Goal: Task Accomplishment & Management: Use online tool/utility

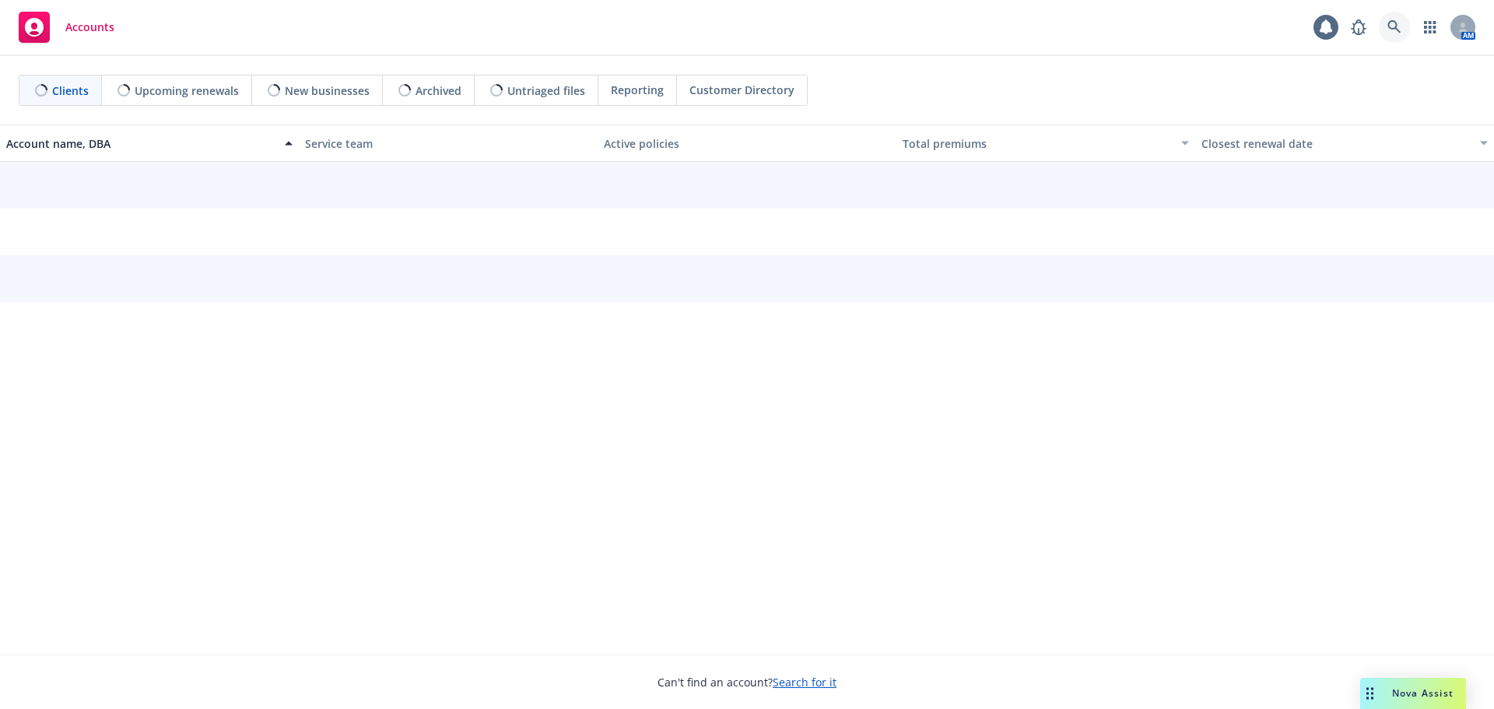
click at [1398, 26] on icon at bounding box center [1395, 27] width 14 height 14
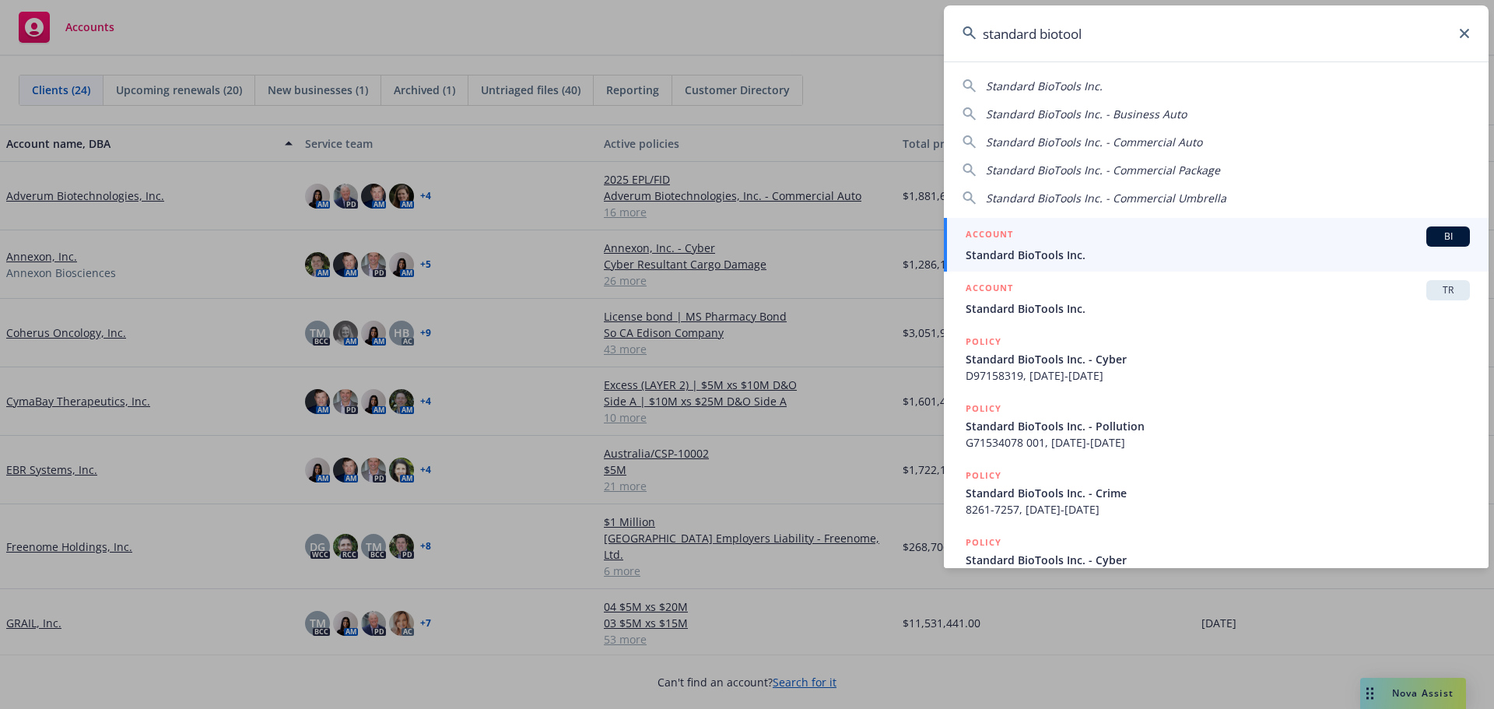
type input "standard biotool"
click at [1112, 243] on div "ACCOUNT BI" at bounding box center [1218, 237] width 504 height 20
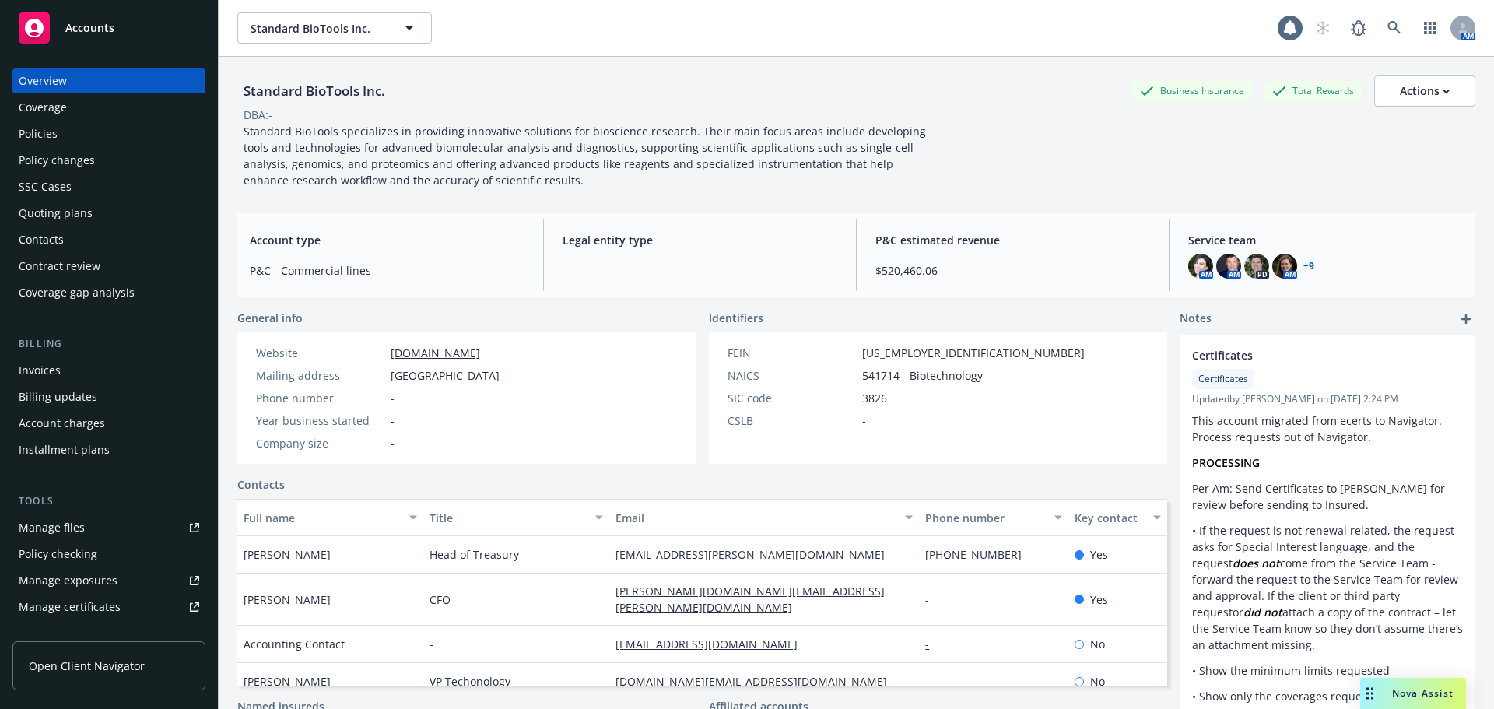
click at [65, 141] on div "Policies" at bounding box center [109, 133] width 181 height 25
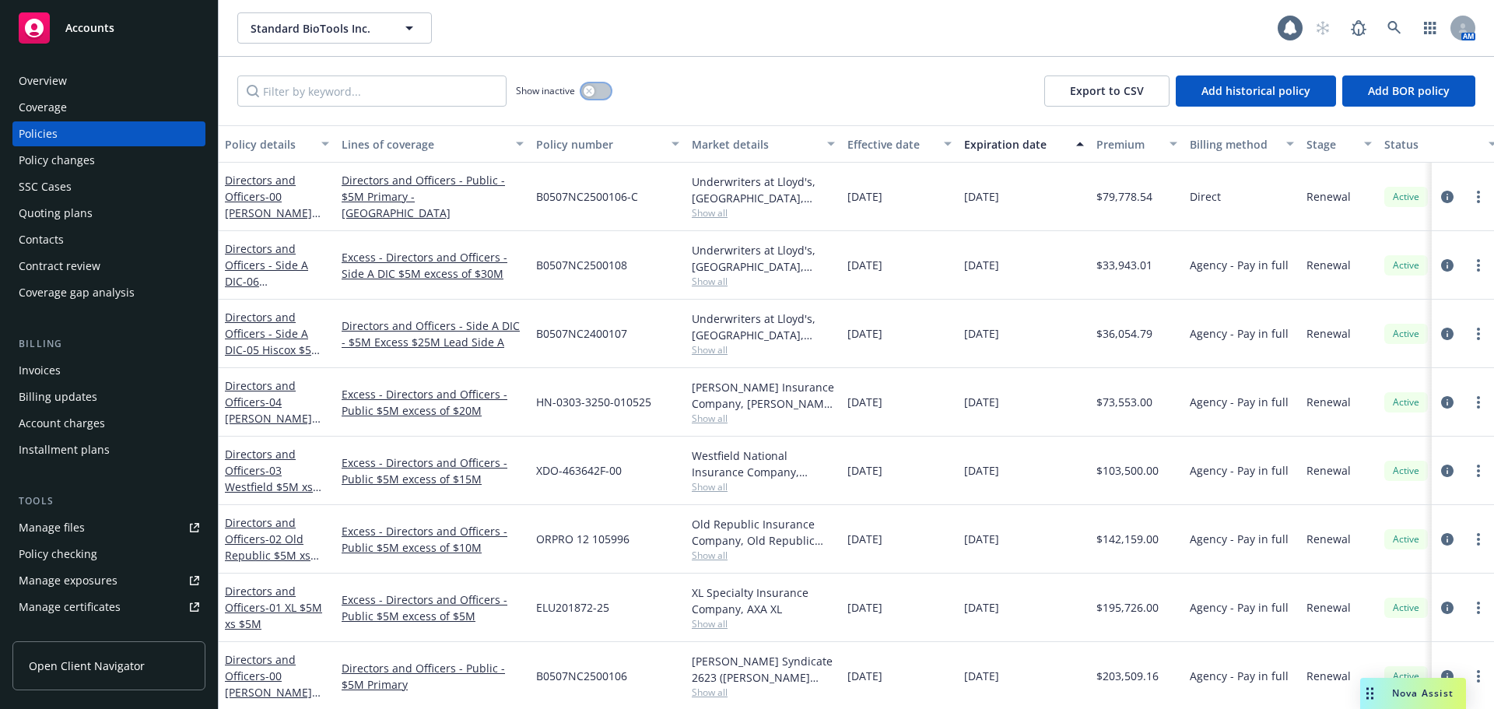
click at [598, 92] on button "button" at bounding box center [596, 91] width 30 height 16
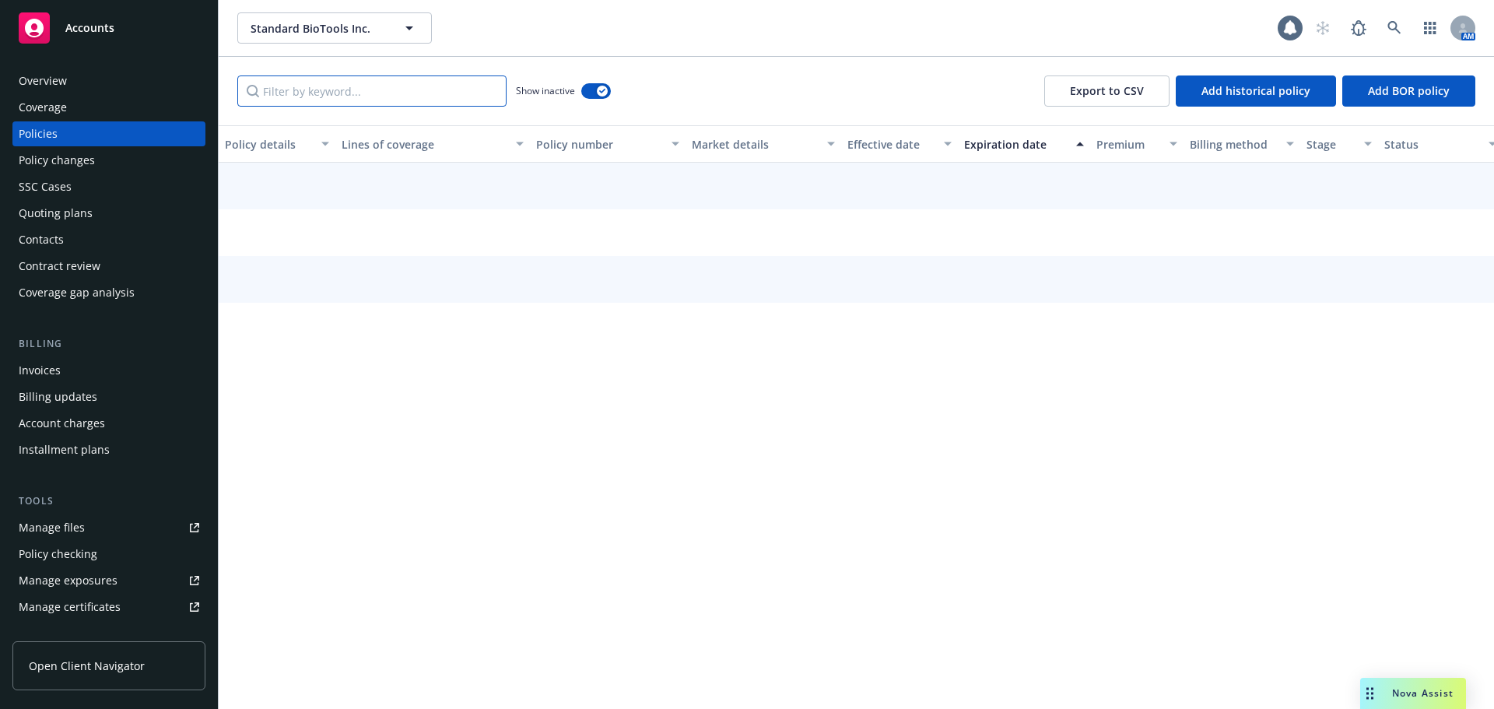
click at [385, 86] on input "Filter by keyword..." at bounding box center [371, 91] width 269 height 31
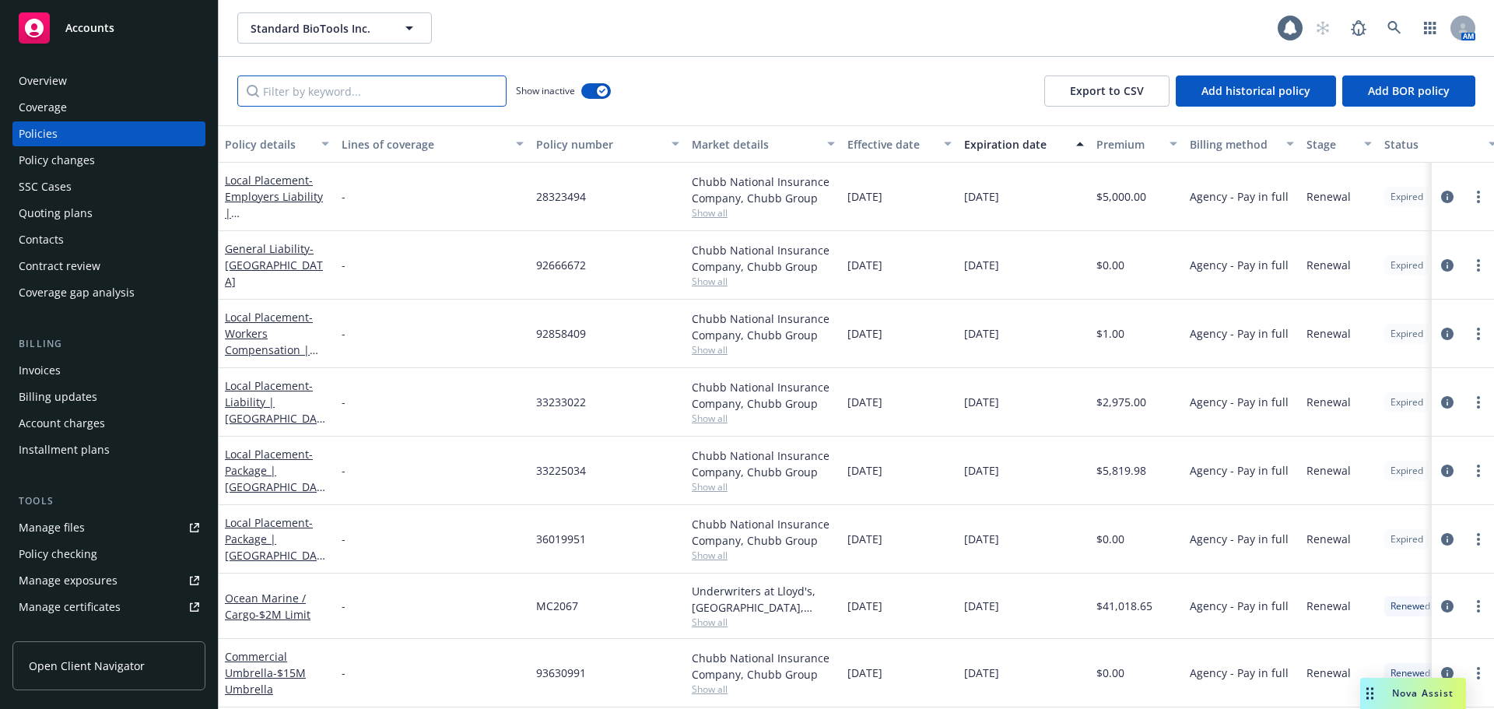
click at [382, 93] on input "Filter by keyword..." at bounding box center [371, 91] width 269 height 31
paste input "7063946325"
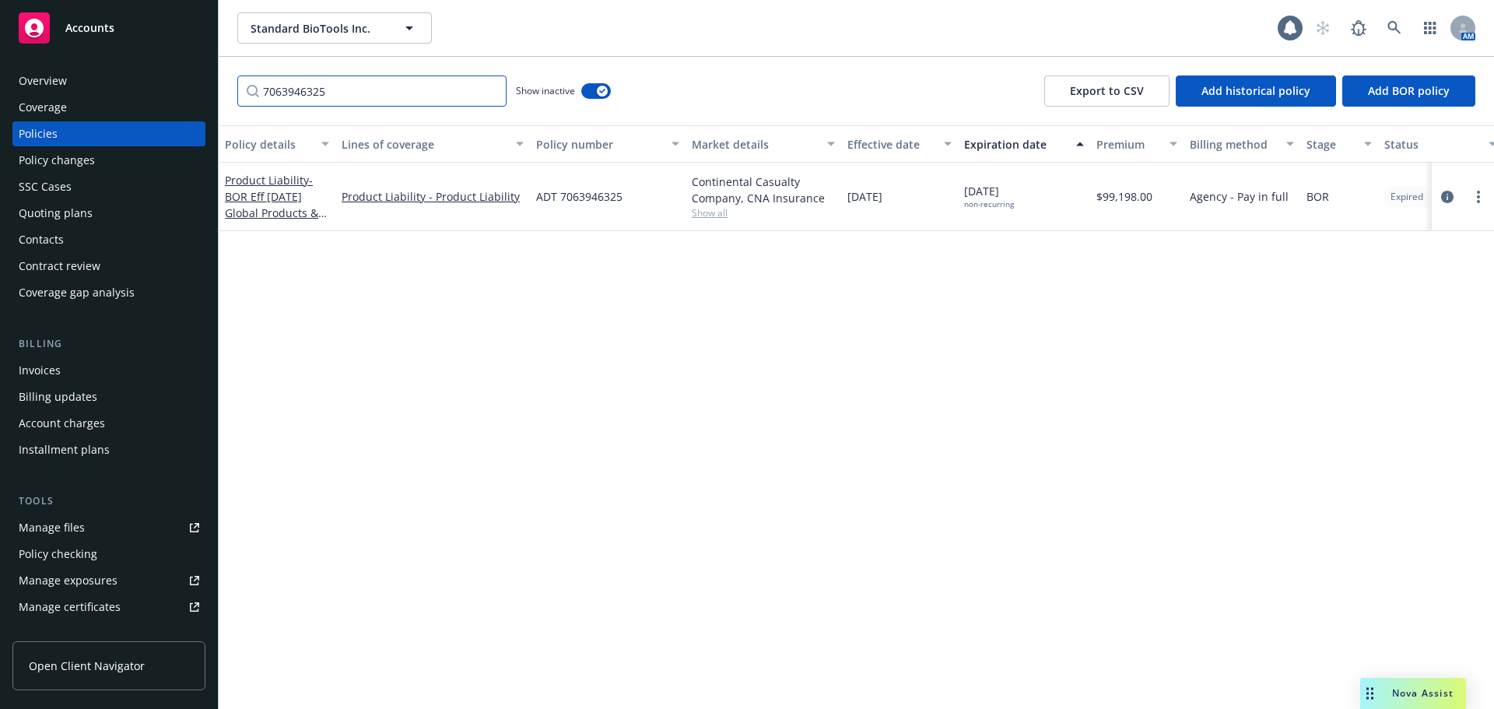
type input "7063946325"
drag, startPoint x: 349, startPoint y: 90, endPoint x: 210, endPoint y: 79, distance: 139.8
click at [210, 79] on div "Accounts Overview Coverage Policies Policy changes SSC Cases Quoting plans Cont…" at bounding box center [747, 354] width 1494 height 709
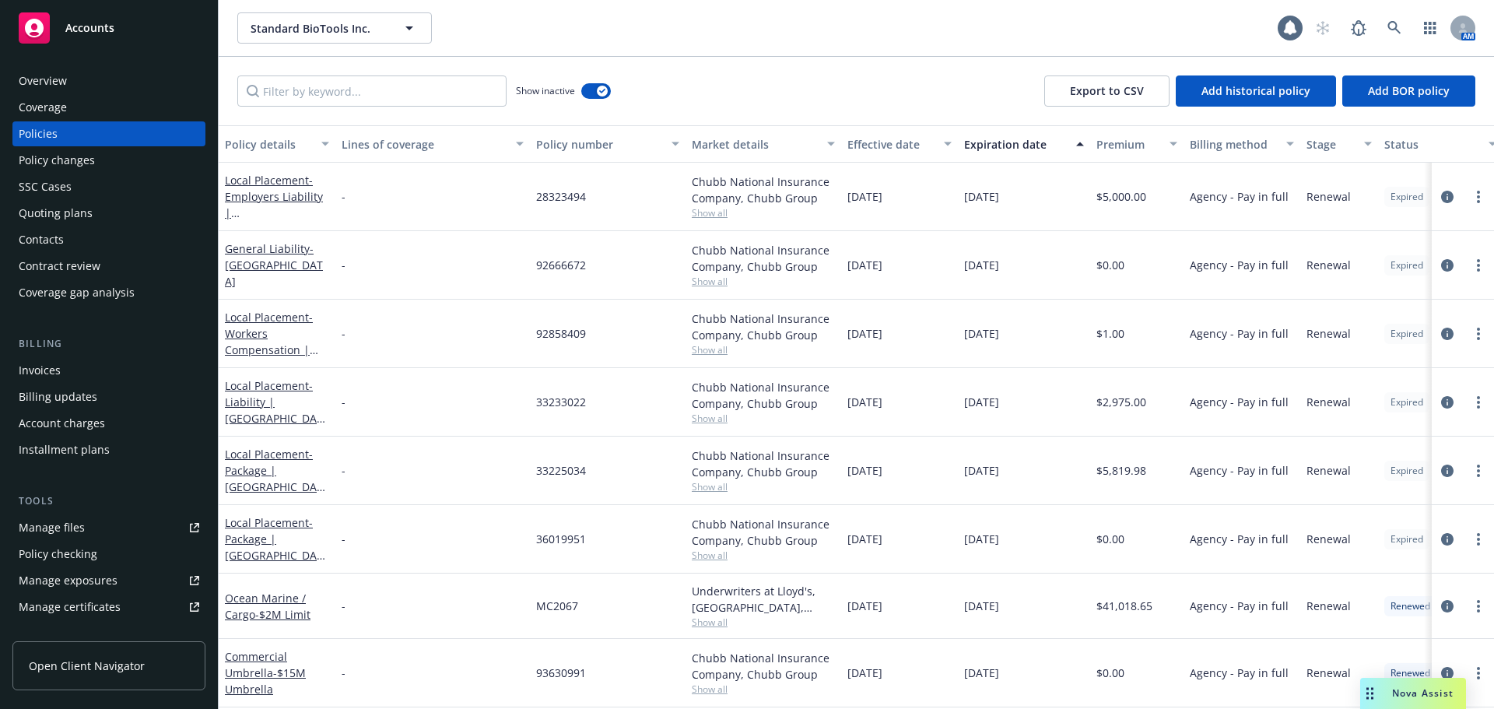
click at [71, 83] on div "Overview" at bounding box center [109, 80] width 181 height 25
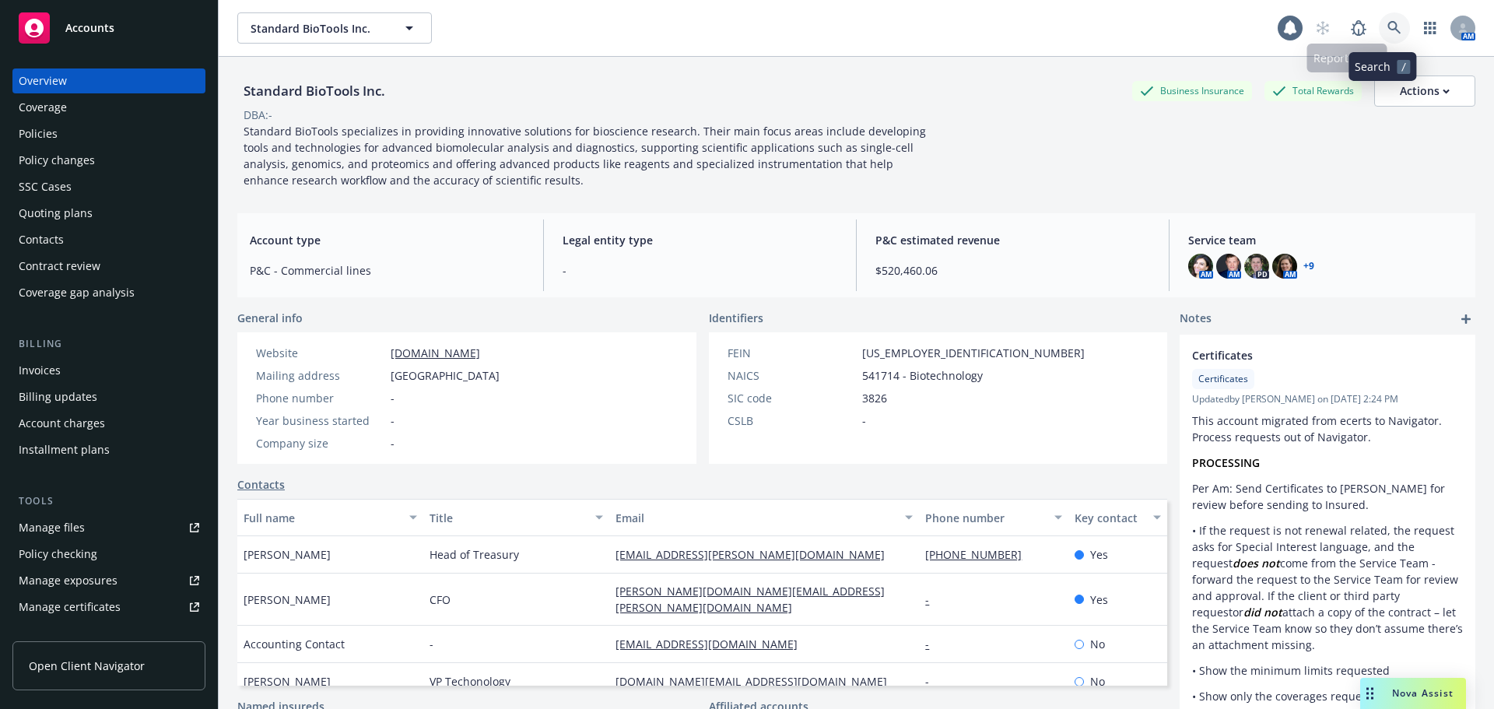
click at [1379, 30] on link at bounding box center [1394, 27] width 31 height 31
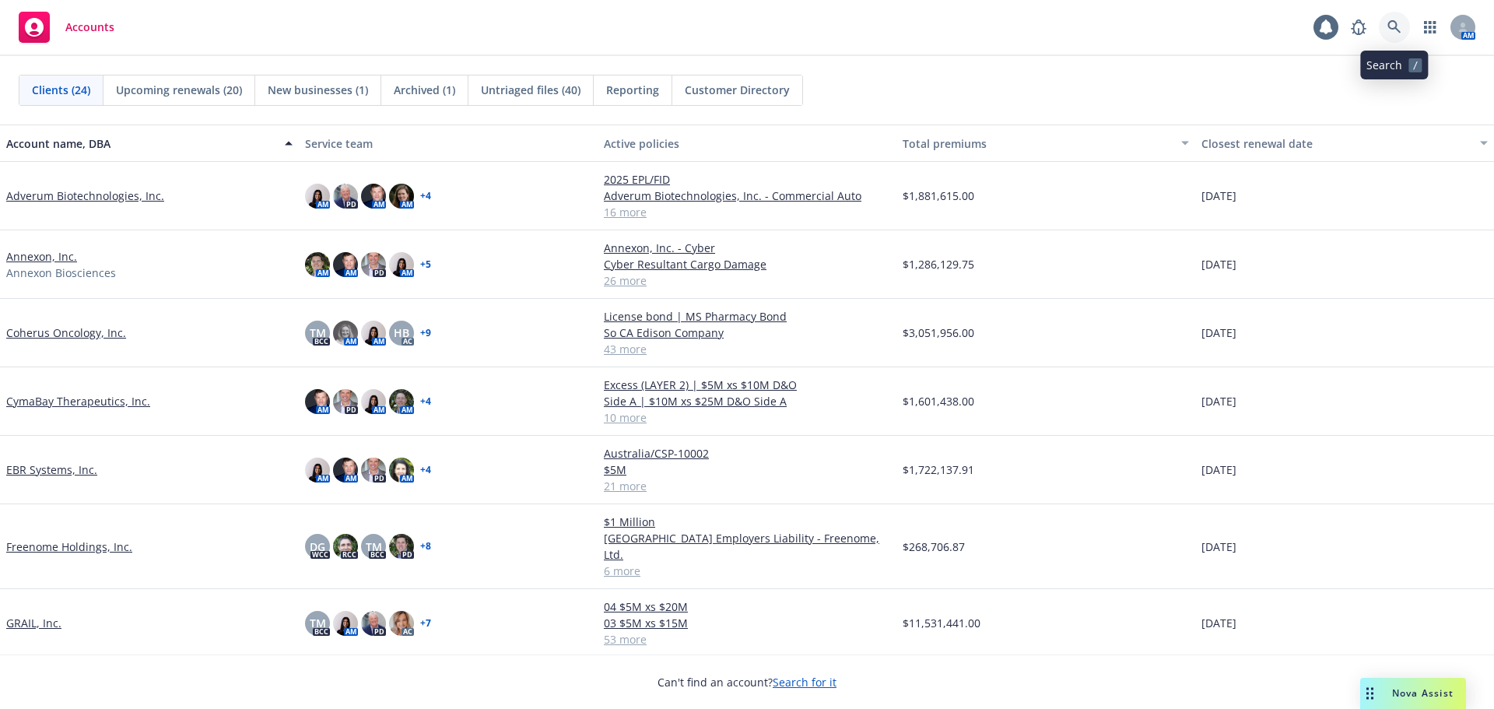
click at [1393, 27] on icon at bounding box center [1395, 27] width 14 height 14
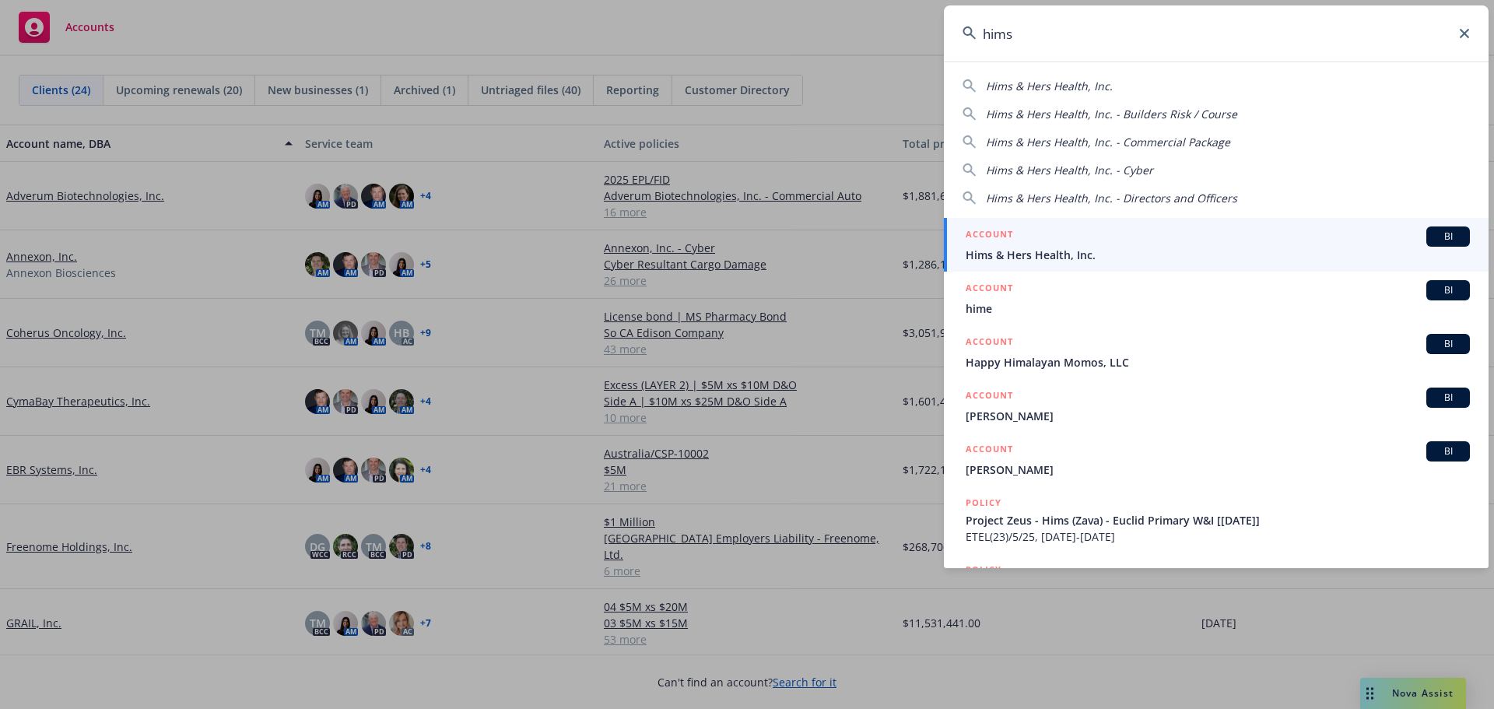
type input "hims"
click at [1112, 252] on span "Hims & Hers Health, Inc." at bounding box center [1218, 255] width 504 height 16
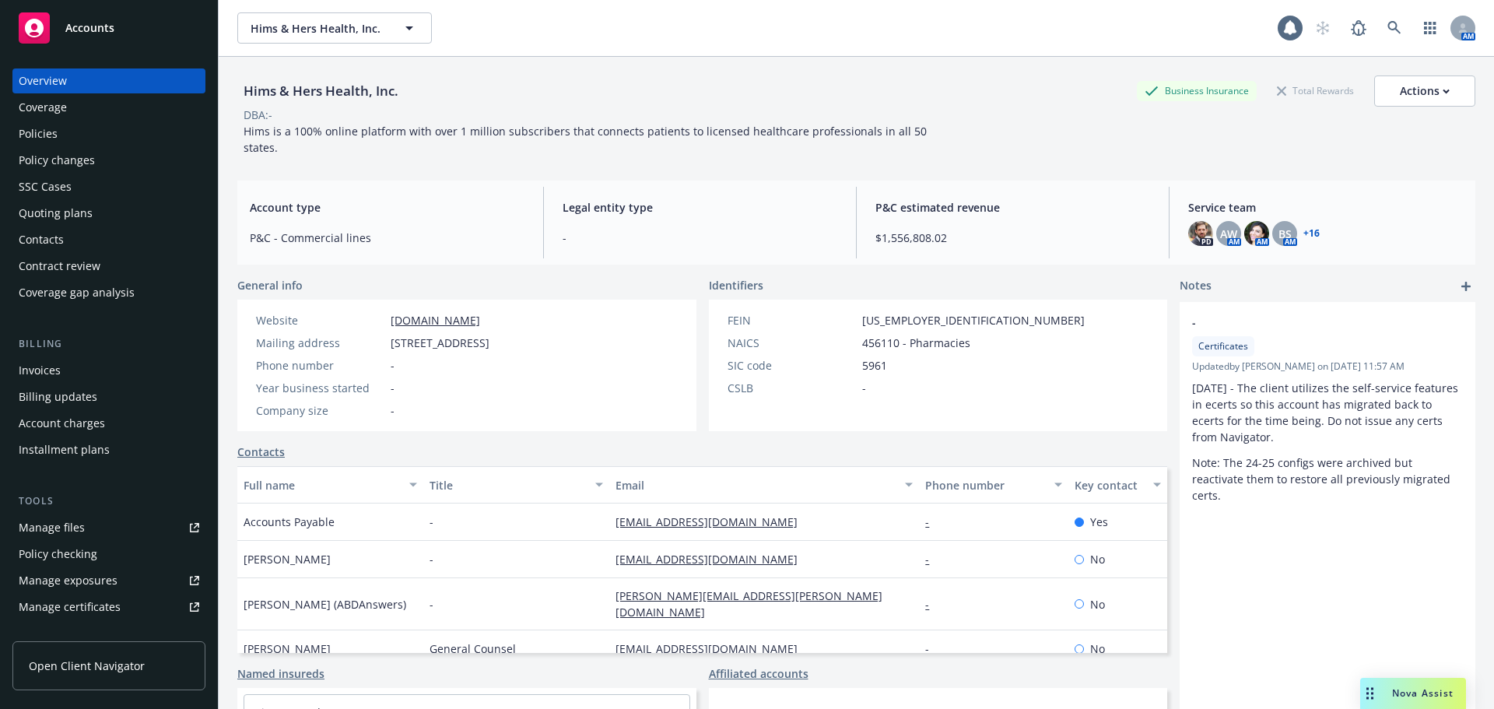
click at [44, 133] on div "Policies" at bounding box center [38, 133] width 39 height 25
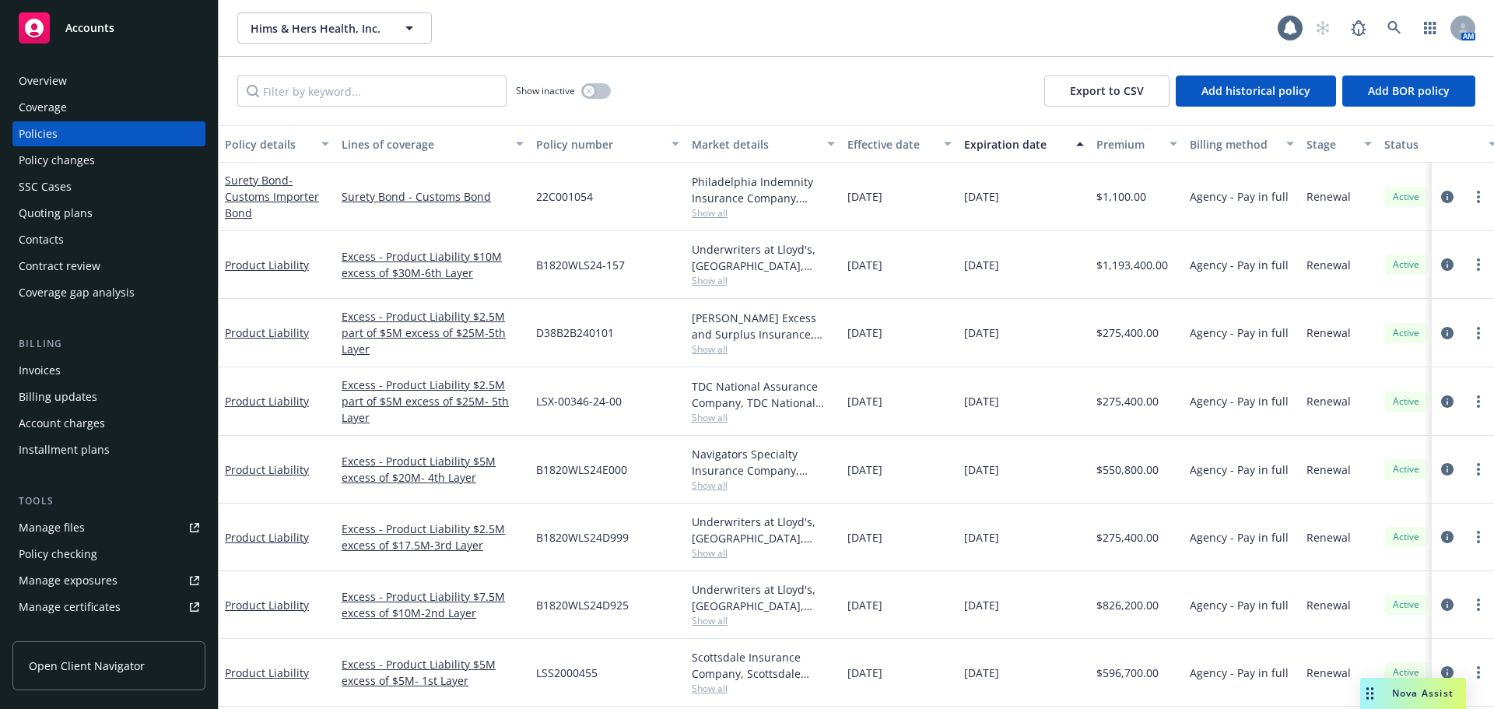
click at [39, 209] on div "Quoting plans" at bounding box center [56, 213] width 74 height 25
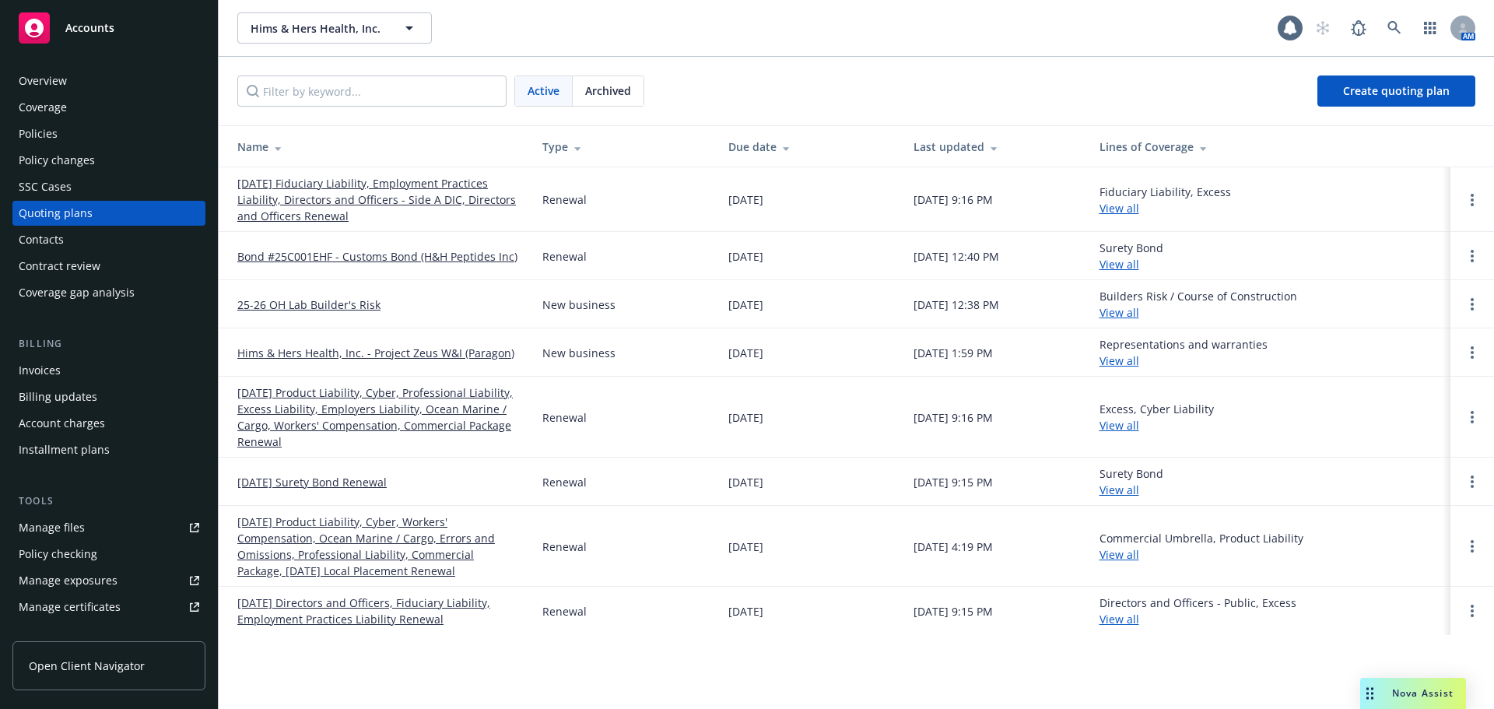
click at [374, 398] on link "[DATE] Product Liability, Cyber, Professional Liability, Excess Liability, Empl…" at bounding box center [377, 417] width 280 height 65
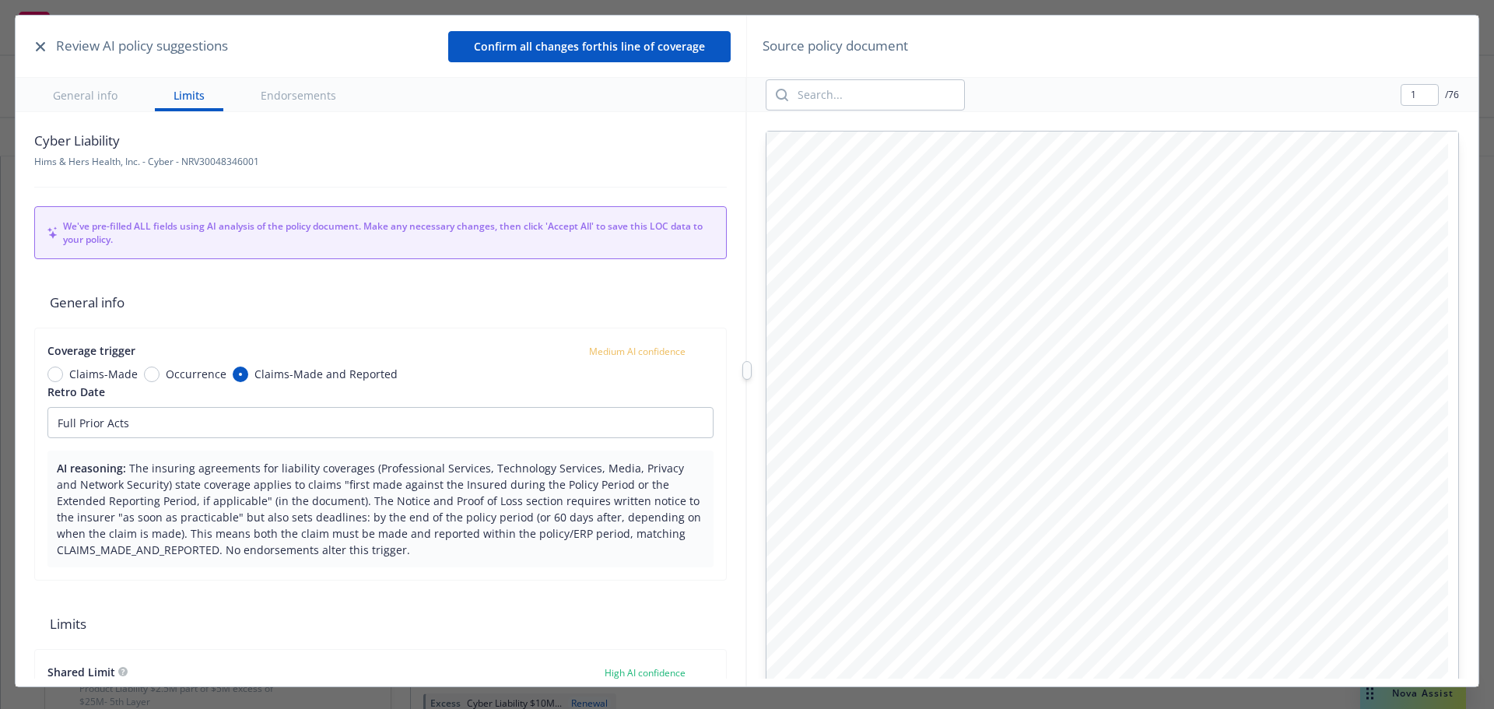
type textarea "x"
click at [37, 40] on button "button" at bounding box center [40, 46] width 19 height 19
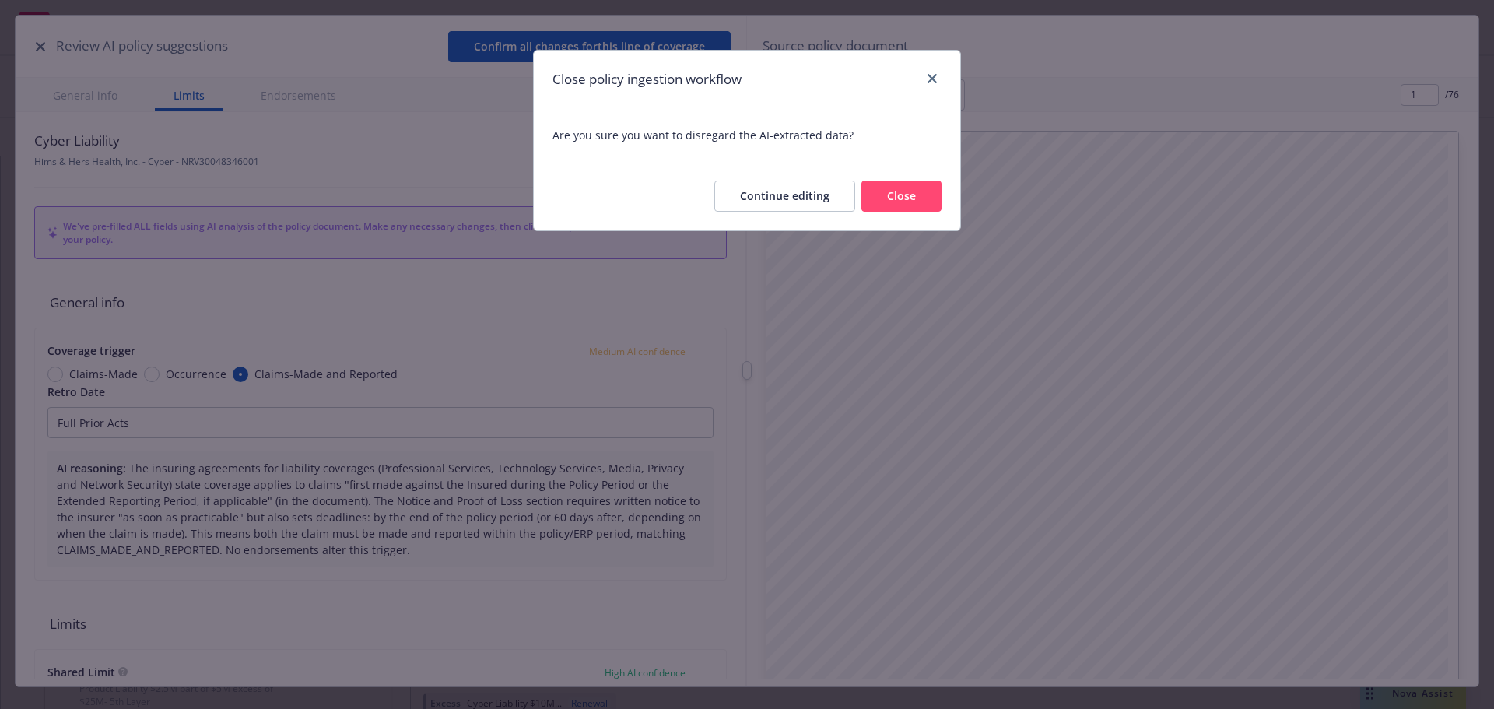
click at [889, 190] on button "Close" at bounding box center [902, 196] width 80 height 31
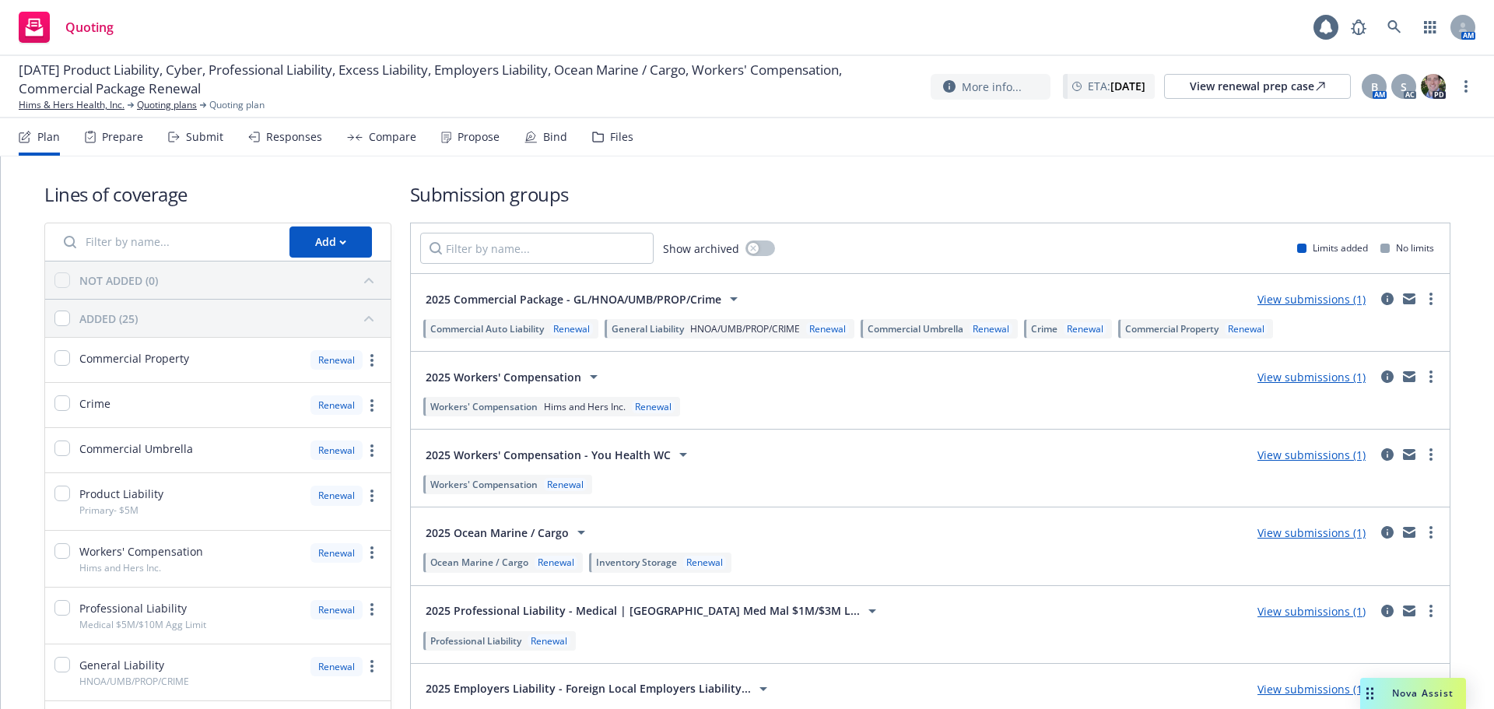
click at [223, 141] on div "Plan Prepare Submit Responses Compare Propose Bind Files" at bounding box center [326, 136] width 615 height 37
click at [207, 139] on div "Submit" at bounding box center [204, 137] width 37 height 12
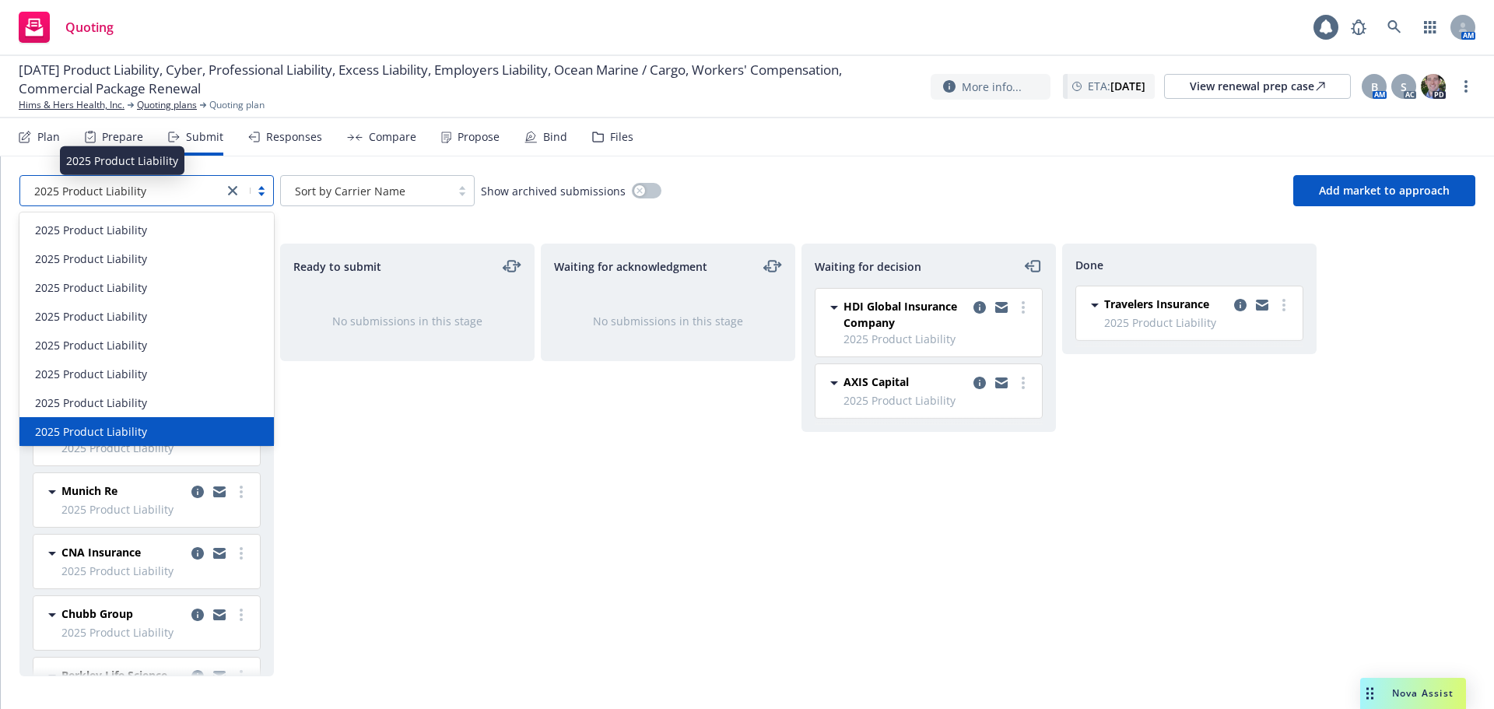
click at [195, 187] on div "2025 Product Liability" at bounding box center [122, 191] width 188 height 16
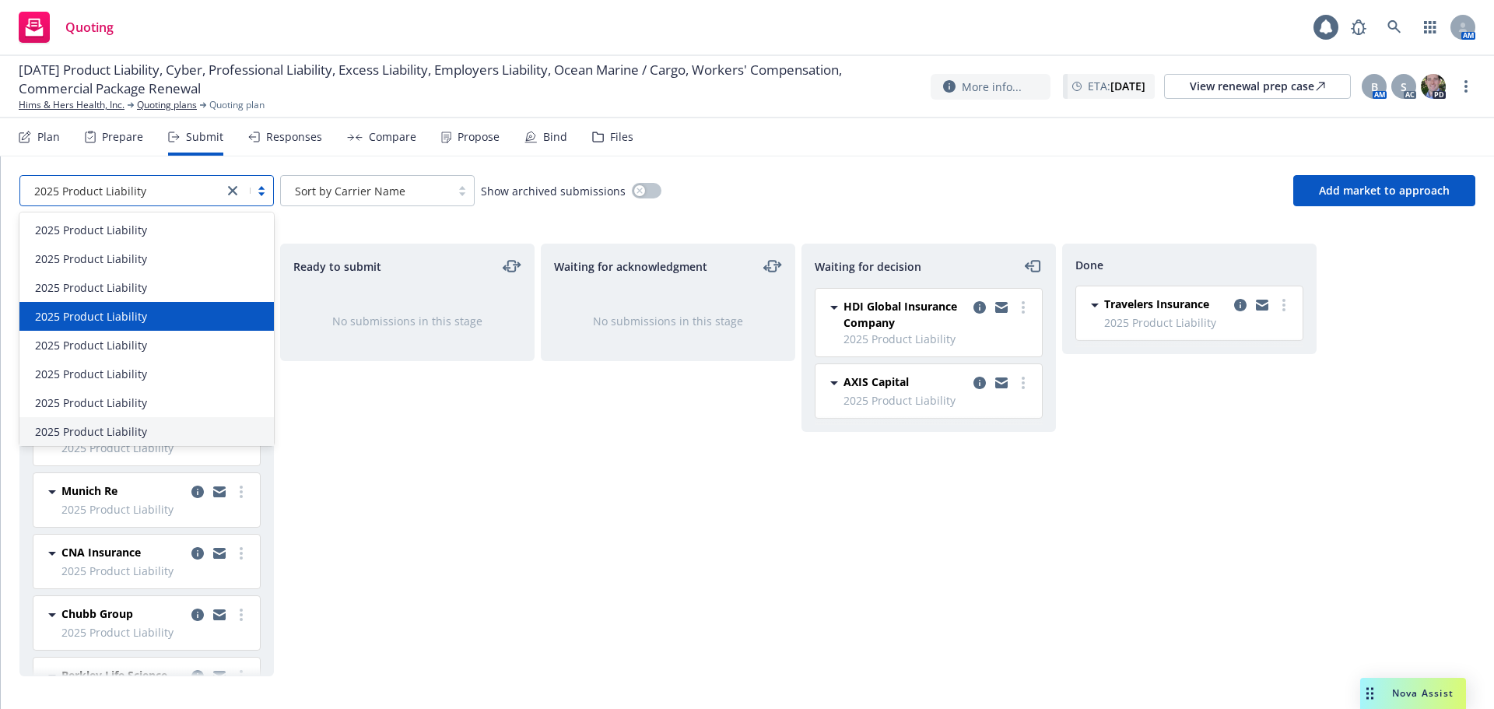
click at [616, 647] on div "Waiting for acknowledgment No submissions in this stage" at bounding box center [668, 460] width 255 height 433
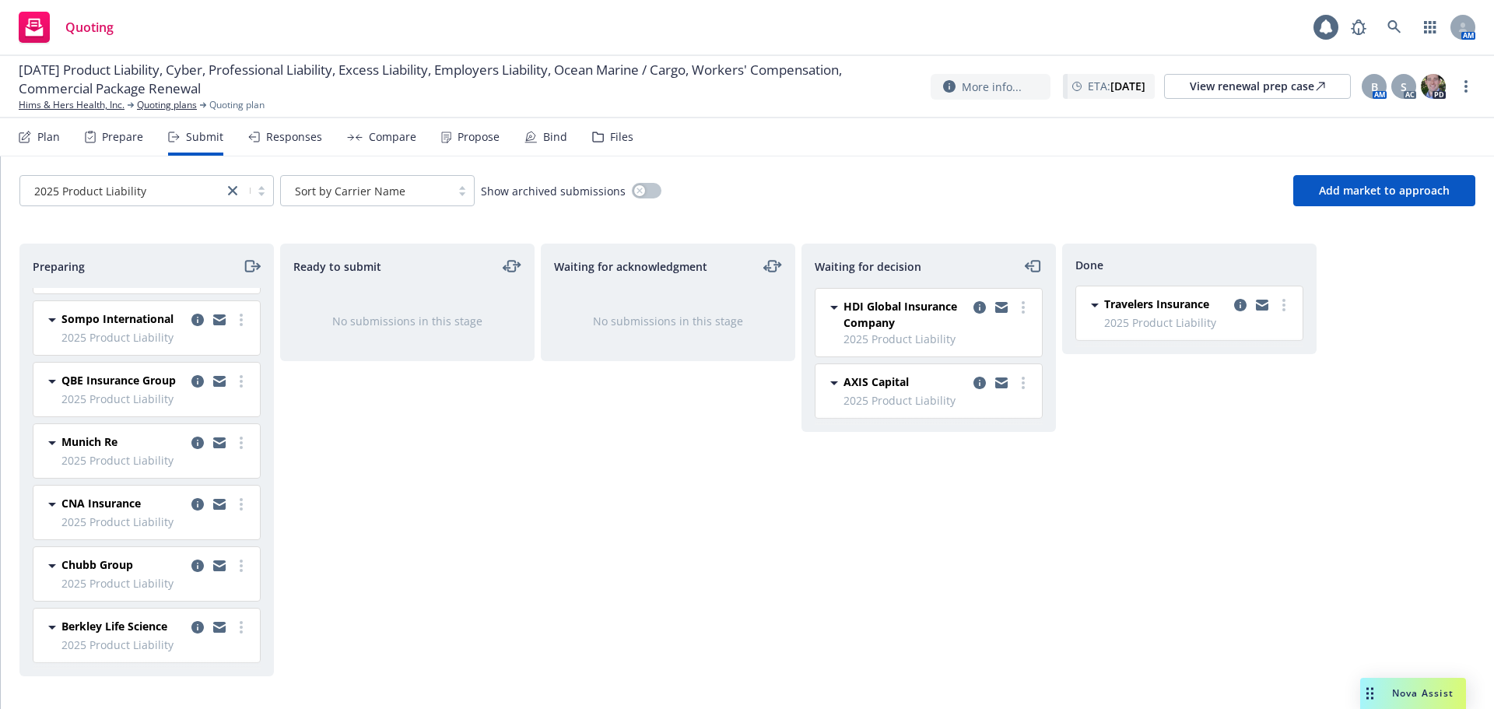
scroll to position [77, 0]
drag, startPoint x: 266, startPoint y: 472, endPoint x: 264, endPoint y: 454, distance: 18.8
click at [264, 454] on div "Preparing CRC Group 2025 Product Liability Friday, May 23, 2025 at 9:15 PM Somp…" at bounding box center [146, 460] width 255 height 433
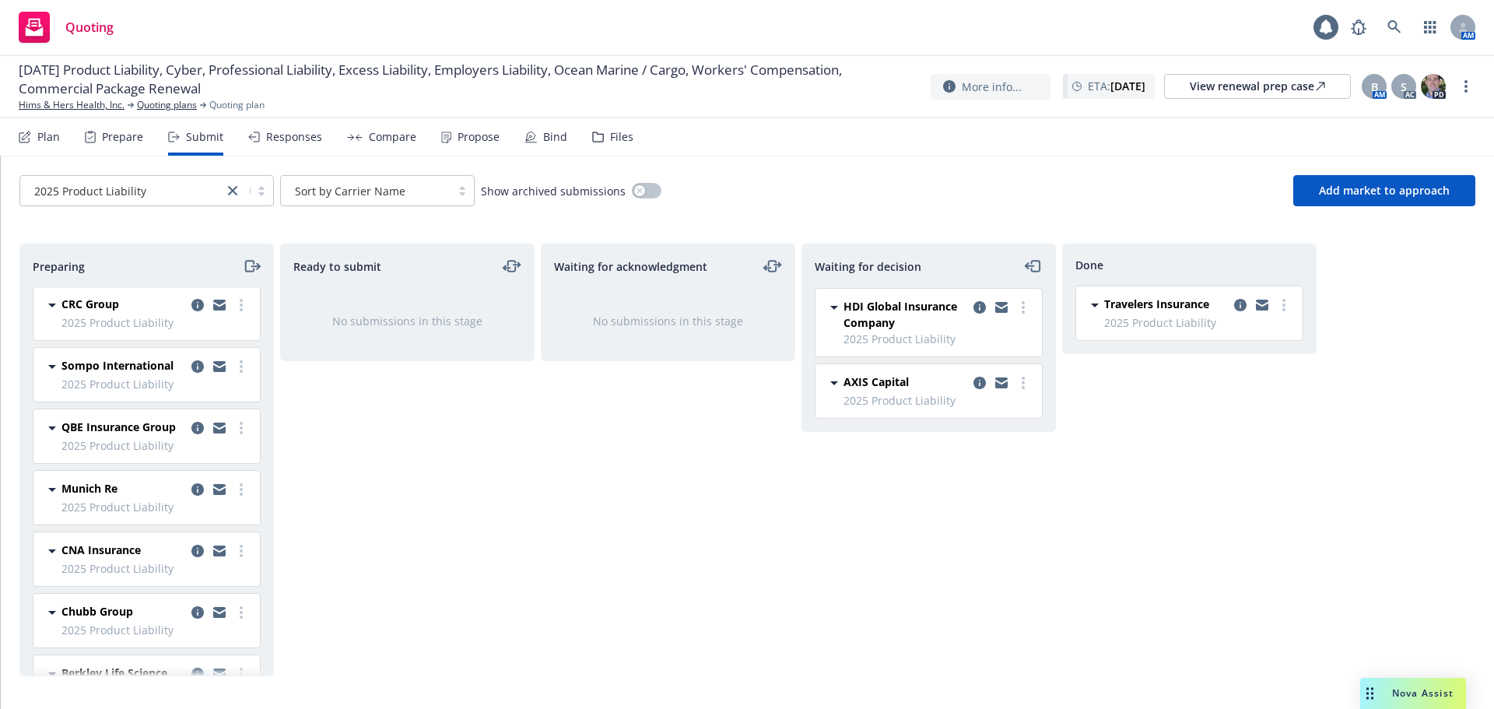
scroll to position [0, 0]
click at [93, 376] on span "Sompo International" at bounding box center [117, 368] width 112 height 16
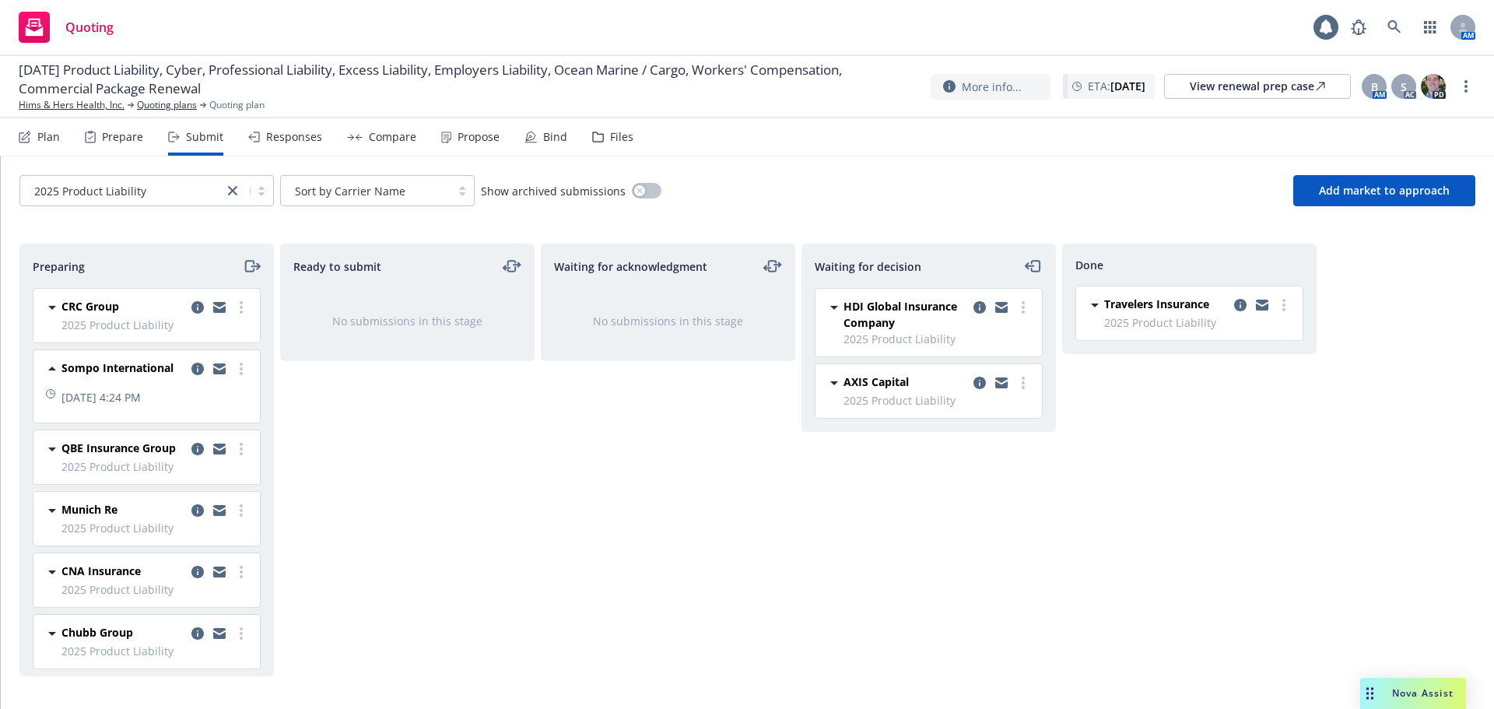
click at [93, 376] on span "Sompo International" at bounding box center [117, 368] width 112 height 16
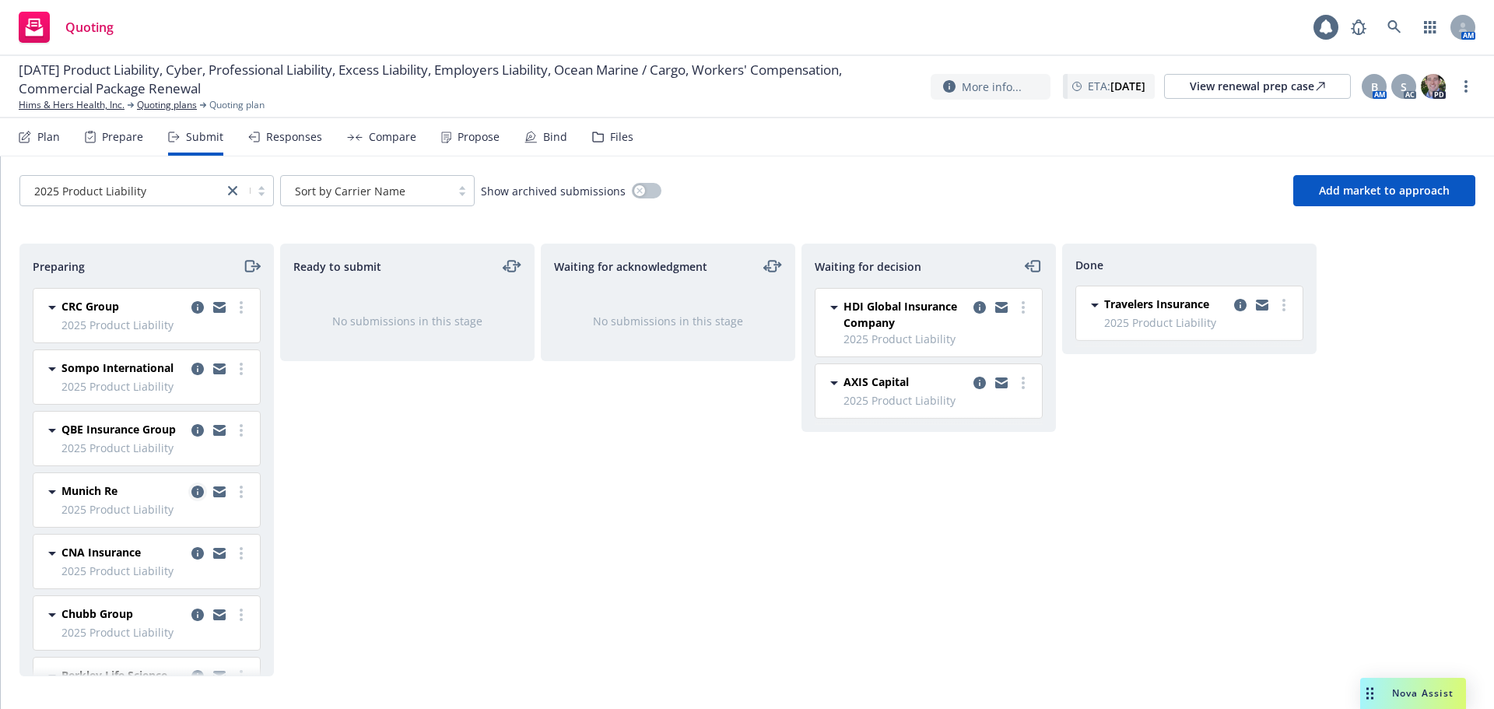
click at [191, 498] on icon "copy logging email" at bounding box center [197, 492] width 12 height 12
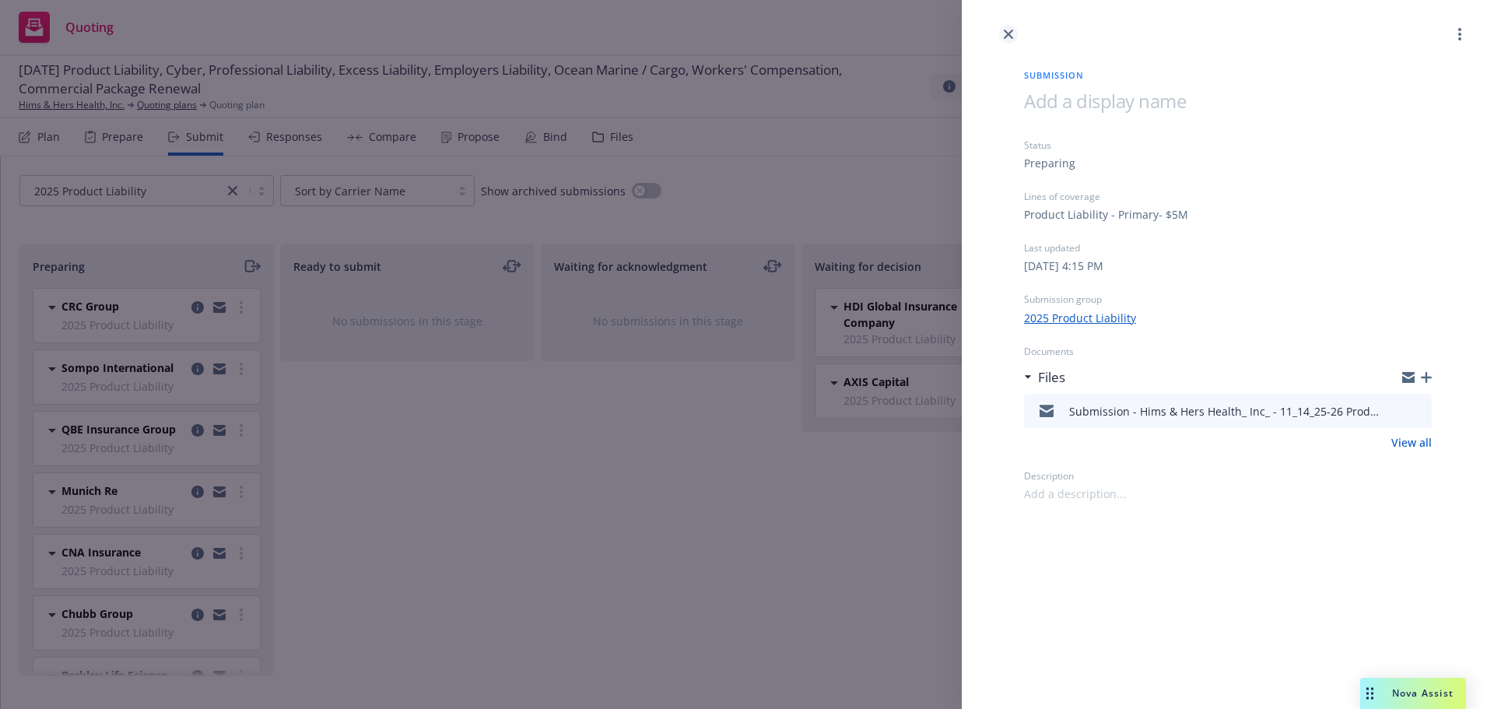
click at [1009, 26] on link "close" at bounding box center [1008, 34] width 19 height 19
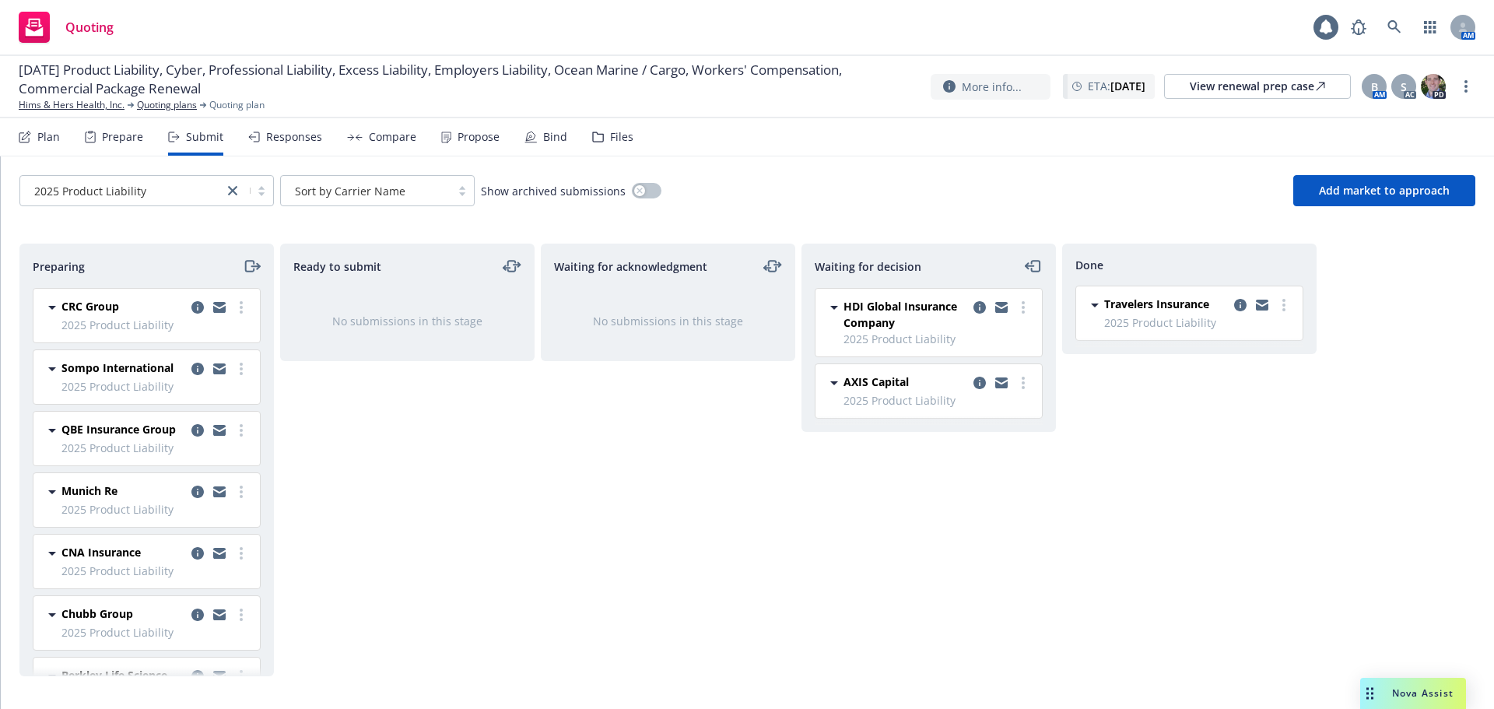
click at [630, 159] on div "2025 Product Liability Sort by Carrier Name Show archived submissions Add marke…" at bounding box center [748, 190] width 1494 height 68
click at [1399, 28] on icon at bounding box center [1395, 27] width 14 height 14
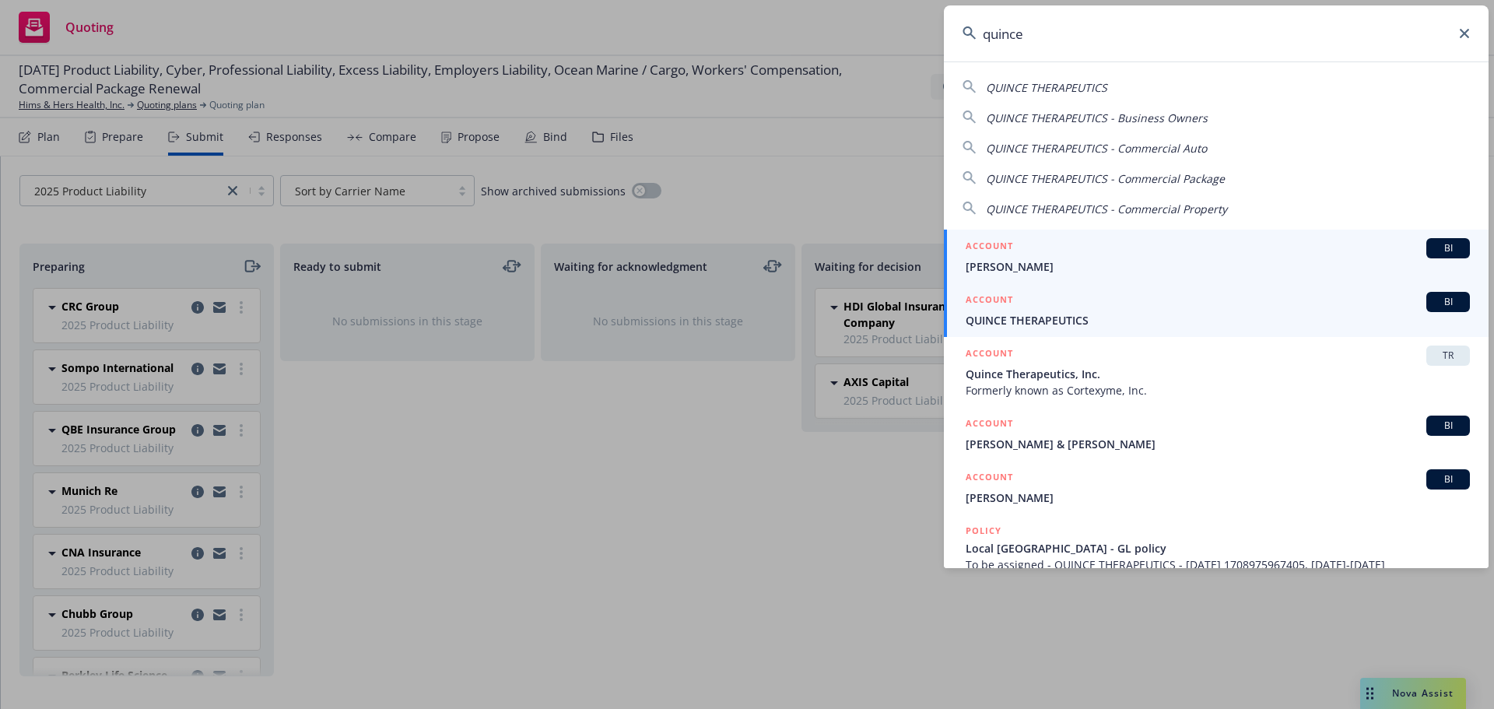
type input "quince"
click at [1112, 305] on div "ACCOUNT BI" at bounding box center [1218, 302] width 504 height 20
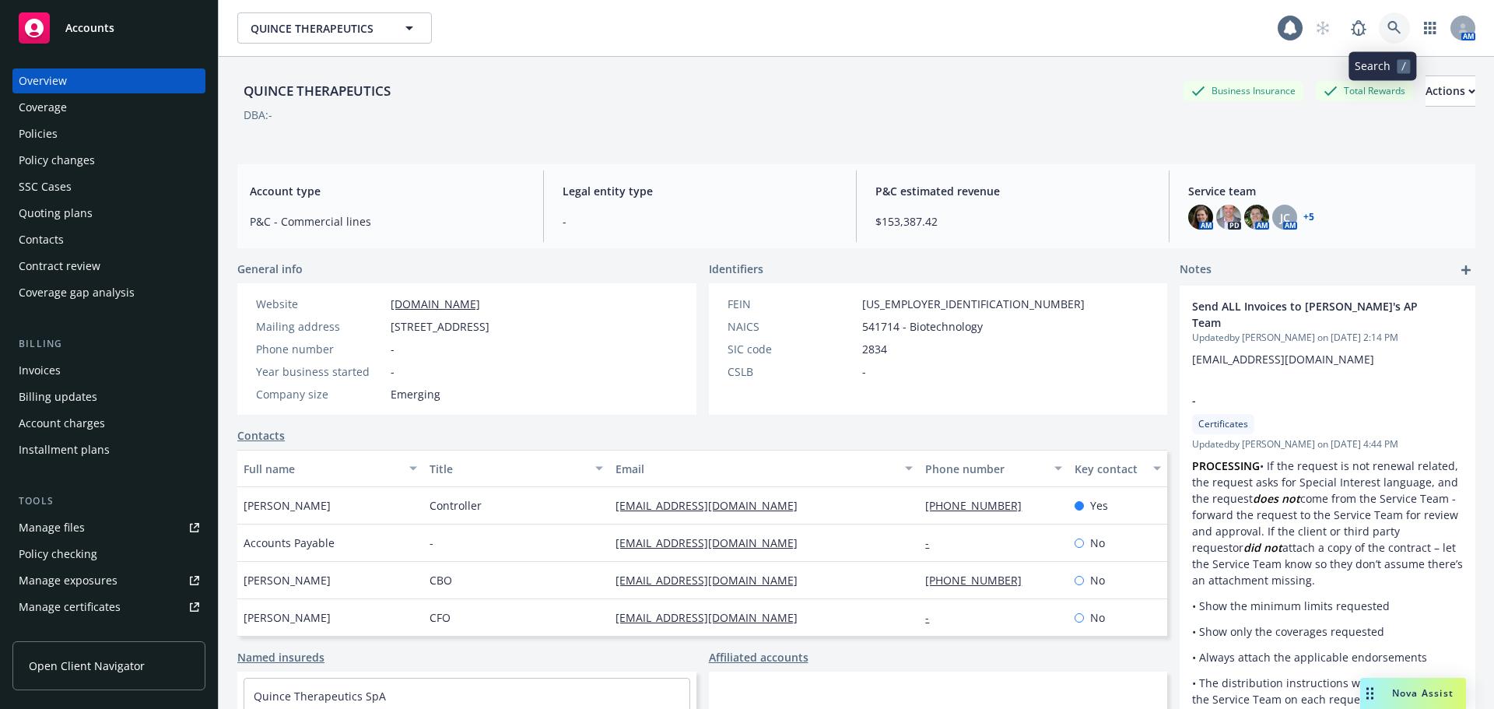
click at [1389, 41] on link at bounding box center [1394, 27] width 31 height 31
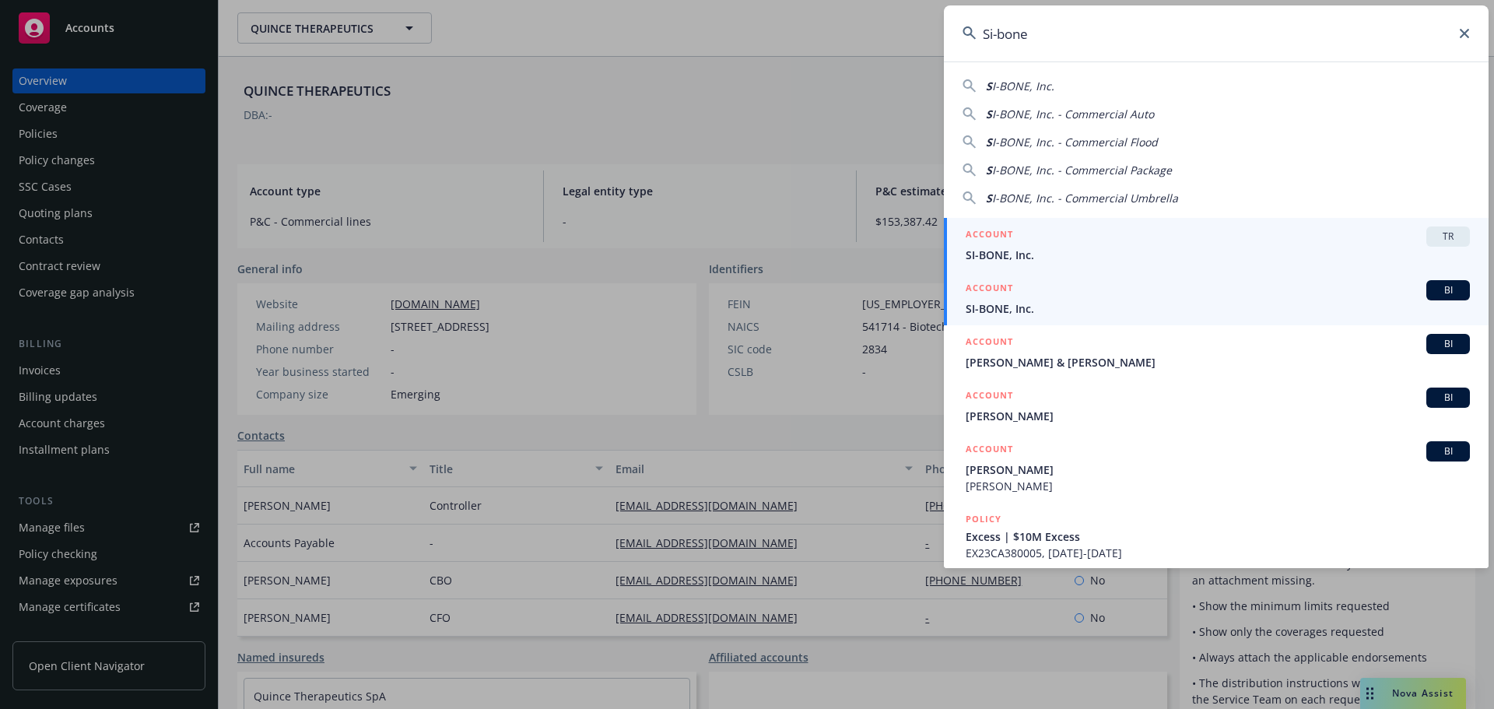
type input "Si-bone"
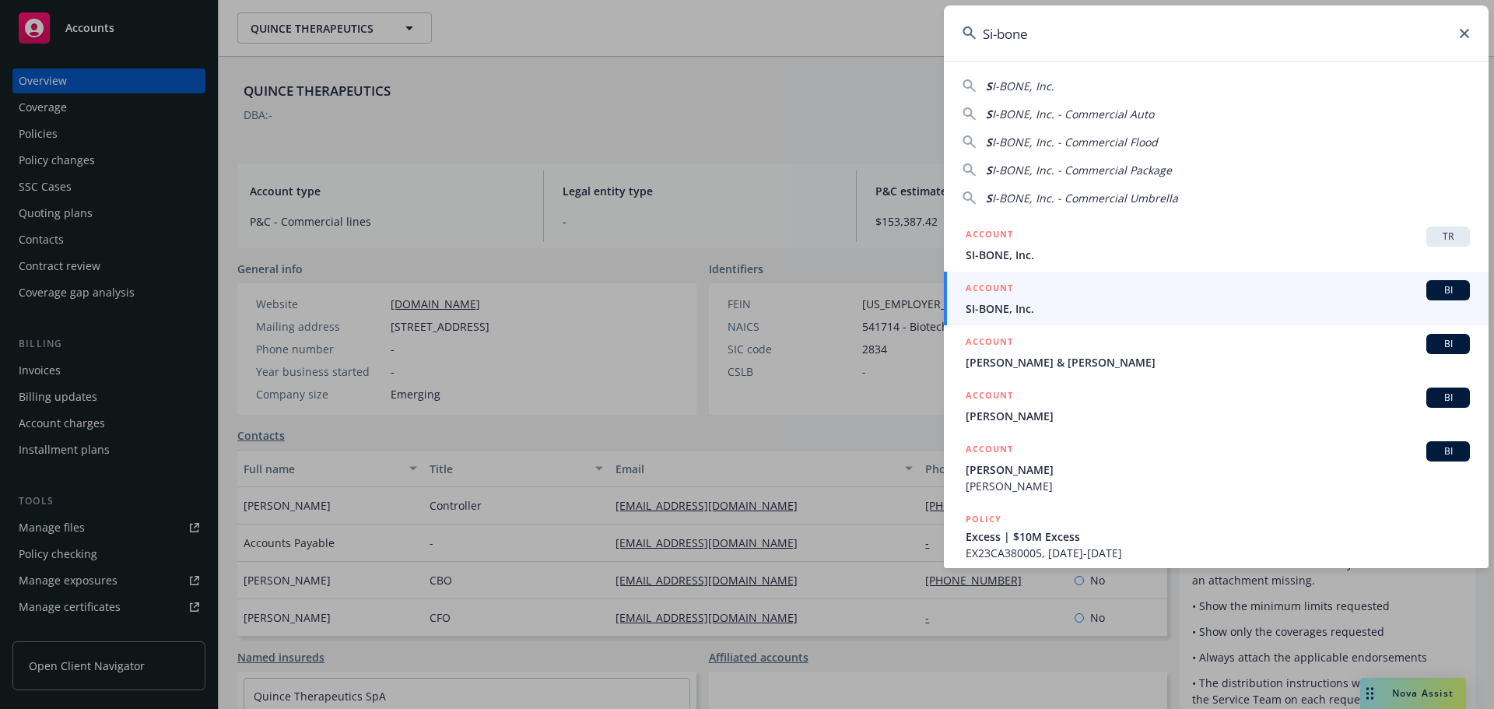
click at [1033, 304] on span "SI-BONE, Inc." at bounding box center [1218, 308] width 504 height 16
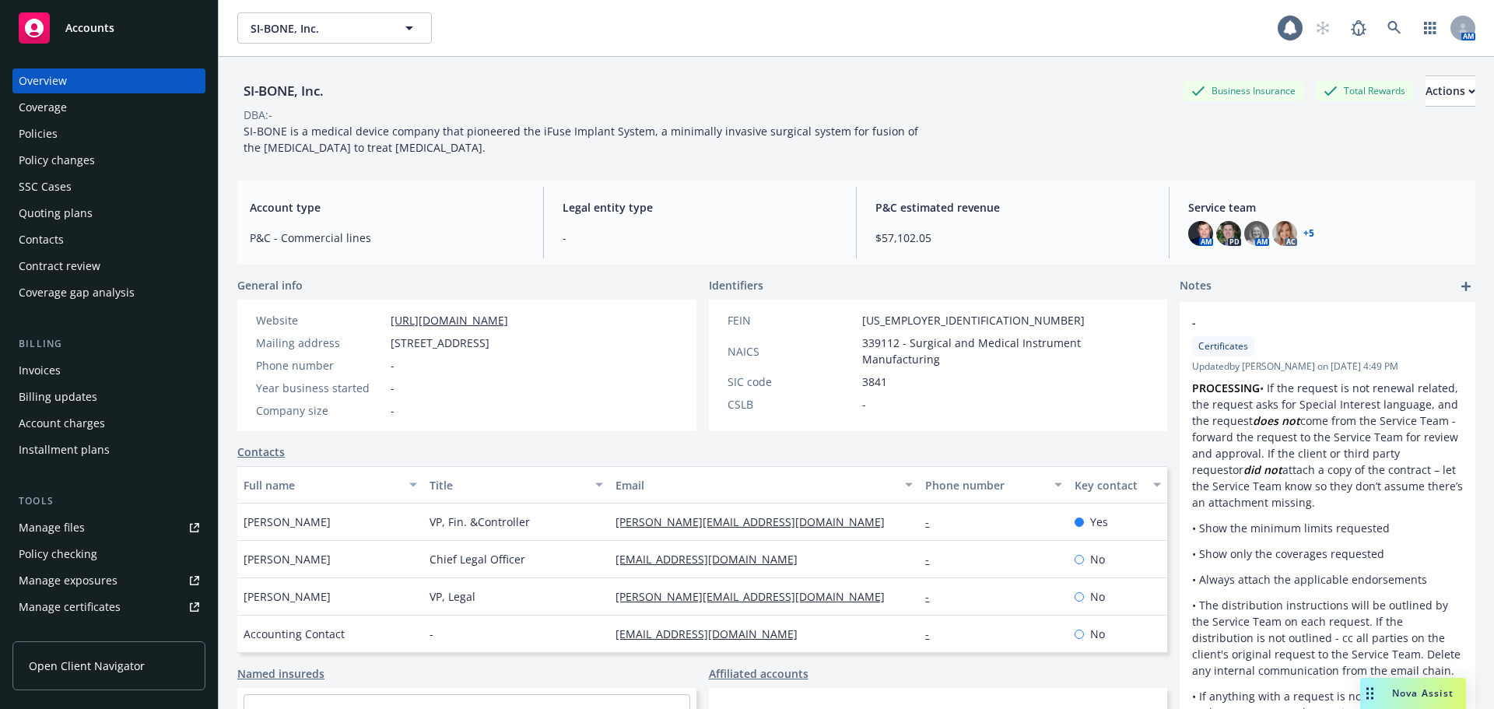
click at [86, 128] on div "Policies" at bounding box center [109, 133] width 181 height 25
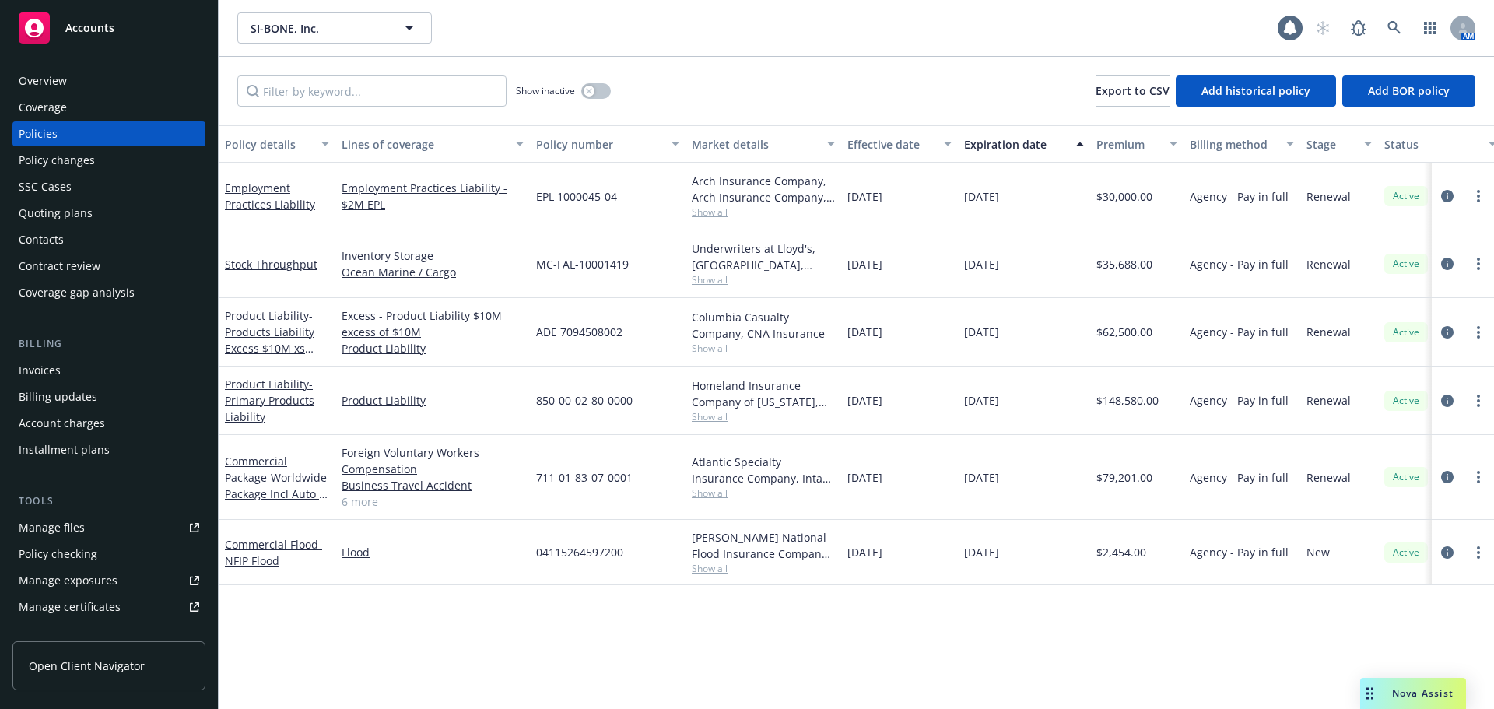
click at [84, 214] on div "Quoting plans" at bounding box center [56, 213] width 74 height 25
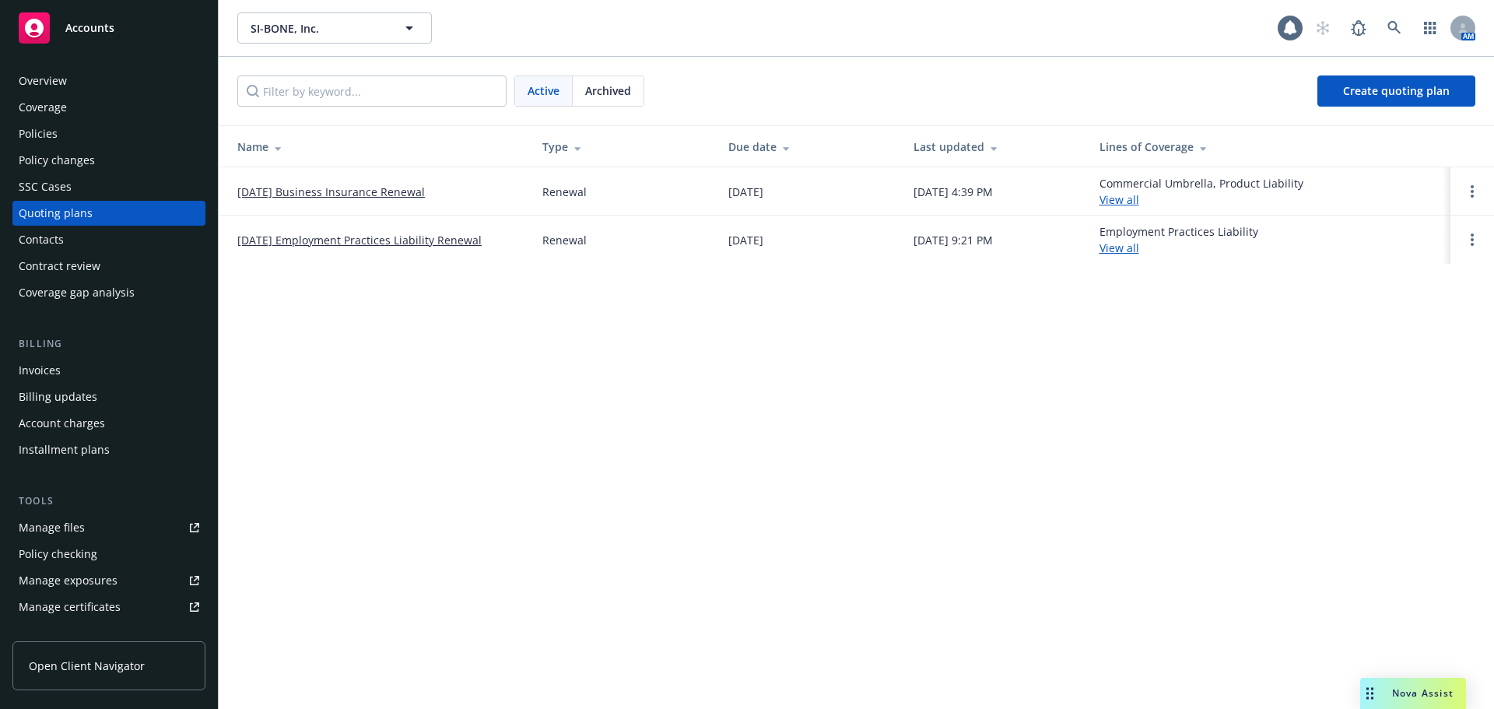
click at [330, 191] on link "10/01/25 Business Insurance Renewal" at bounding box center [331, 192] width 188 height 16
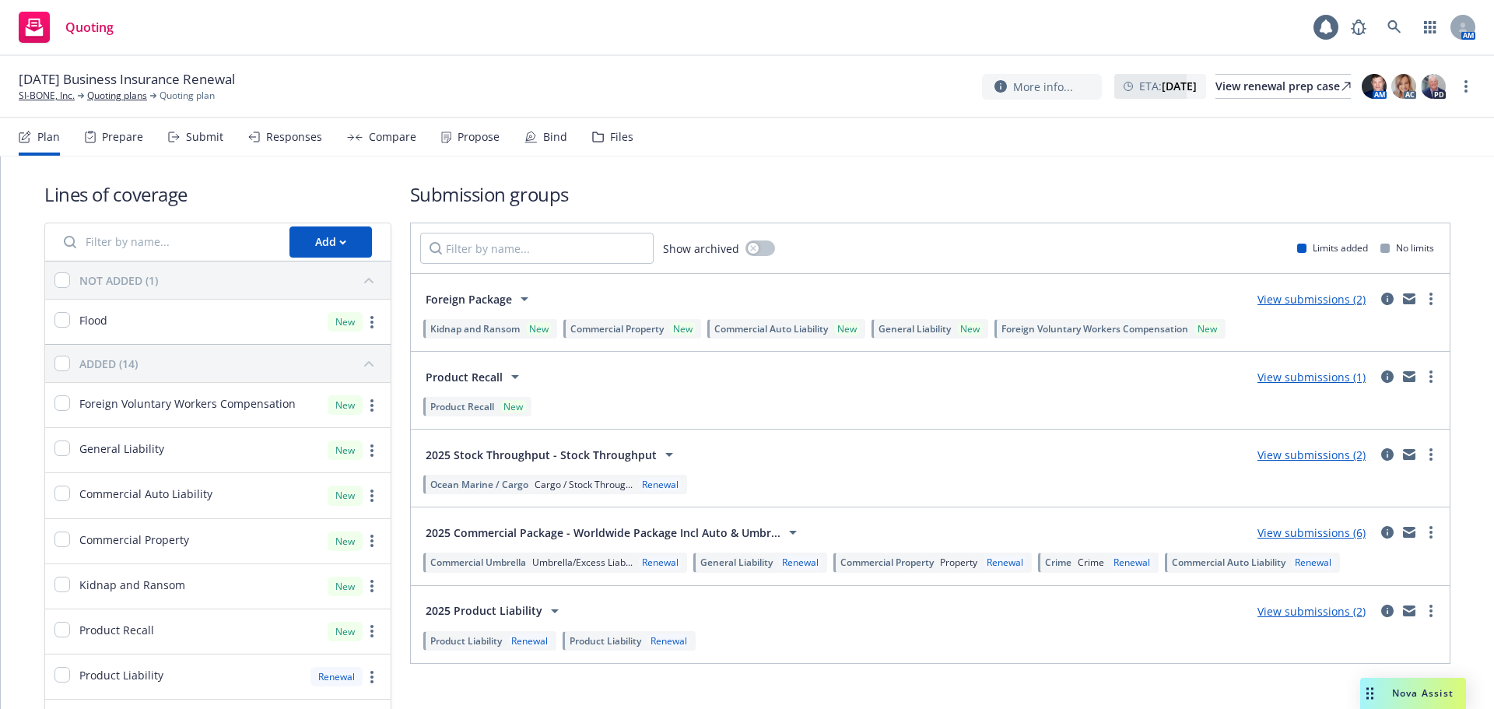
click at [598, 143] on div "Files" at bounding box center [612, 136] width 41 height 37
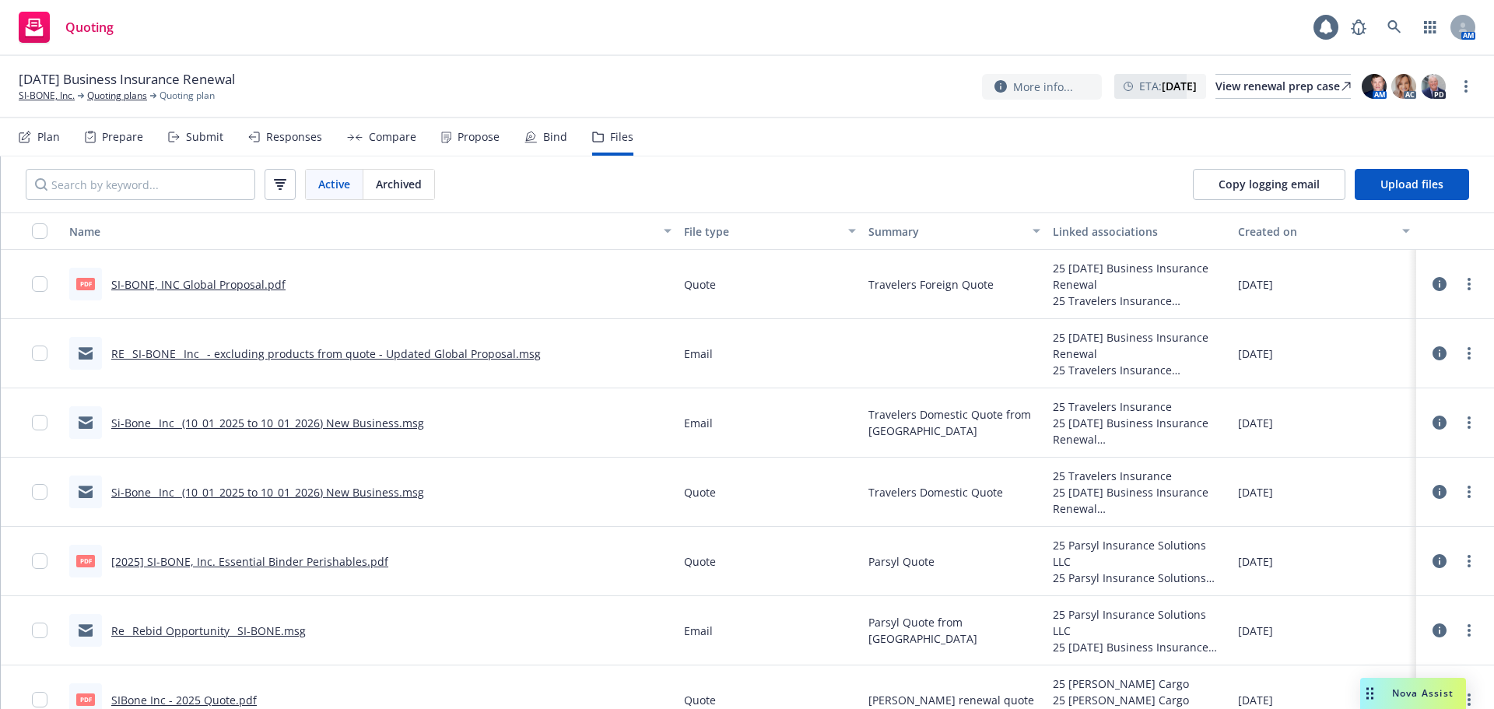
click at [386, 136] on div "Compare" at bounding box center [392, 137] width 47 height 12
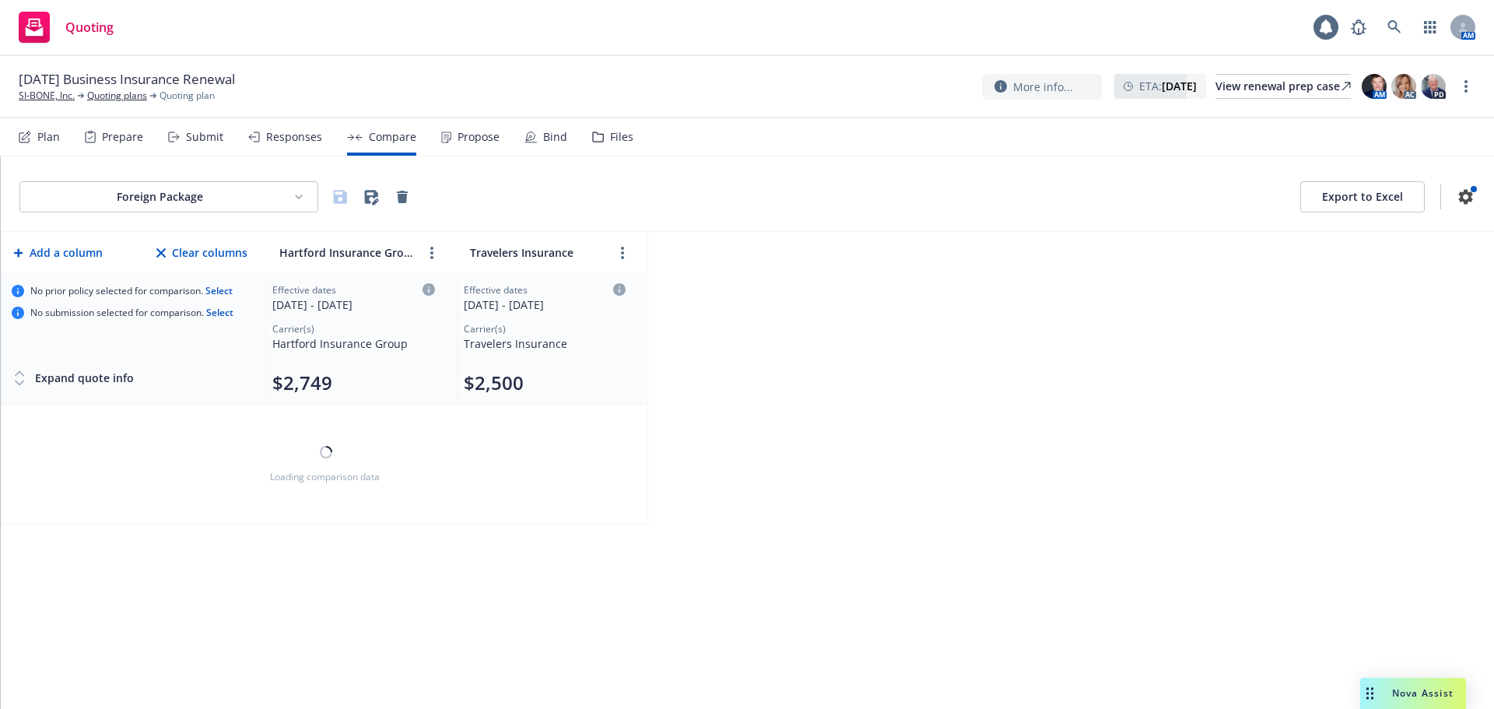
click at [592, 141] on icon at bounding box center [598, 137] width 12 height 11
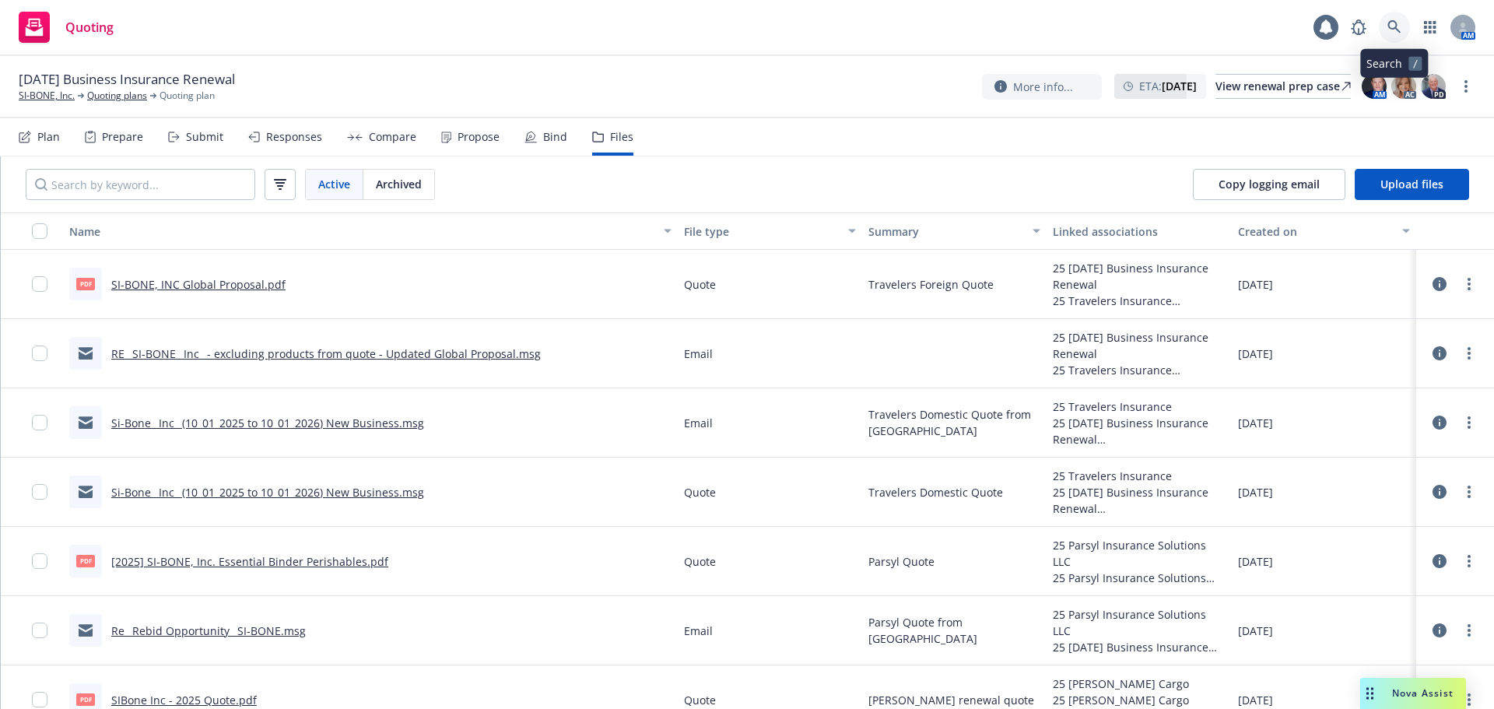
click at [1382, 28] on link at bounding box center [1394, 27] width 31 height 31
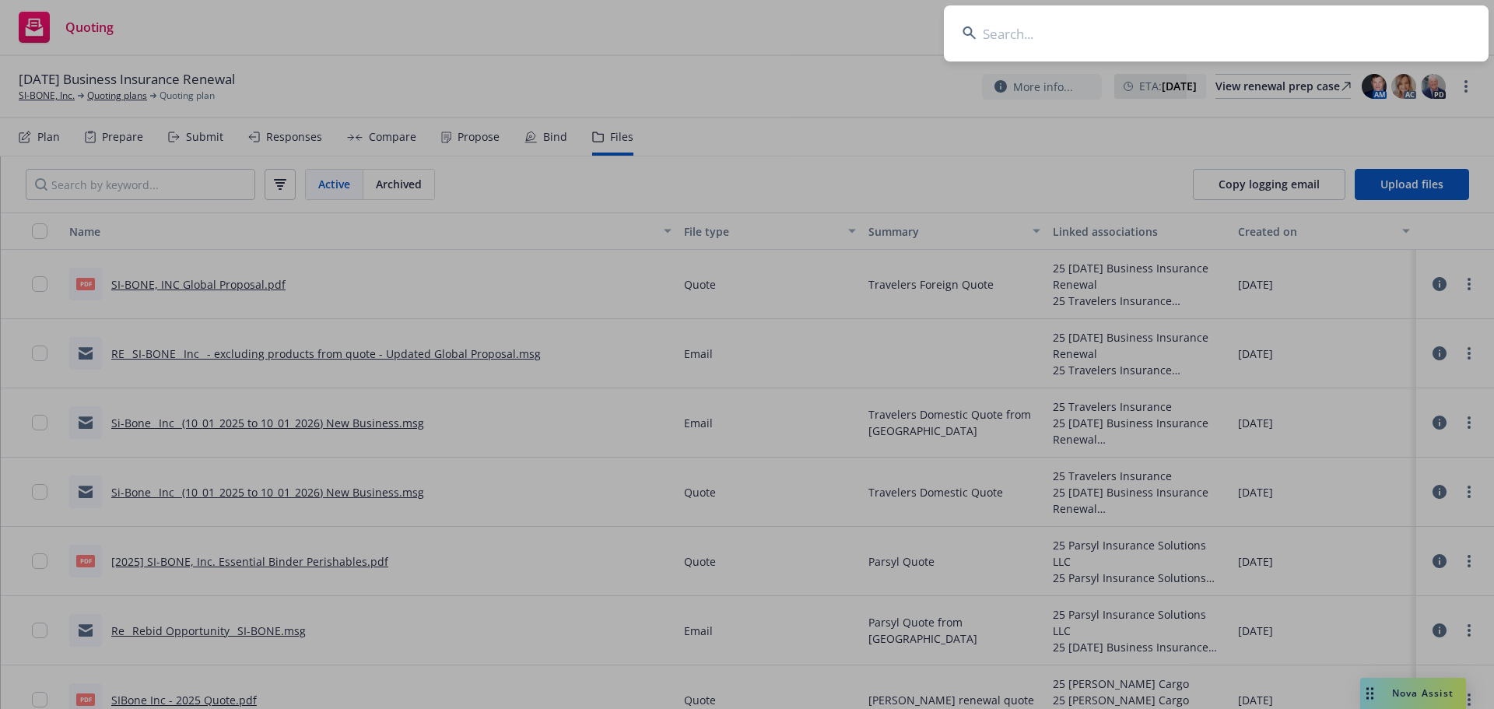
click at [1021, 30] on input at bounding box center [1216, 33] width 545 height 56
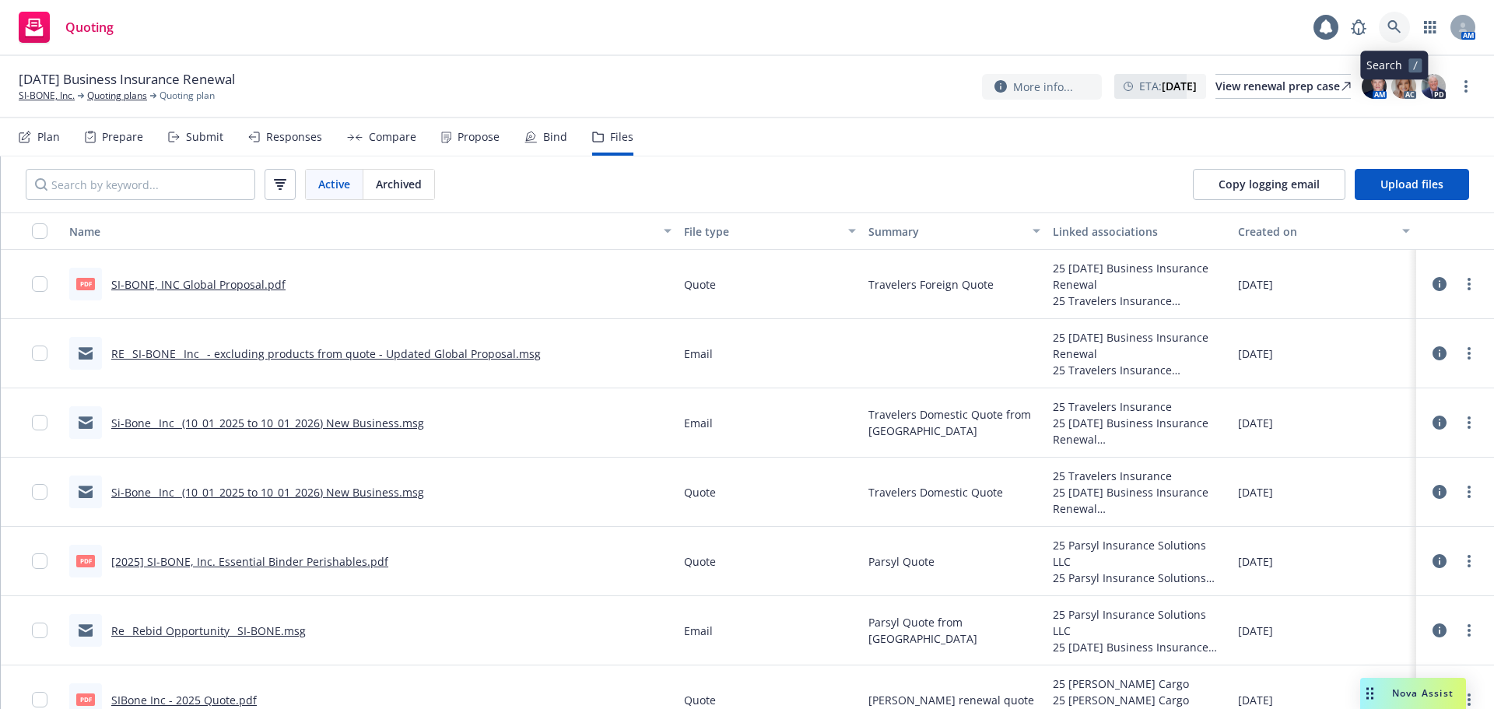
click at [1401, 21] on icon at bounding box center [1395, 27] width 14 height 14
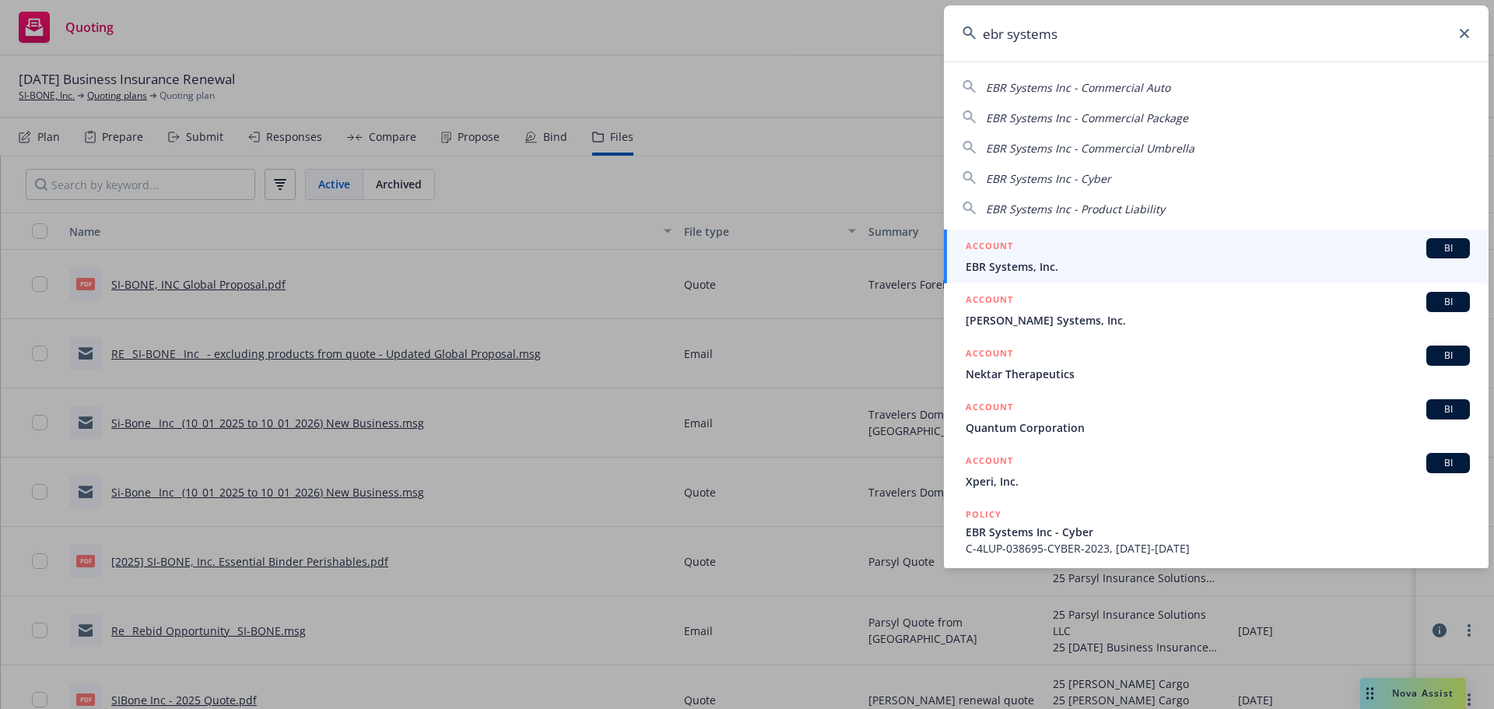
type input "ebr systems"
click at [1147, 242] on div "ACCOUNT BI" at bounding box center [1218, 248] width 504 height 20
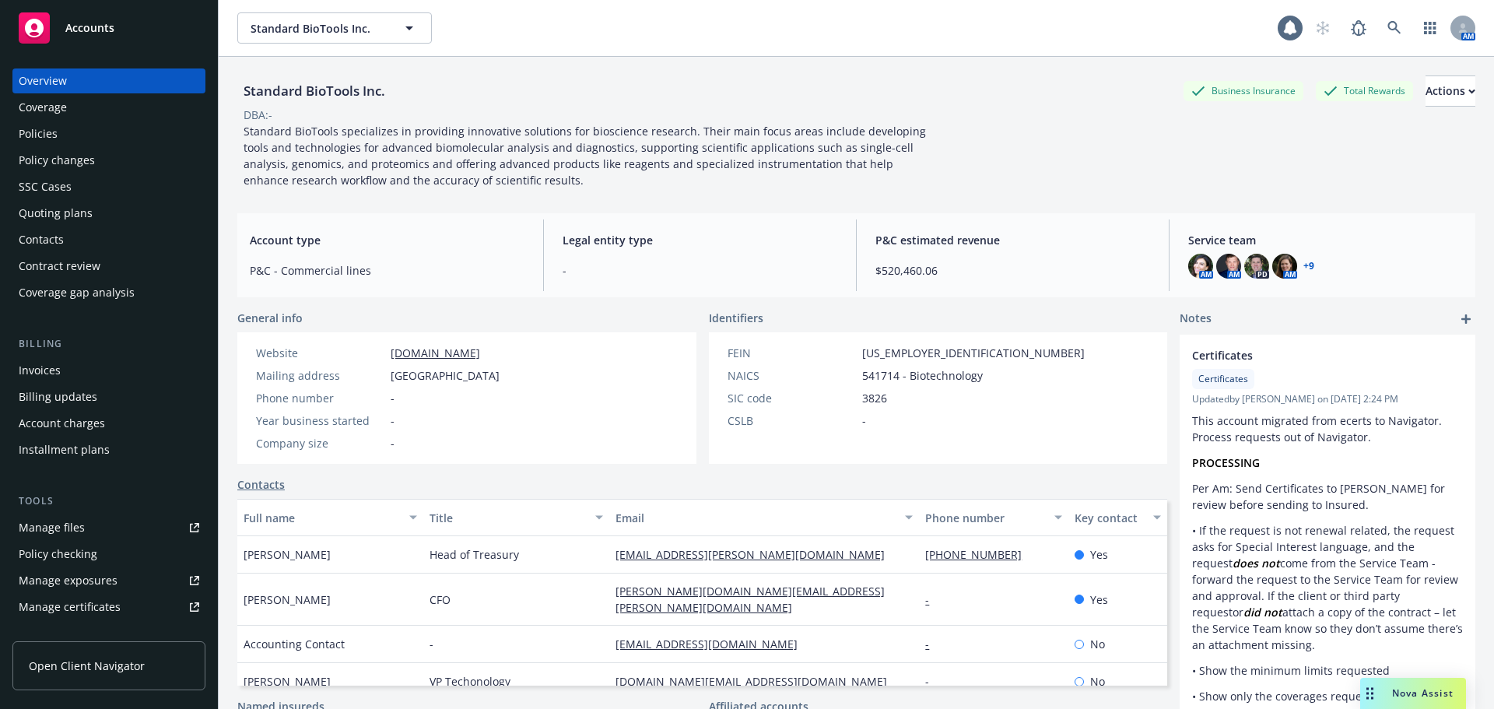
click at [52, 128] on div "Policies" at bounding box center [38, 133] width 39 height 25
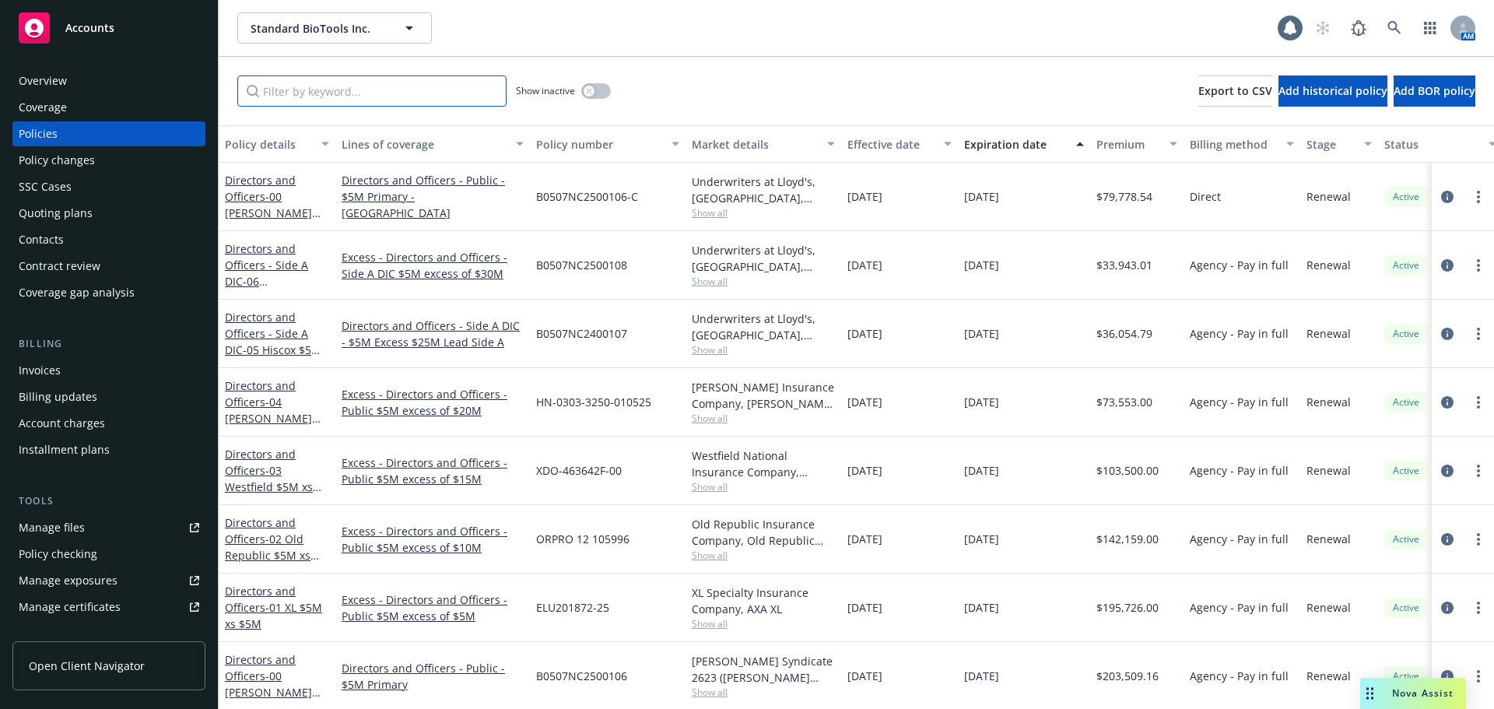
click at [309, 100] on input "Filter by keyword..." at bounding box center [371, 91] width 269 height 31
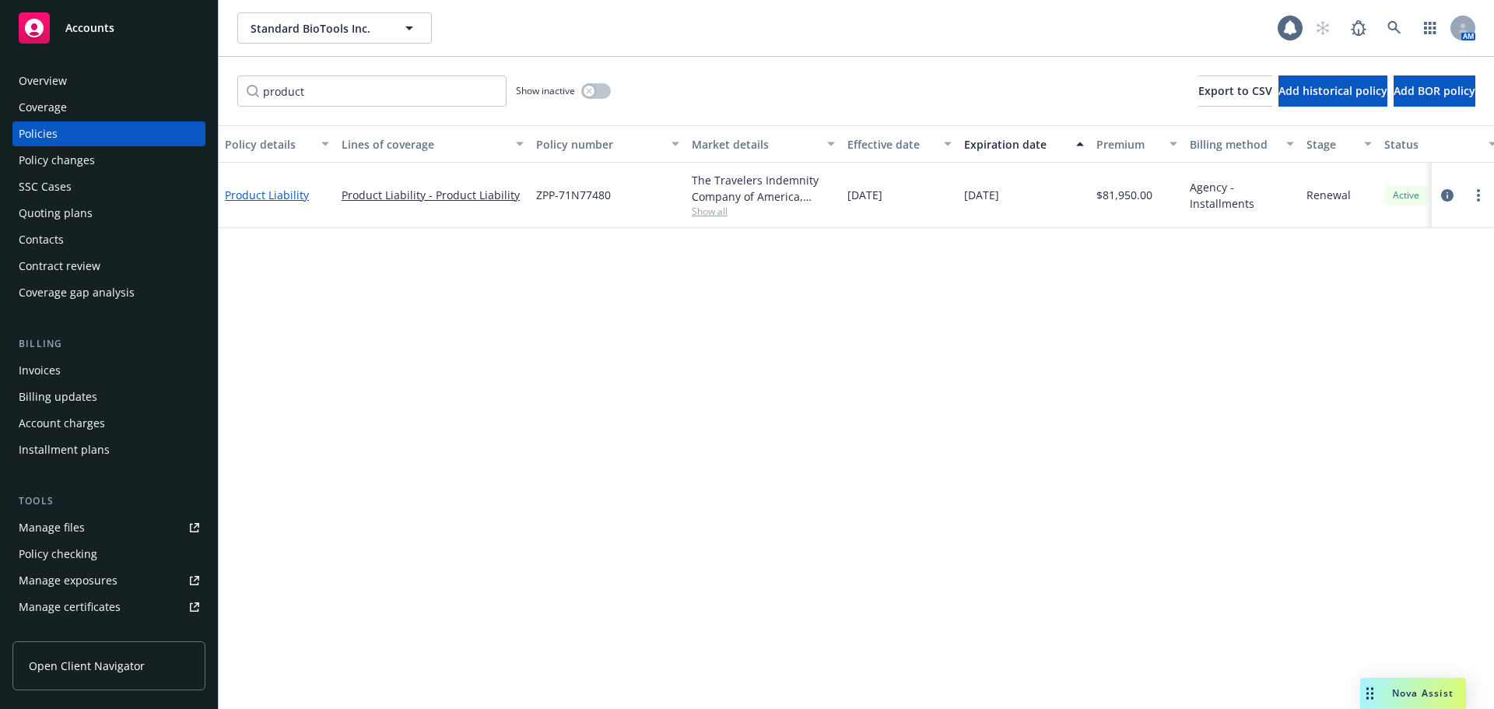
click at [283, 193] on link "Product Liability" at bounding box center [267, 195] width 84 height 15
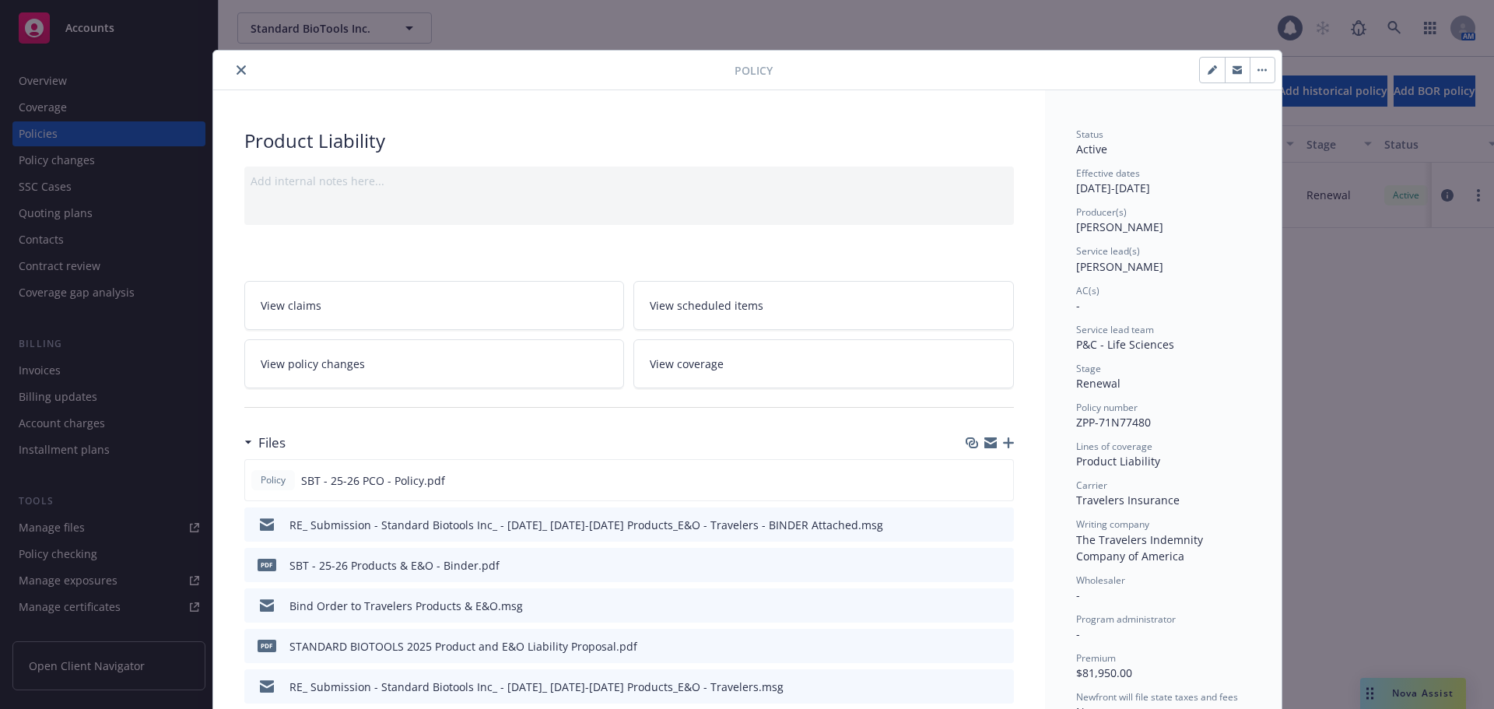
click at [237, 73] on icon "close" at bounding box center [241, 69] width 9 height 9
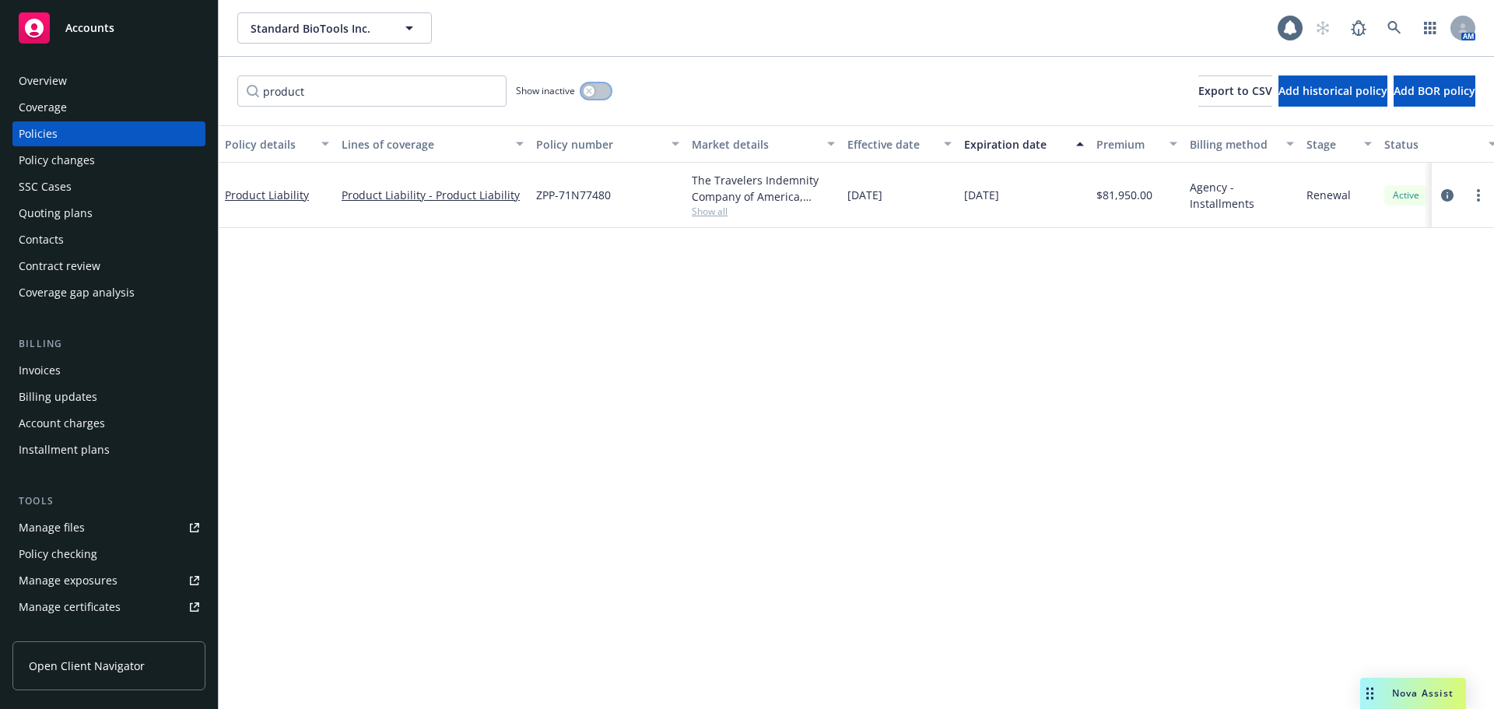
click at [596, 91] on button "button" at bounding box center [596, 91] width 30 height 16
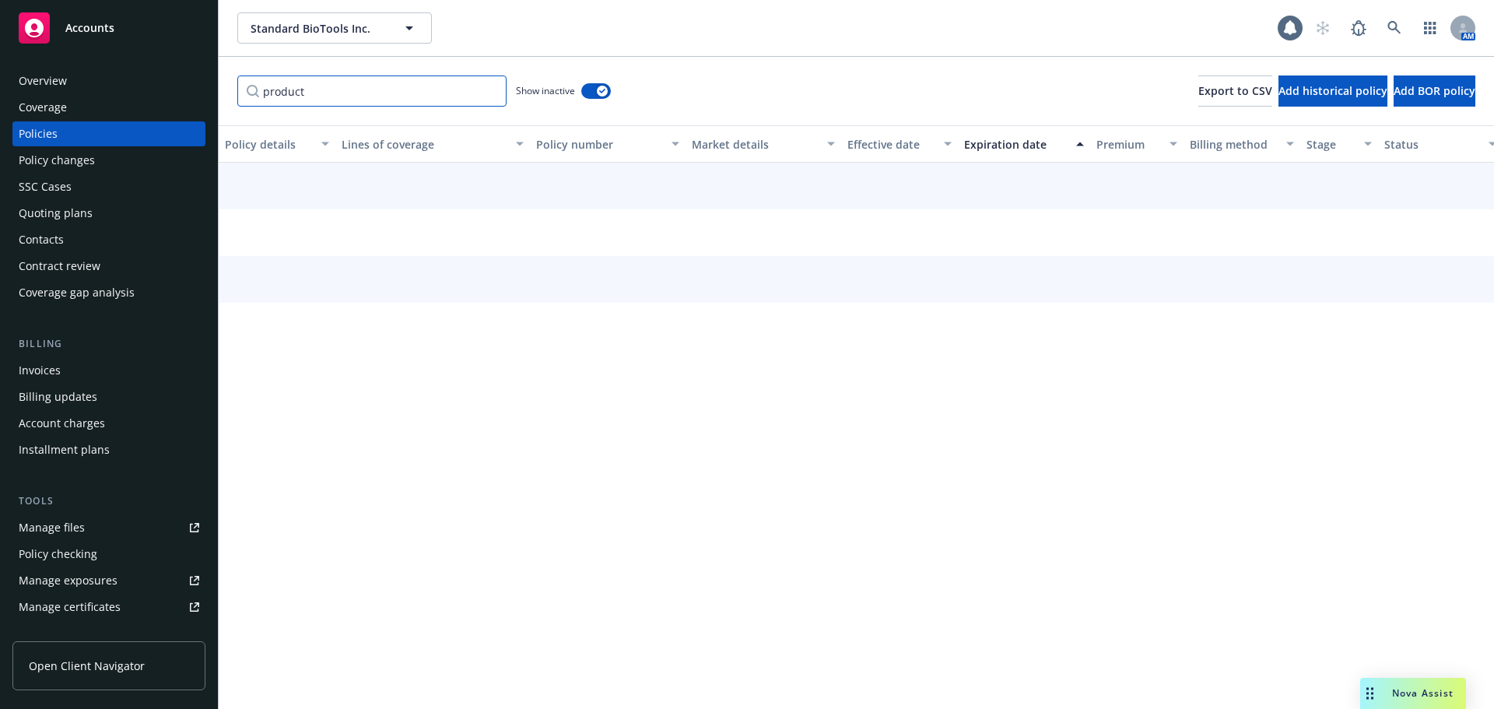
drag, startPoint x: 467, startPoint y: 90, endPoint x: 170, endPoint y: 88, distance: 297.3
click at [170, 88] on div "Accounts Overview Coverage Policies Policy changes SSC Cases Quoting plans Cont…" at bounding box center [747, 354] width 1494 height 709
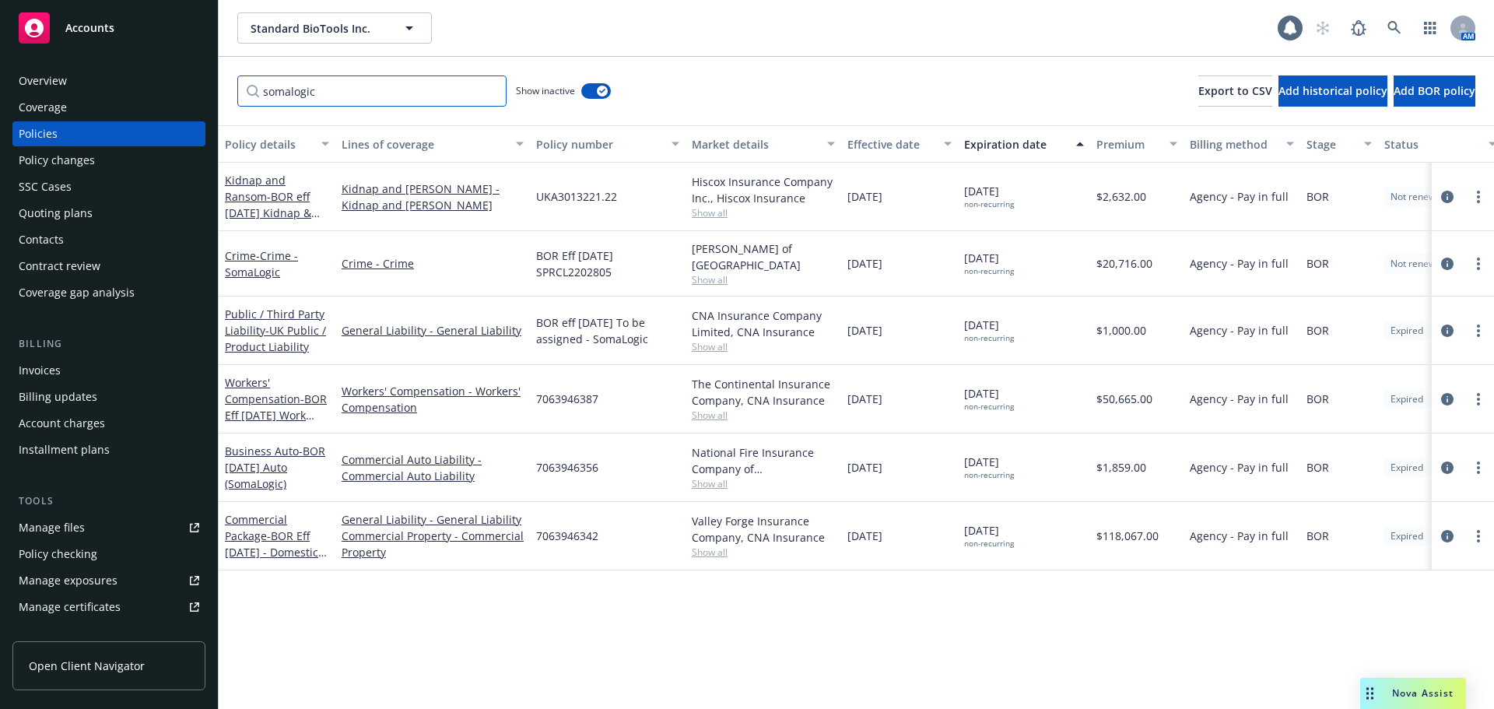
type input "somalogic"
drag, startPoint x: 614, startPoint y: 532, endPoint x: 536, endPoint y: 536, distance: 78.0
click at [536, 536] on div "7063946342" at bounding box center [608, 536] width 156 height 68
copy span "7063946342"
drag, startPoint x: 614, startPoint y: 464, endPoint x: 535, endPoint y: 466, distance: 79.4
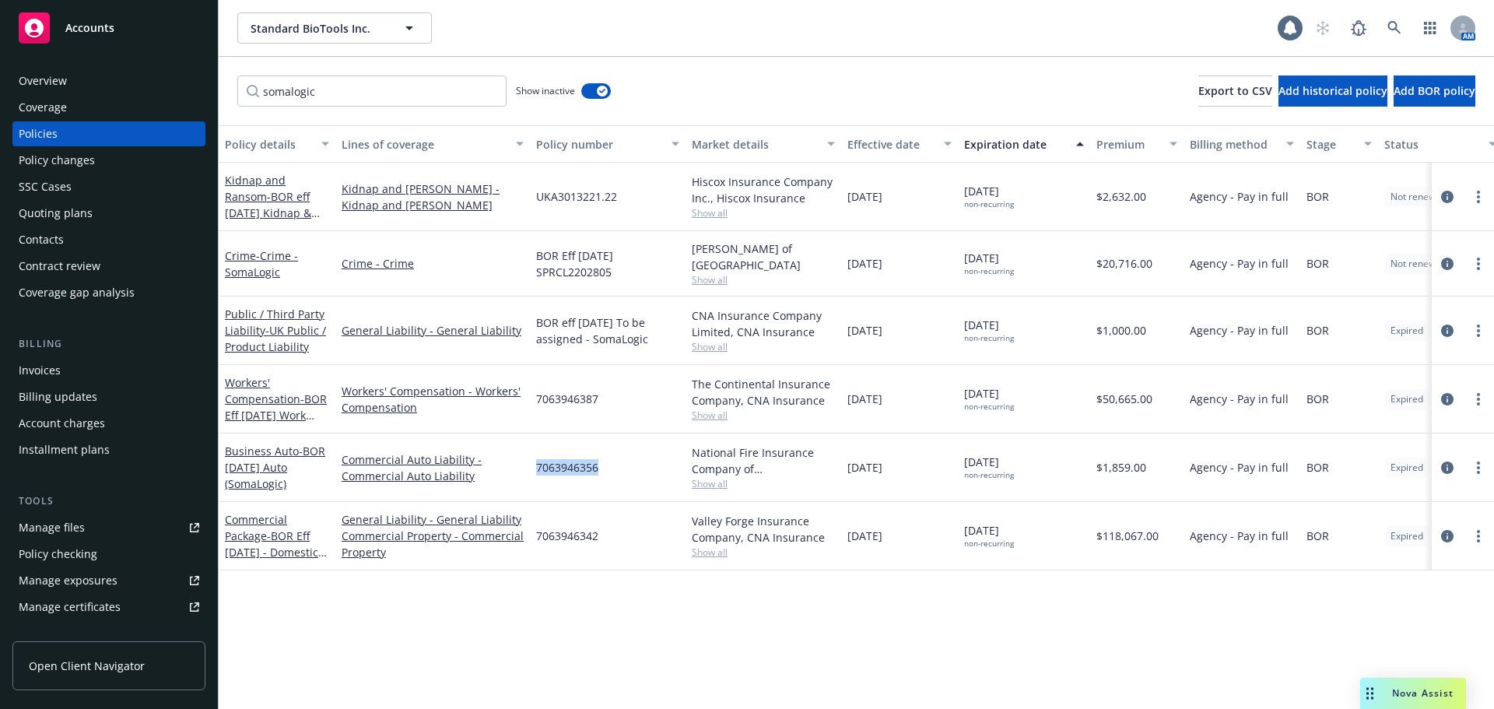
click at [535, 466] on div "7063946356" at bounding box center [608, 468] width 156 height 68
copy span "7063946356"
click at [1383, 36] on link at bounding box center [1394, 27] width 31 height 31
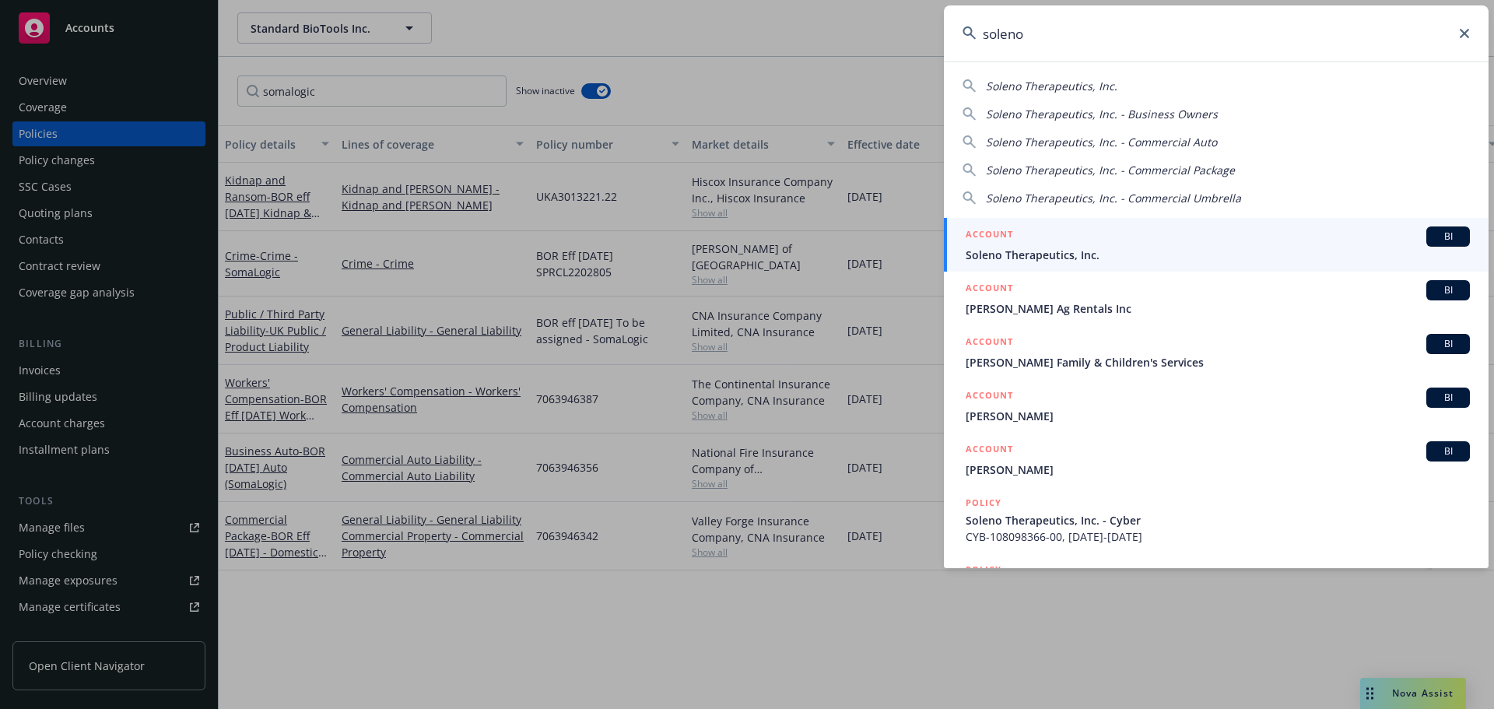
type input "soleno"
click at [1051, 244] on div "ACCOUNT BI" at bounding box center [1218, 237] width 504 height 20
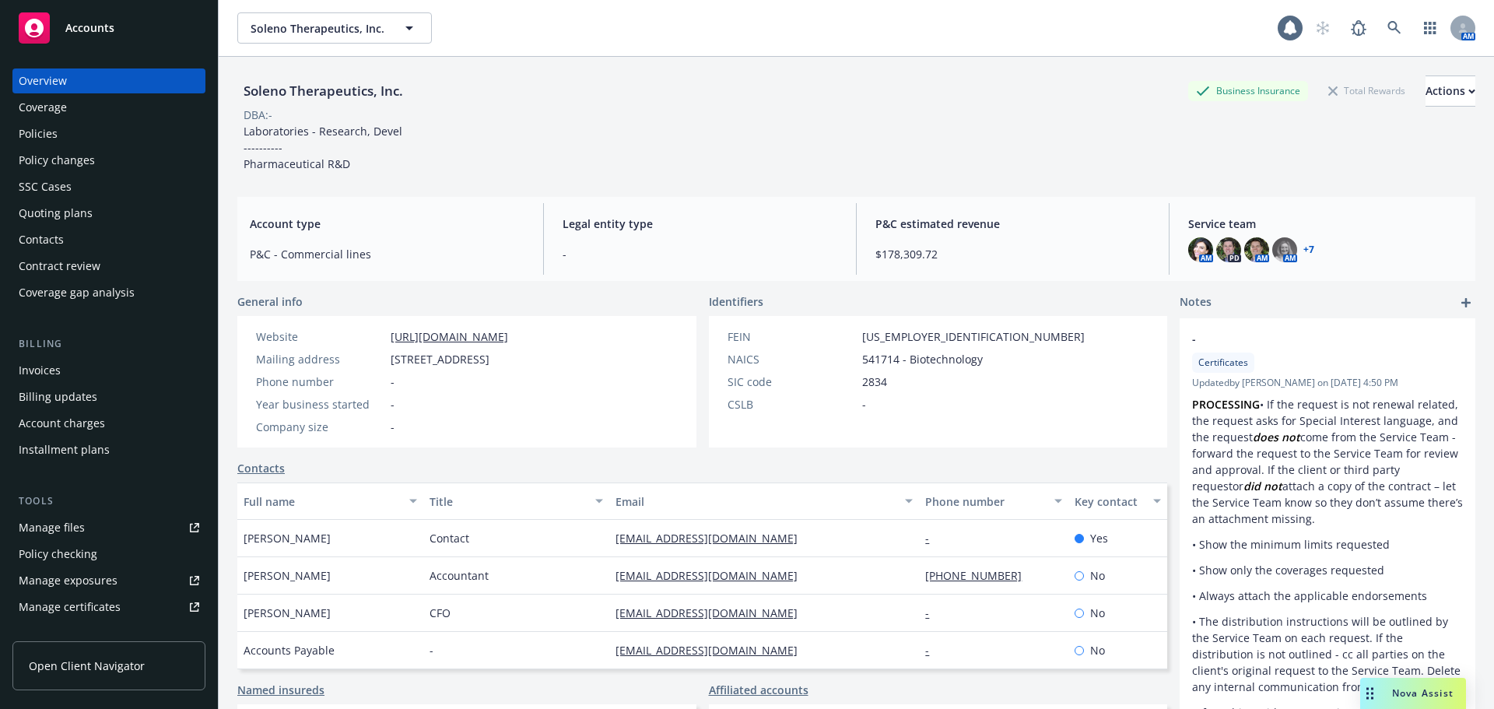
scroll to position [358, 0]
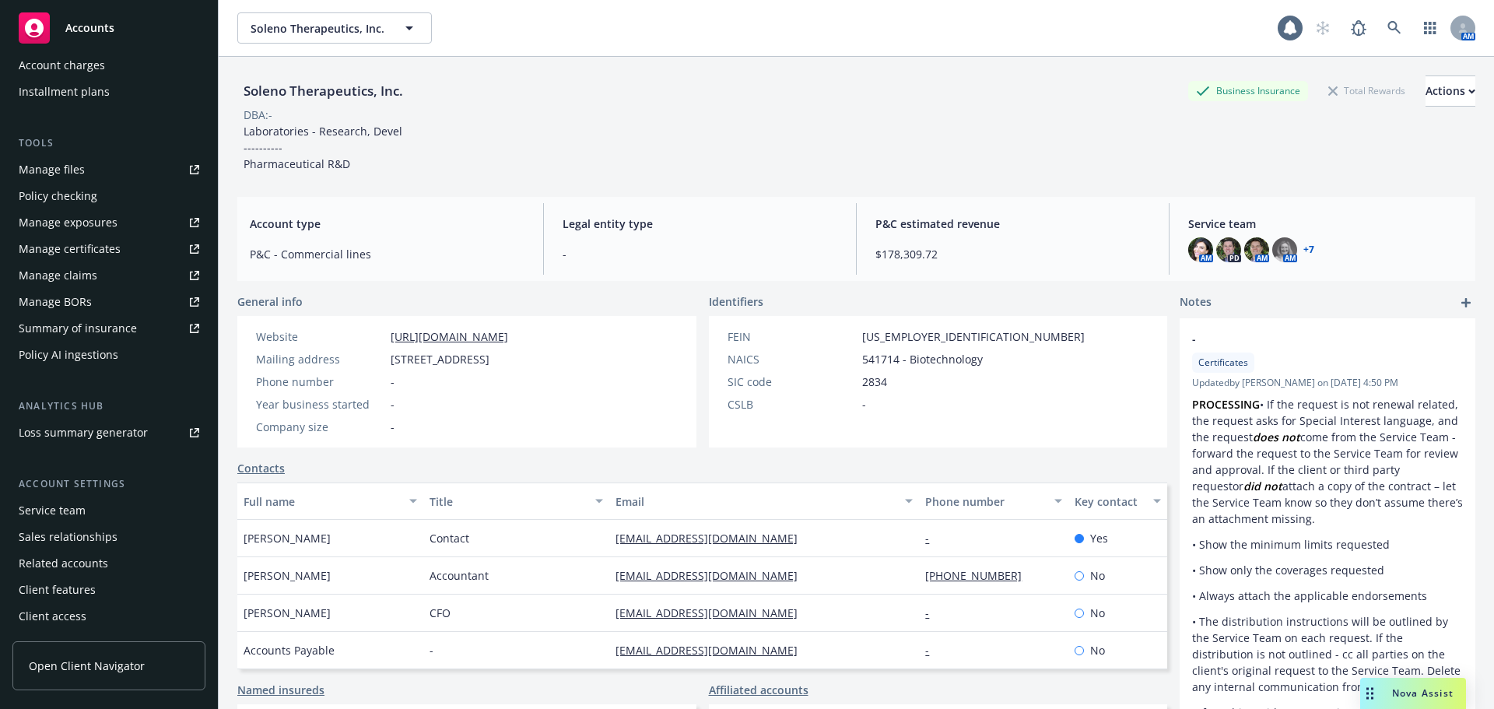
click at [84, 509] on div "Service team" at bounding box center [109, 510] width 181 height 25
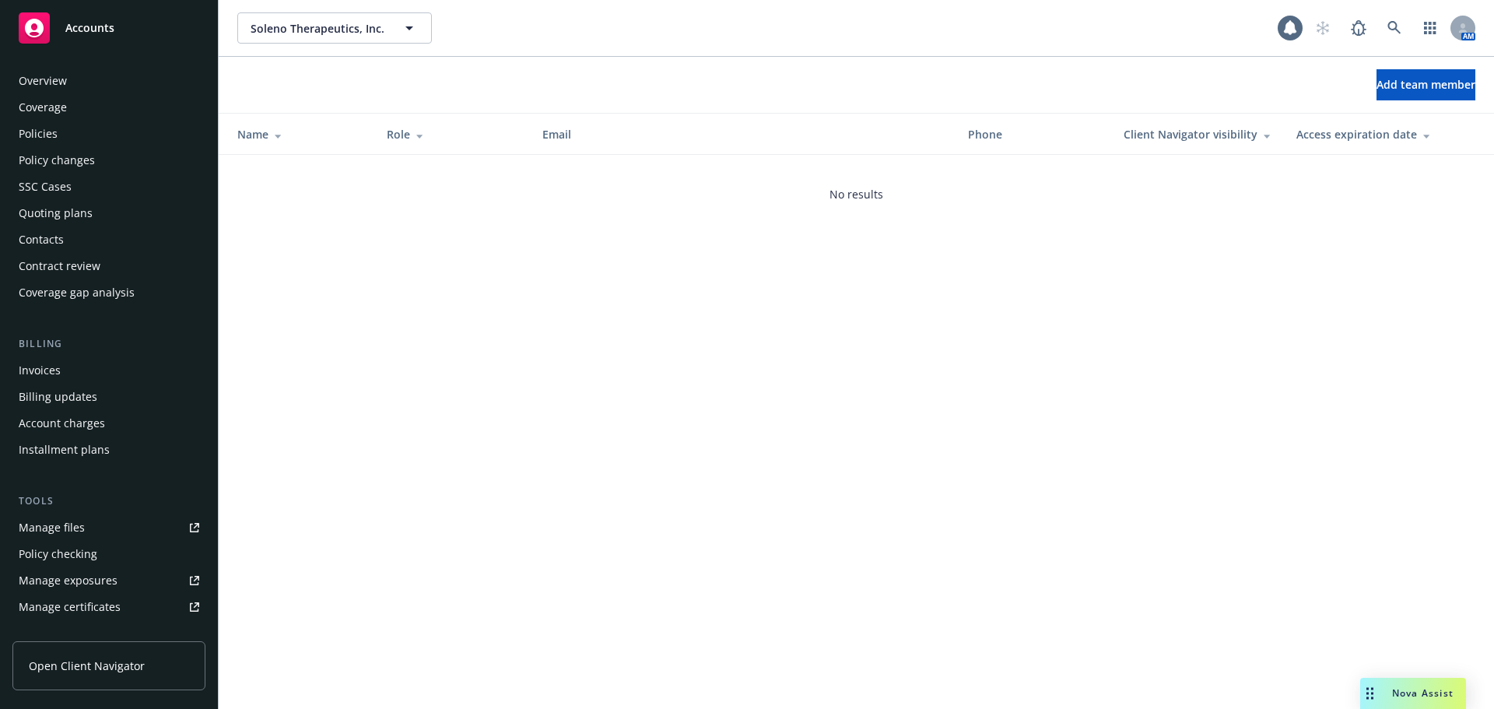
scroll to position [358, 0]
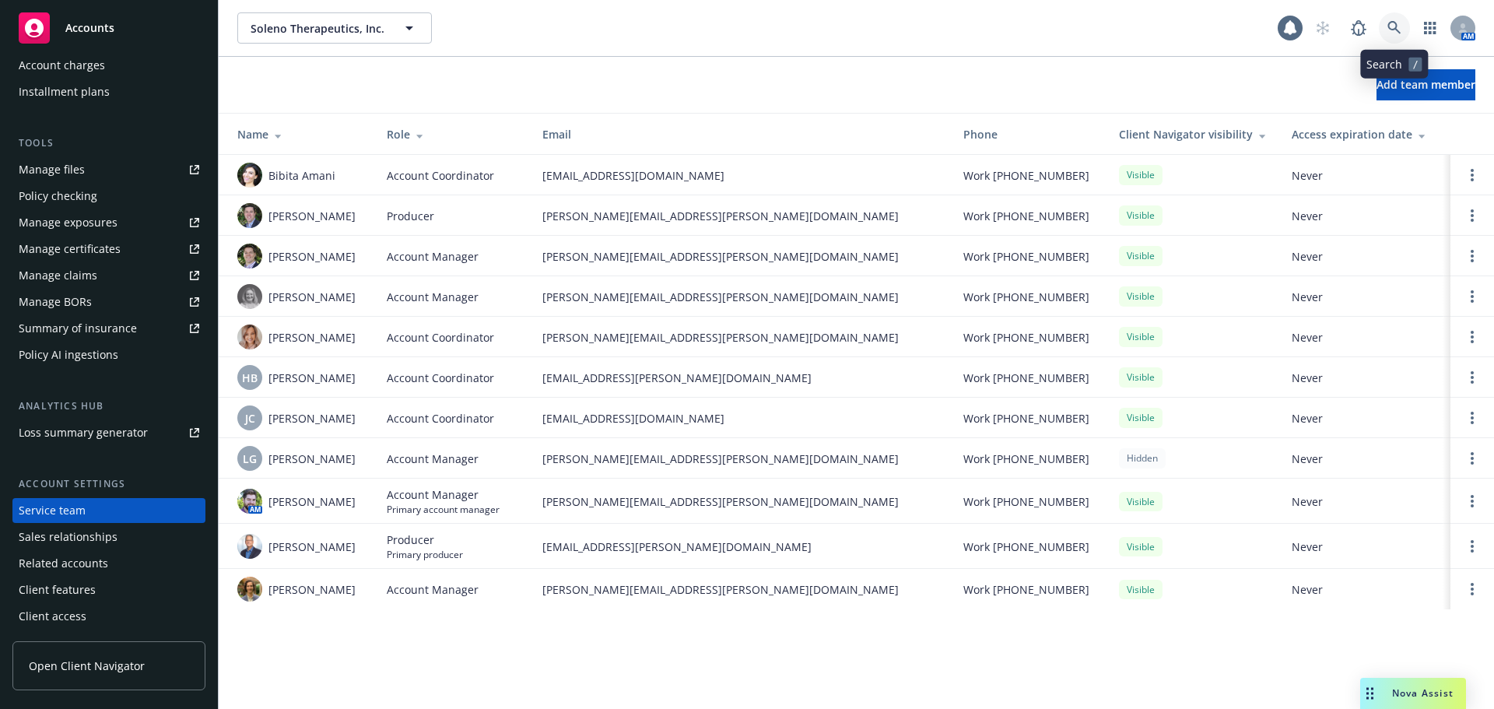
click at [1389, 26] on icon at bounding box center [1394, 27] width 13 height 13
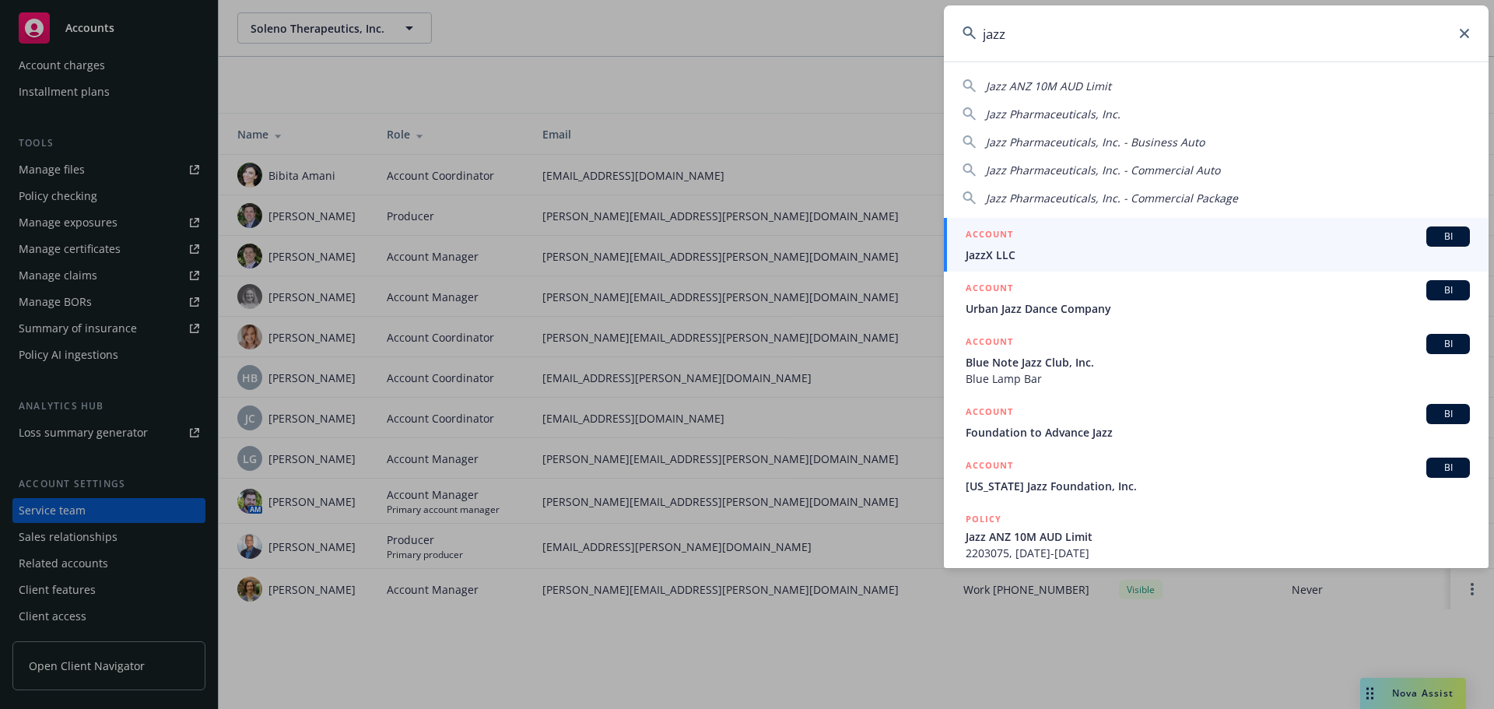
click at [1109, 118] on span "Jazz Pharmaceuticals, Inc." at bounding box center [1053, 114] width 135 height 15
type input "Jazz Pharmaceuticals, Inc."
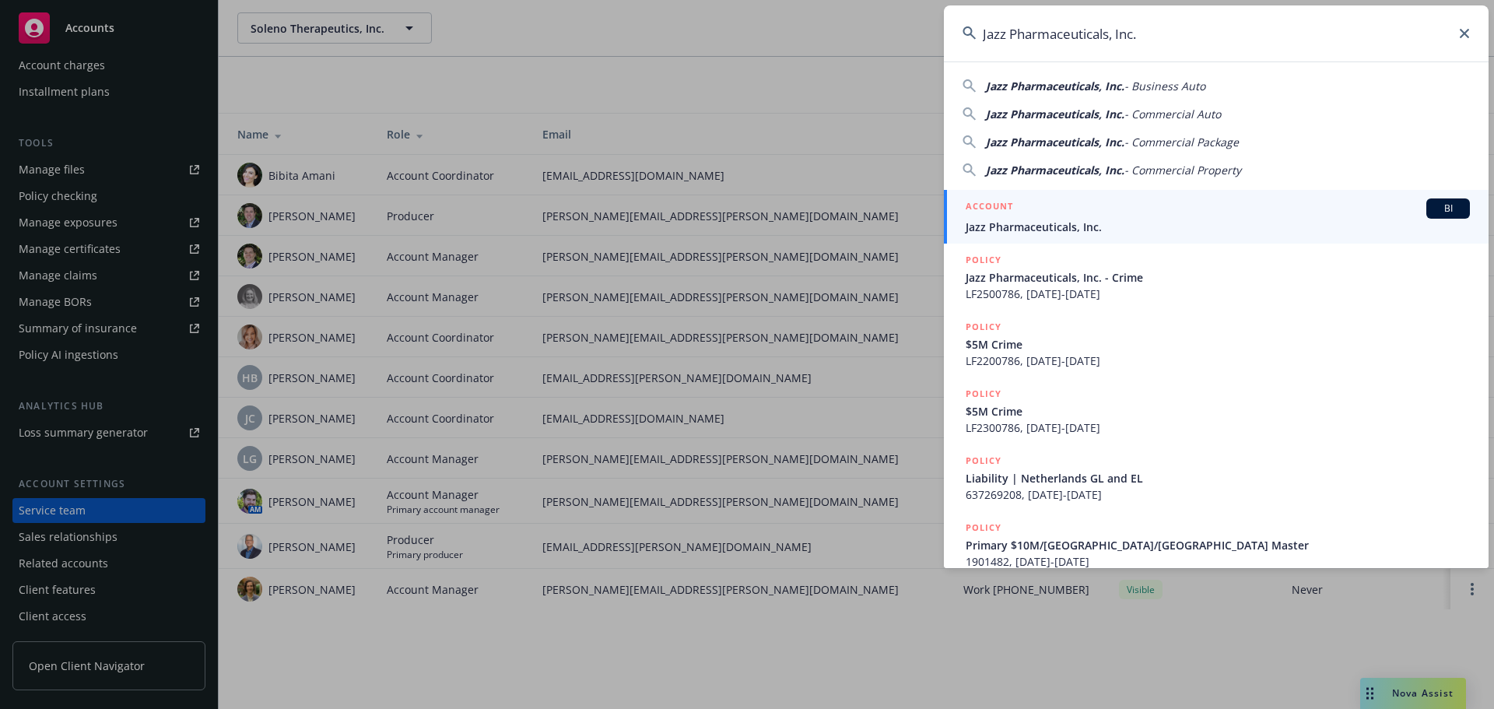
click at [1054, 204] on div "ACCOUNT BI" at bounding box center [1218, 208] width 504 height 20
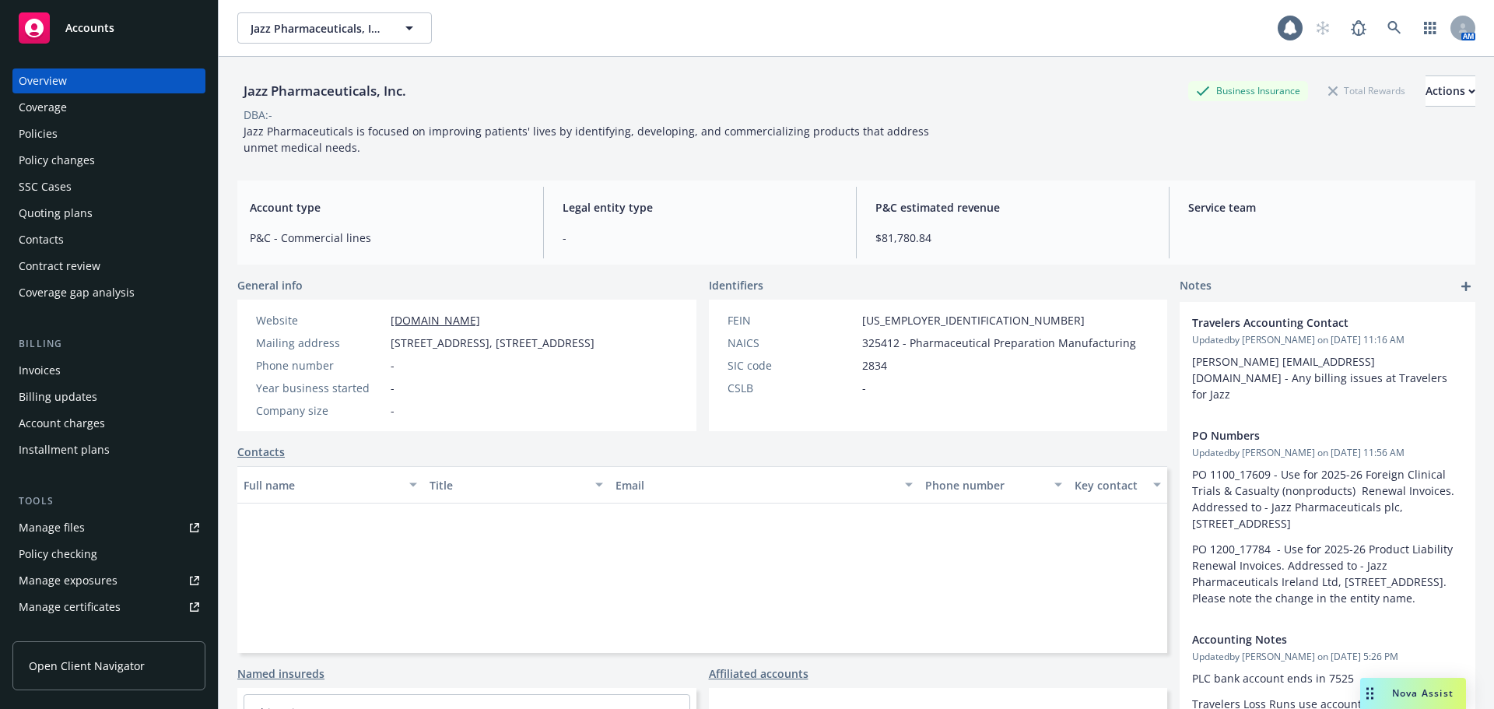
click at [46, 136] on div "Policies" at bounding box center [38, 133] width 39 height 25
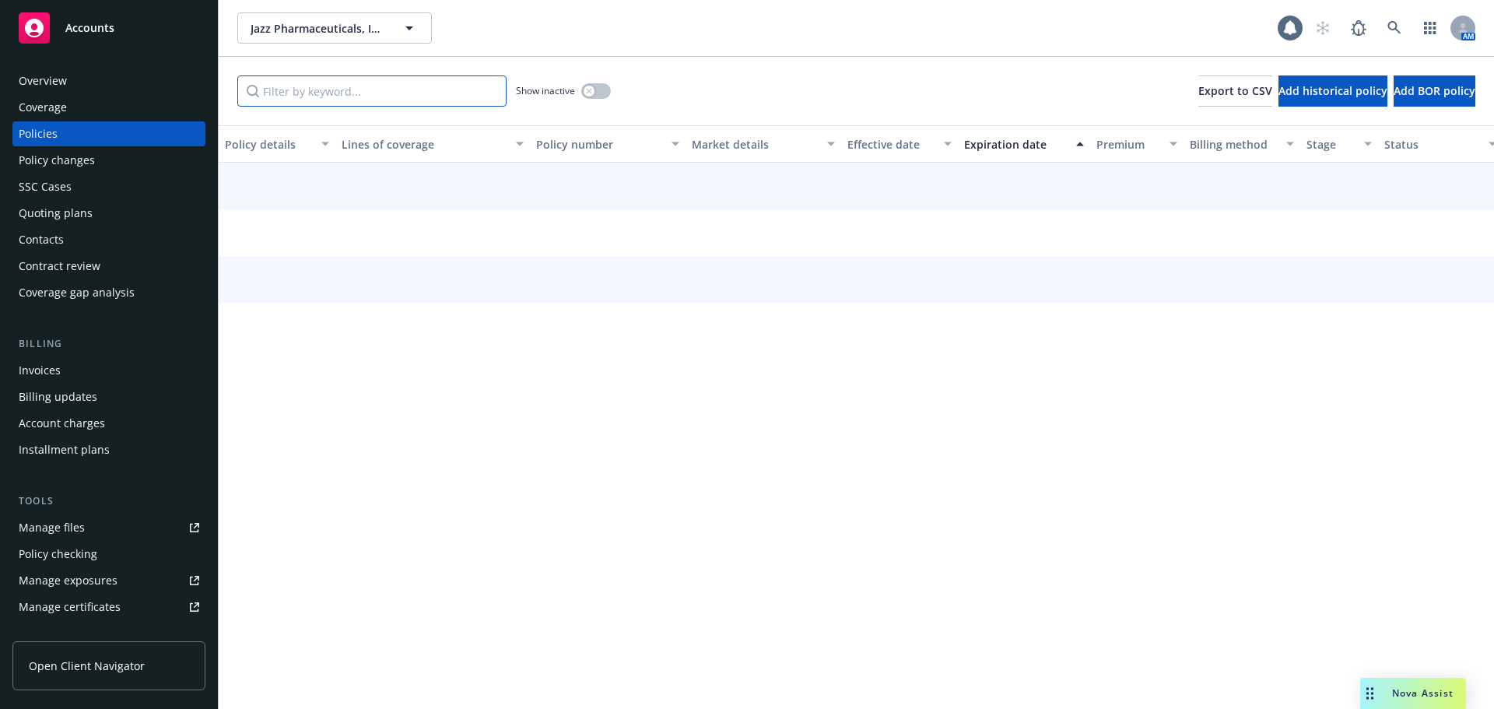
click at [325, 92] on input "Filter by keyword..." at bounding box center [371, 91] width 269 height 31
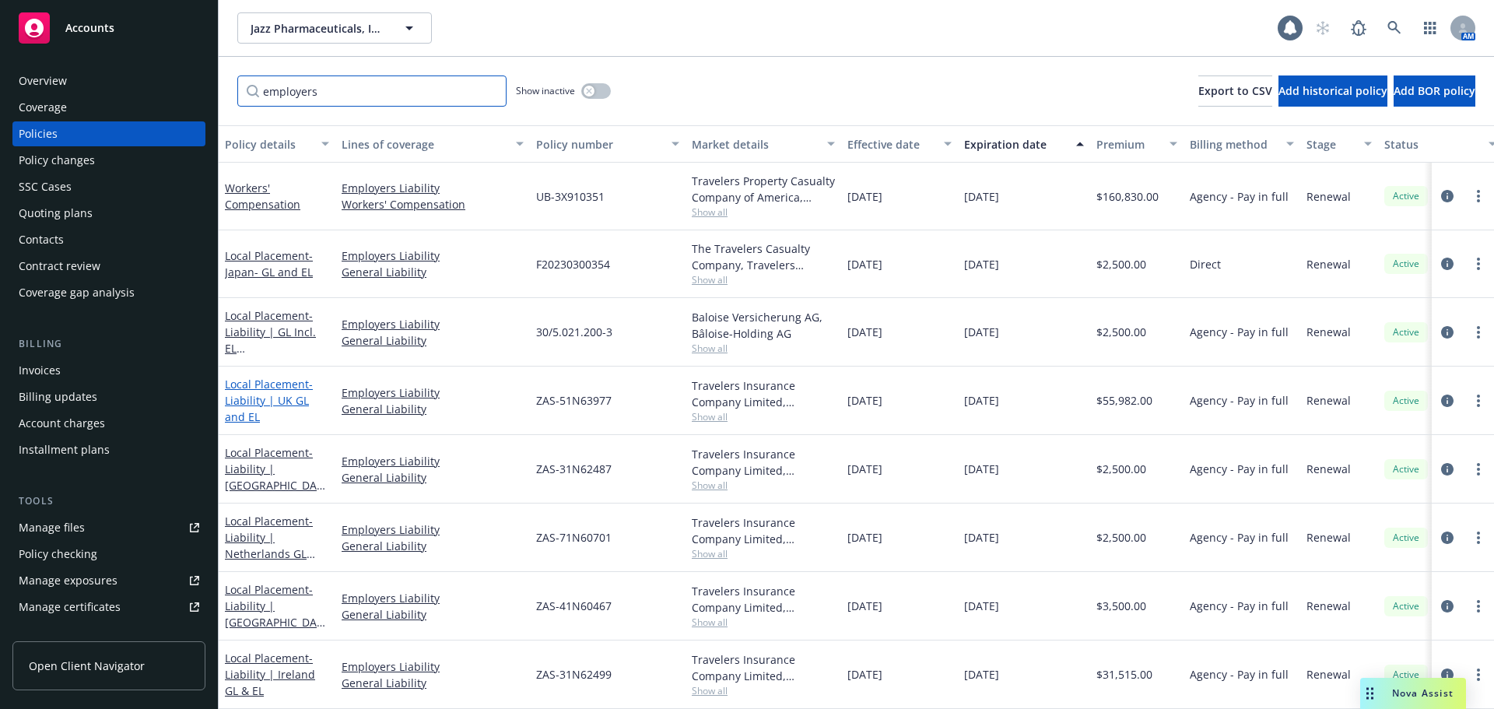
type input "employers"
click at [289, 395] on span "- Liability | UK GL and EL" at bounding box center [269, 400] width 88 height 47
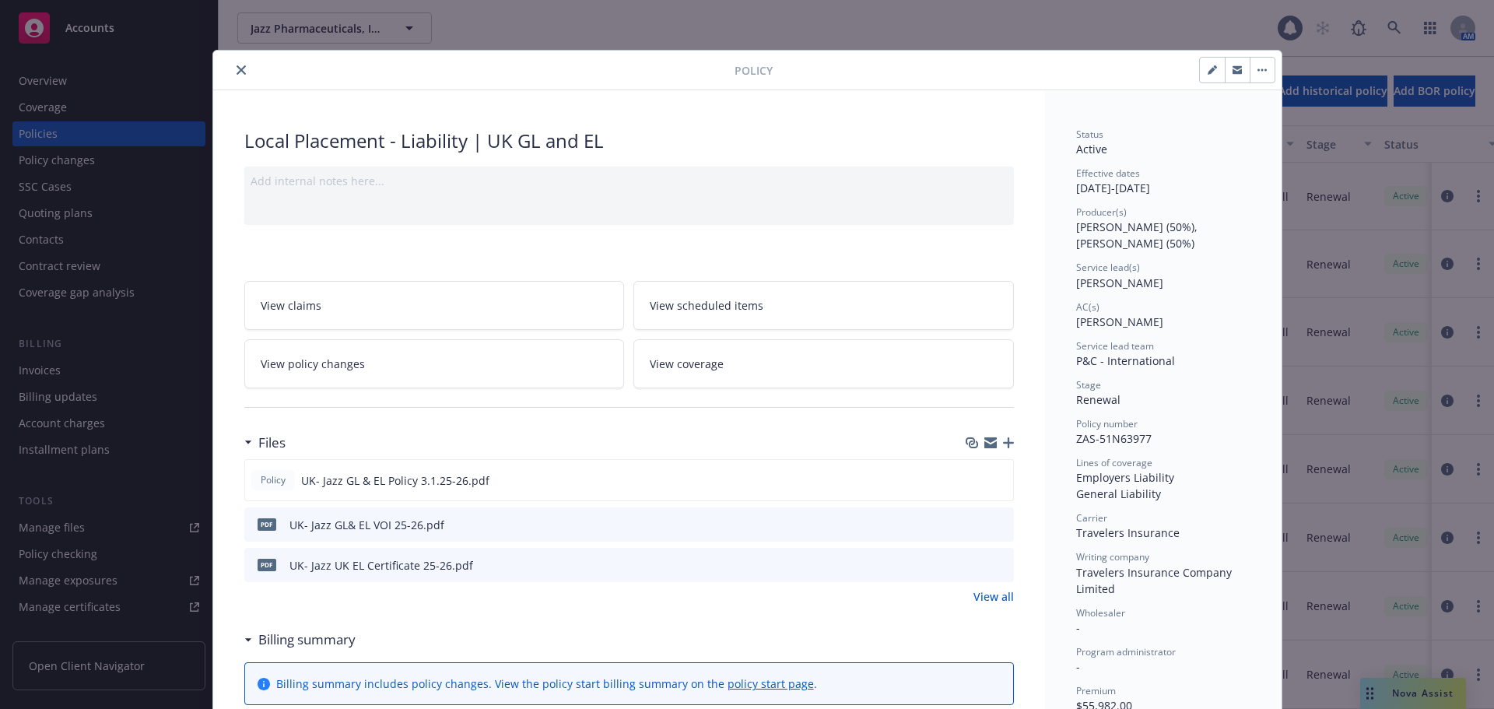
click at [1003, 444] on icon "button" at bounding box center [1008, 442] width 11 height 11
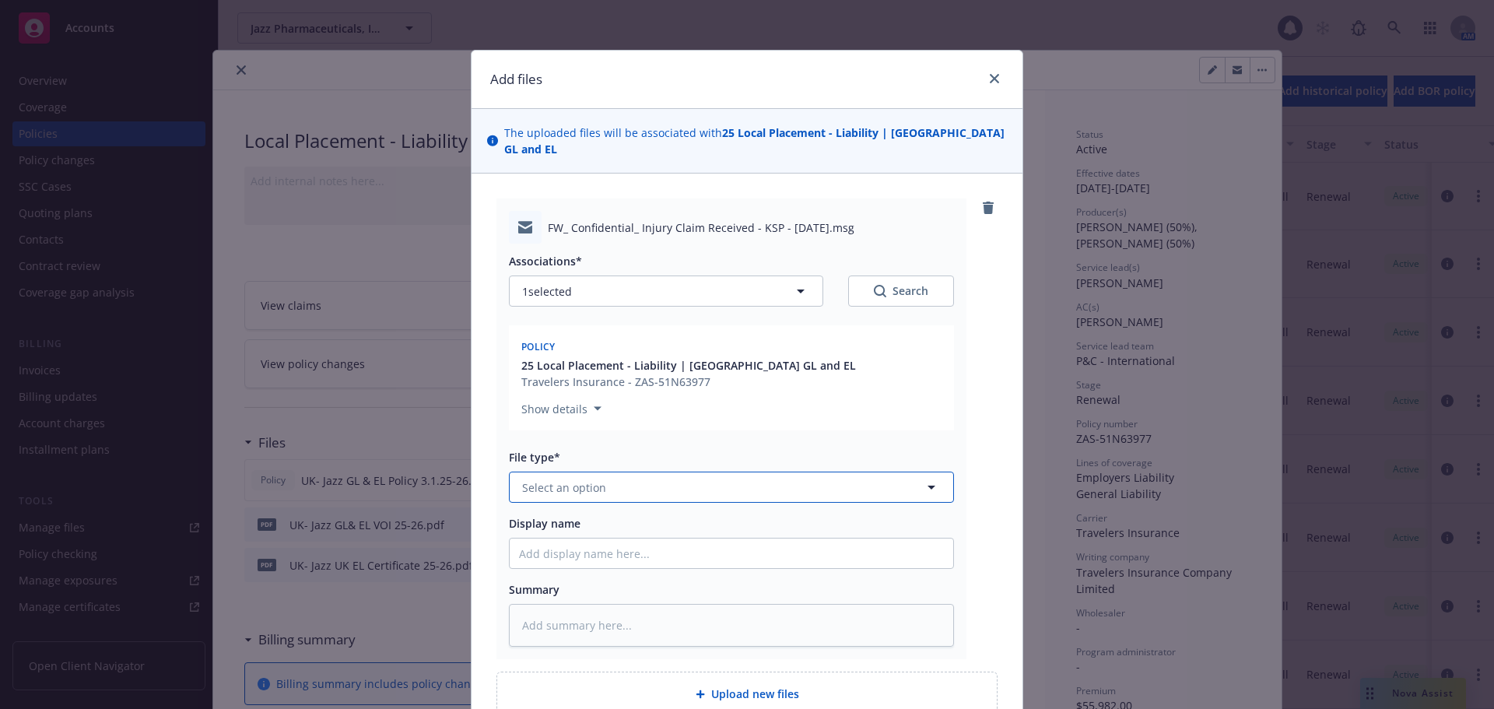
click at [588, 479] on span "Select an option" at bounding box center [564, 487] width 84 height 16
type input "claim"
click at [573, 519] on div "Claim" at bounding box center [731, 530] width 425 height 23
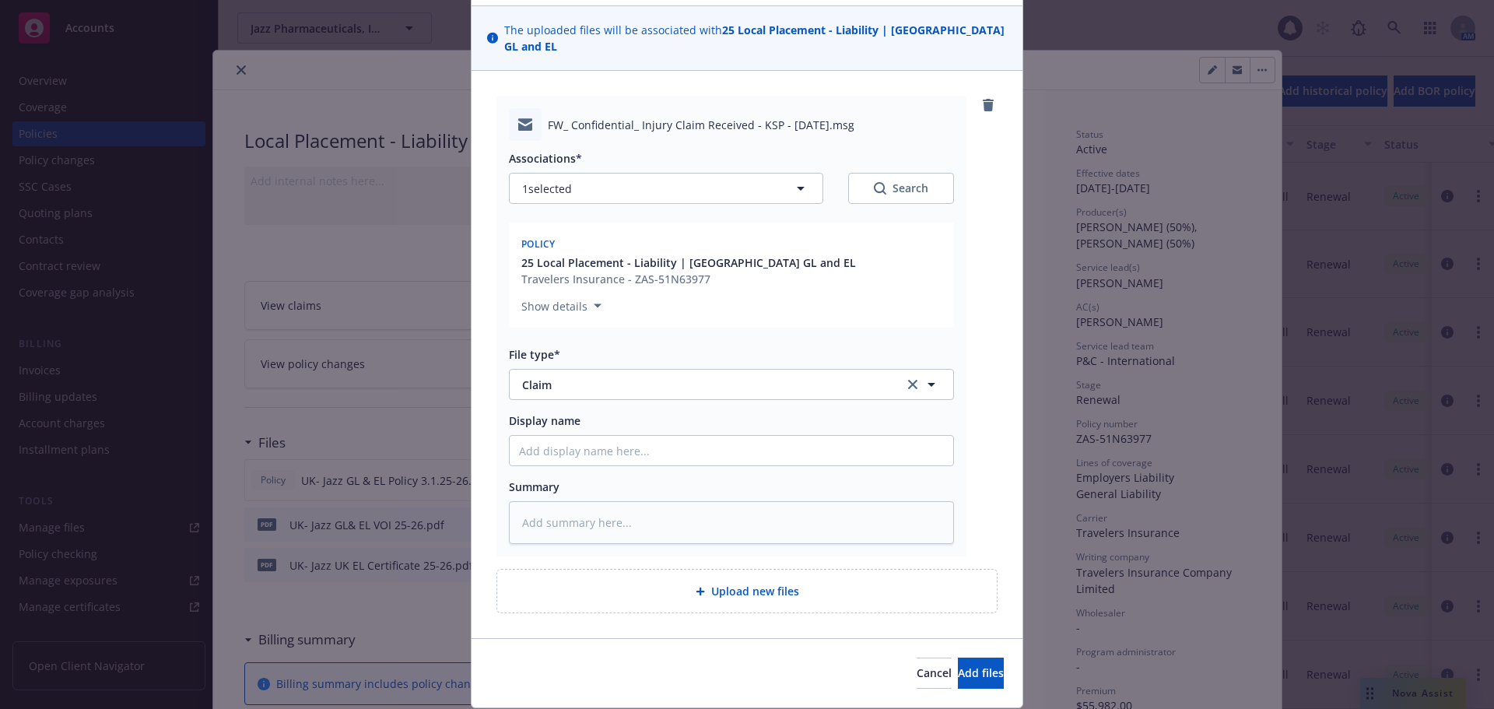
scroll to position [135, 0]
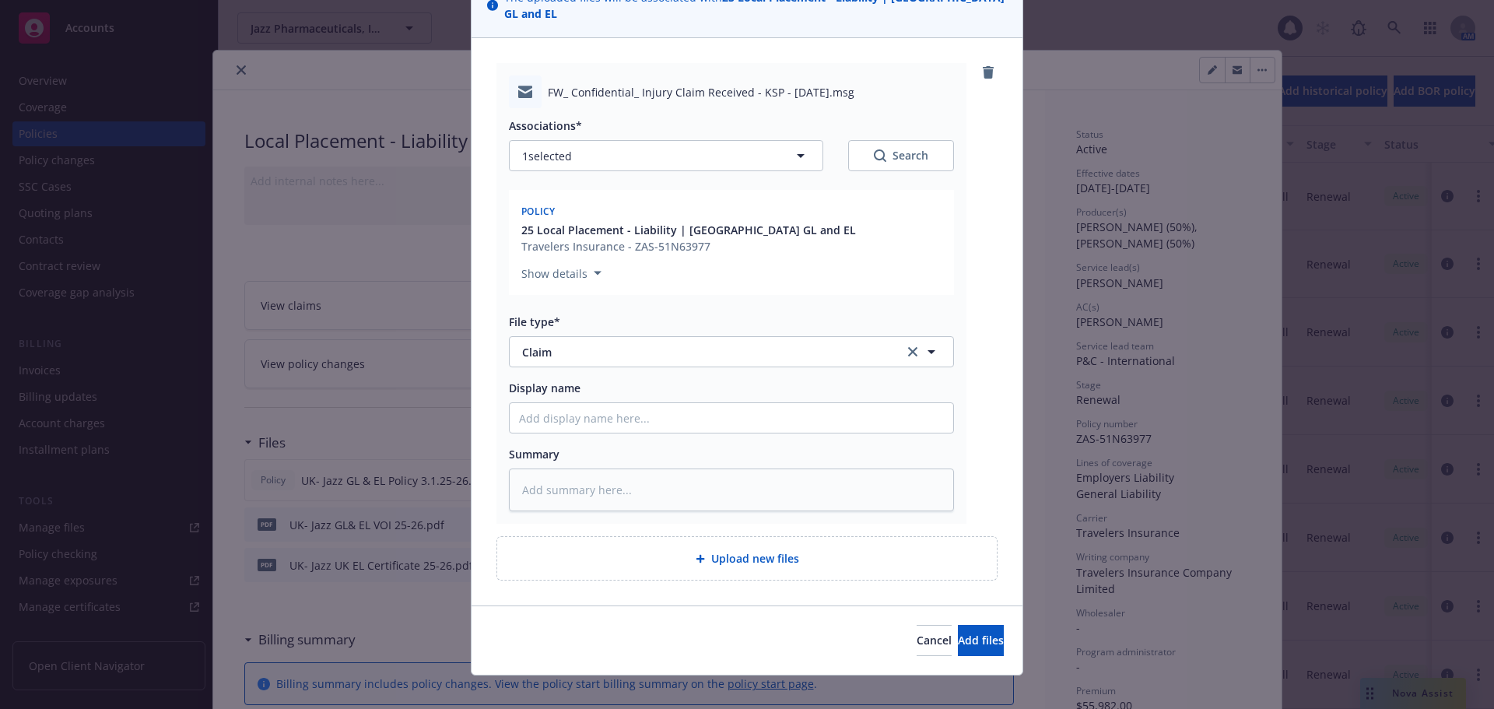
click at [864, 145] on button "Search" at bounding box center [901, 155] width 106 height 31
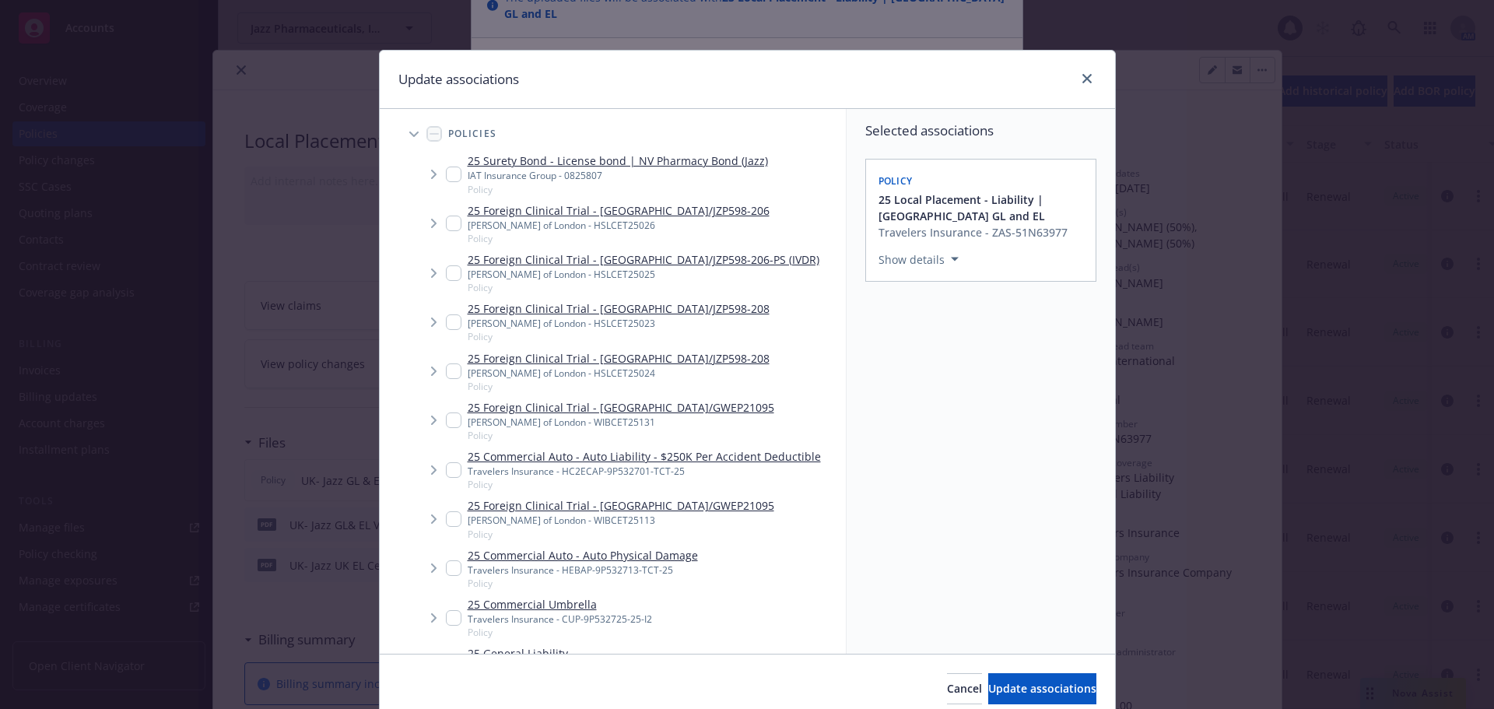
scroll to position [26408, 0]
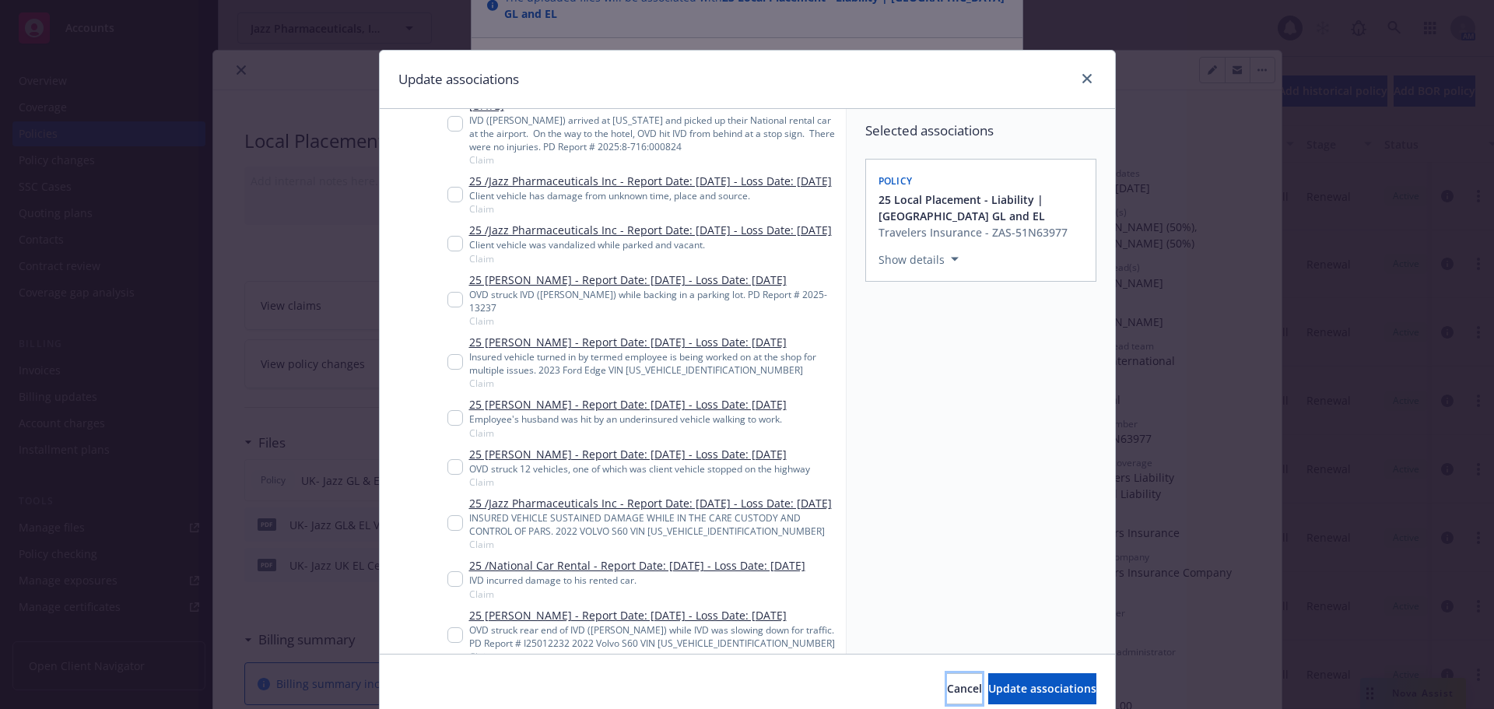
click at [947, 689] on span "Cancel" at bounding box center [964, 688] width 35 height 15
click at [873, 687] on div "Add files The uploaded files will be associated with 25 Local Placement - Liabi…" at bounding box center [747, 354] width 1494 height 709
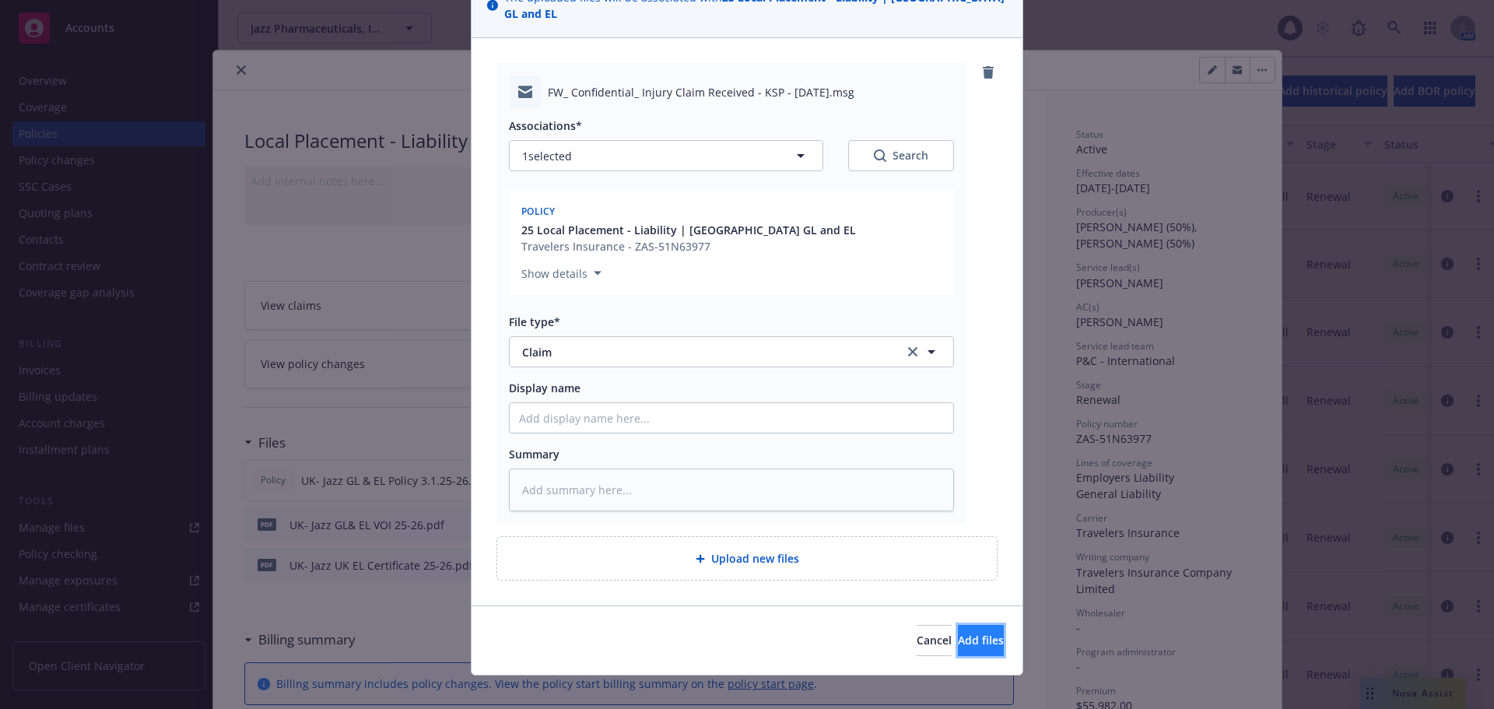
click at [958, 634] on button "Add files" at bounding box center [981, 640] width 46 height 31
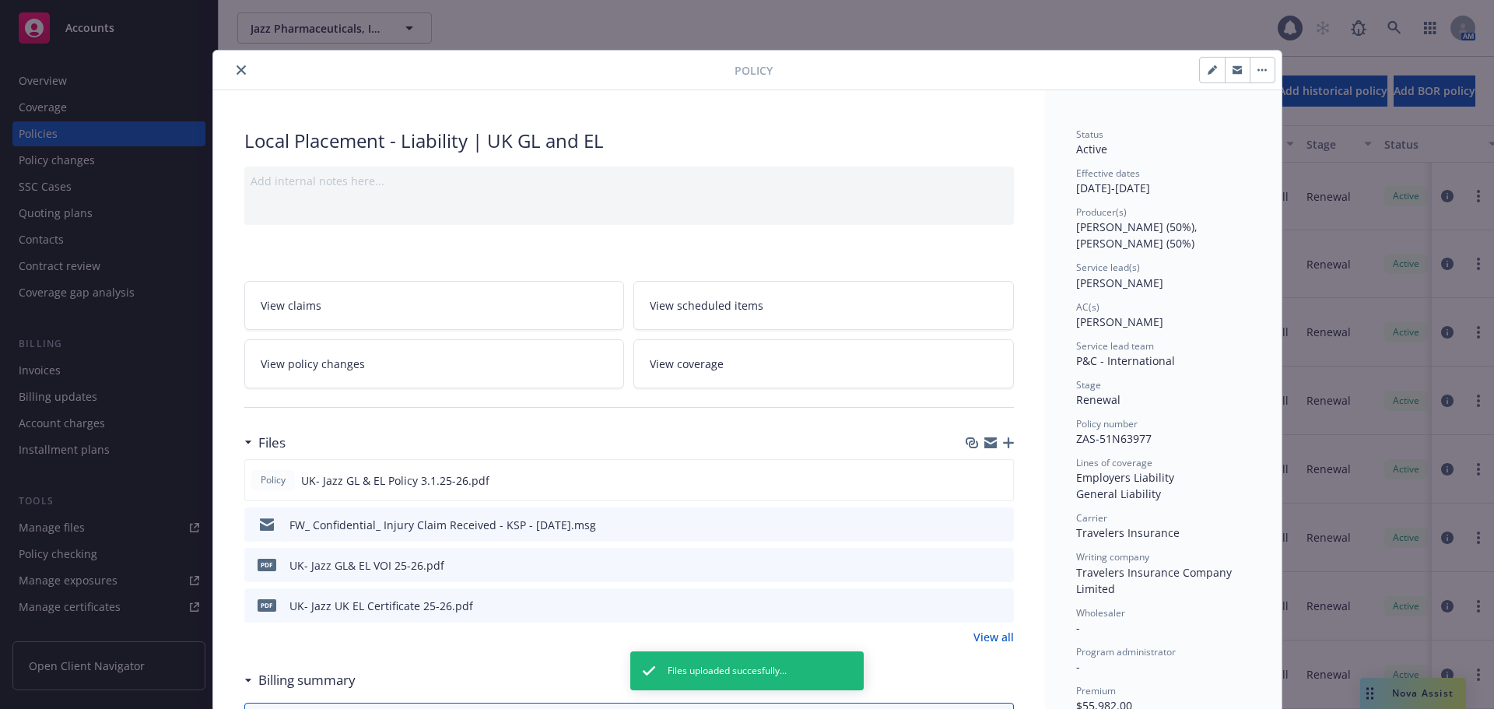
click at [237, 72] on icon "close" at bounding box center [241, 69] width 9 height 9
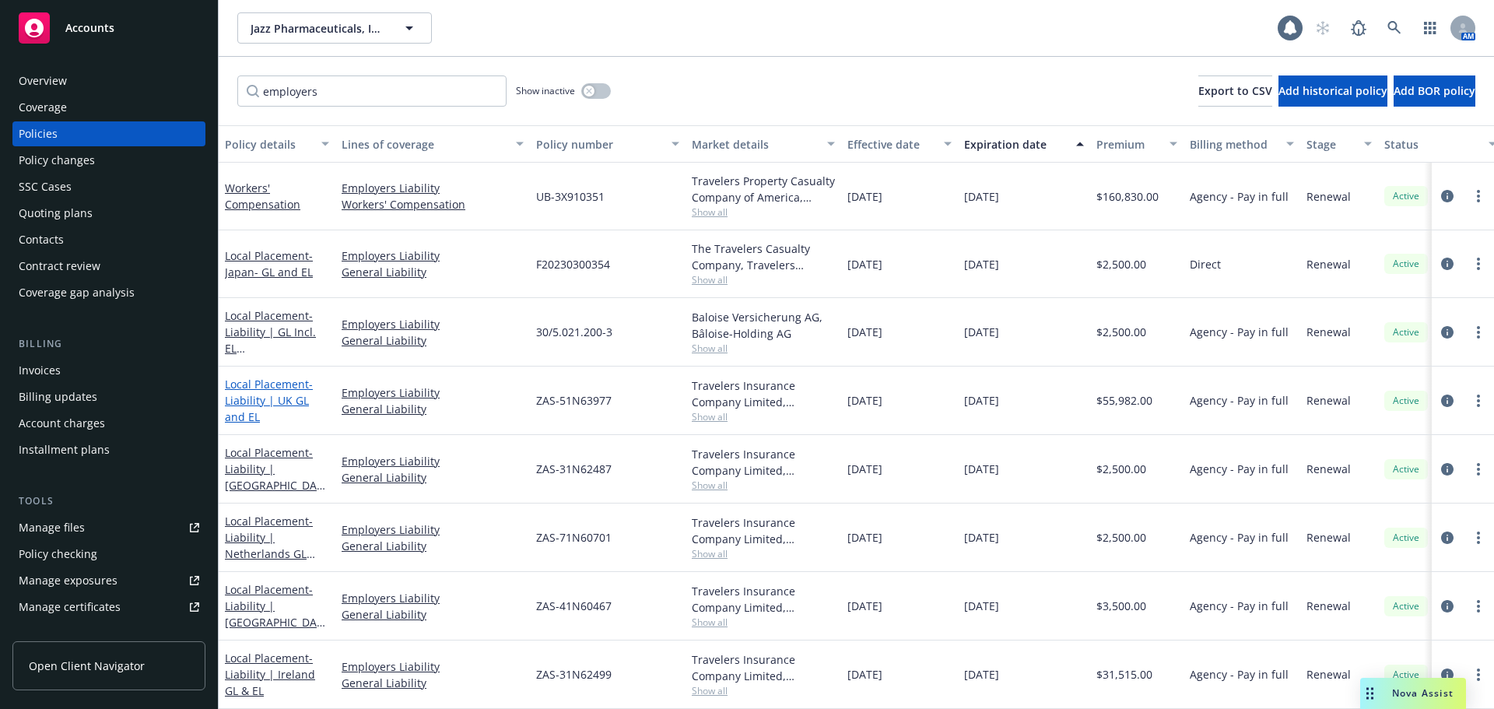
click at [279, 388] on link "Local Placement - Liability | UK GL and EL" at bounding box center [269, 400] width 88 height 47
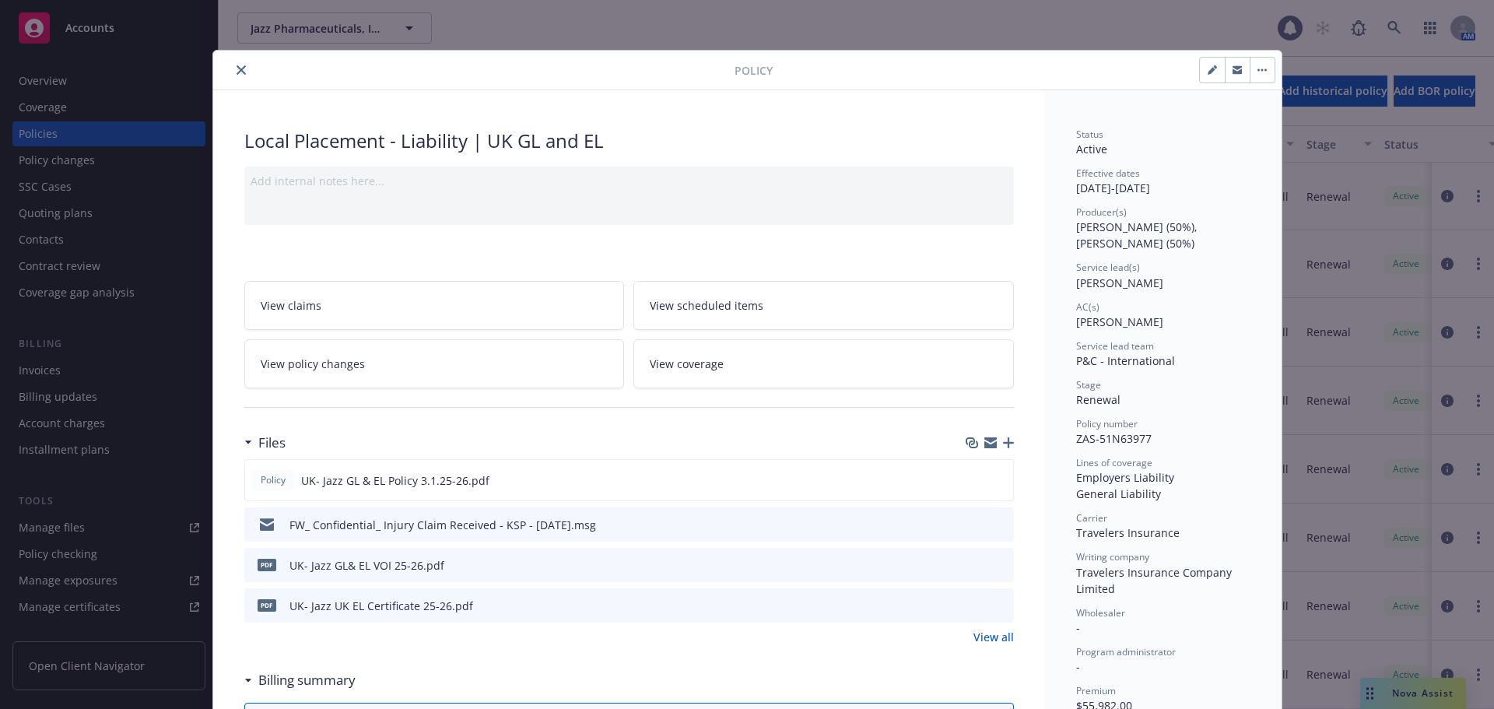
scroll to position [47, 0]
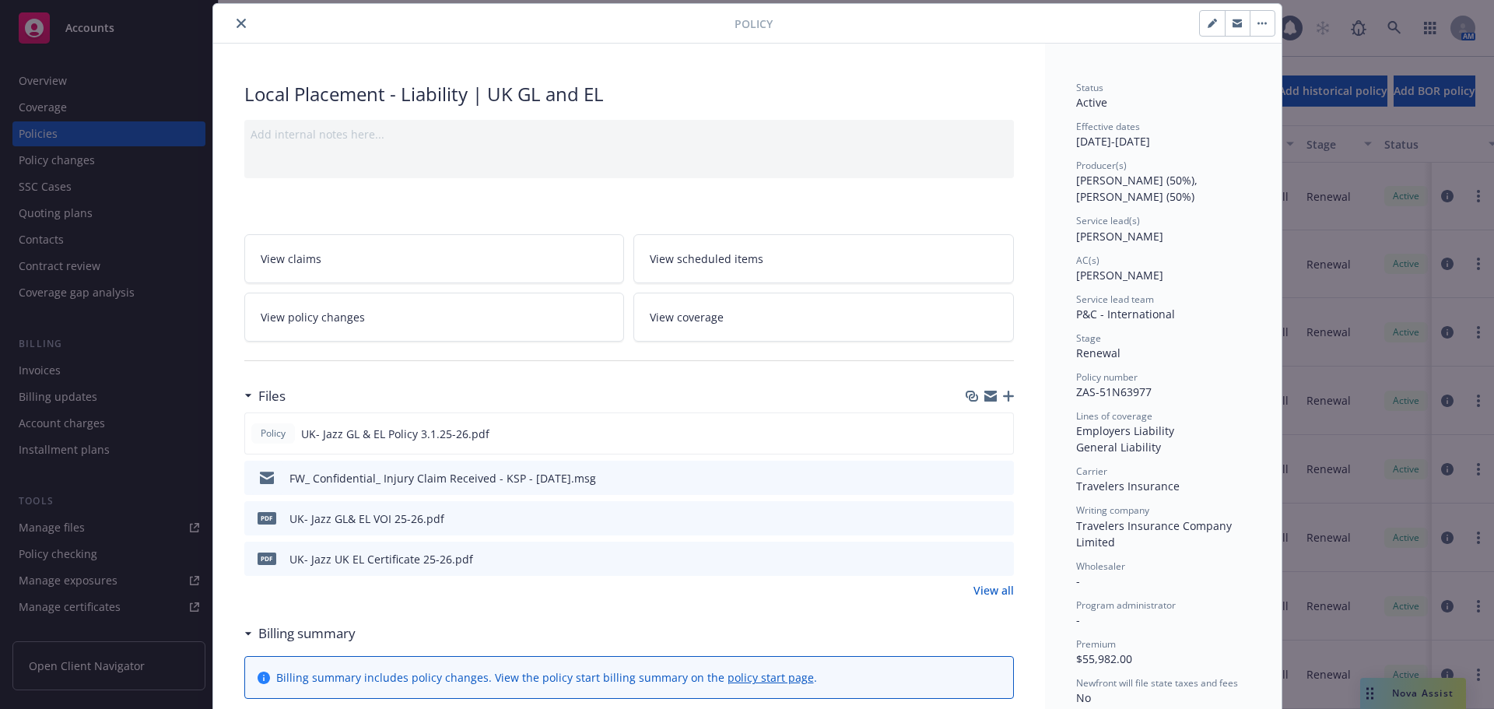
click at [1003, 395] on icon "button" at bounding box center [1008, 396] width 11 height 11
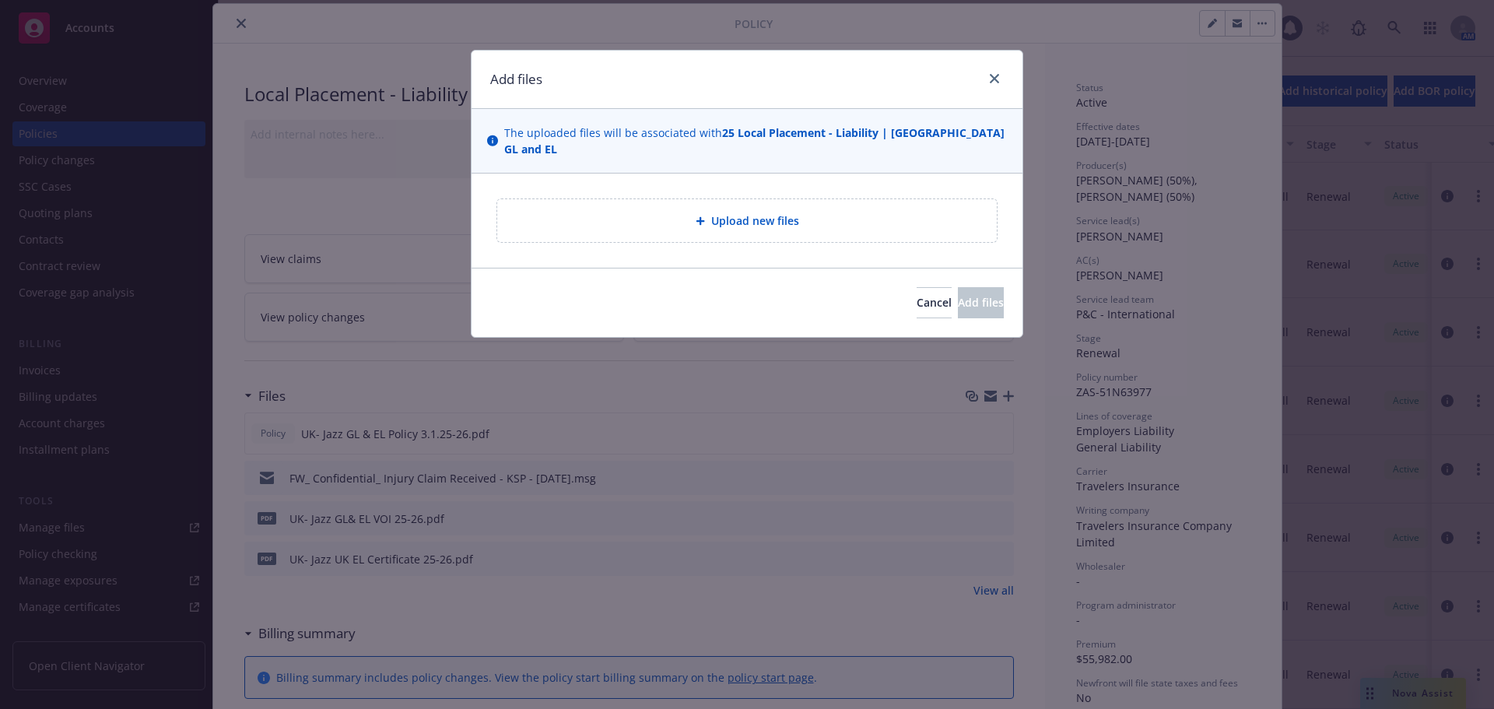
type textarea "x"
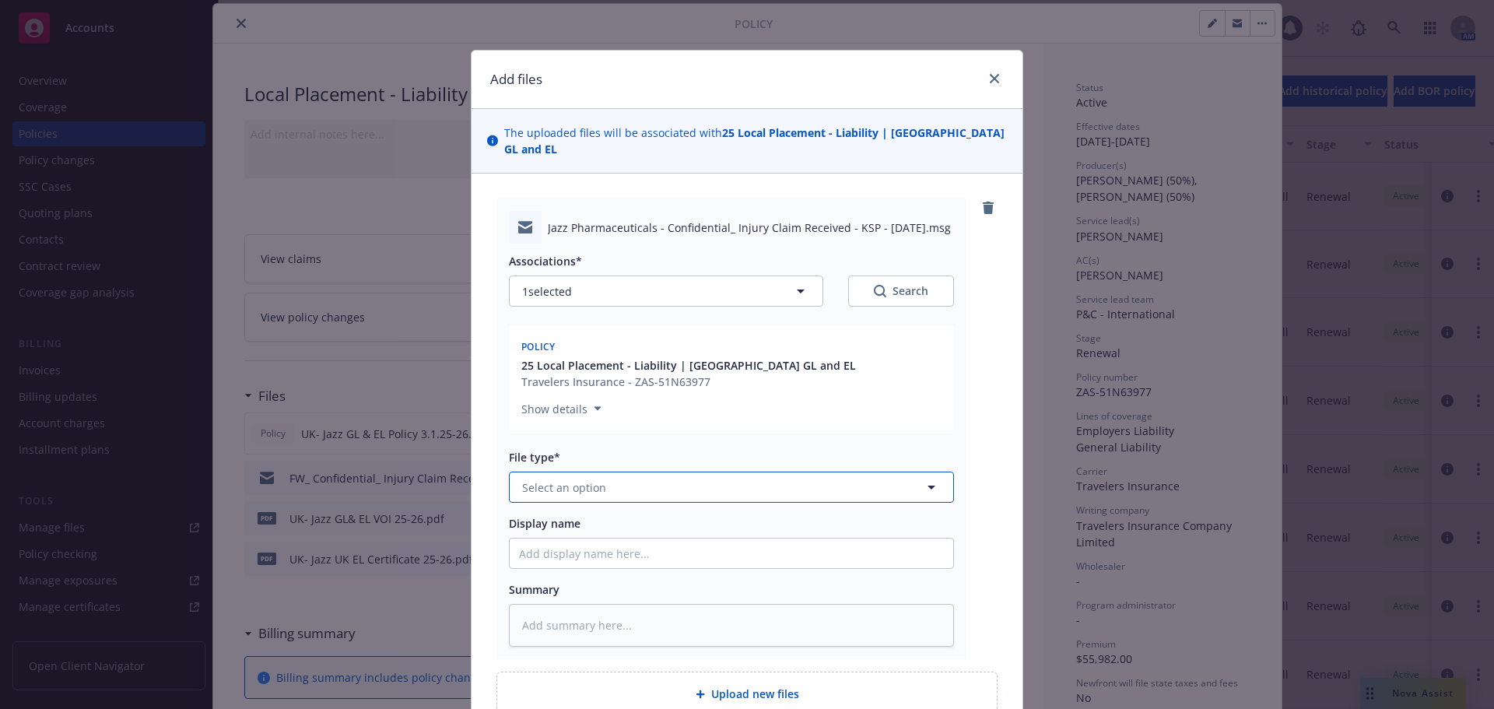
click at [588, 486] on button "Select an option" at bounding box center [731, 487] width 445 height 31
type input "claim"
click at [651, 510] on div "Claim" at bounding box center [732, 530] width 444 height 41
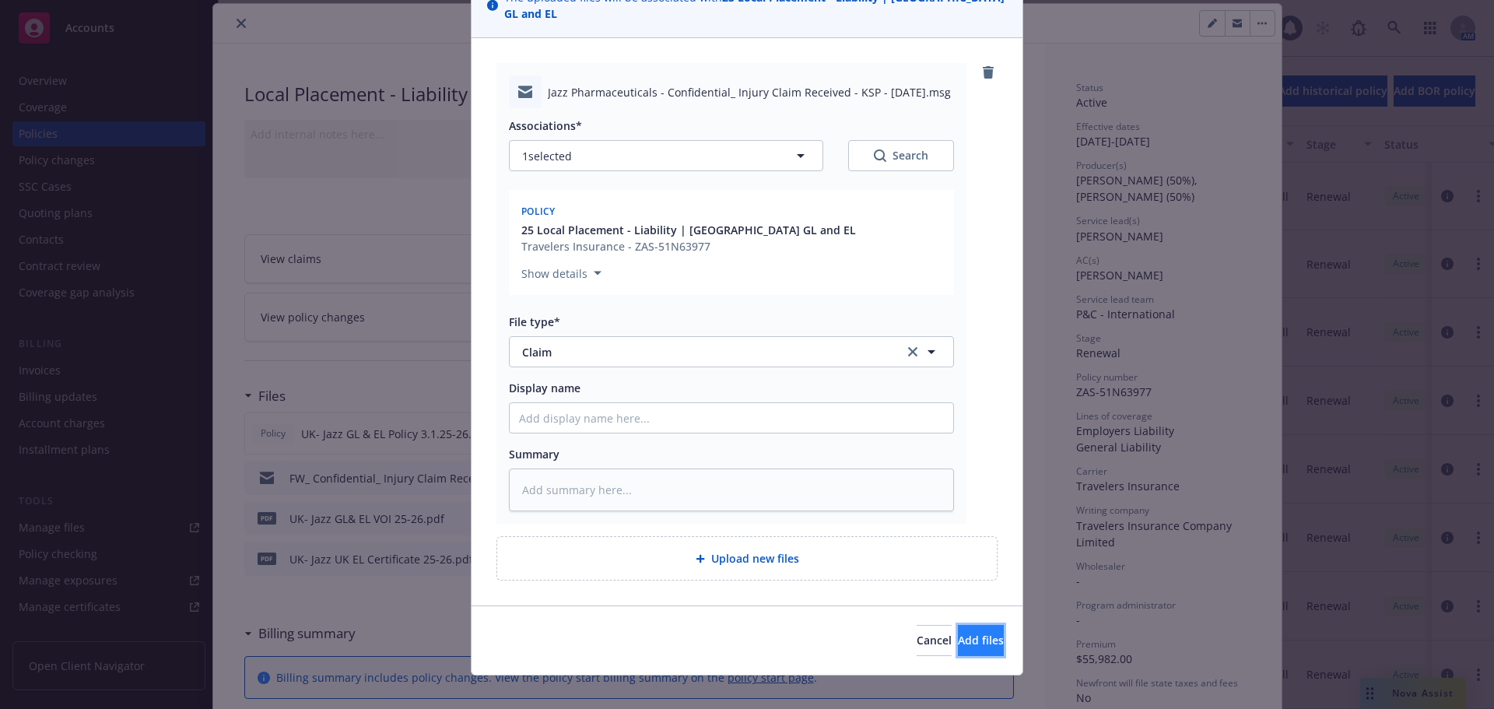
click at [958, 633] on span "Add files" at bounding box center [981, 640] width 46 height 15
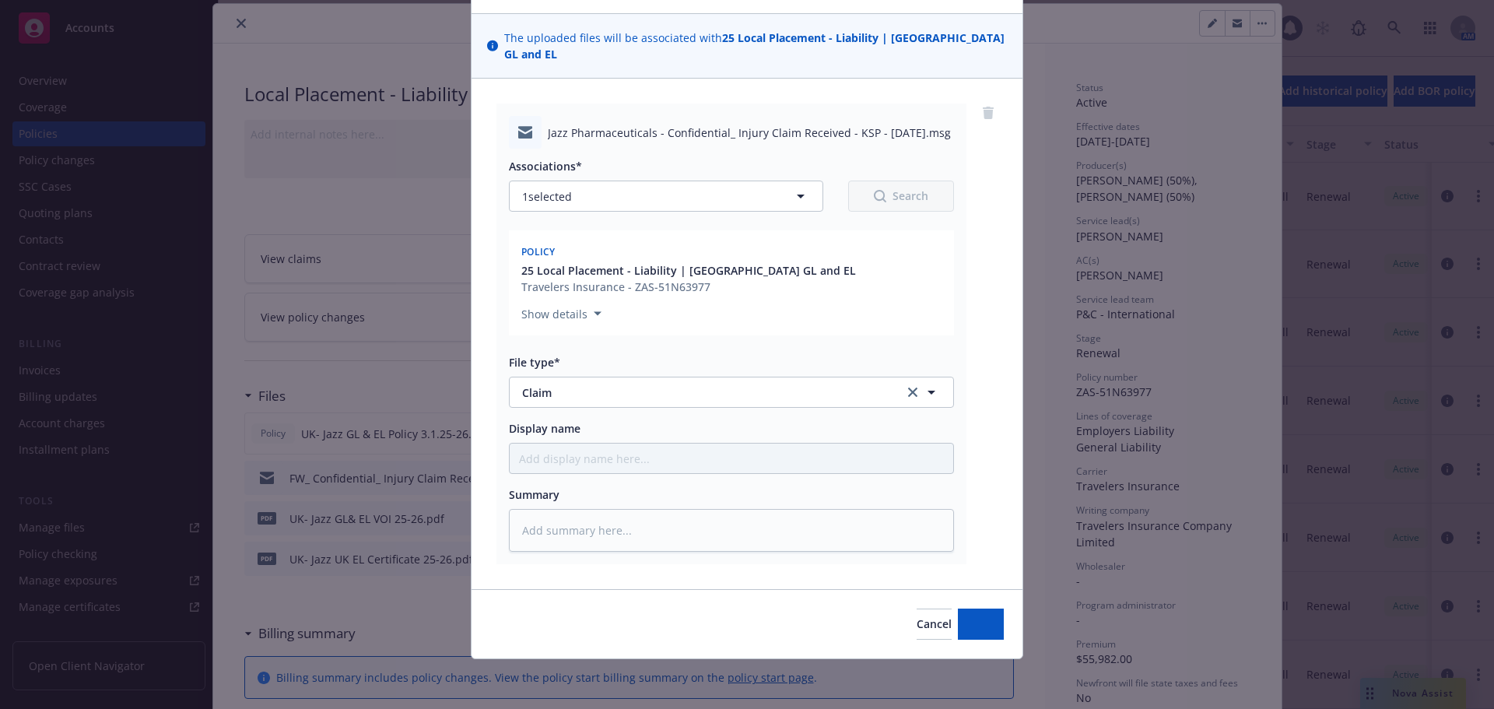
scroll to position [79, 0]
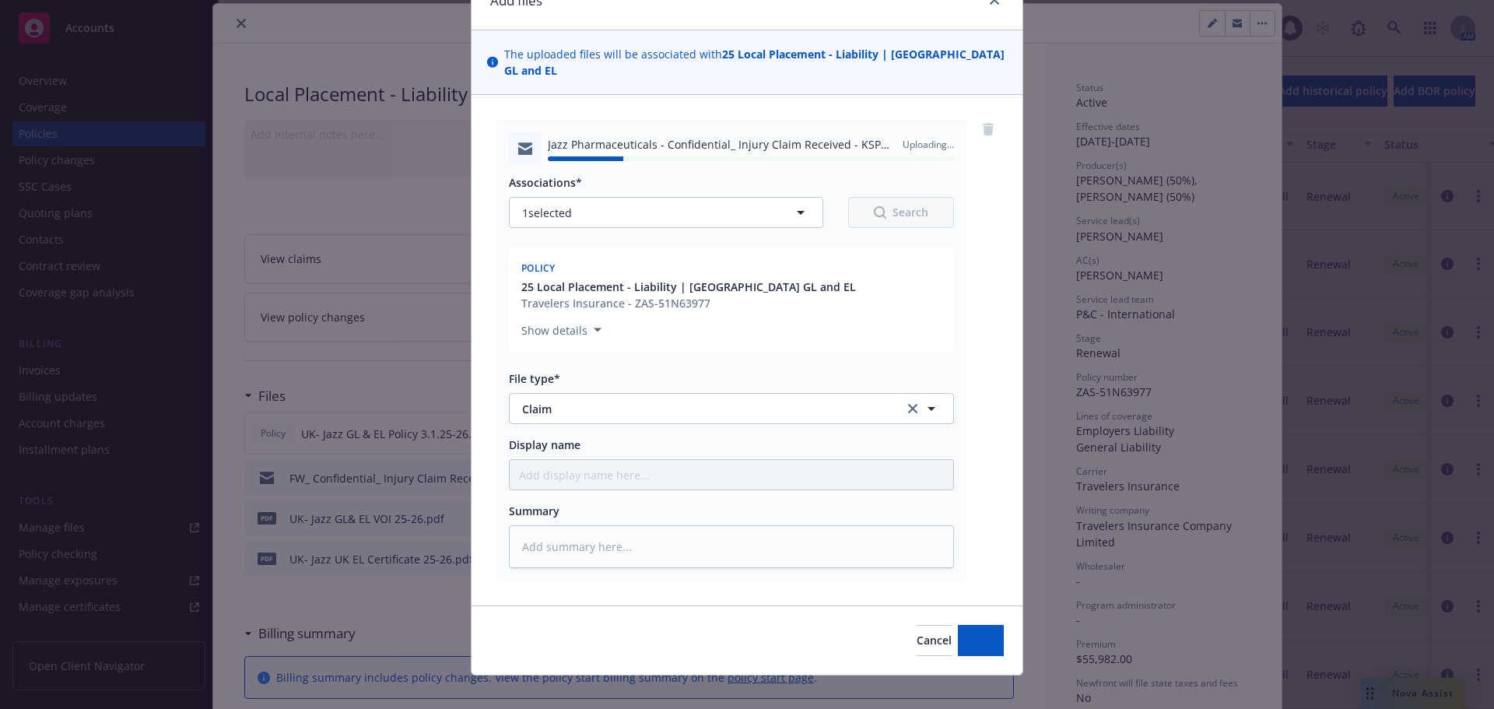
type textarea "x"
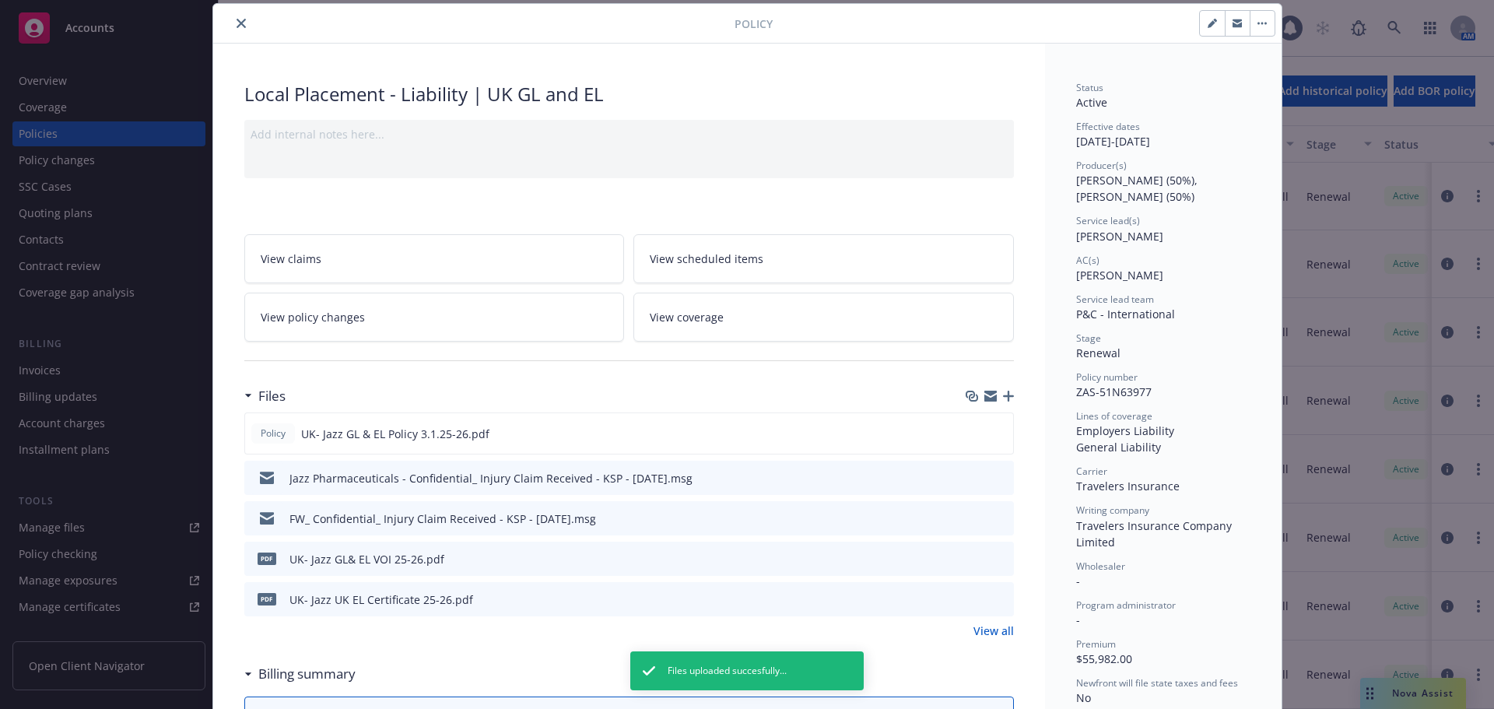
click at [237, 23] on icon "close" at bounding box center [241, 23] width 9 height 9
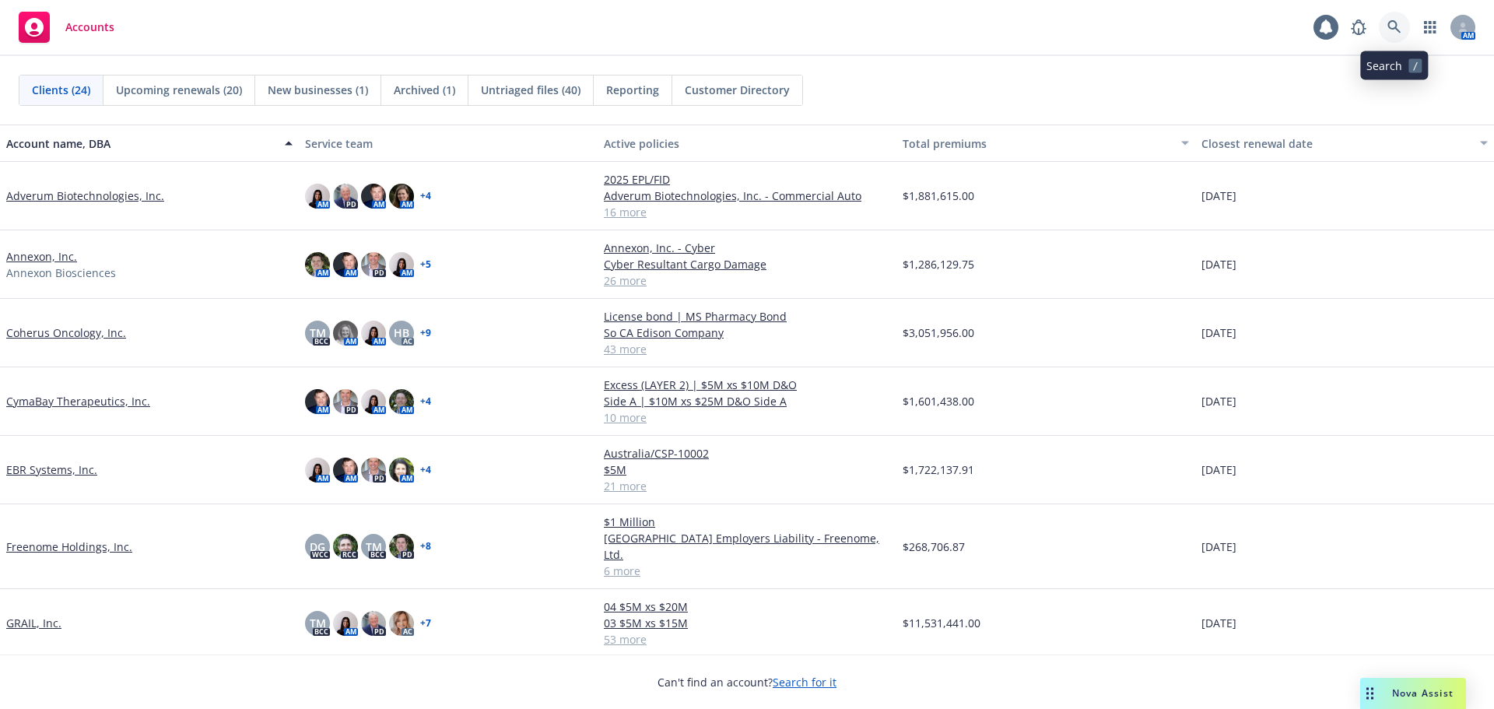
click at [1396, 26] on icon at bounding box center [1394, 26] width 13 height 13
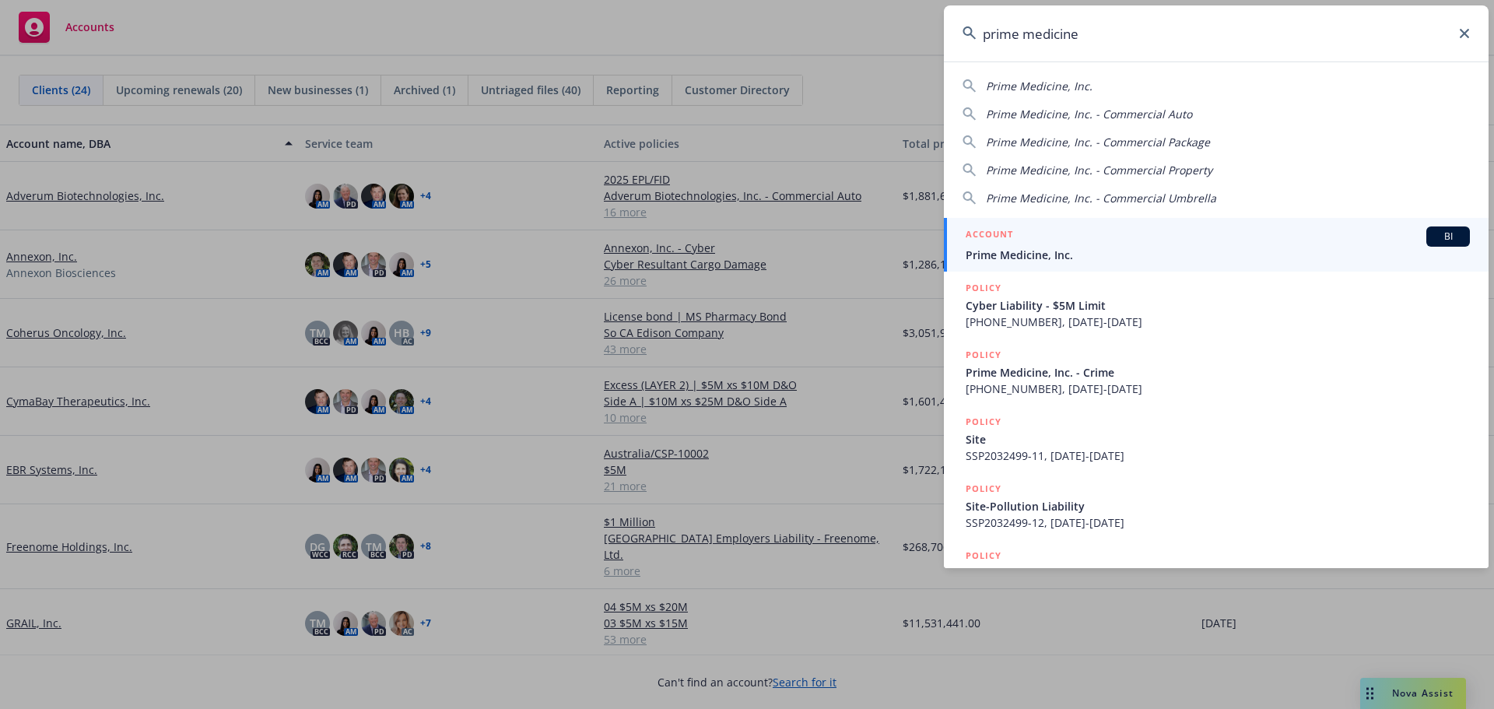
type input "prime medicine"
click at [1051, 242] on div "ACCOUNT BI" at bounding box center [1218, 237] width 504 height 20
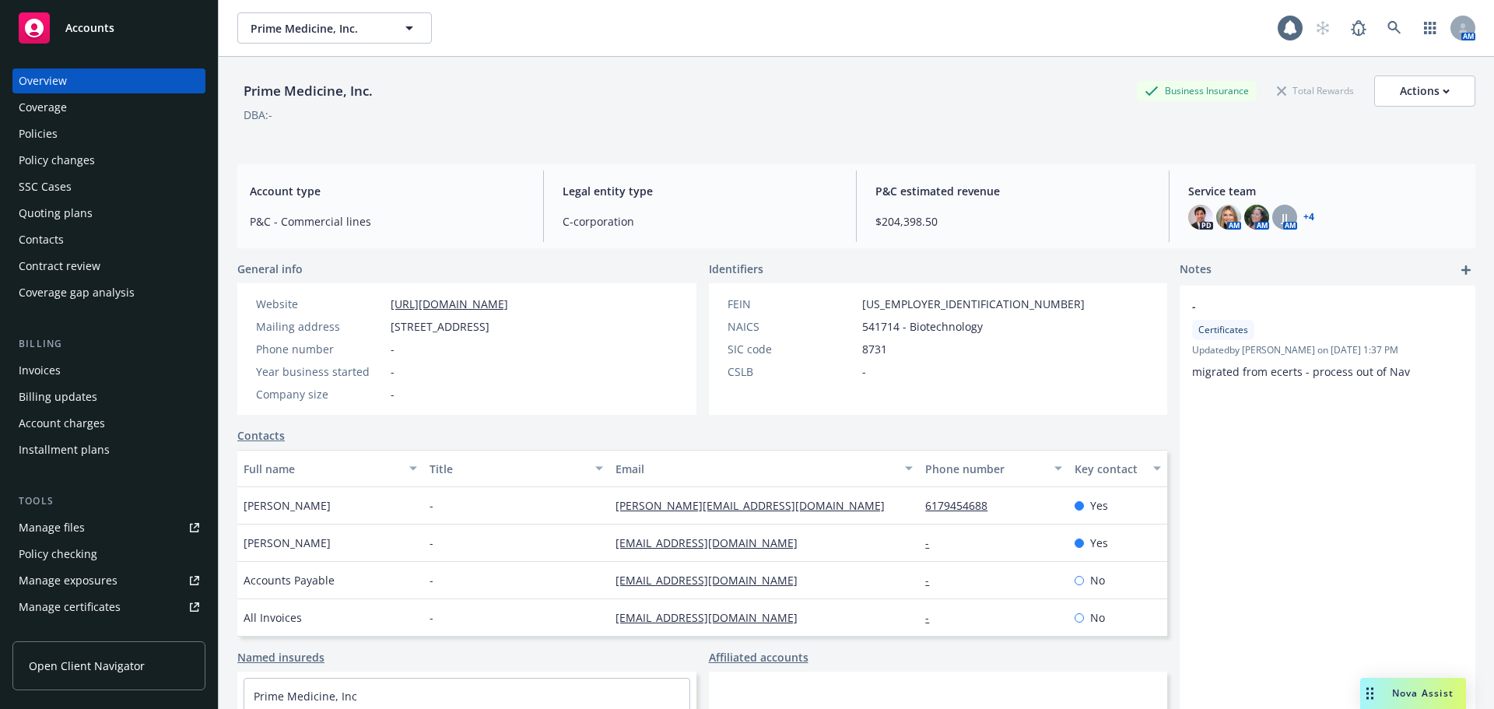
click at [37, 129] on div "Policies" at bounding box center [38, 133] width 39 height 25
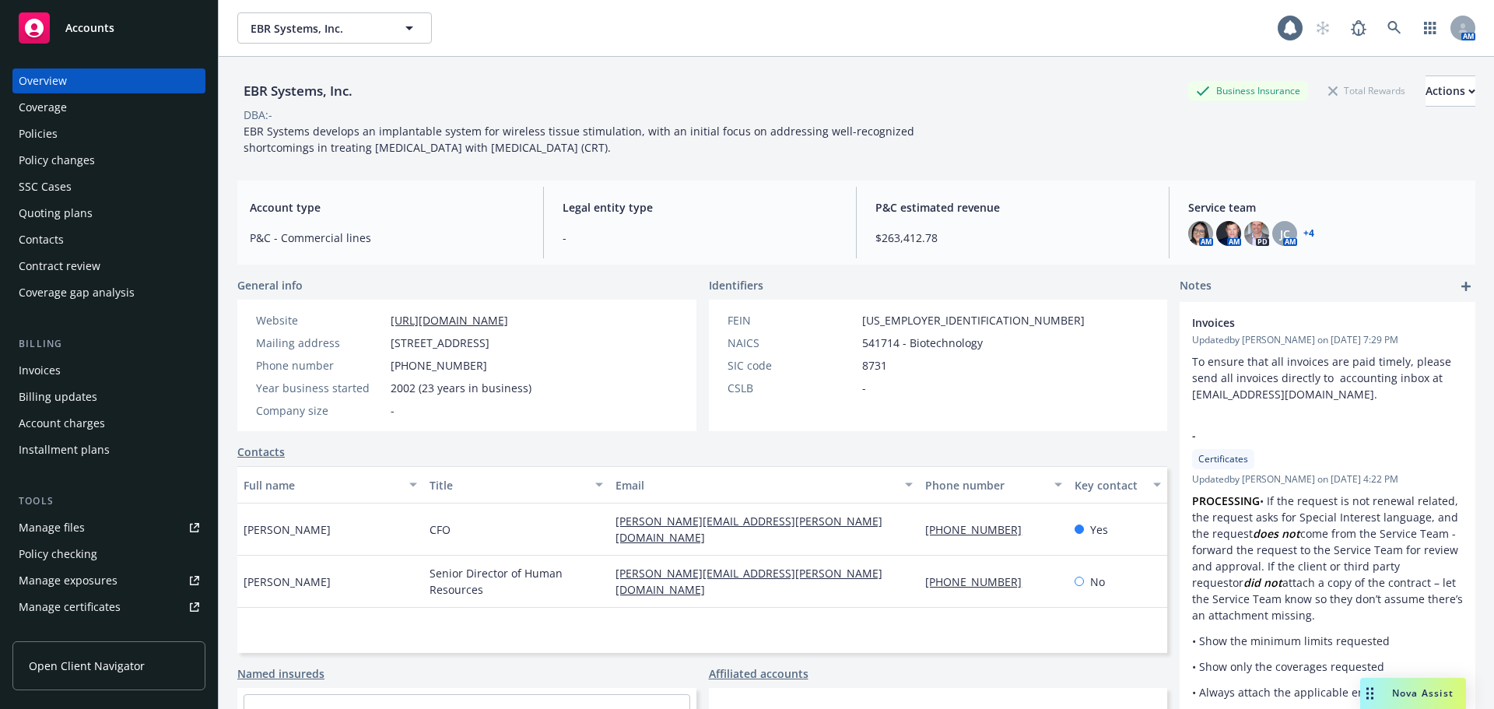
click at [113, 220] on div "Quoting plans" at bounding box center [109, 213] width 181 height 25
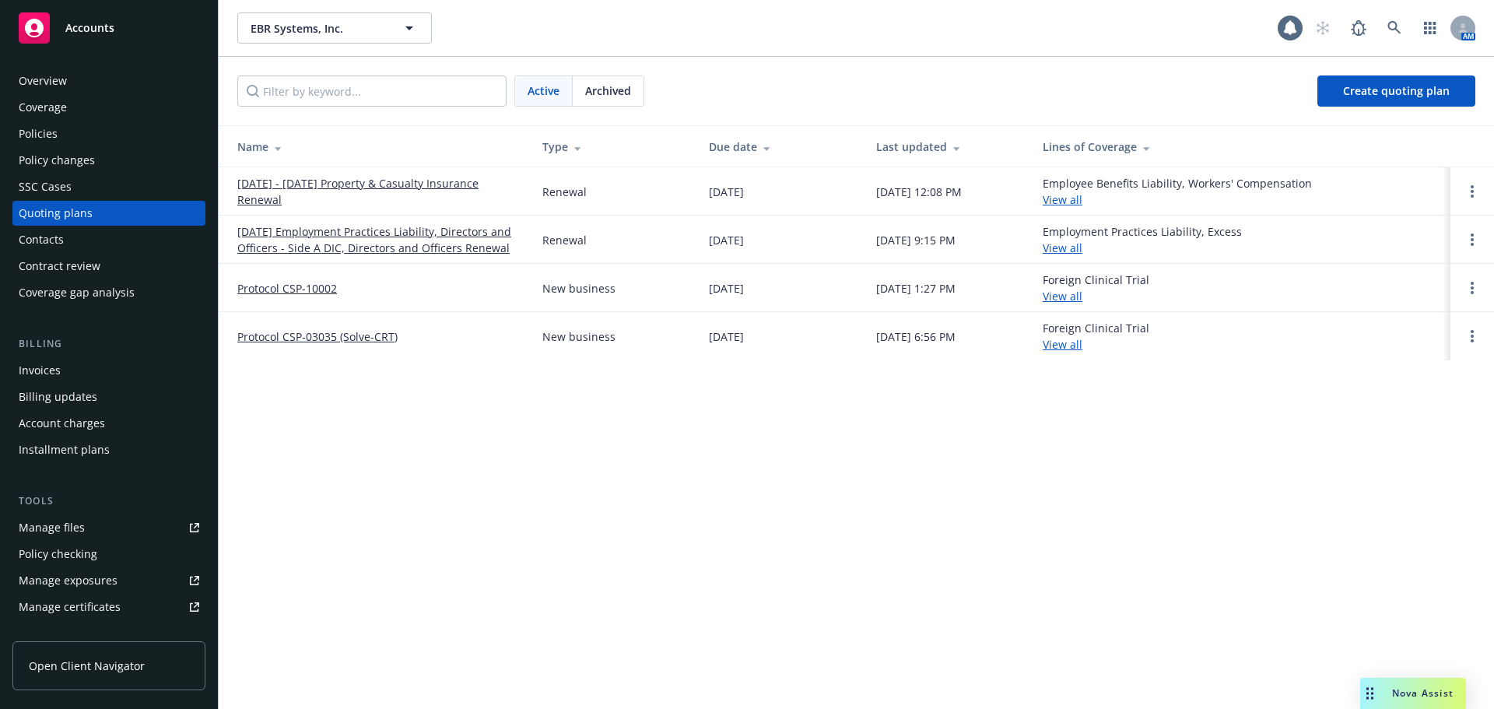
click at [325, 187] on link "[DATE] - [DATE] Property & Casualty Insurance Renewal" at bounding box center [377, 191] width 280 height 33
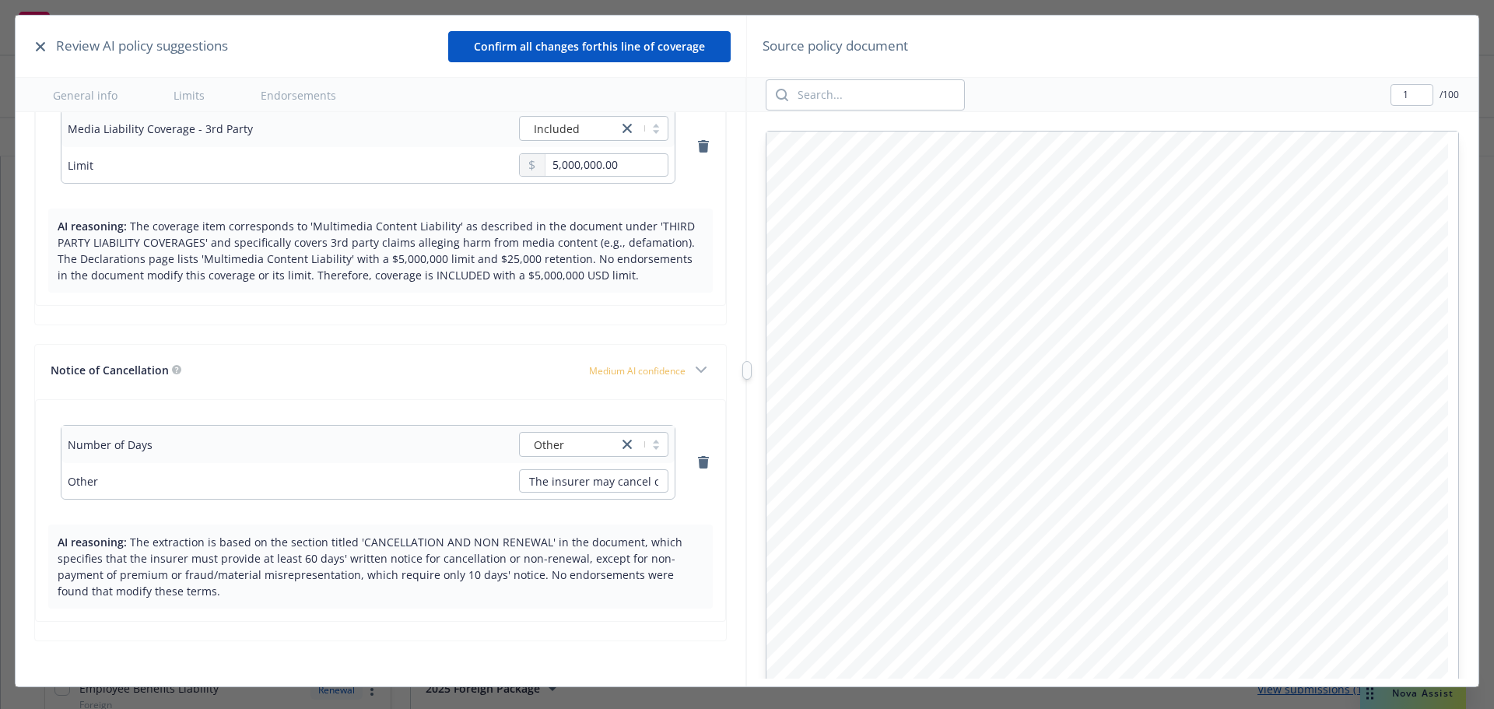
scroll to position [441, 0]
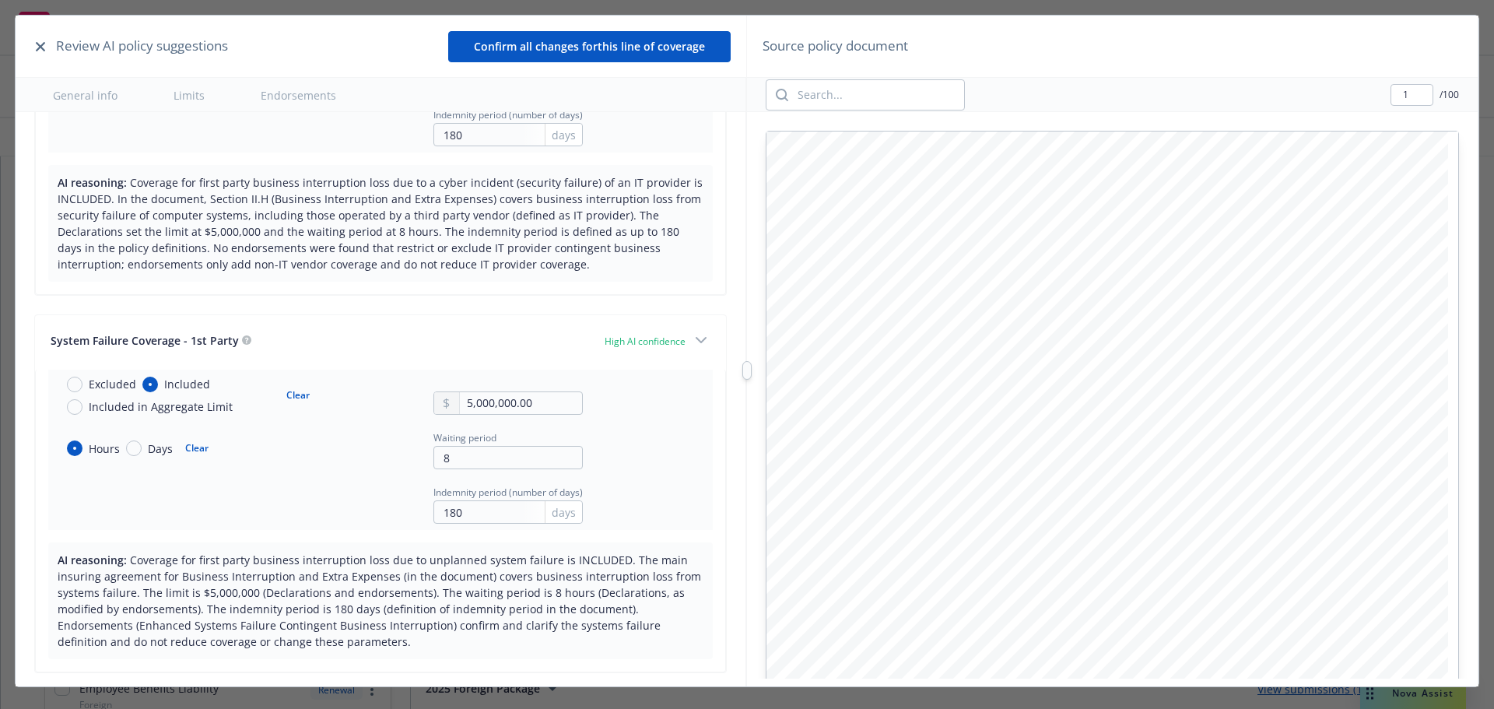
click at [664, 49] on button "Confirm all changes for this line of coverage" at bounding box center [589, 46] width 283 height 31
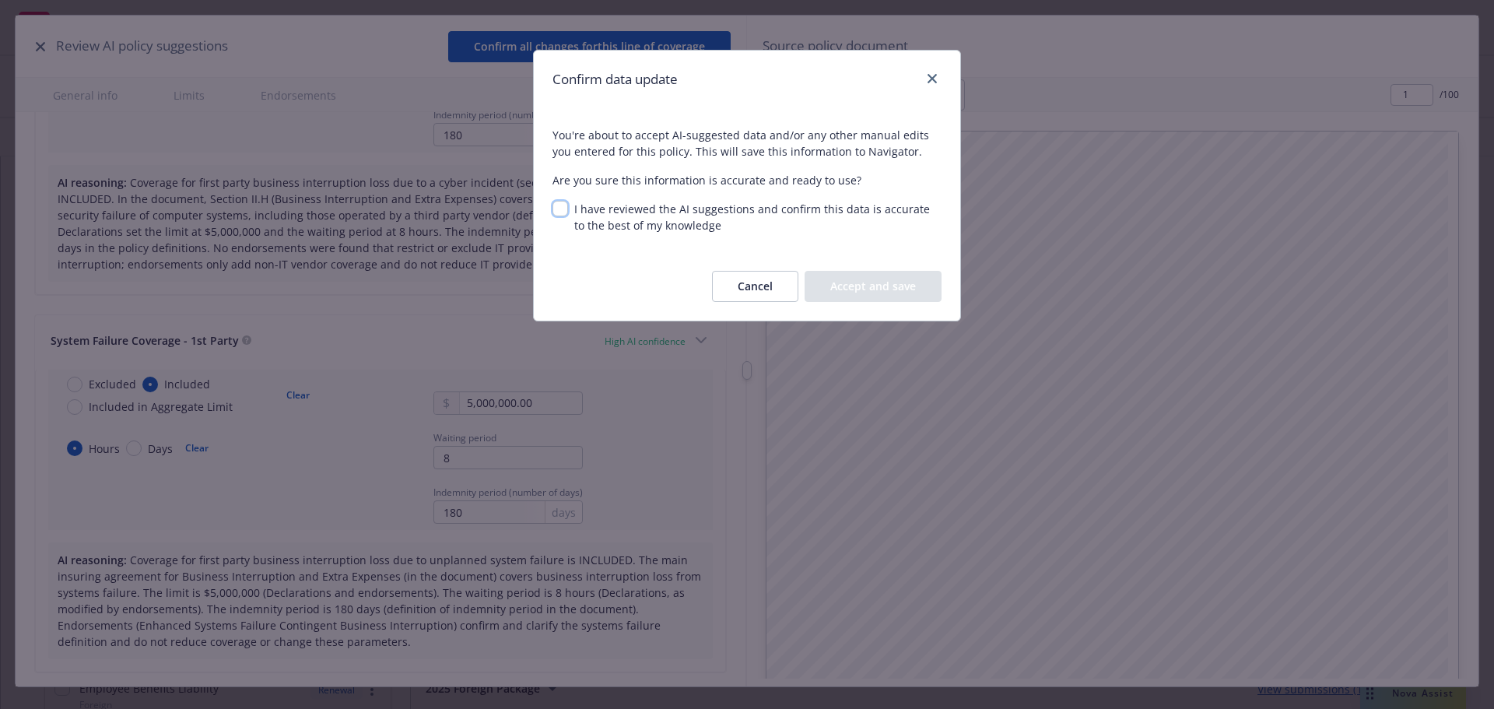
click at [560, 211] on input "I have reviewed the AI suggestions and confirm this data is accurate to the bes…" at bounding box center [561, 209] width 16 height 16
checkbox input "true"
click at [876, 290] on button "Accept and save" at bounding box center [873, 286] width 137 height 31
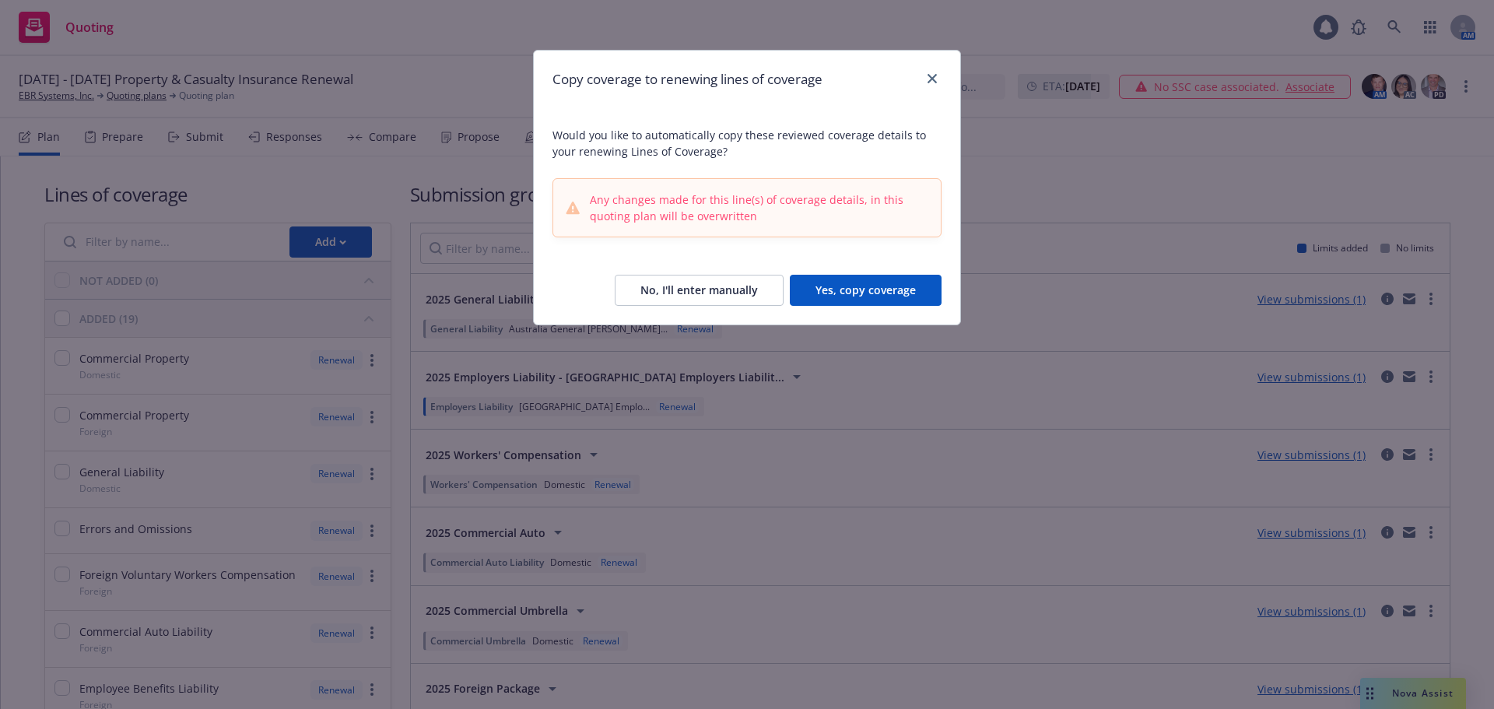
click at [876, 283] on button "Yes, copy coverage" at bounding box center [866, 290] width 152 height 31
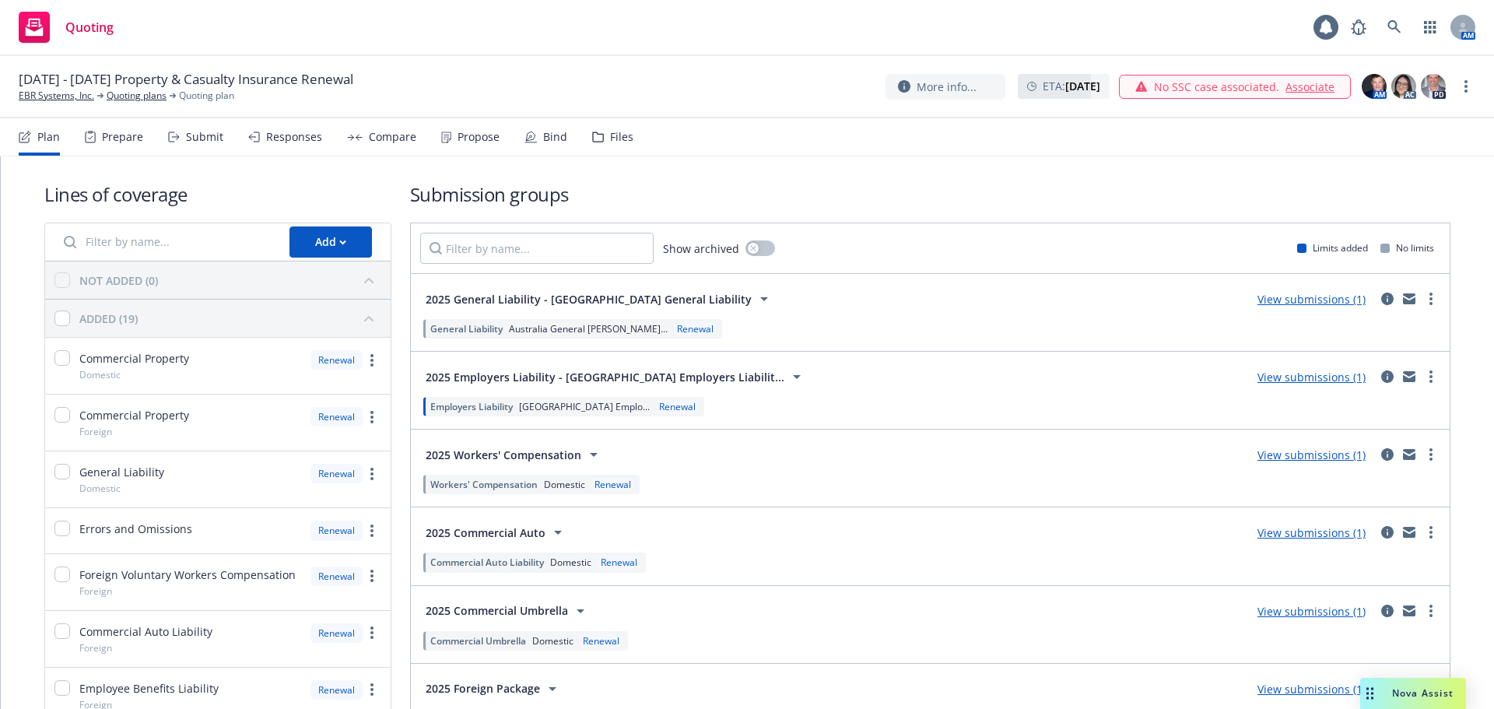
click at [202, 139] on div "Submit" at bounding box center [204, 137] width 37 height 12
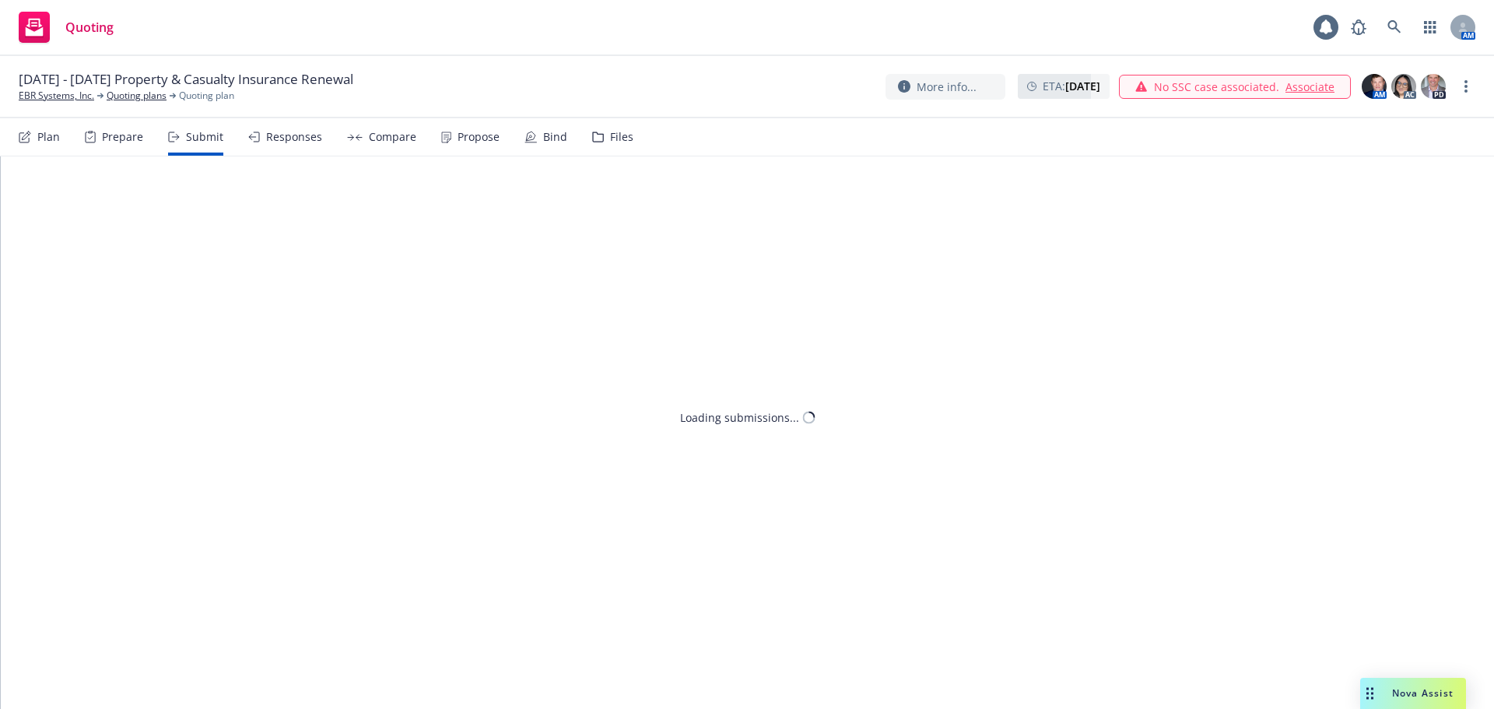
click at [360, 136] on div "Compare" at bounding box center [381, 136] width 69 height 37
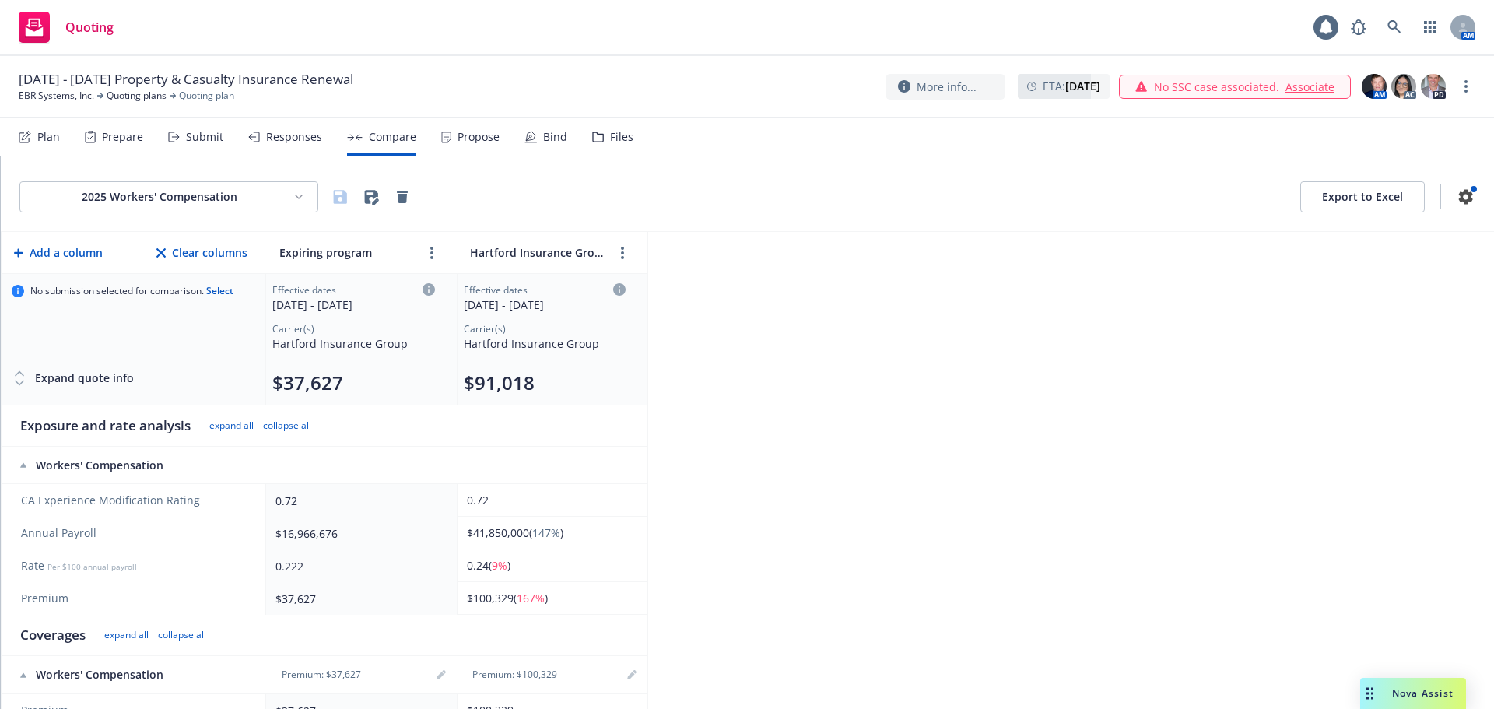
click at [230, 192] on html "Quoting 1 AM October 1, 2025 - 2026 Property & Casualty Insurance Renewal EBR S…" at bounding box center [747, 354] width 1494 height 709
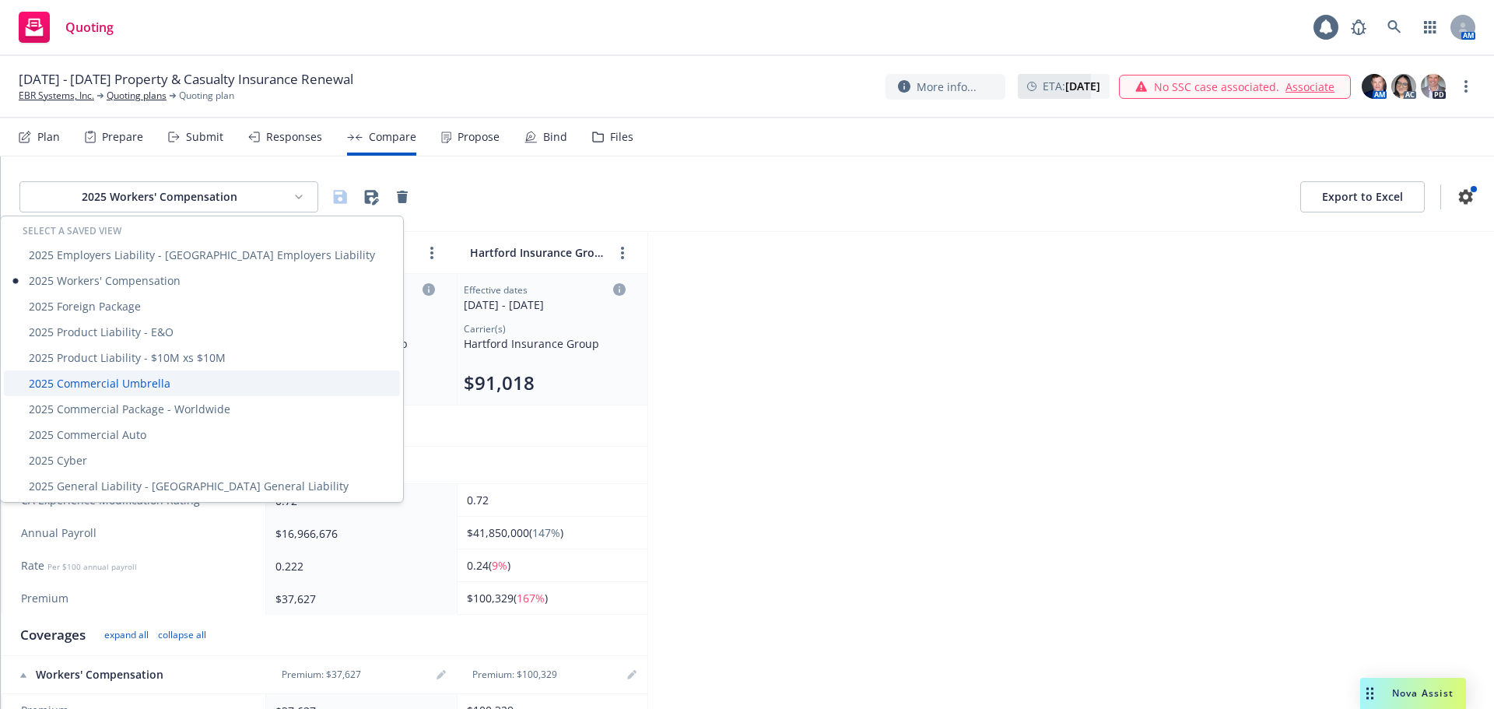
click at [154, 392] on div "2025 Commercial Umbrella" at bounding box center [202, 384] width 396 height 26
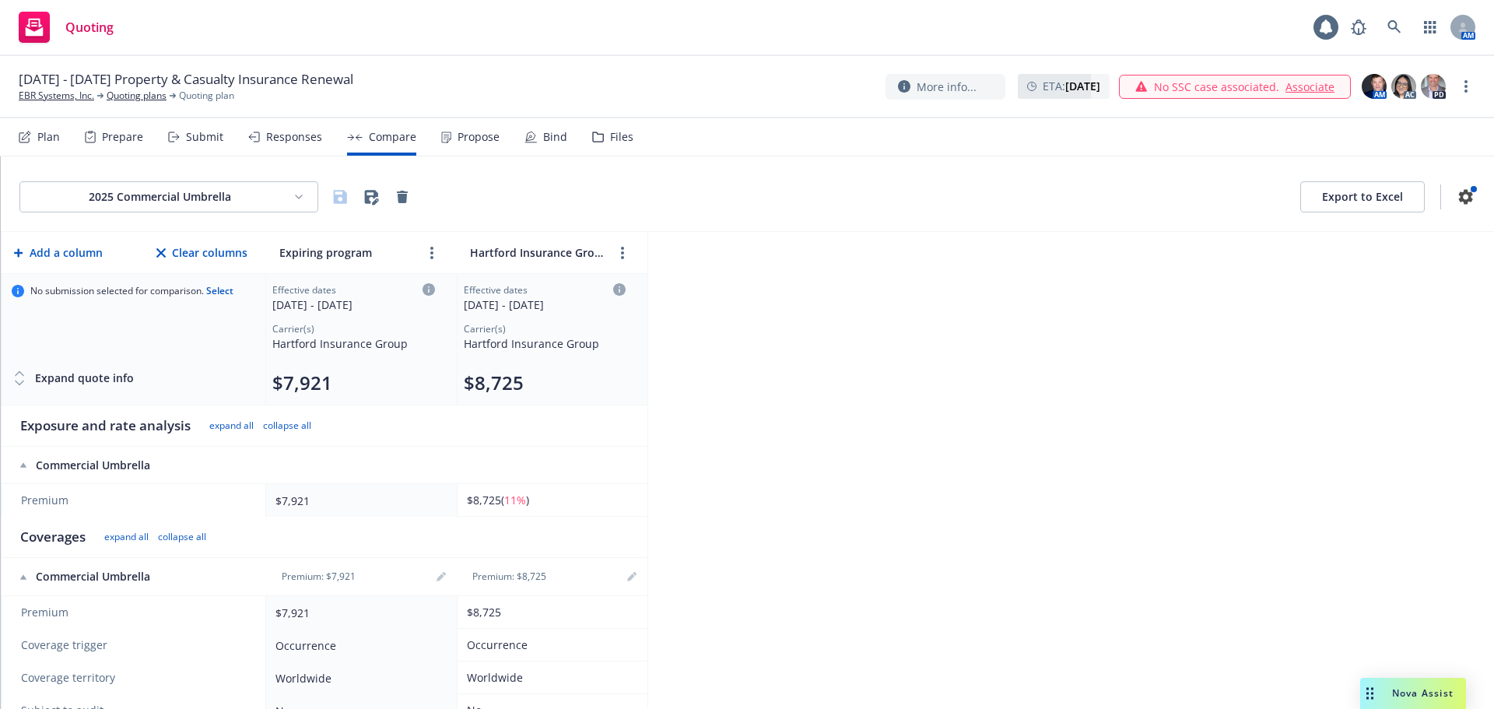
click at [161, 198] on html "Quoting 1 AM October 1, 2025 - 2026 Property & Casualty Insurance Renewal EBR S…" at bounding box center [747, 354] width 1494 height 709
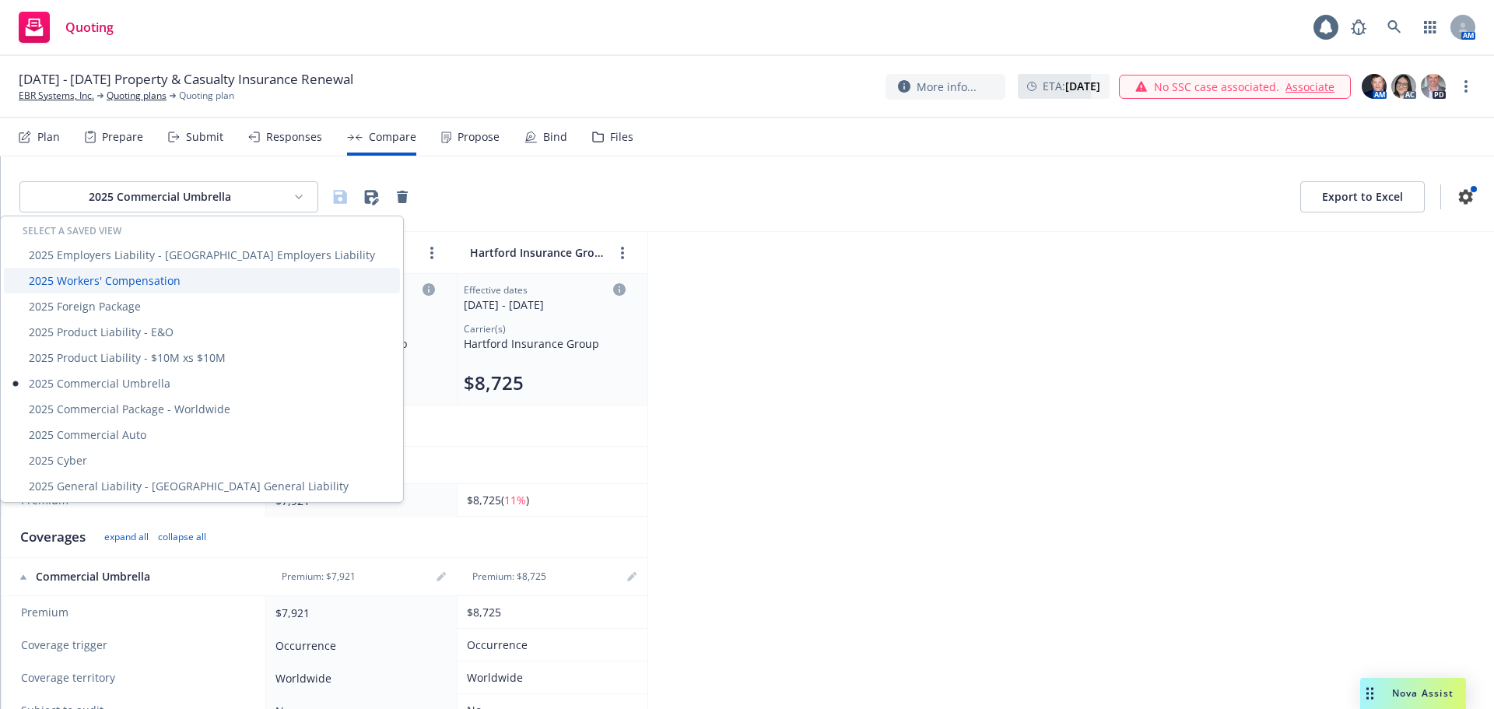
click at [137, 285] on div "2025 Workers' Compensation" at bounding box center [202, 281] width 396 height 26
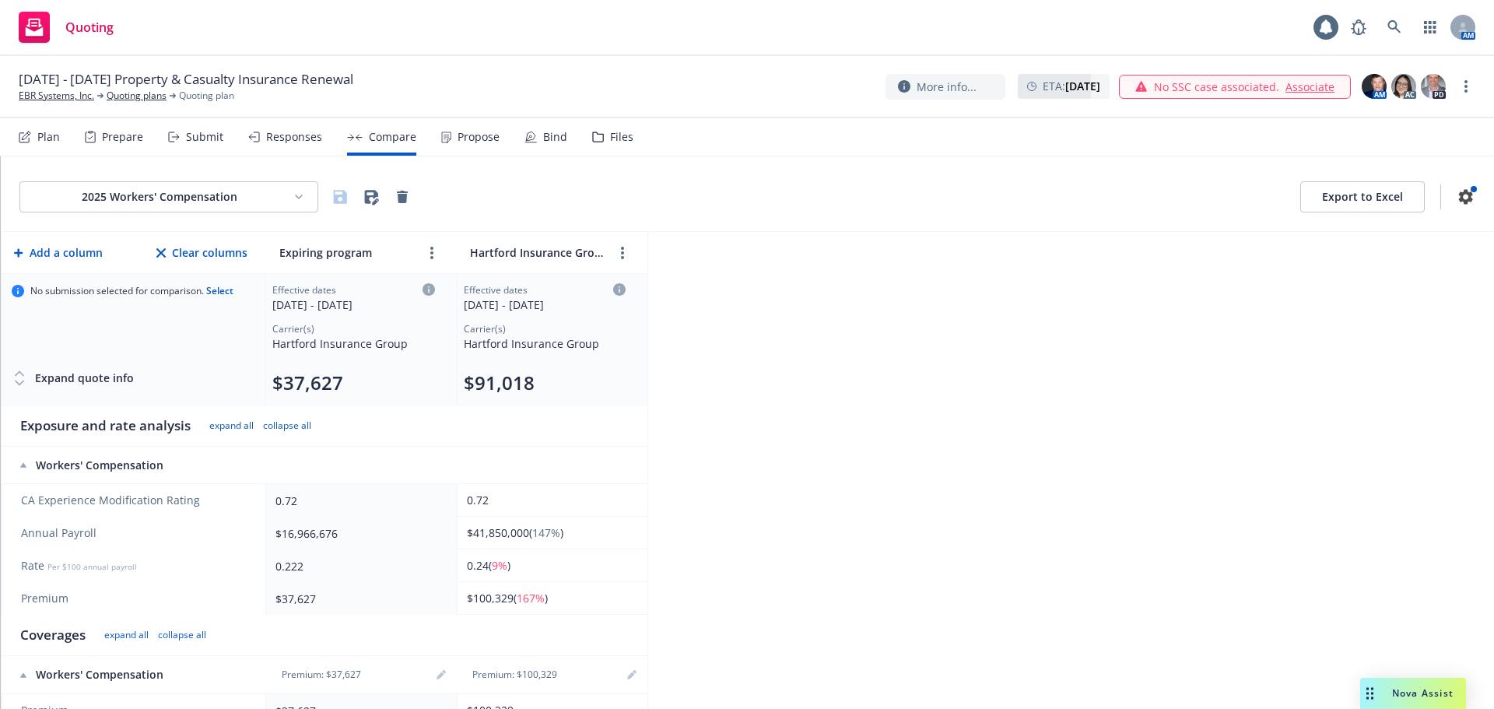
click at [153, 191] on html "Quoting 1 AM October 1, 2025 - 2026 Property & Casualty Insurance Renewal EBR S…" at bounding box center [747, 354] width 1494 height 709
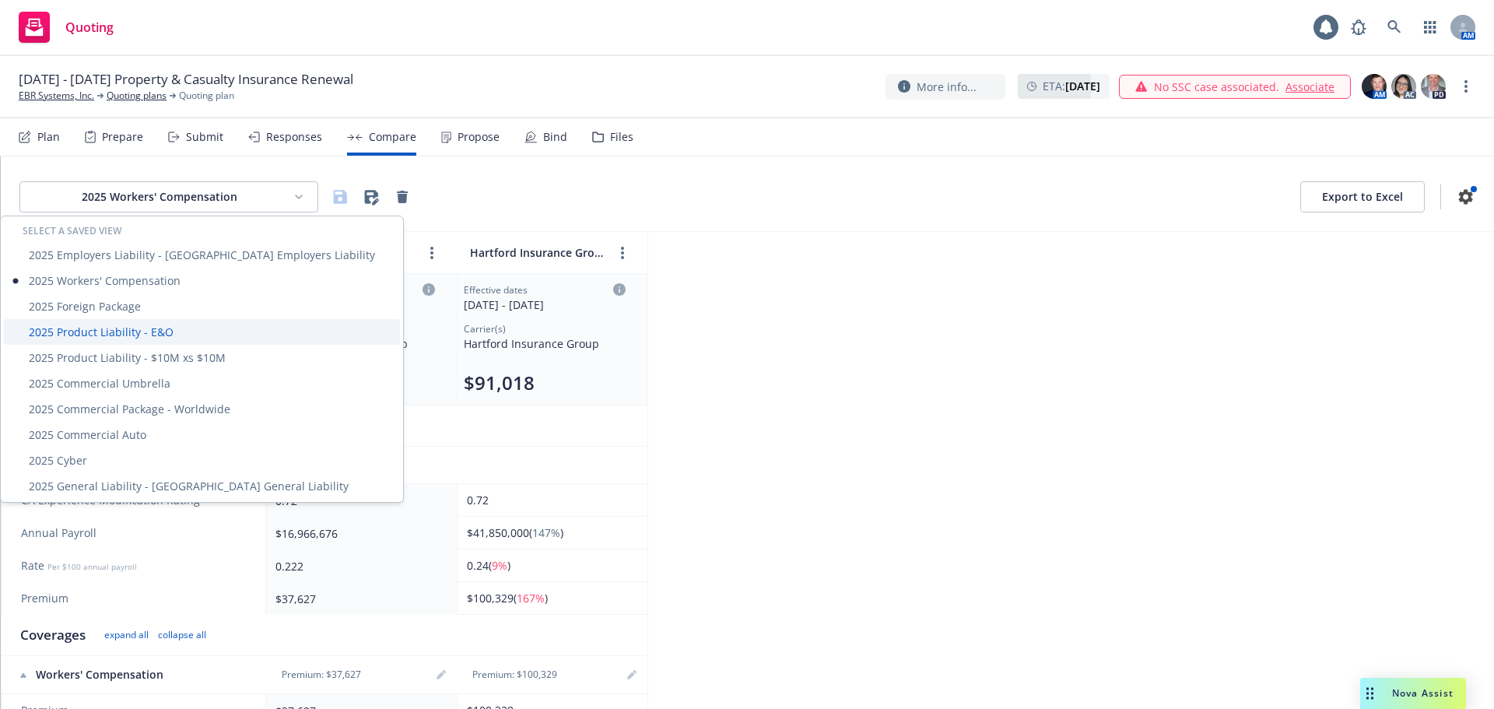
click at [156, 335] on div "2025 Product Liability - E&O" at bounding box center [202, 332] width 396 height 26
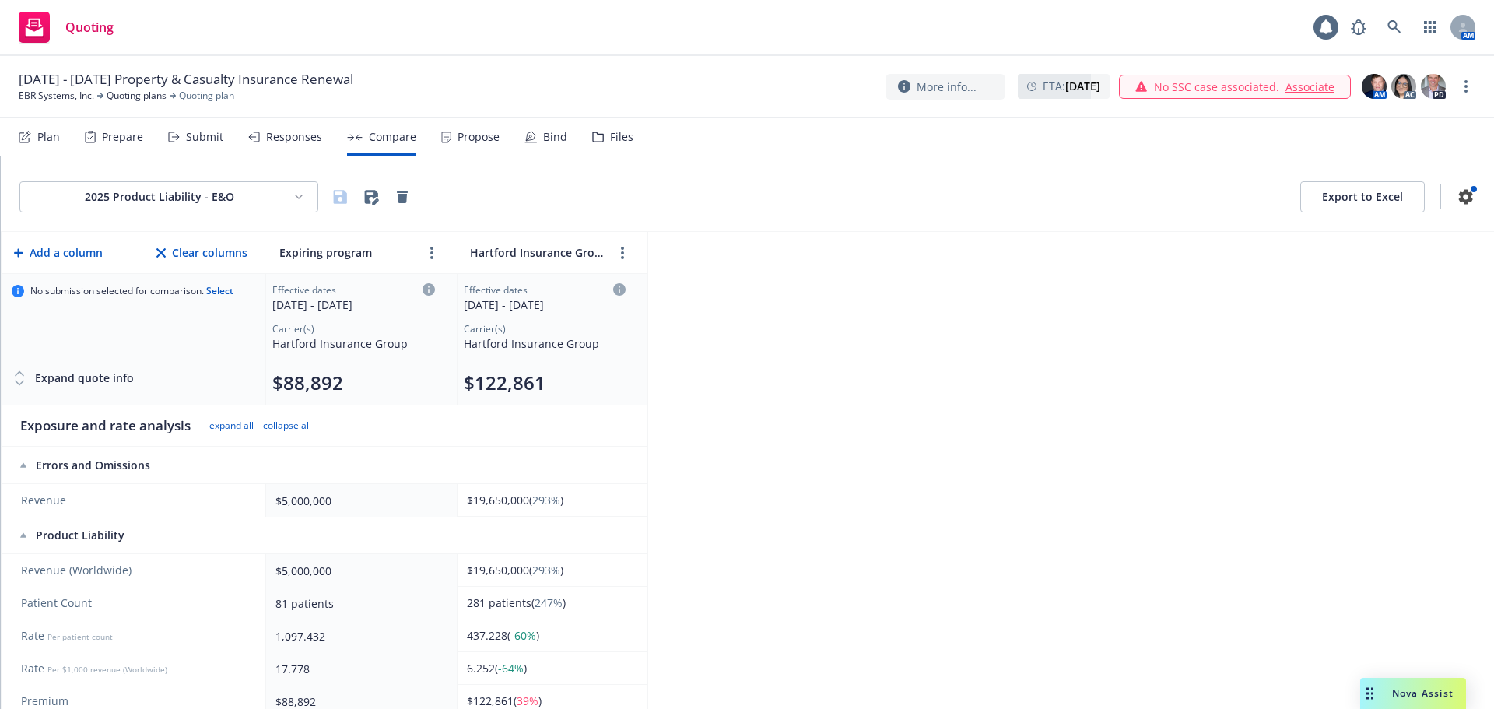
click at [145, 202] on html "Quoting 1 AM October 1, 2025 - 2026 Property & Casualty Insurance Renewal EBR S…" at bounding box center [747, 354] width 1494 height 709
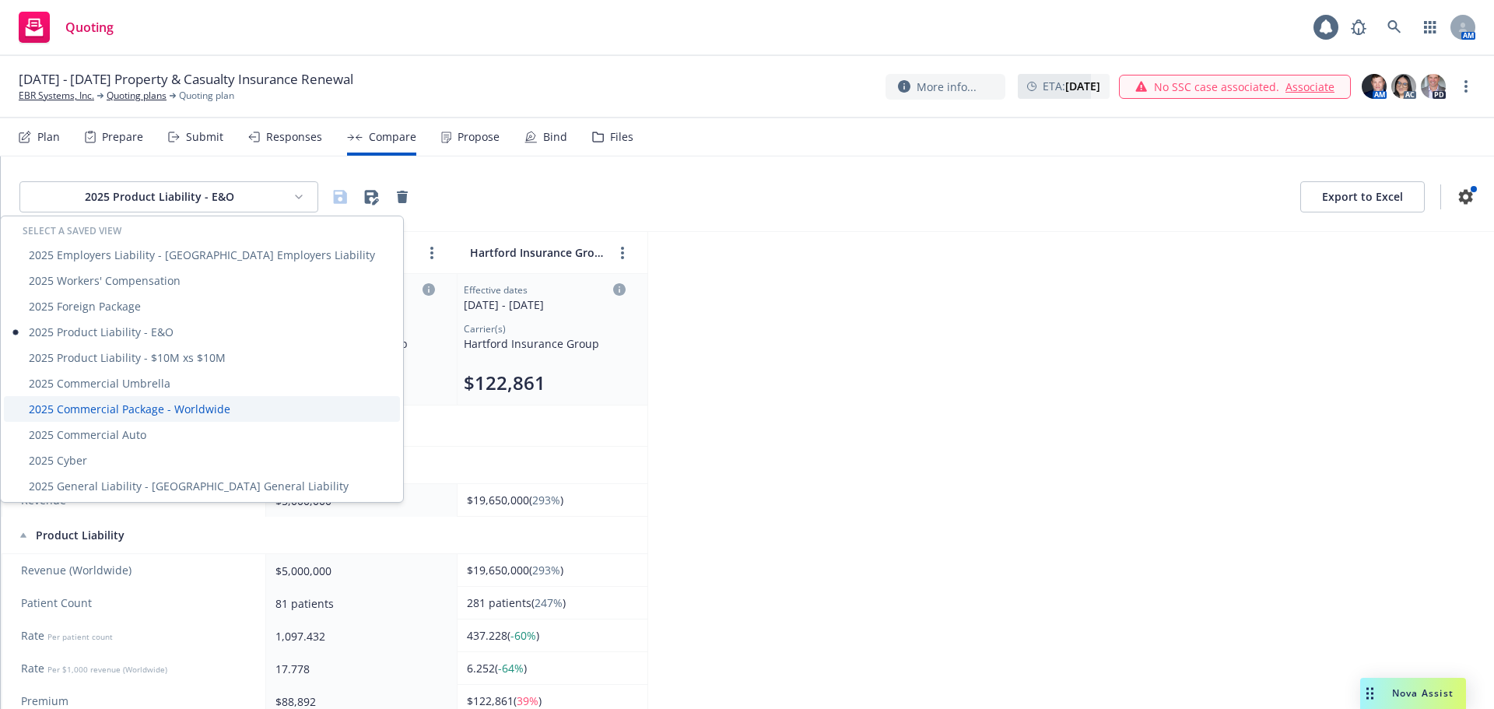
click at [131, 406] on div "2025 Commercial Package - Worldwide" at bounding box center [202, 409] width 396 height 26
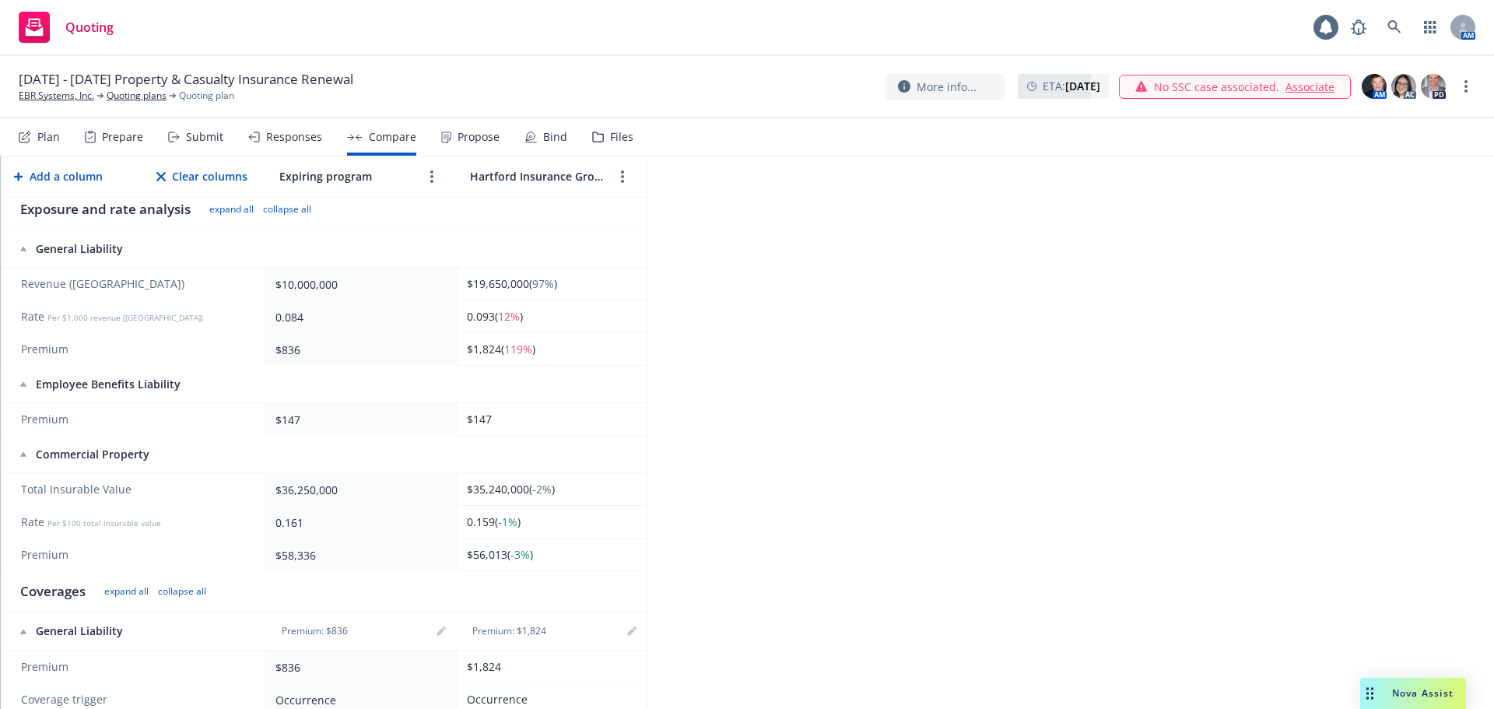
scroll to position [231, 0]
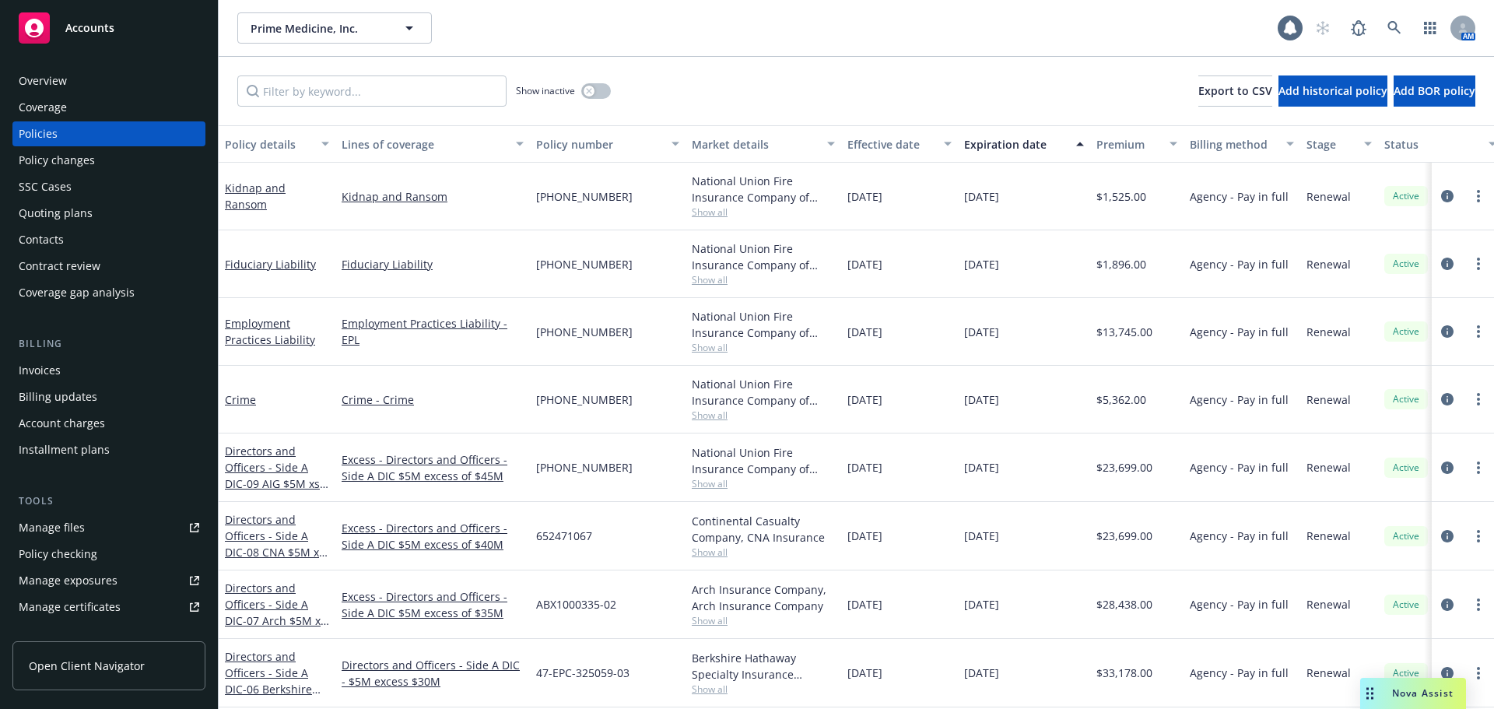
click at [61, 81] on div "Overview" at bounding box center [43, 80] width 48 height 25
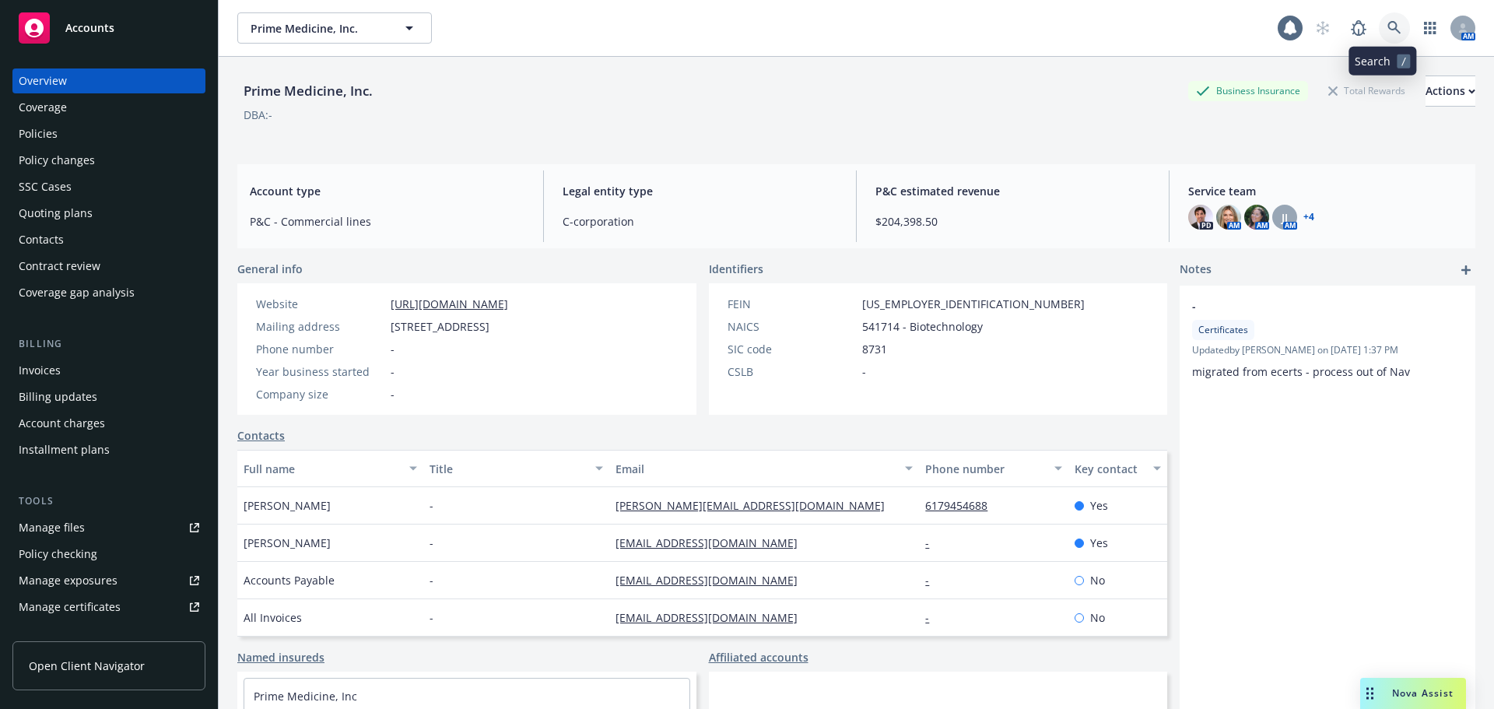
click at [1388, 32] on icon at bounding box center [1395, 28] width 14 height 14
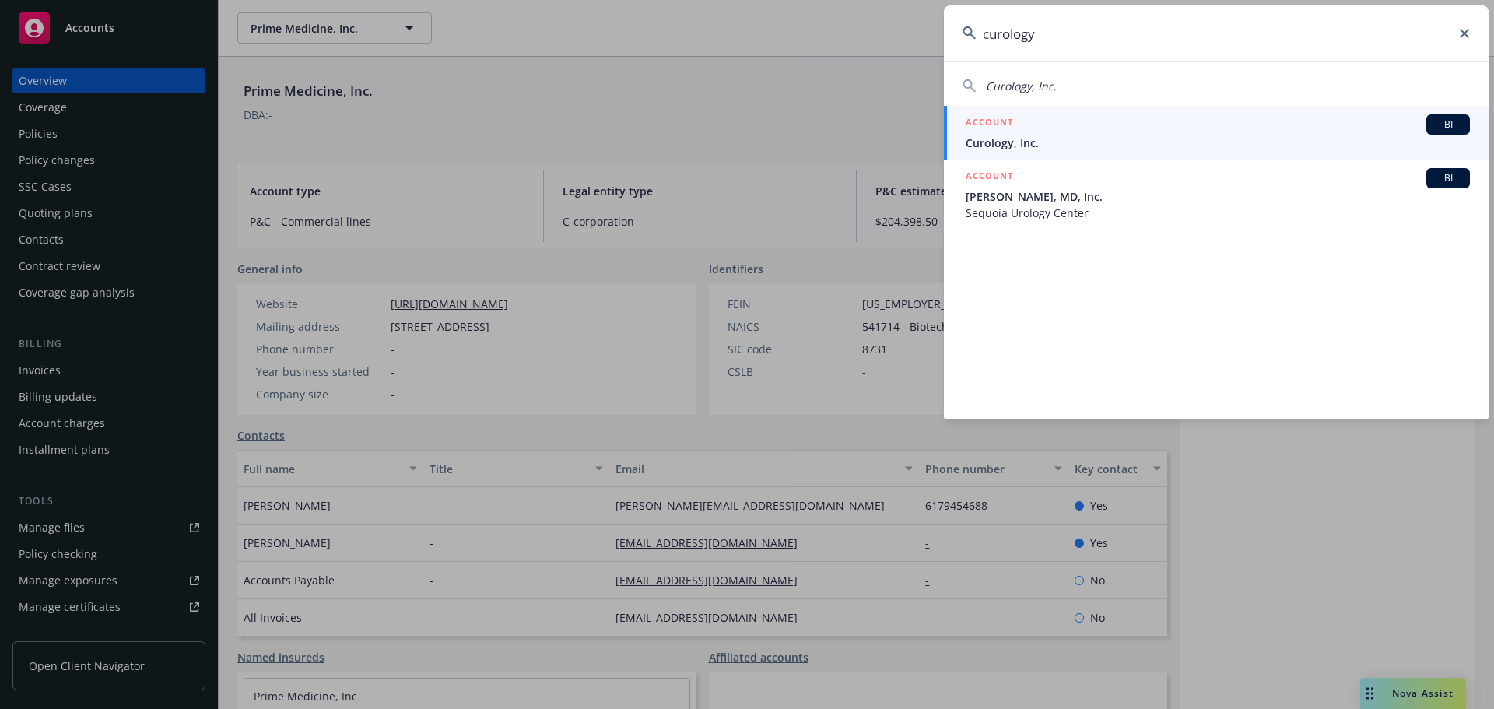
type input "curology"
click at [1188, 149] on span "Curology, Inc." at bounding box center [1218, 143] width 504 height 16
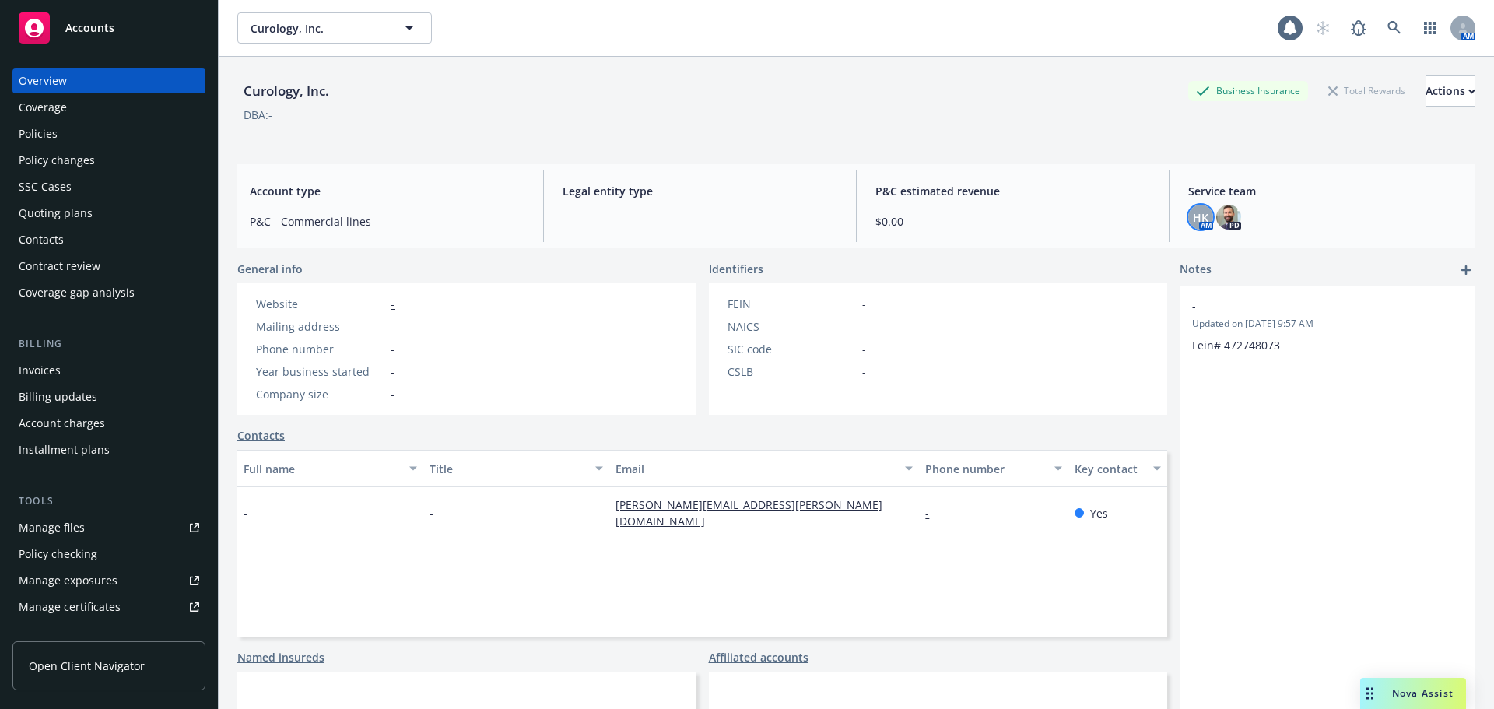
click at [1193, 216] on span "HK" at bounding box center [1201, 217] width 16 height 16
click at [1227, 213] on img at bounding box center [1229, 217] width 25 height 25
click at [1305, 235] on div "Service team HK AM PD" at bounding box center [1326, 206] width 300 height 72
click at [81, 135] on div "Policies" at bounding box center [109, 133] width 181 height 25
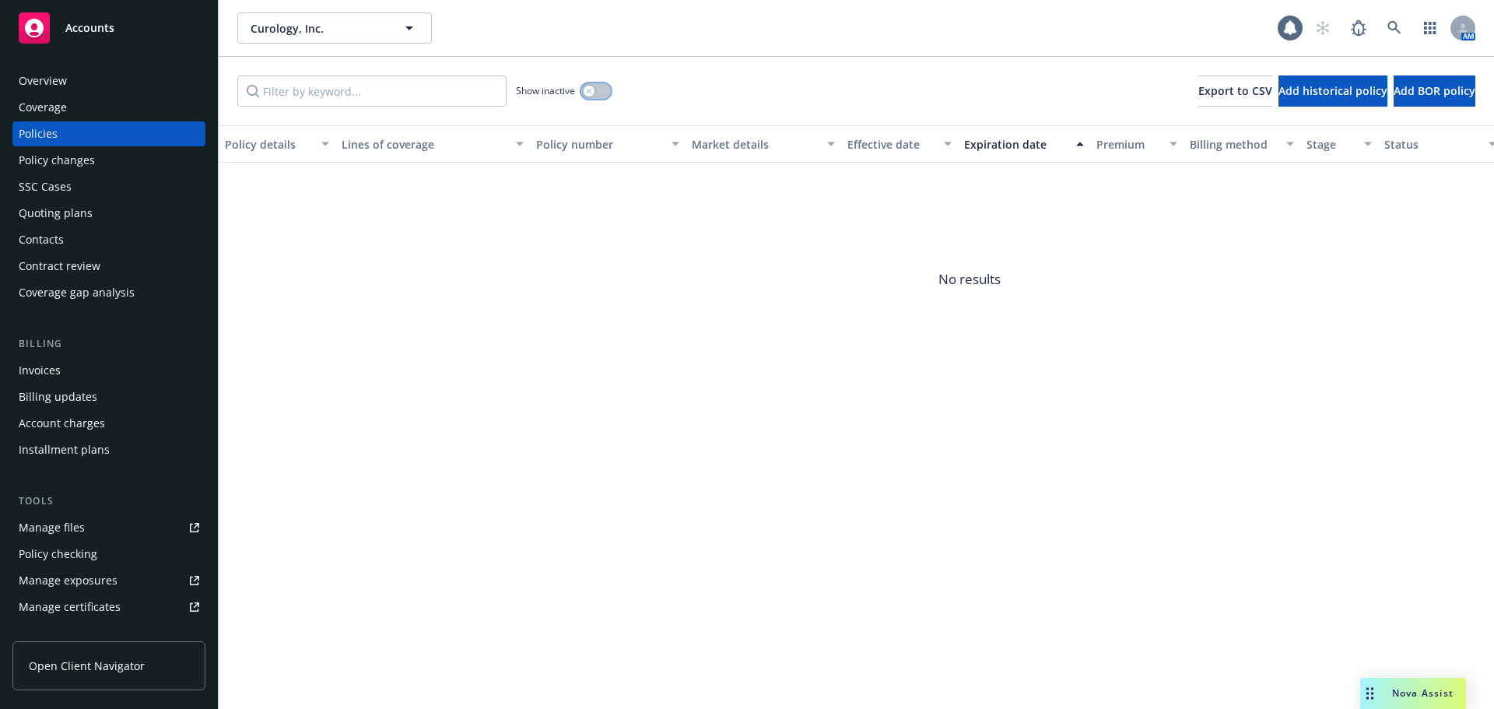
click at [606, 97] on button "button" at bounding box center [596, 91] width 30 height 16
click at [97, 522] on link "Manage files" at bounding box center [108, 527] width 193 height 25
click at [74, 74] on div "Overview" at bounding box center [109, 80] width 181 height 25
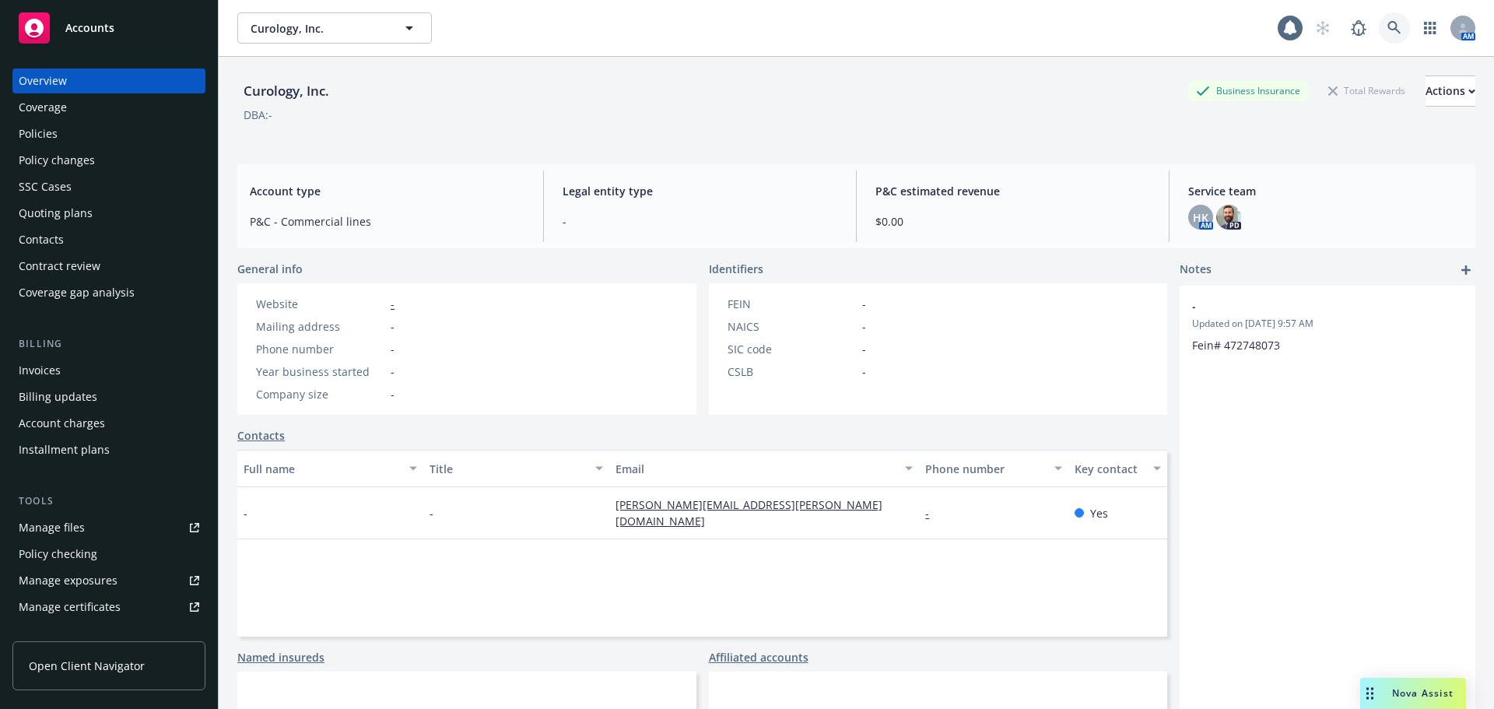
click at [1388, 33] on icon at bounding box center [1395, 28] width 14 height 14
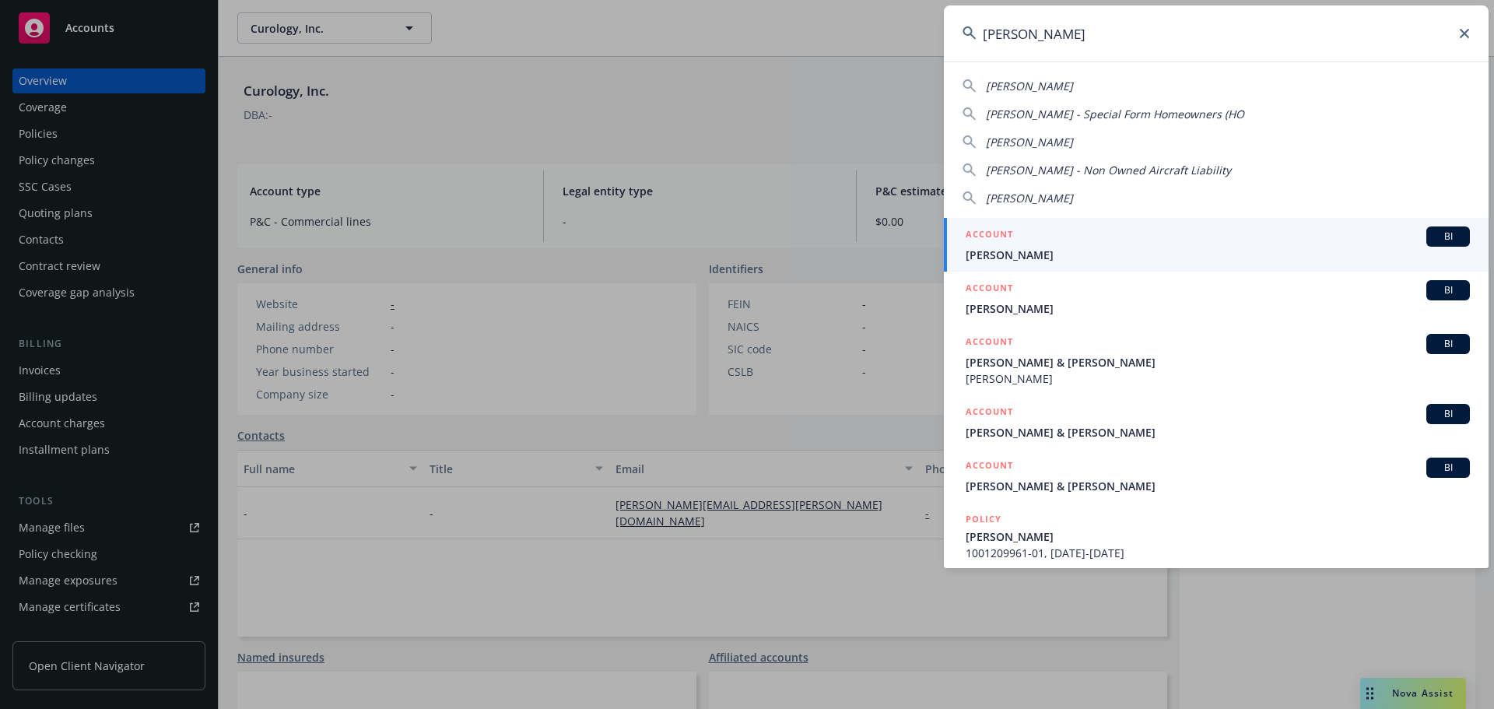
type input "[PERSON_NAME]"
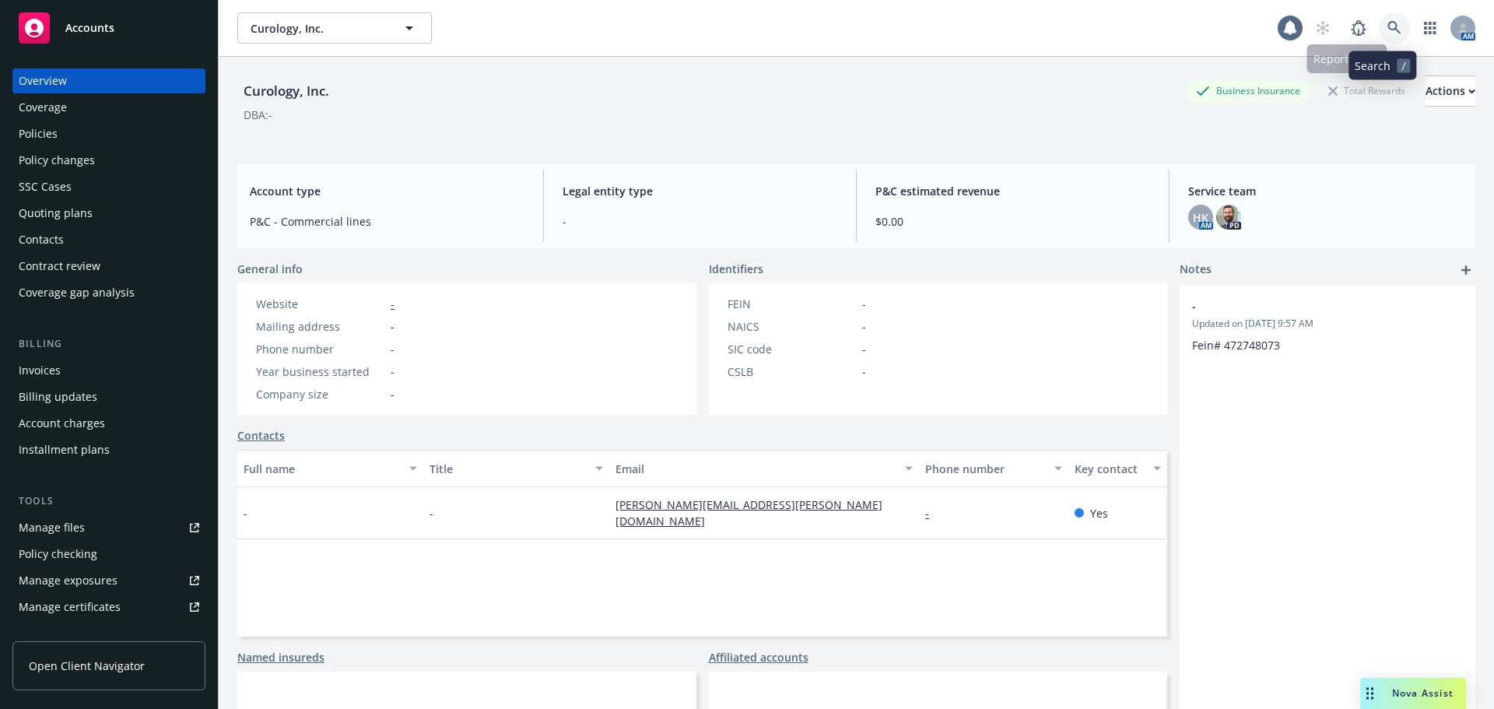
click at [1379, 27] on link at bounding box center [1394, 27] width 31 height 31
click at [1388, 33] on icon at bounding box center [1395, 28] width 14 height 14
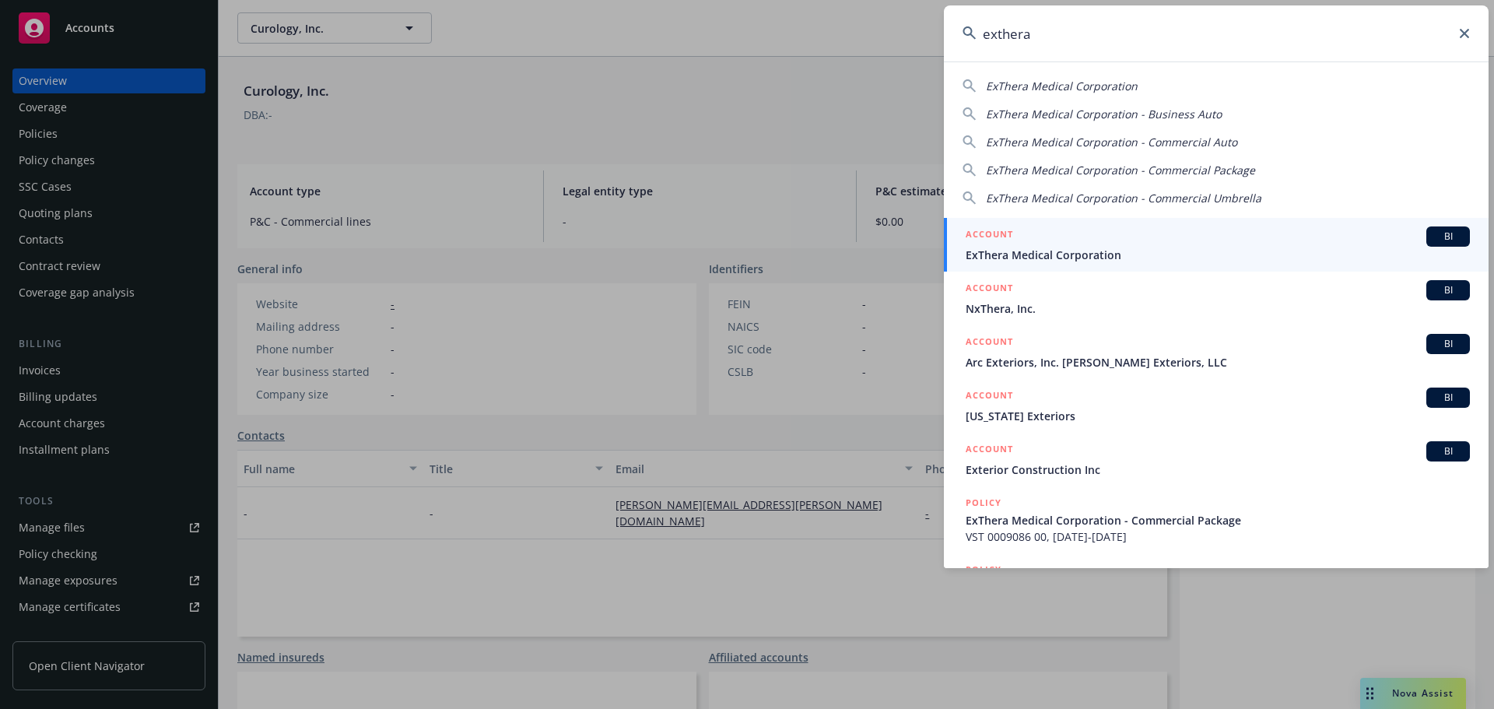
type input "exthera"
click at [1079, 250] on span "ExThera Medical Corporation" at bounding box center [1218, 255] width 504 height 16
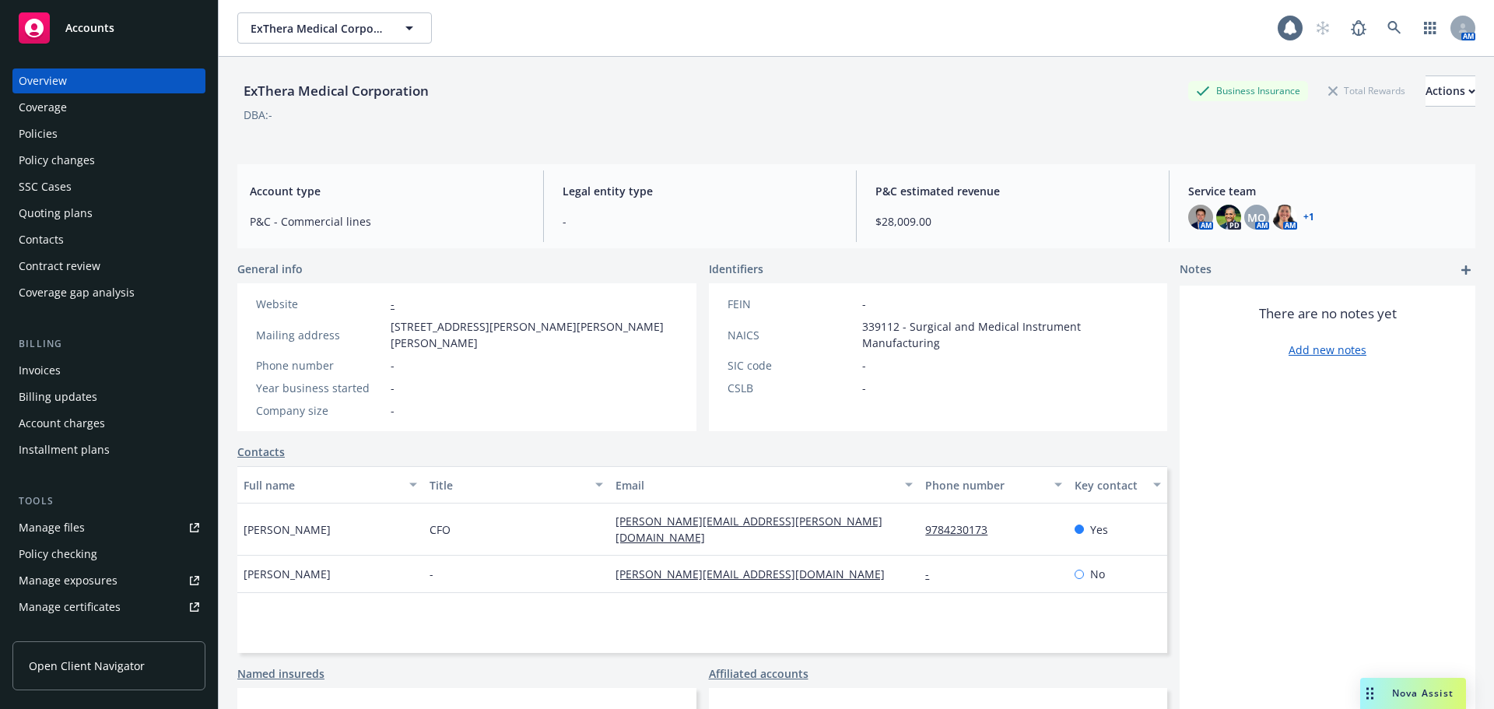
click at [76, 127] on div "Policies" at bounding box center [109, 133] width 181 height 25
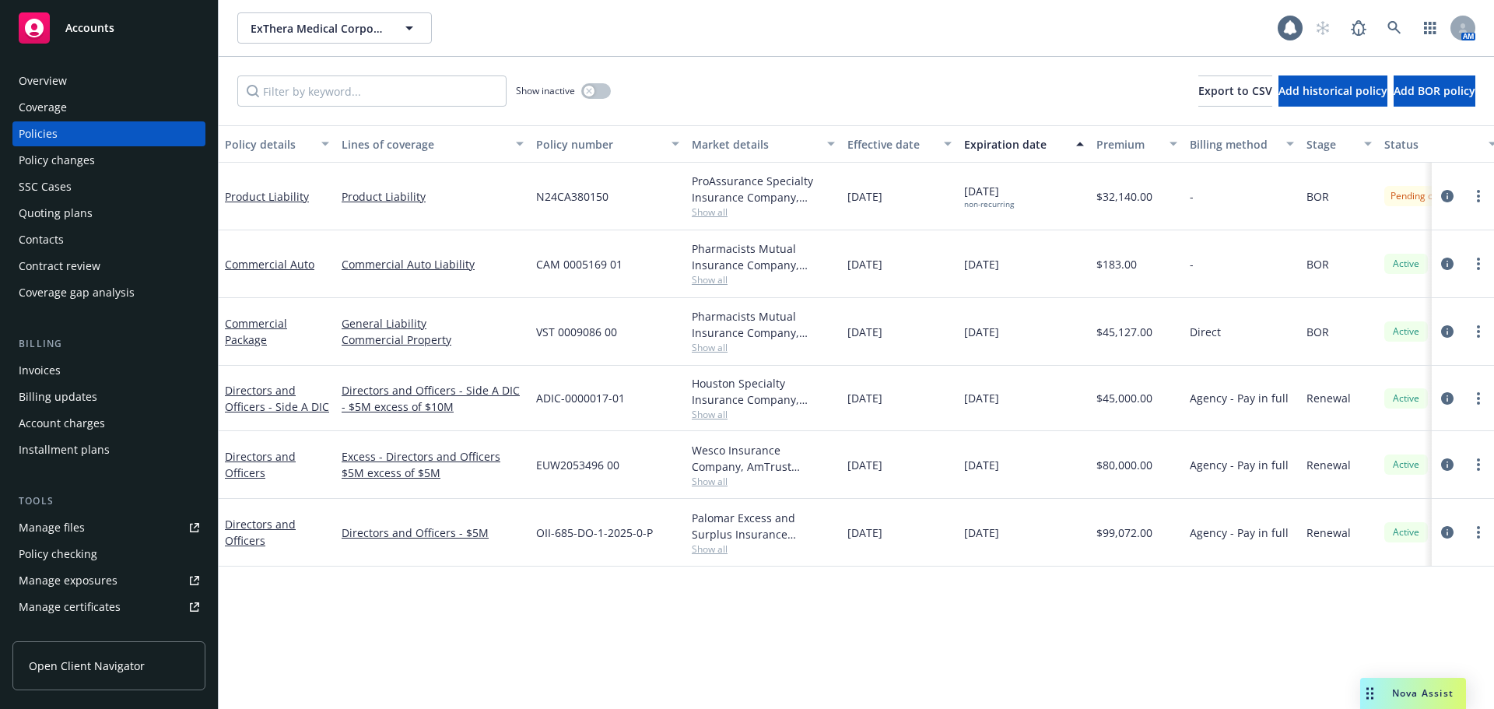
click at [718, 212] on span "Show all" at bounding box center [763, 211] width 143 height 13
click at [622, 210] on div "N24CA380150" at bounding box center [608, 197] width 156 height 68
drag, startPoint x: 1187, startPoint y: 202, endPoint x: 1091, endPoint y: 191, distance: 96.4
click at [1091, 191] on div "Product Liability Product Liability N24CA380150 ProAssurance Specialty Insuranc…" at bounding box center [970, 197] width 1502 height 68
click at [1061, 197] on div "[DATE] non-recurring" at bounding box center [1024, 197] width 132 height 68
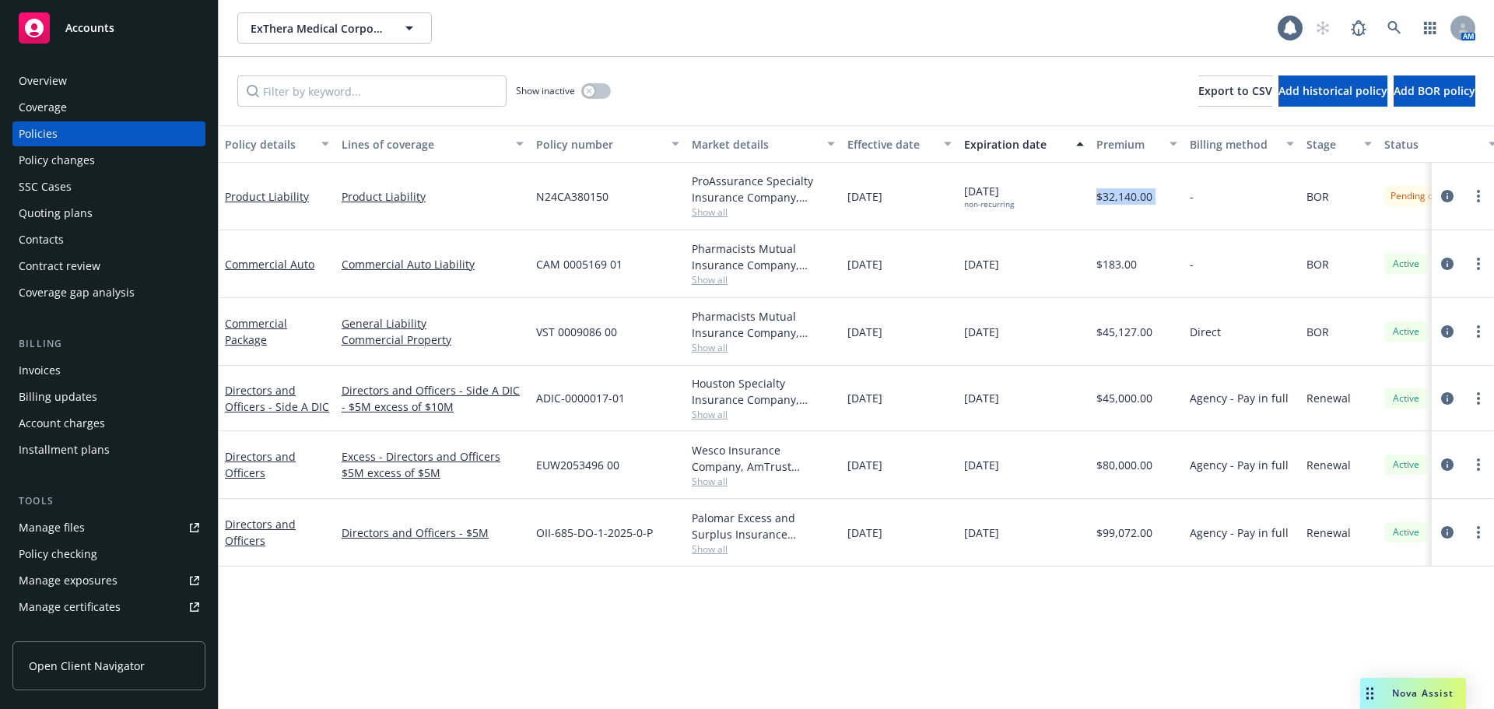
drag, startPoint x: 1186, startPoint y: 199, endPoint x: 1092, endPoint y: 200, distance: 94.2
click at [1092, 200] on div "Product Liability Product Liability N24CA380150 ProAssurance Specialty Insuranc…" at bounding box center [970, 197] width 1502 height 68
click at [1092, 200] on div "$32,140.00" at bounding box center [1137, 197] width 93 height 68
click at [286, 197] on link "Product Liability" at bounding box center [267, 196] width 84 height 15
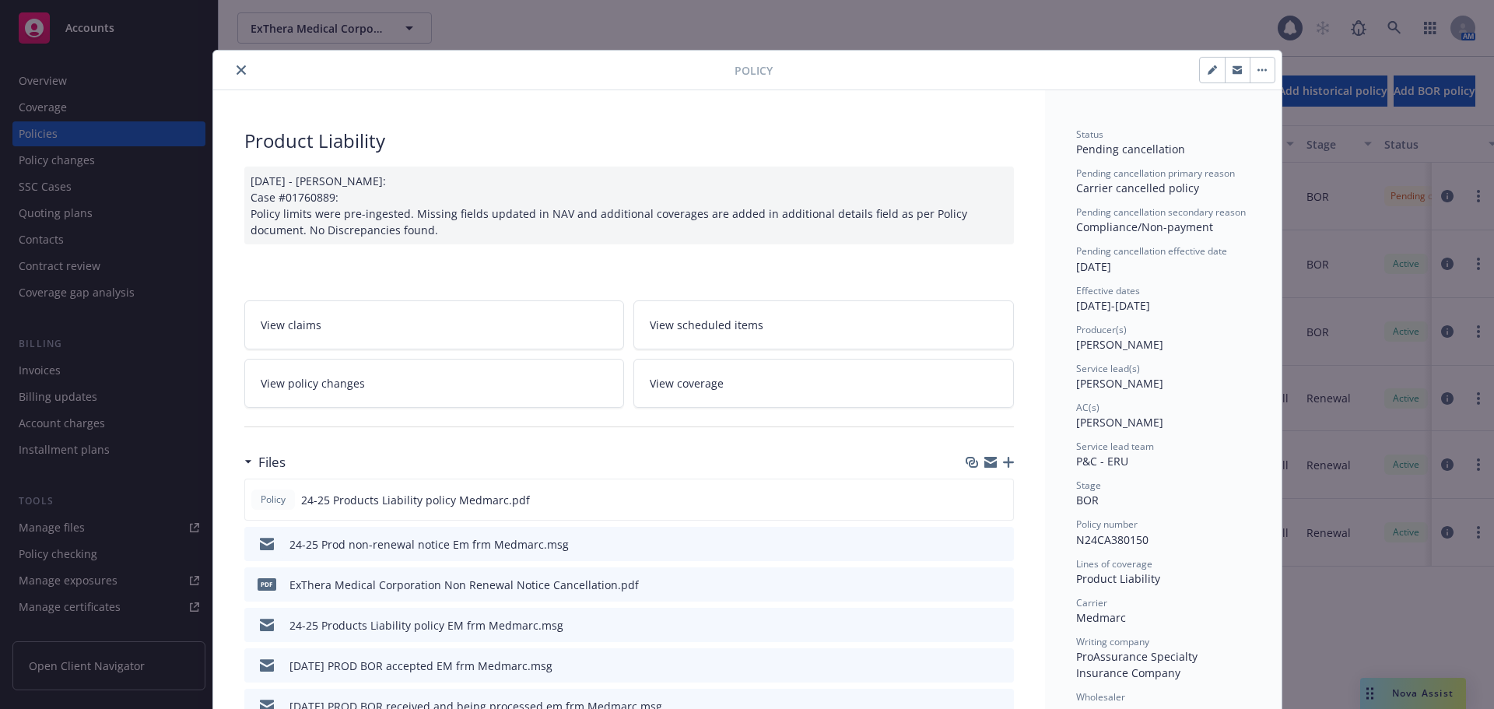
click at [237, 71] on icon "close" at bounding box center [241, 69] width 9 height 9
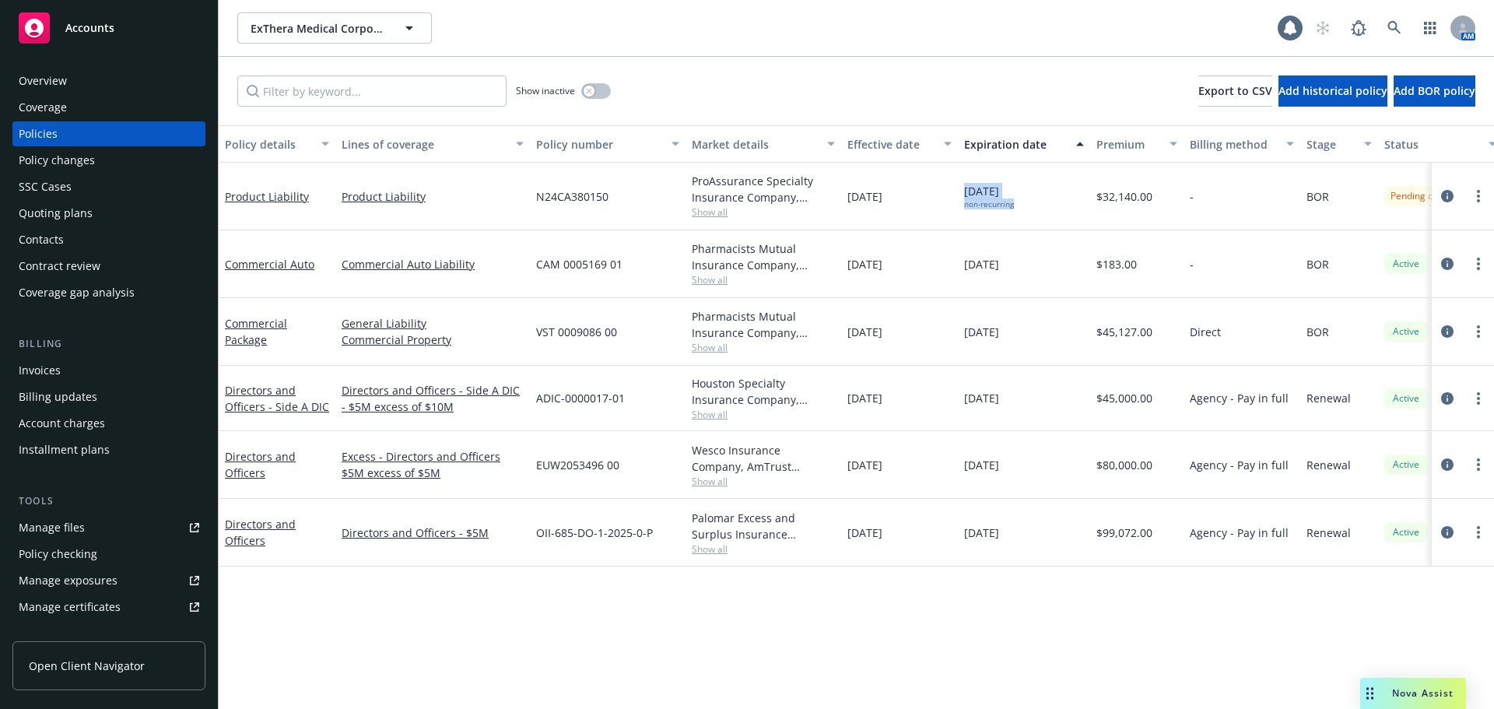
drag, startPoint x: 1055, startPoint y: 201, endPoint x: 964, endPoint y: 192, distance: 90.7
click at [964, 192] on div "[DATE] non-recurring" at bounding box center [1024, 197] width 132 height 68
click at [963, 193] on div "[DATE] non-recurring" at bounding box center [1024, 197] width 132 height 68
drag, startPoint x: 1031, startPoint y: 207, endPoint x: 959, endPoint y: 193, distance: 73.7
click at [959, 193] on div "[DATE] non-recurring" at bounding box center [1024, 197] width 132 height 68
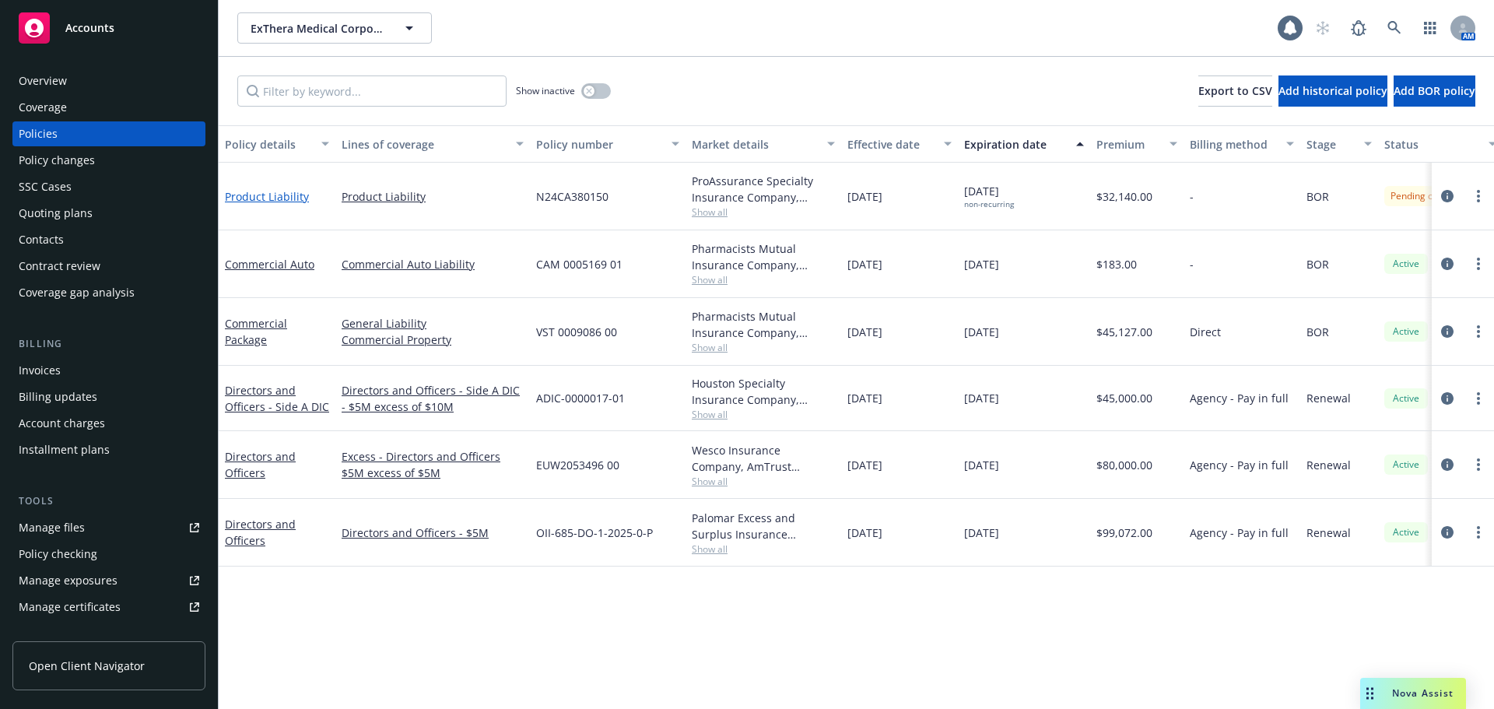
click at [280, 194] on link "Product Liability" at bounding box center [267, 196] width 84 height 15
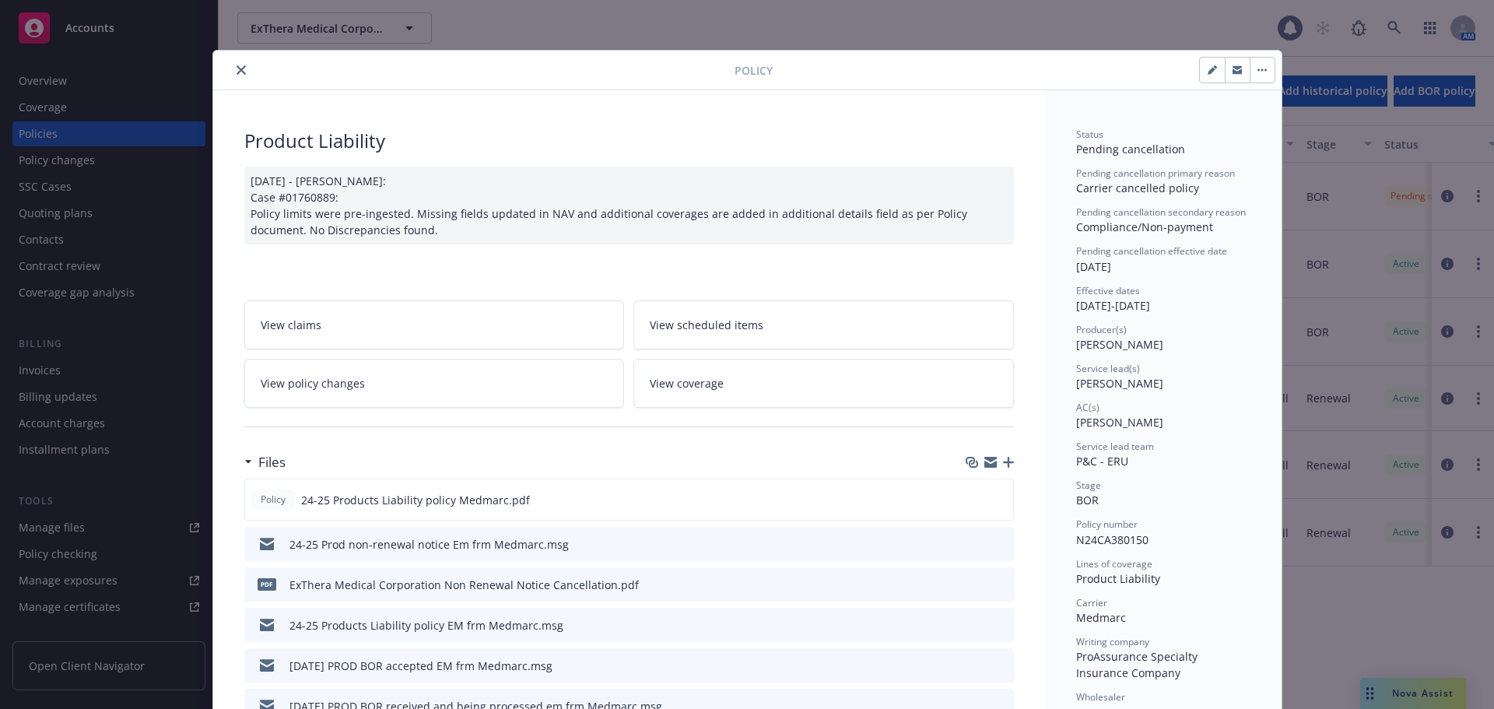
click at [237, 71] on icon "close" at bounding box center [241, 69] width 9 height 9
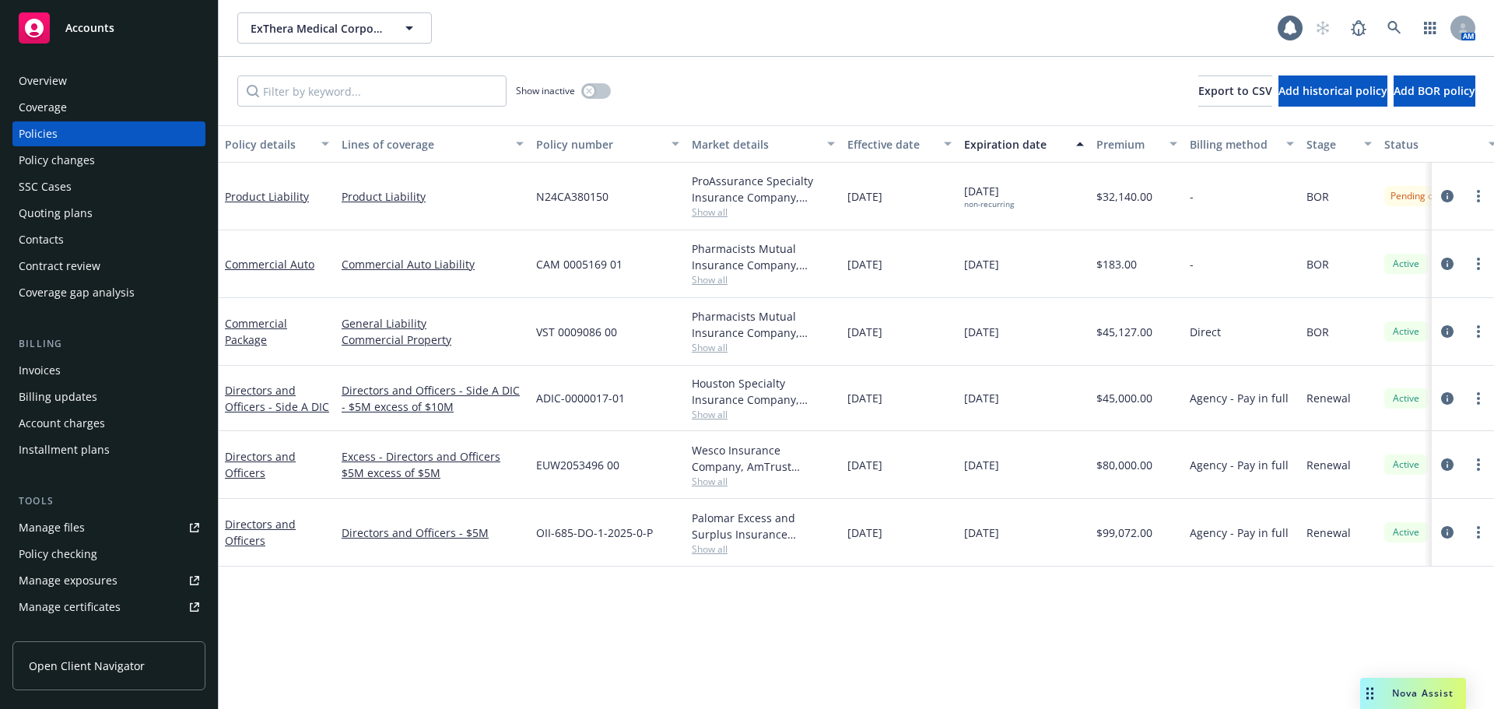
drag, startPoint x: 1038, startPoint y: 268, endPoint x: 848, endPoint y: 272, distance: 190.0
click at [848, 272] on div "Commercial Auto Commercial Auto Liability CAM 0005169 01 Pharmacists Mutual Ins…" at bounding box center [970, 264] width 1502 height 68
click at [848, 272] on span "[DATE]" at bounding box center [865, 264] width 35 height 16
click at [73, 75] on div "Overview" at bounding box center [109, 80] width 181 height 25
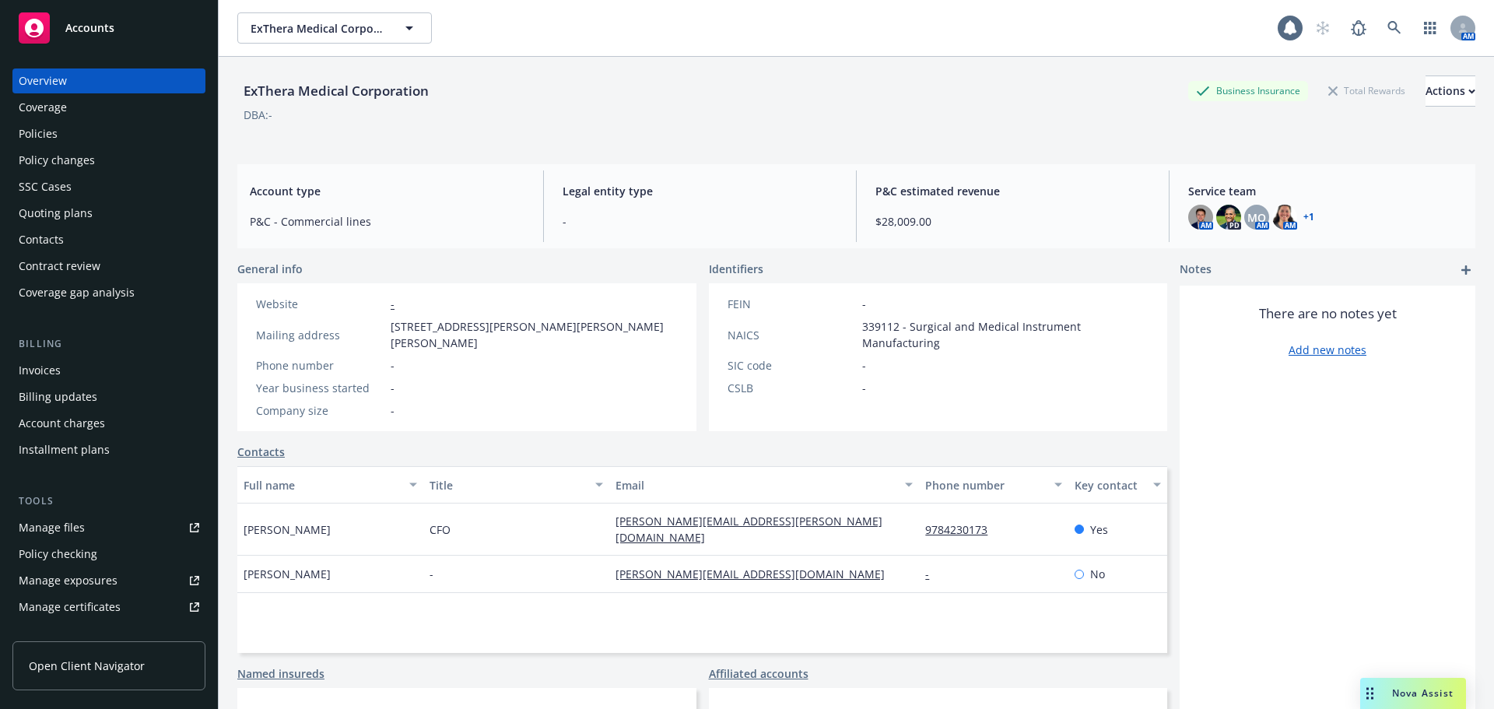
click at [33, 127] on div "Policies" at bounding box center [38, 133] width 39 height 25
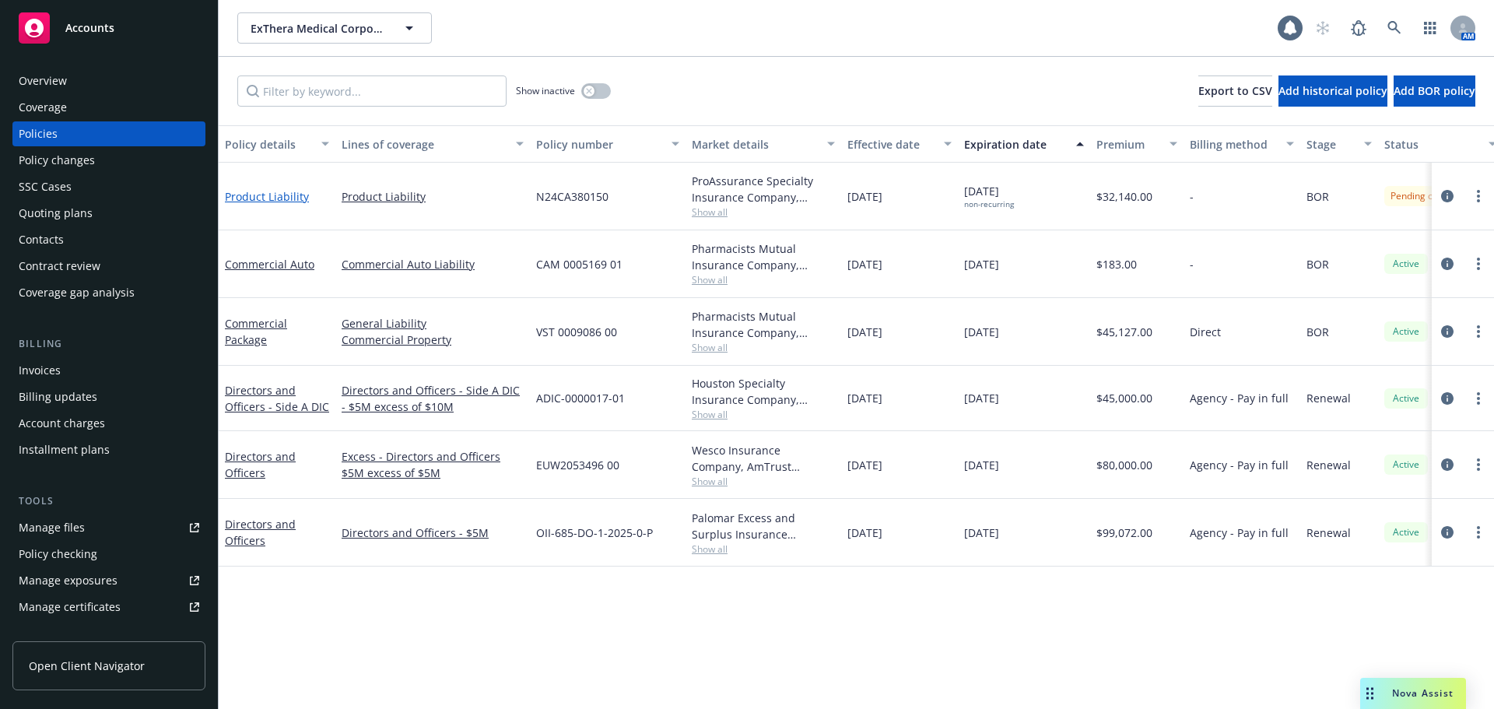
click at [278, 193] on link "Product Liability" at bounding box center [267, 196] width 84 height 15
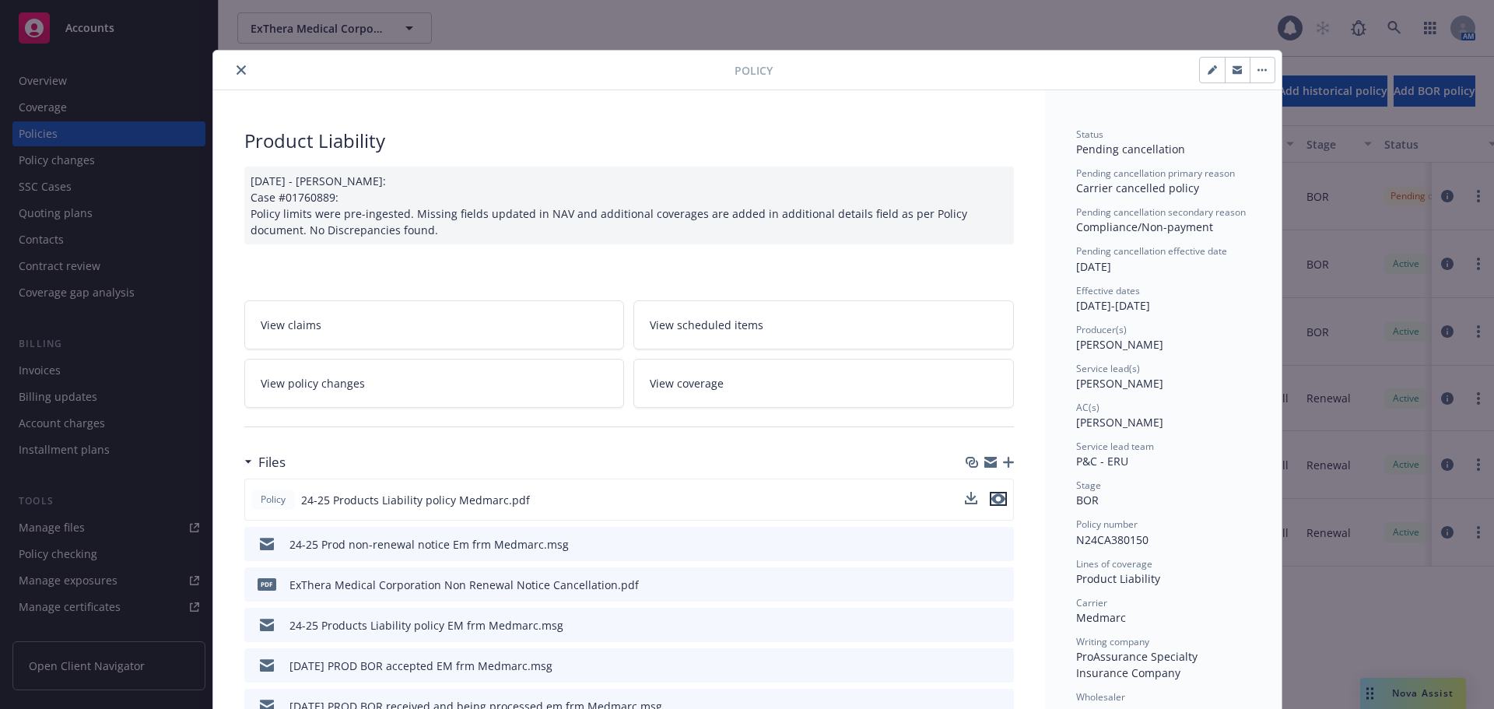
click at [992, 497] on icon "preview file" at bounding box center [999, 498] width 14 height 11
click at [237, 66] on icon "close" at bounding box center [241, 69] width 9 height 9
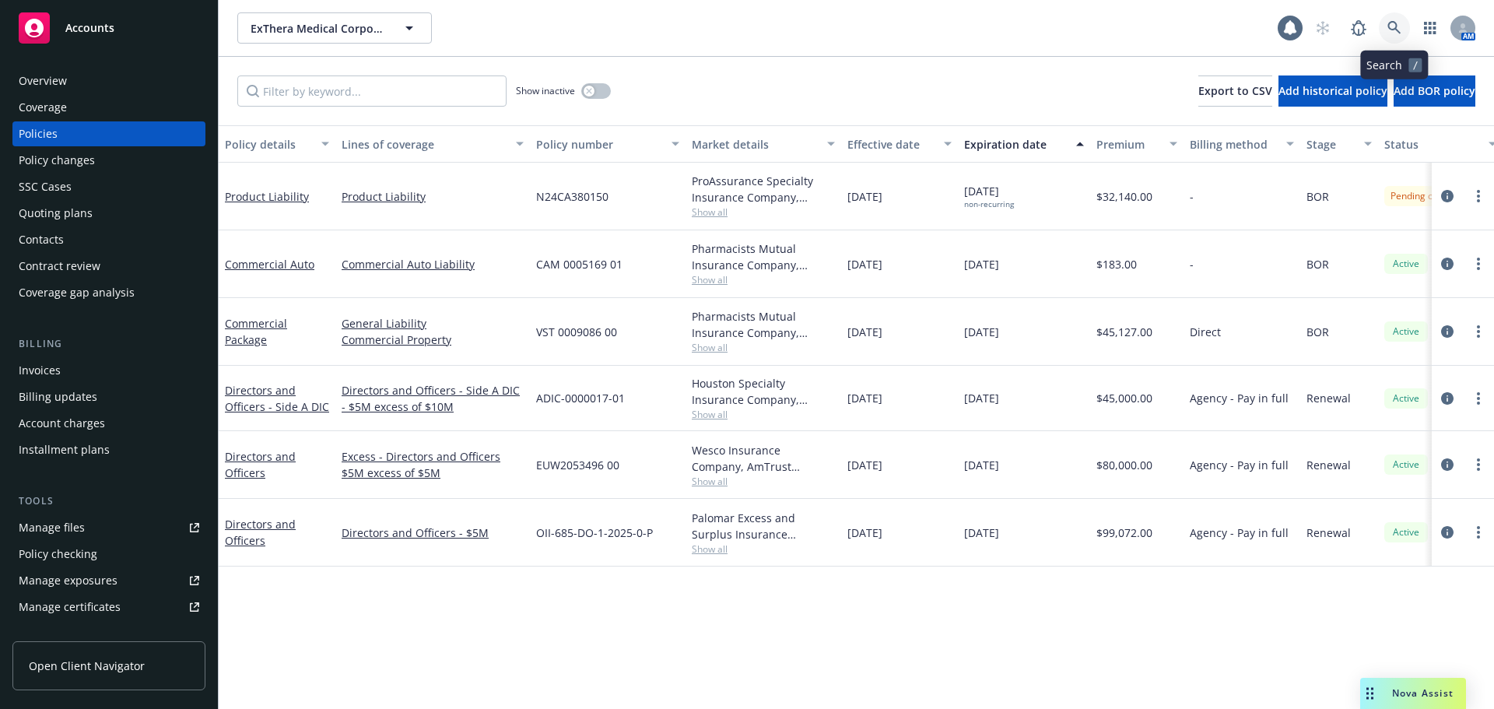
click at [1398, 30] on icon at bounding box center [1395, 28] width 14 height 14
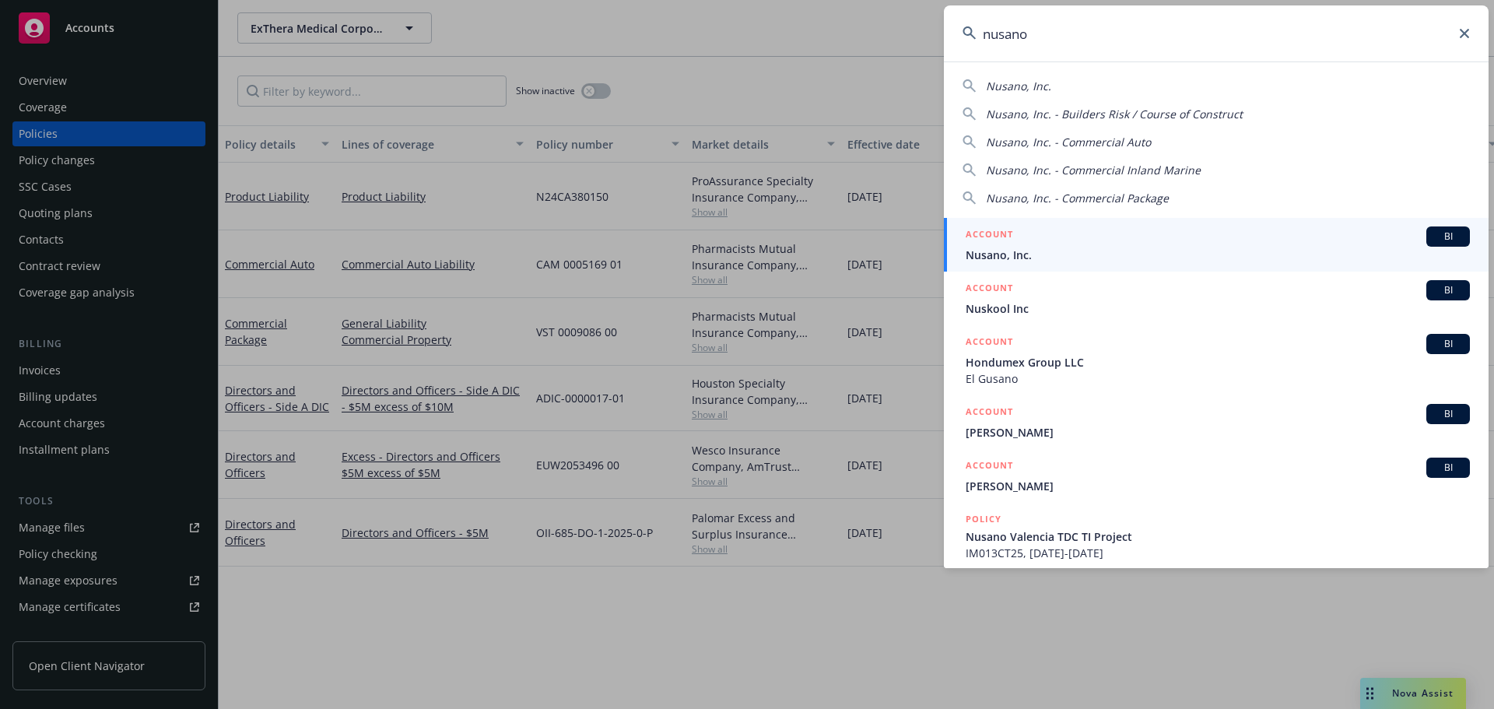
type input "nusano"
drag, startPoint x: 1037, startPoint y: 248, endPoint x: 1026, endPoint y: 252, distance: 11.6
click at [1037, 248] on span "Nusano, Inc." at bounding box center [1218, 255] width 504 height 16
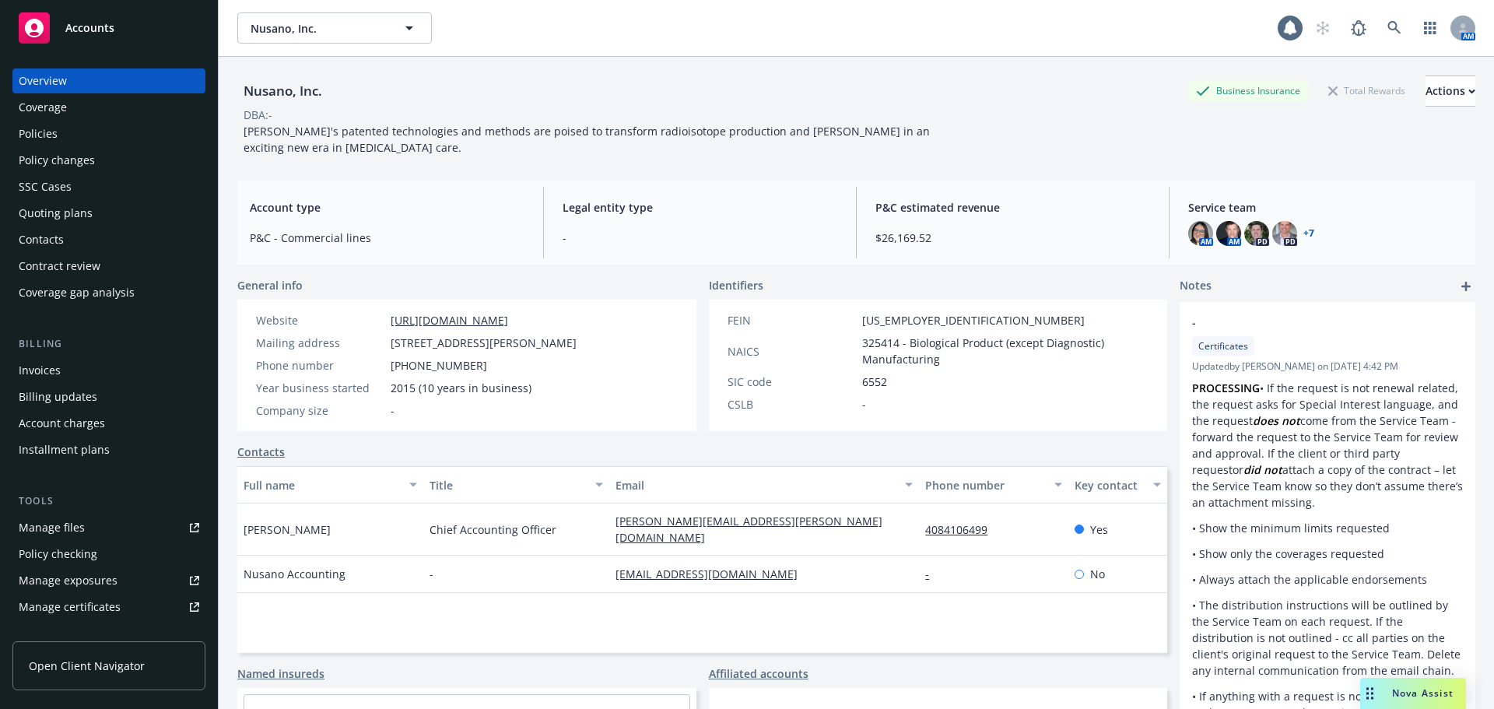
click at [1395, 699] on span "Nova Assist" at bounding box center [1423, 693] width 61 height 13
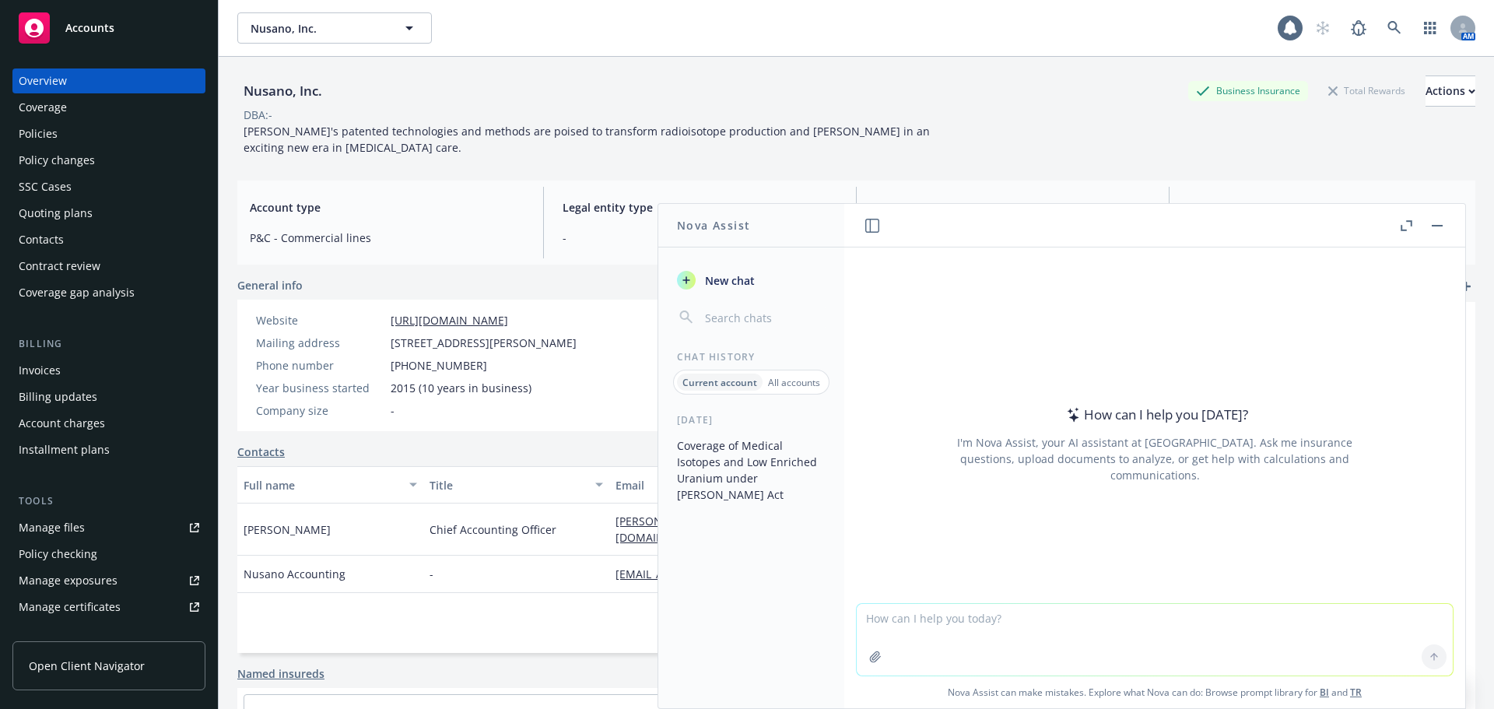
click at [967, 626] on textarea at bounding box center [1155, 640] width 596 height 72
type textarea "are fusion systems included under the price [PERSON_NAME] act?"
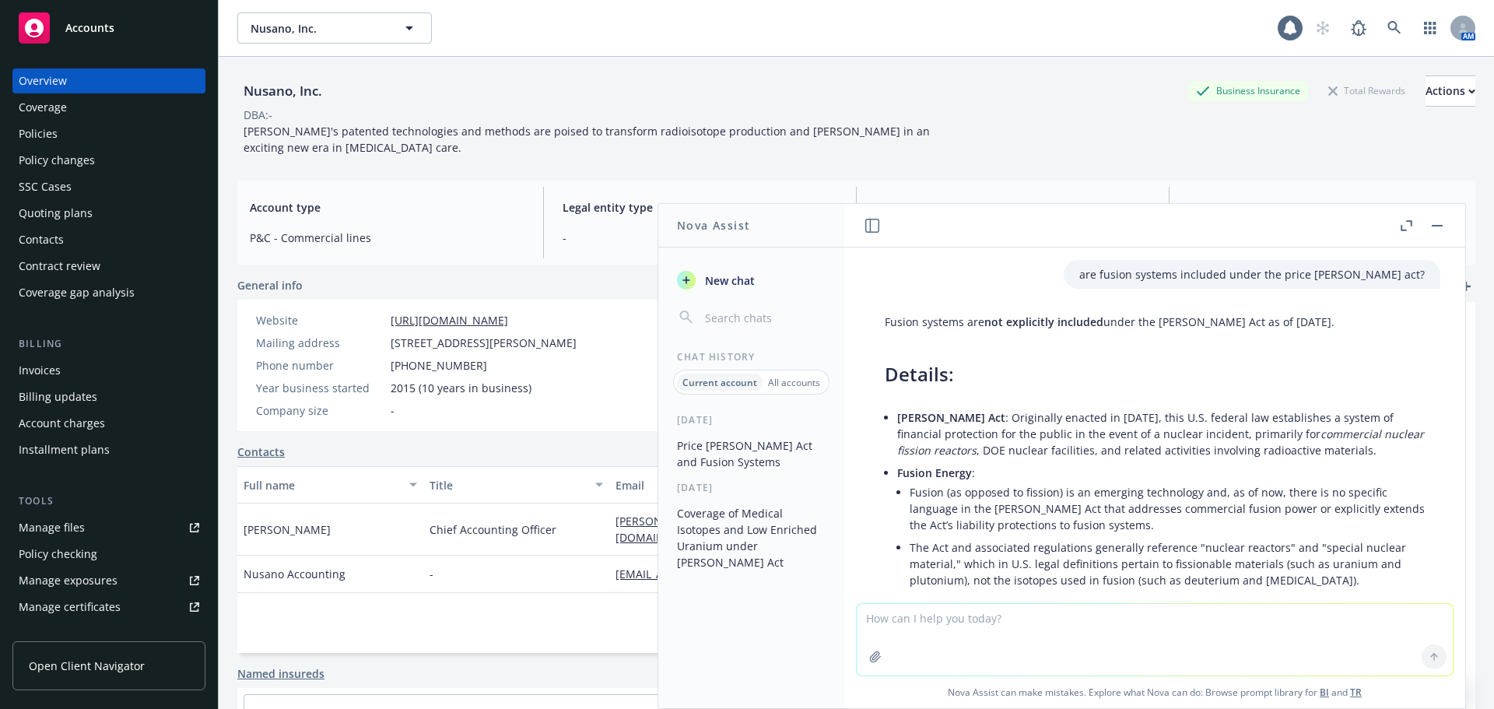
click at [947, 633] on textarea at bounding box center [1155, 640] width 596 height 72
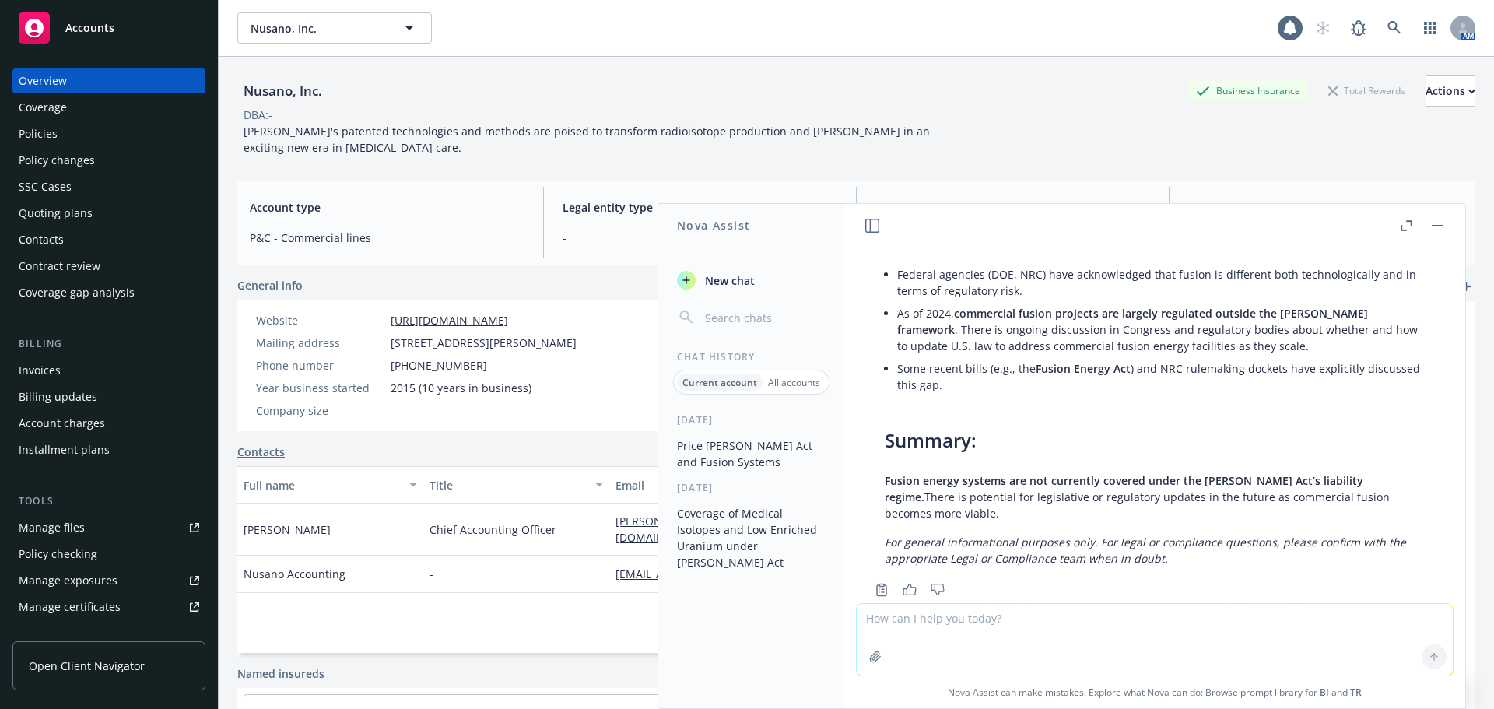
scroll to position [442, 0]
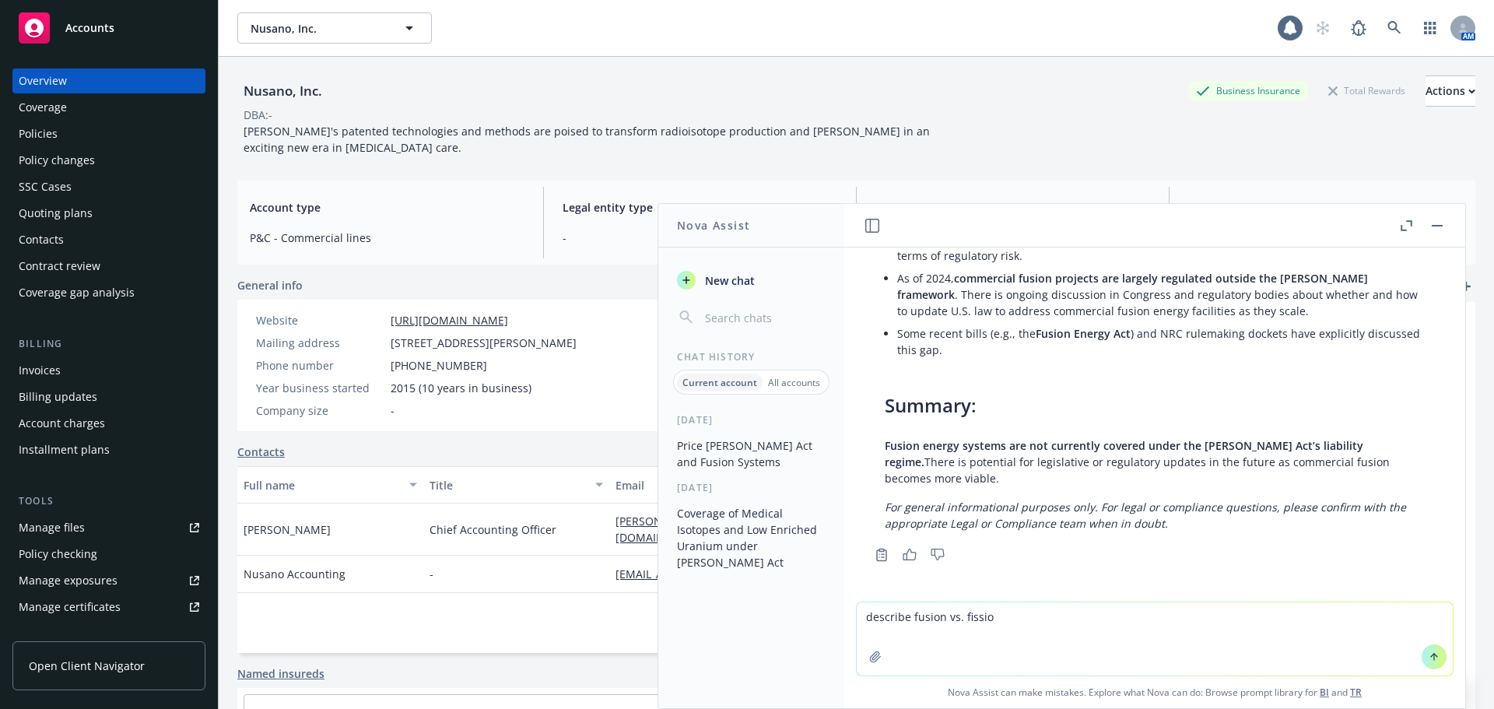
type textarea "describe fusion vs. fission"
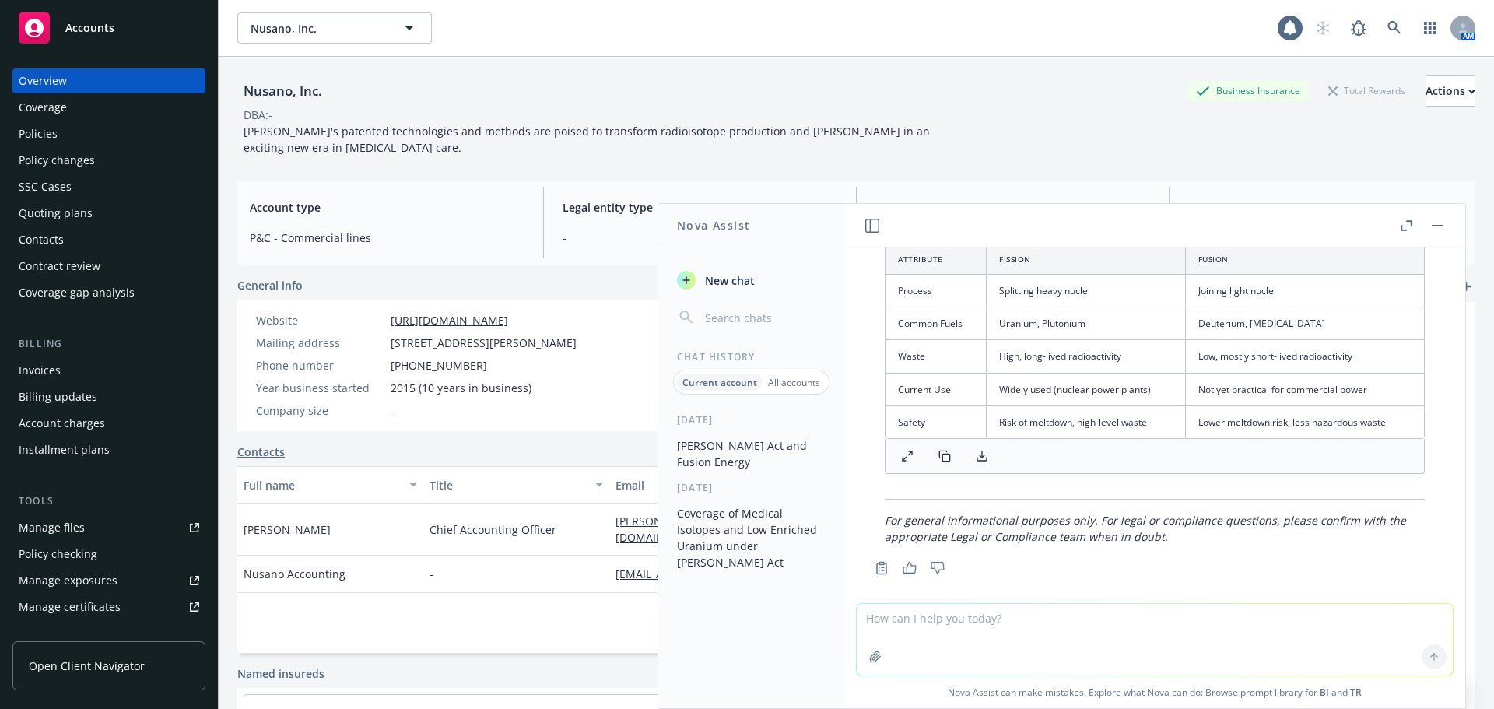
scroll to position [1459, 0]
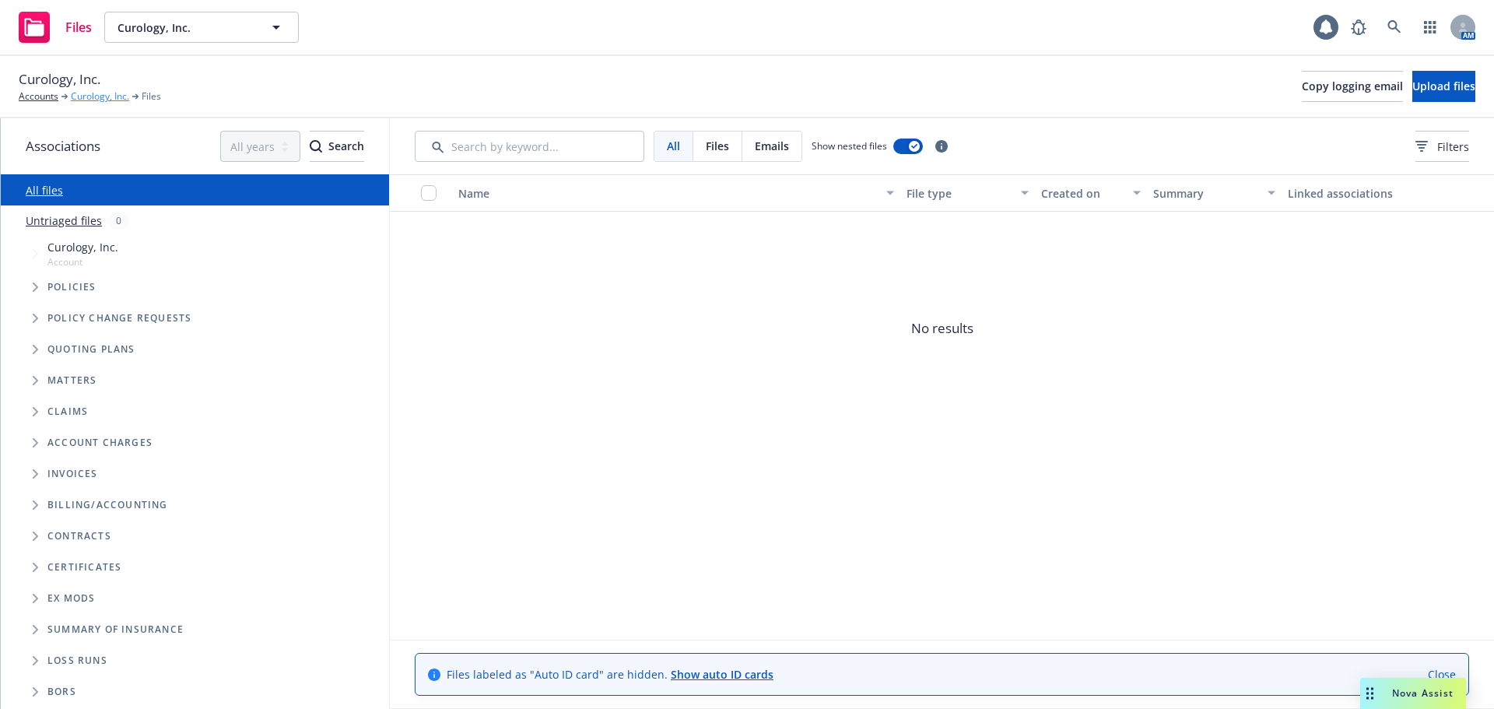
click at [88, 97] on link "Curology, Inc." at bounding box center [100, 97] width 58 height 14
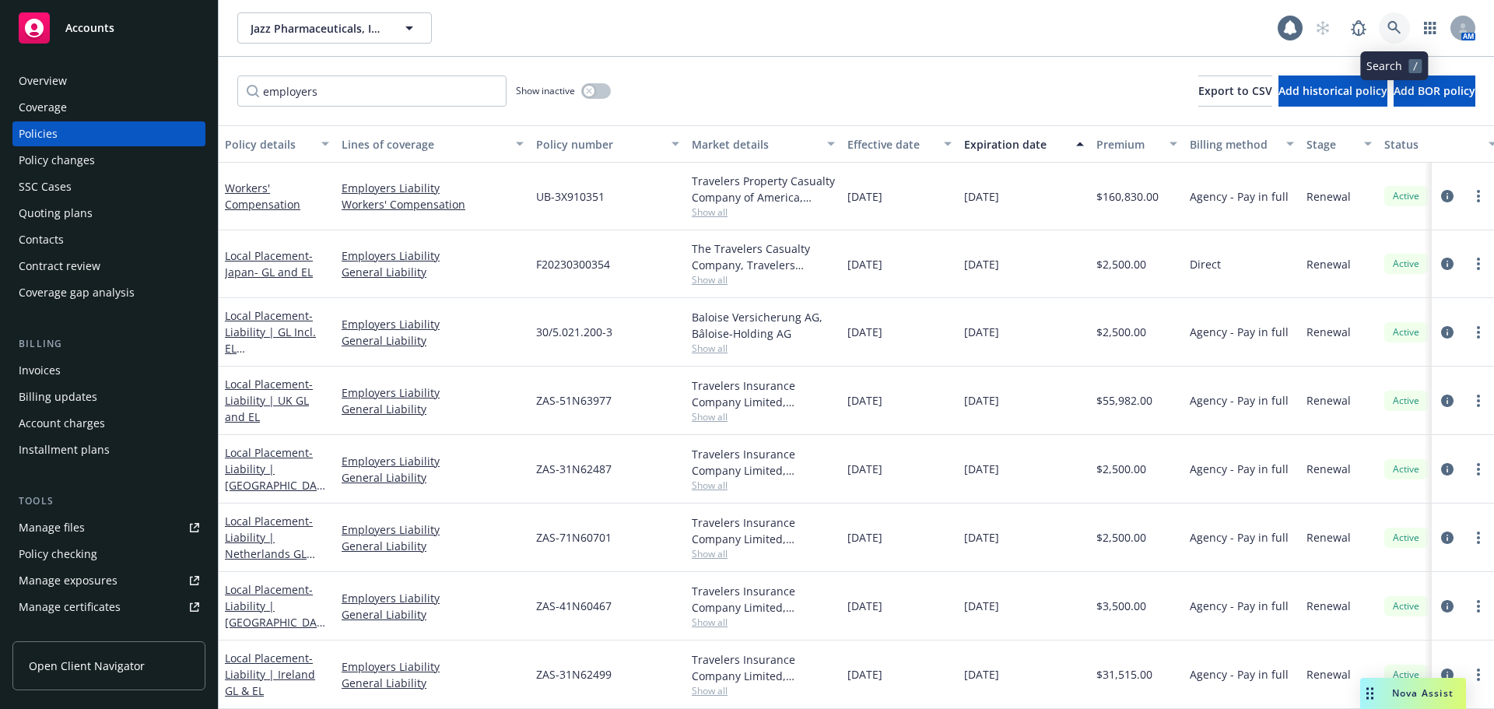
click at [1389, 25] on icon at bounding box center [1394, 27] width 13 height 13
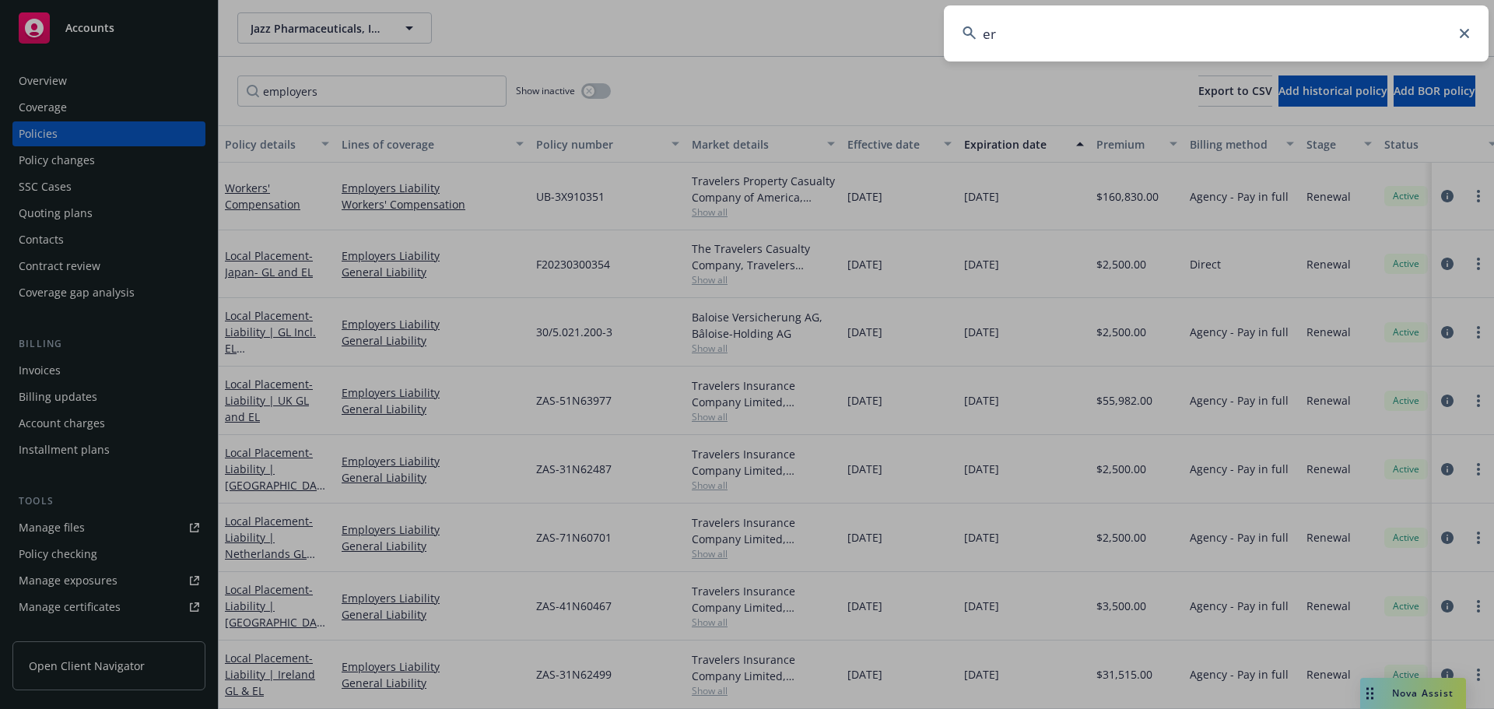
type input "e"
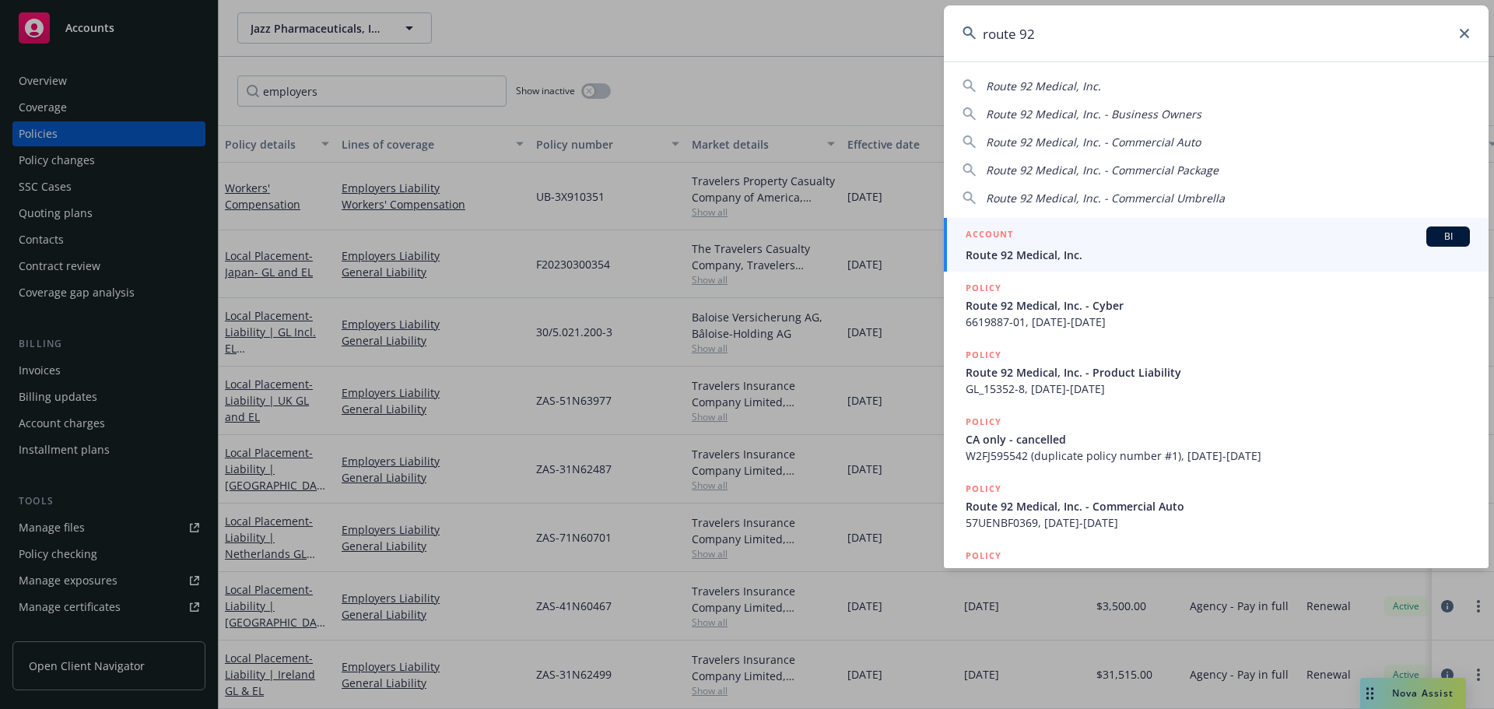
type input "route 92"
click at [1128, 239] on div "ACCOUNT BI" at bounding box center [1218, 237] width 504 height 20
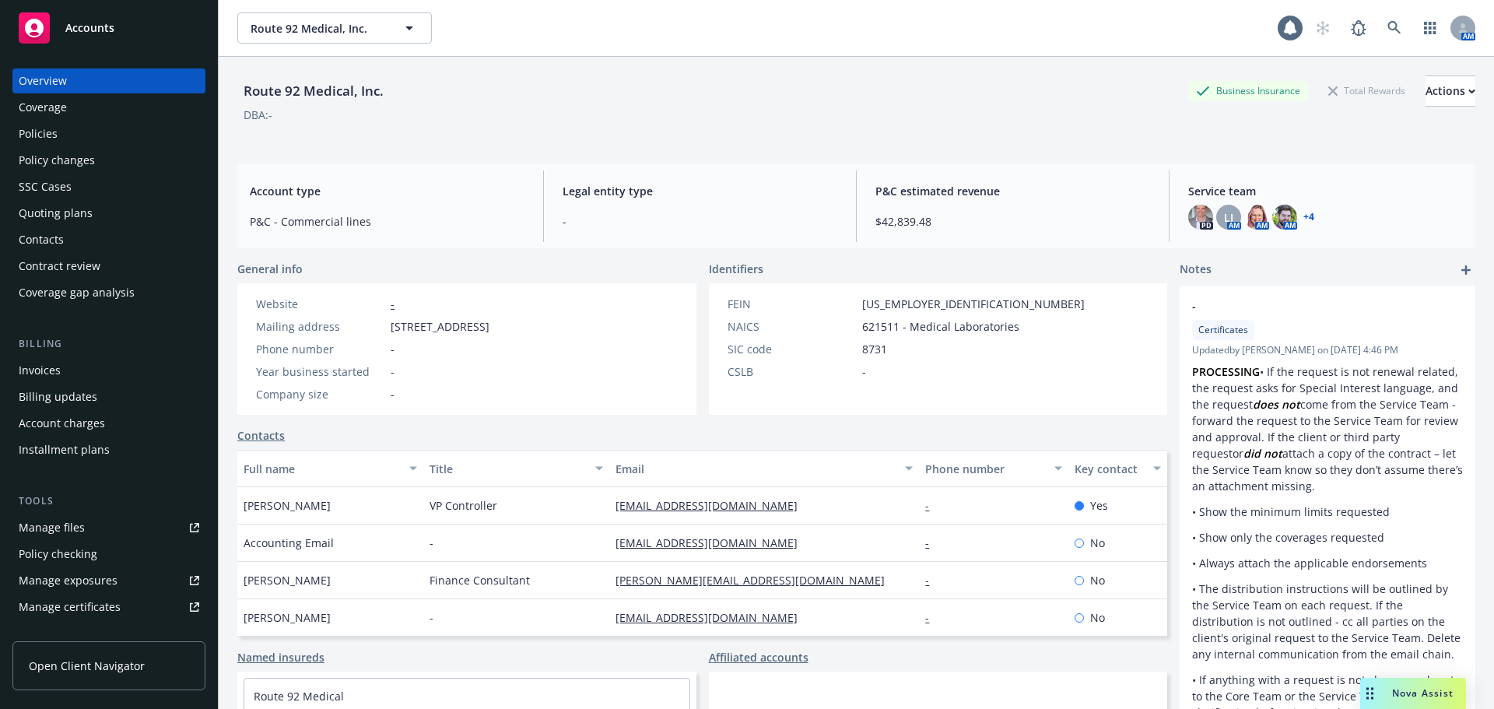
click at [86, 135] on div "Policies" at bounding box center [109, 133] width 181 height 25
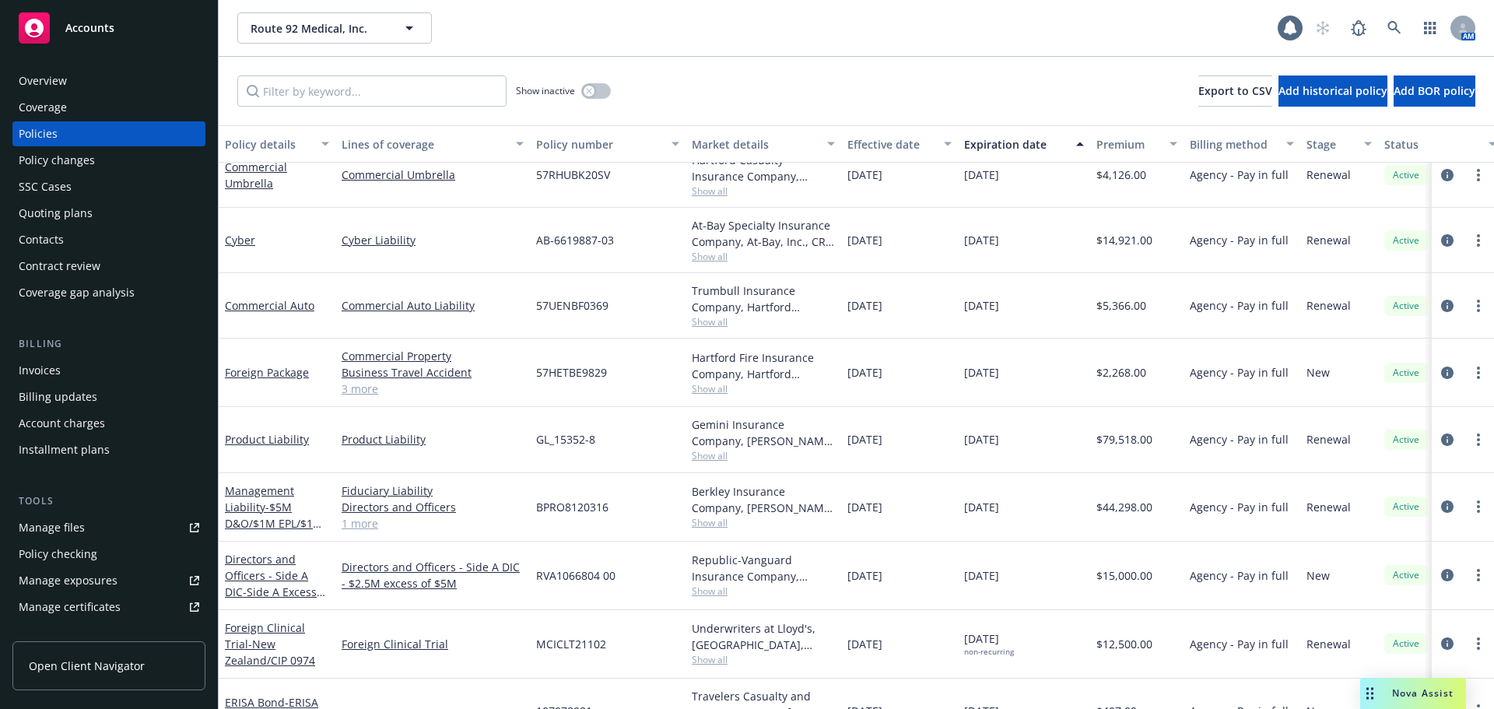
scroll to position [254, 0]
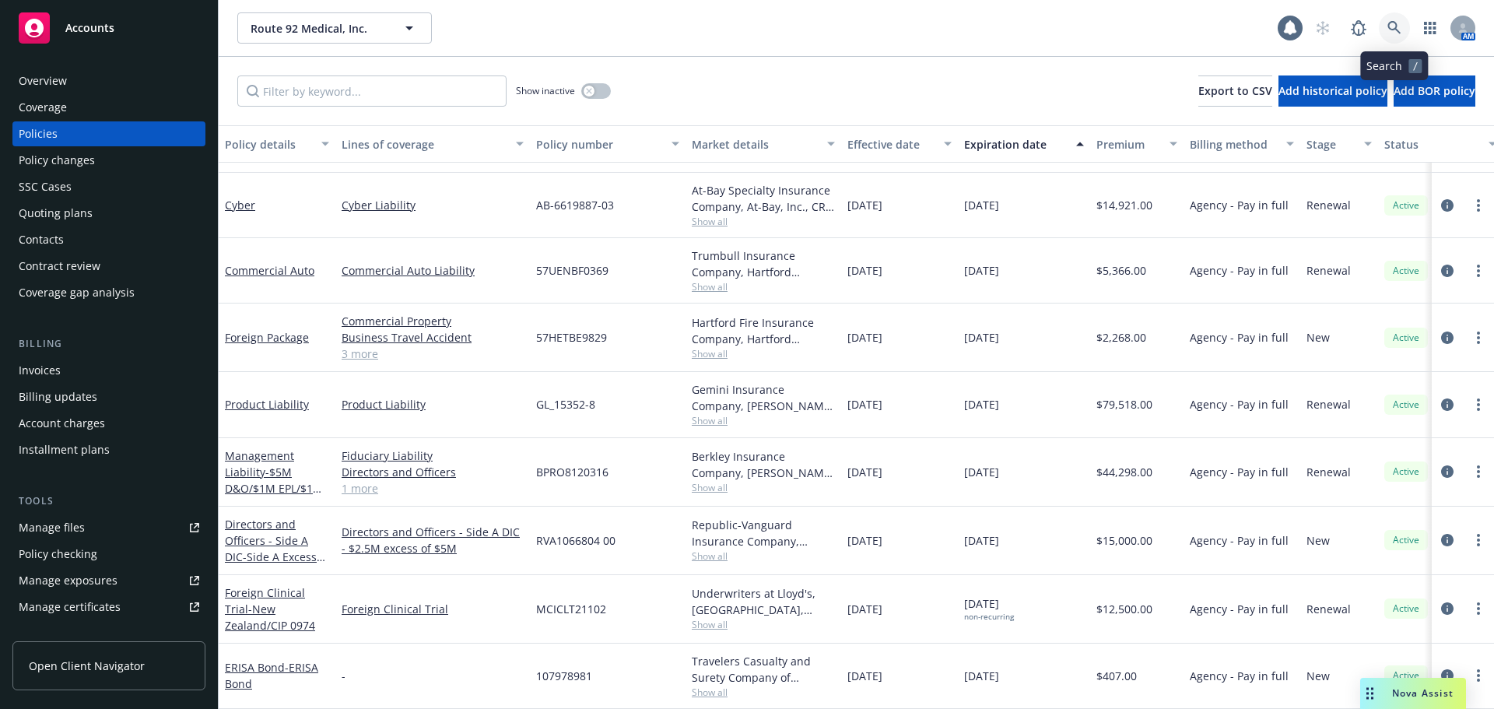
click at [1393, 23] on icon at bounding box center [1395, 28] width 14 height 14
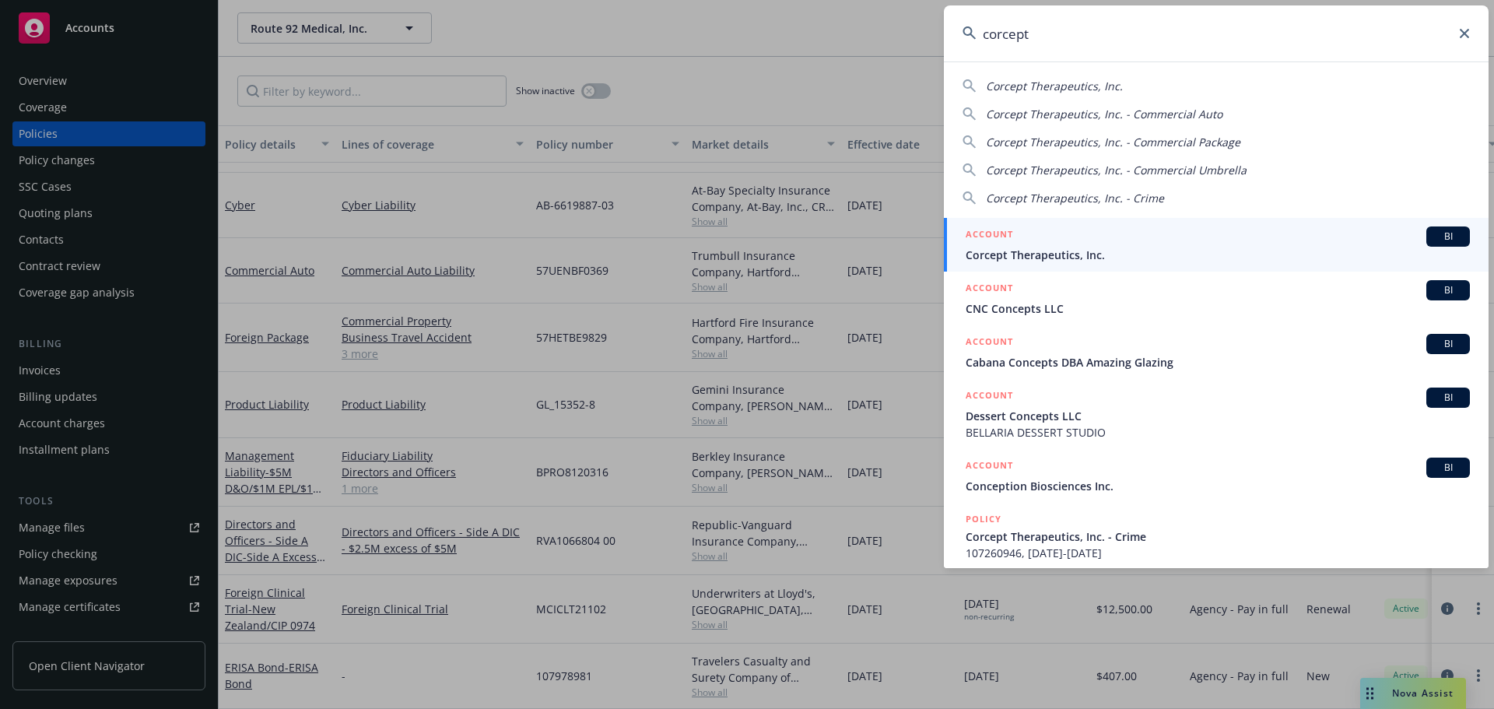
type input "corcept"
click at [1132, 237] on div "ACCOUNT BI" at bounding box center [1218, 237] width 504 height 20
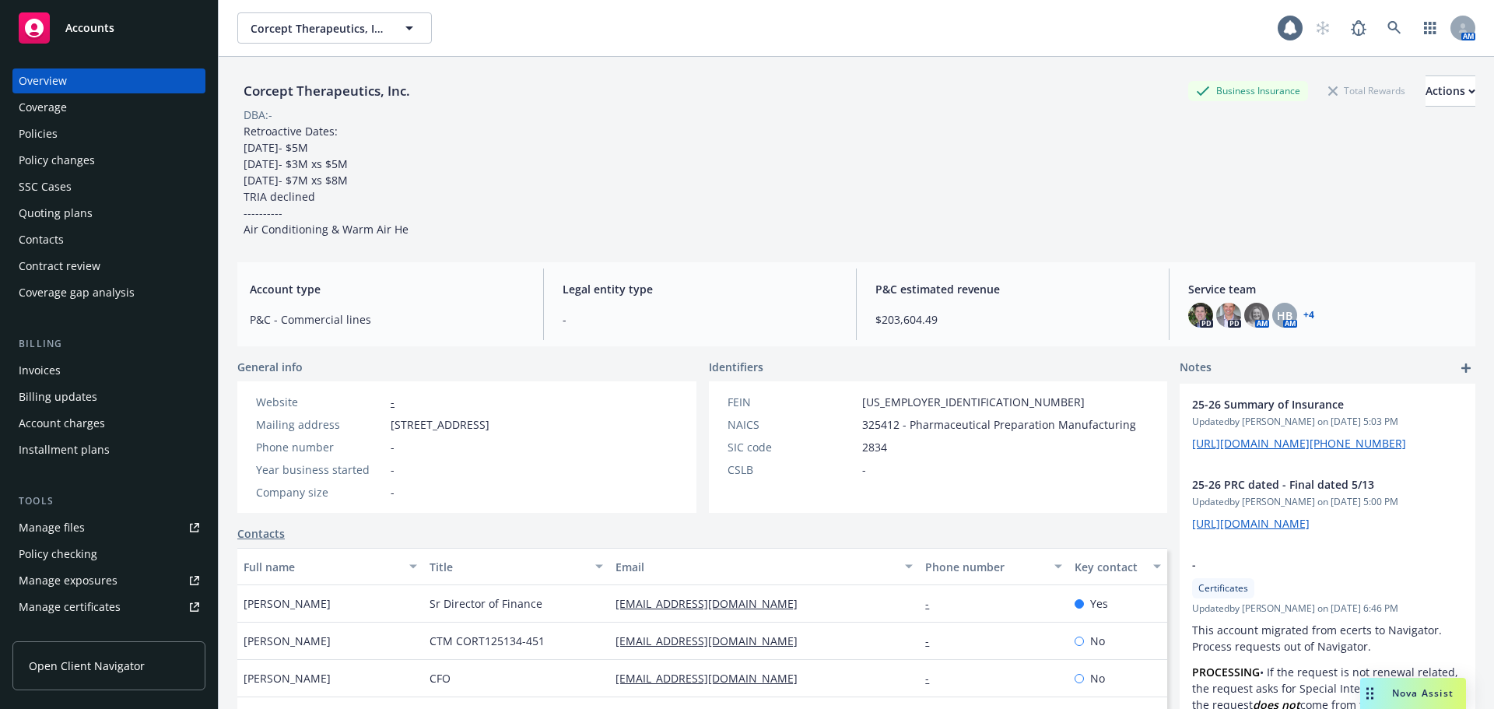
click at [70, 124] on div "Policies" at bounding box center [109, 133] width 181 height 25
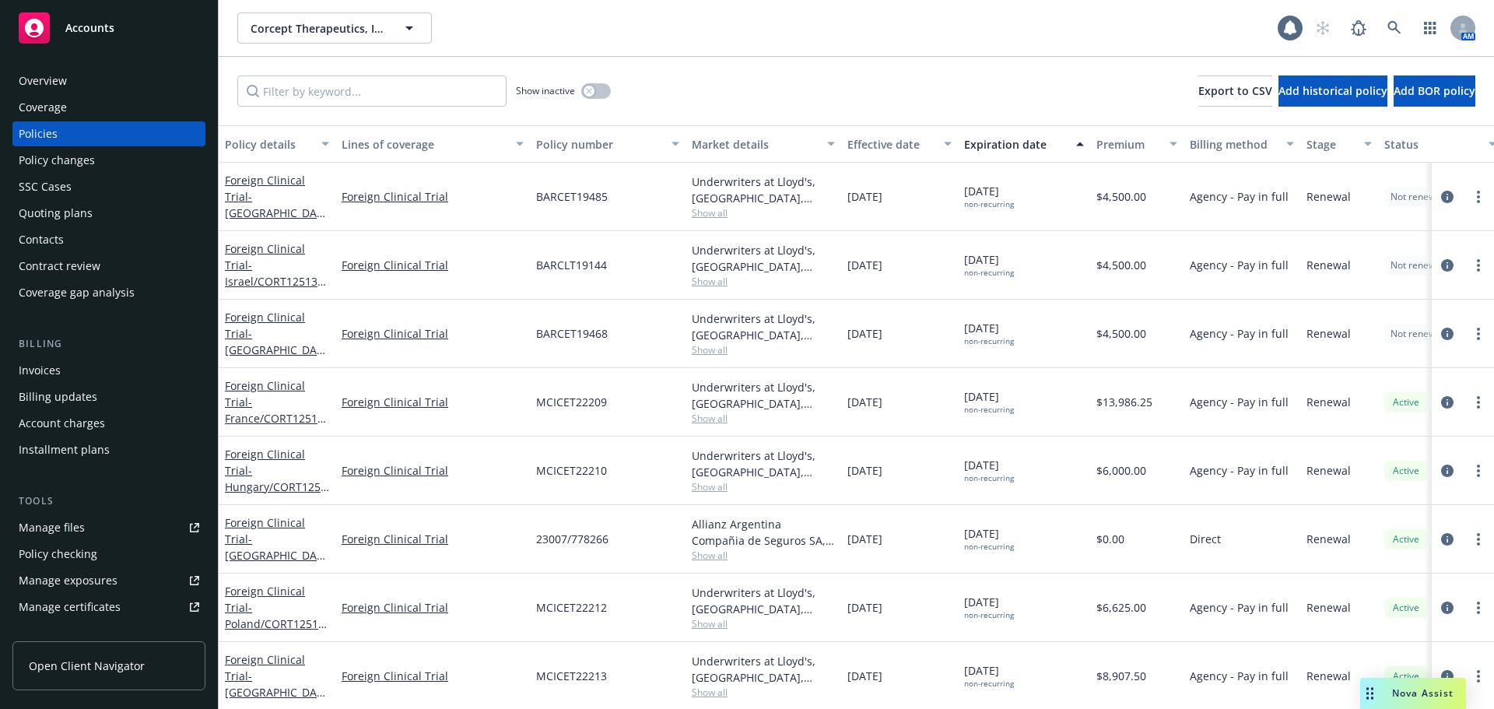
drag, startPoint x: 1481, startPoint y: 187, endPoint x: 1480, endPoint y: 209, distance: 22.6
click at [1480, 209] on div at bounding box center [1463, 197] width 62 height 68
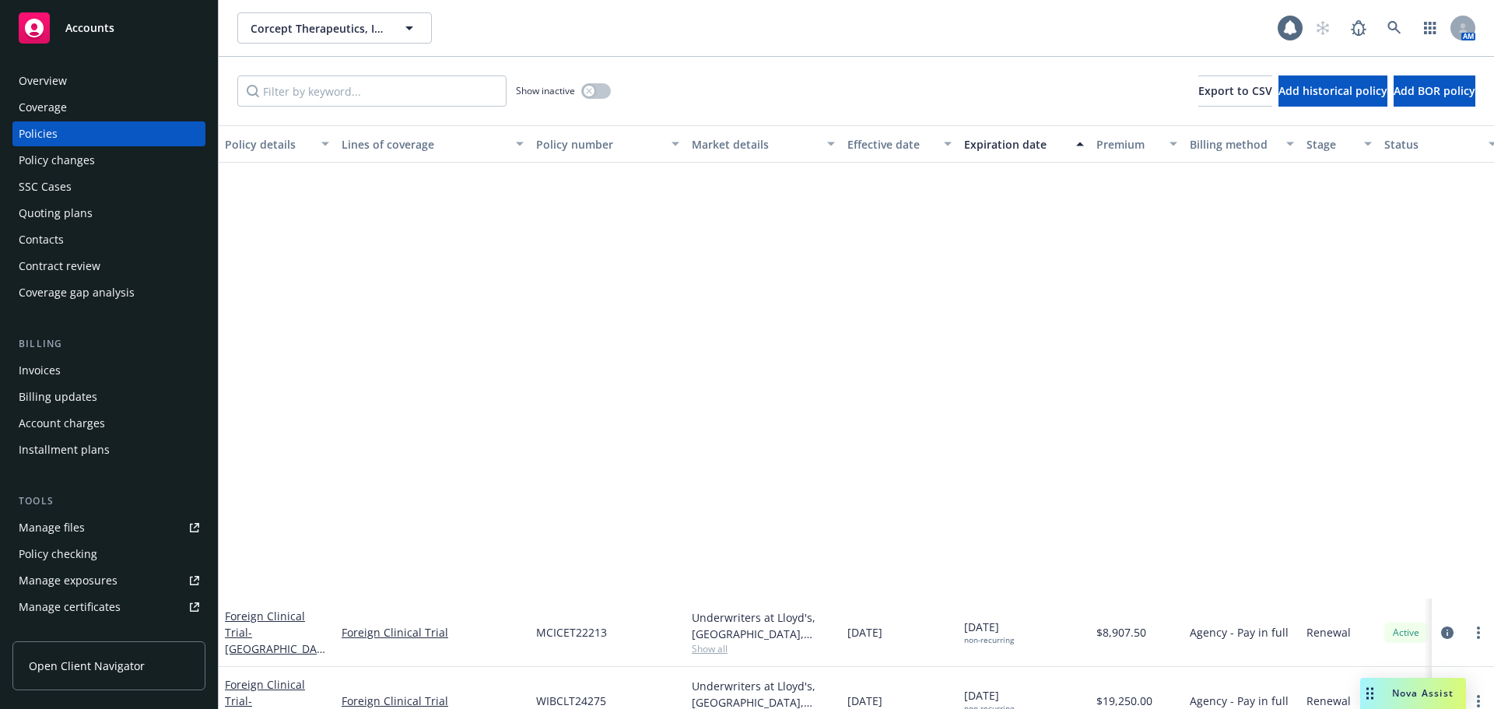
scroll to position [500, 0]
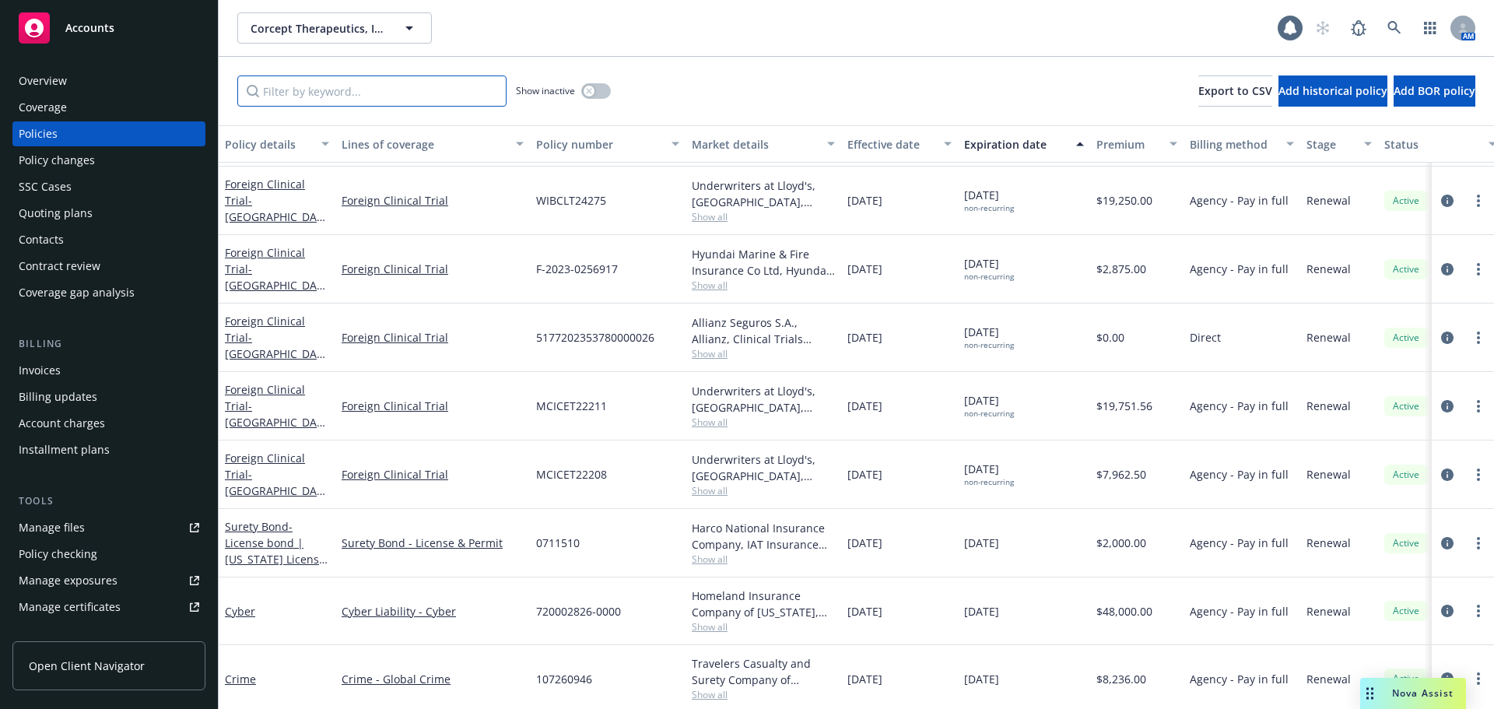
click at [313, 100] on input "Filter by keyword..." at bounding box center [371, 91] width 269 height 31
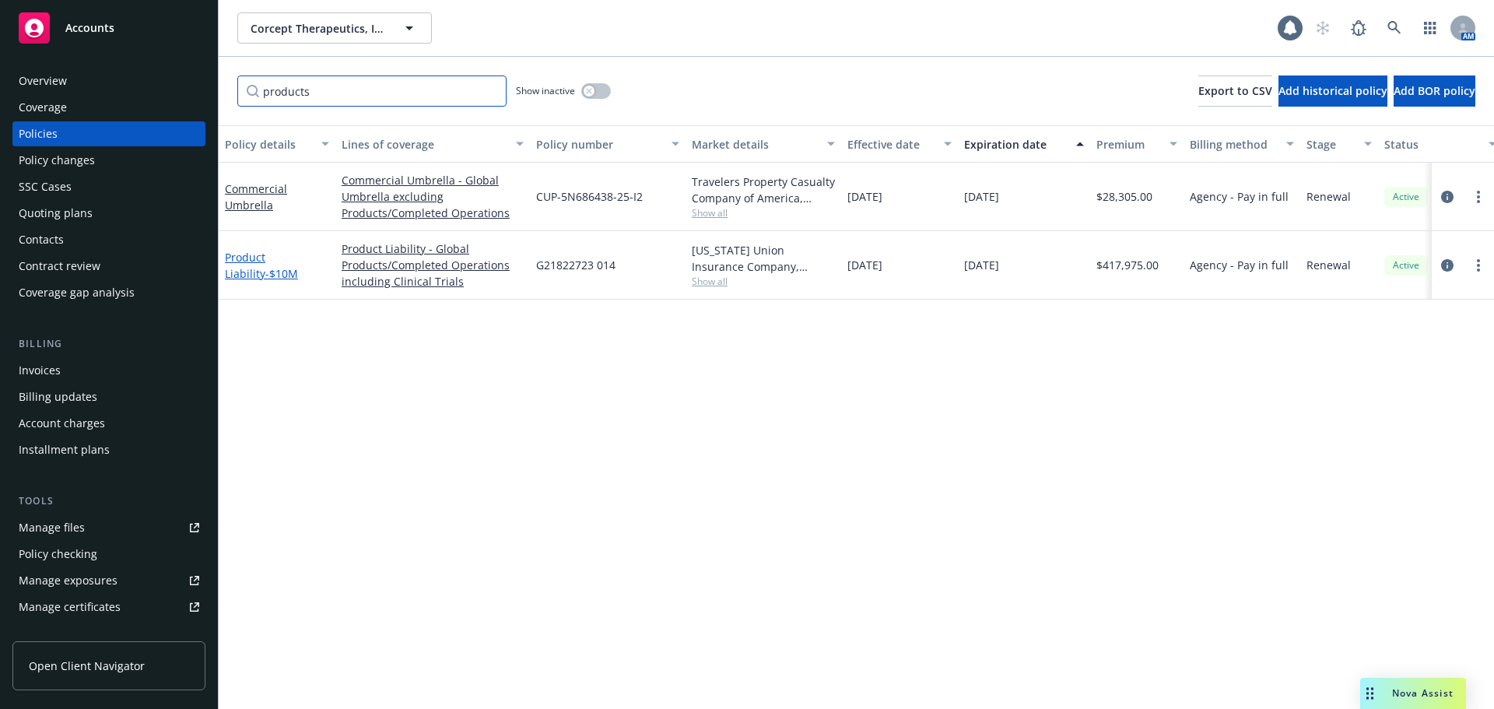
type input "products"
click at [276, 255] on link "Product Liability - $10M" at bounding box center [261, 265] width 73 height 31
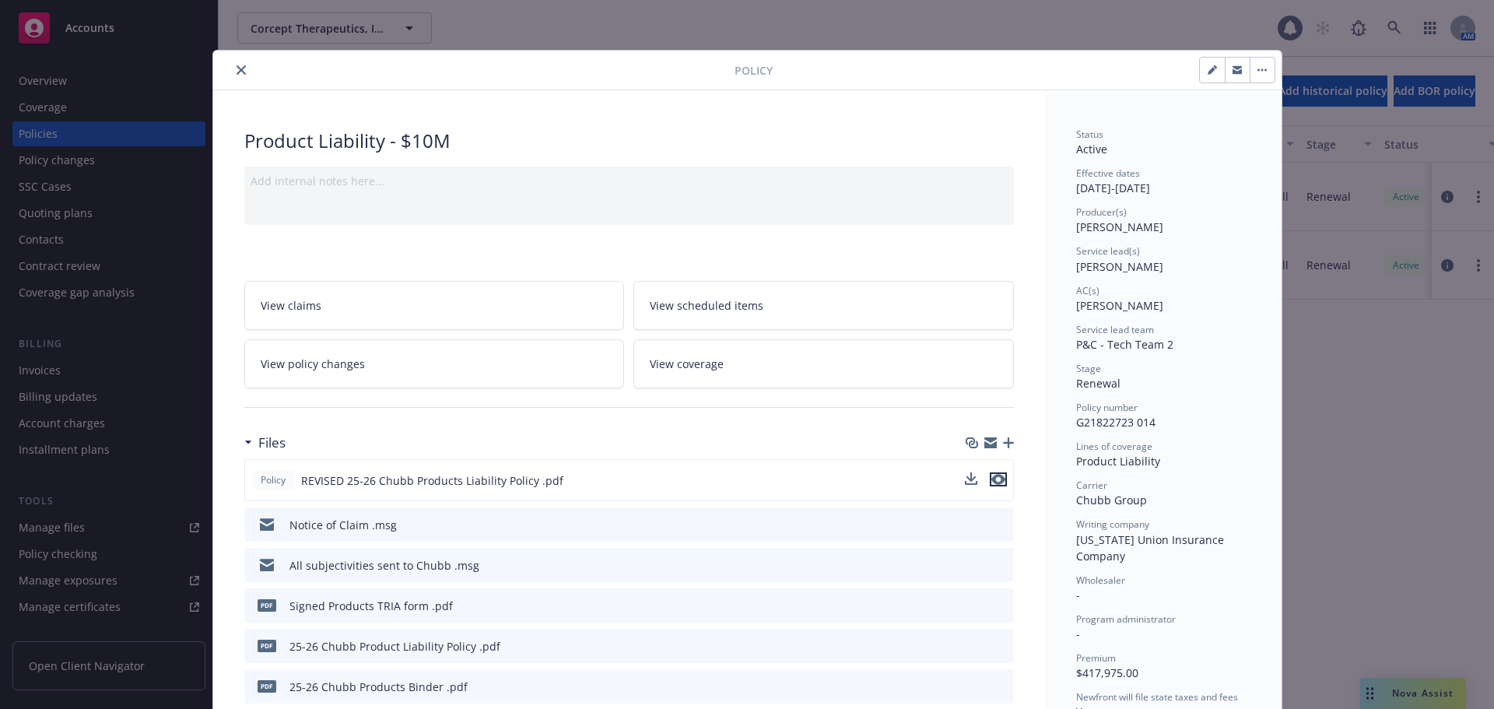
click at [994, 478] on icon "preview file" at bounding box center [999, 479] width 14 height 11
